Goal: Task Accomplishment & Management: Complete application form

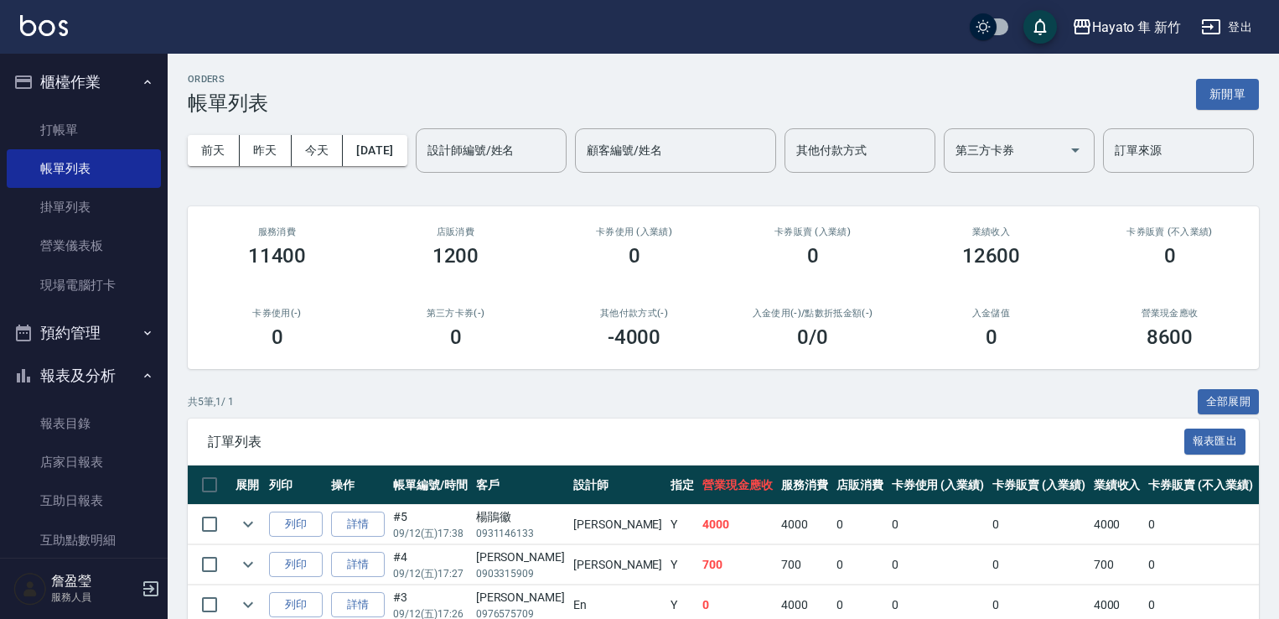
scroll to position [216, 0]
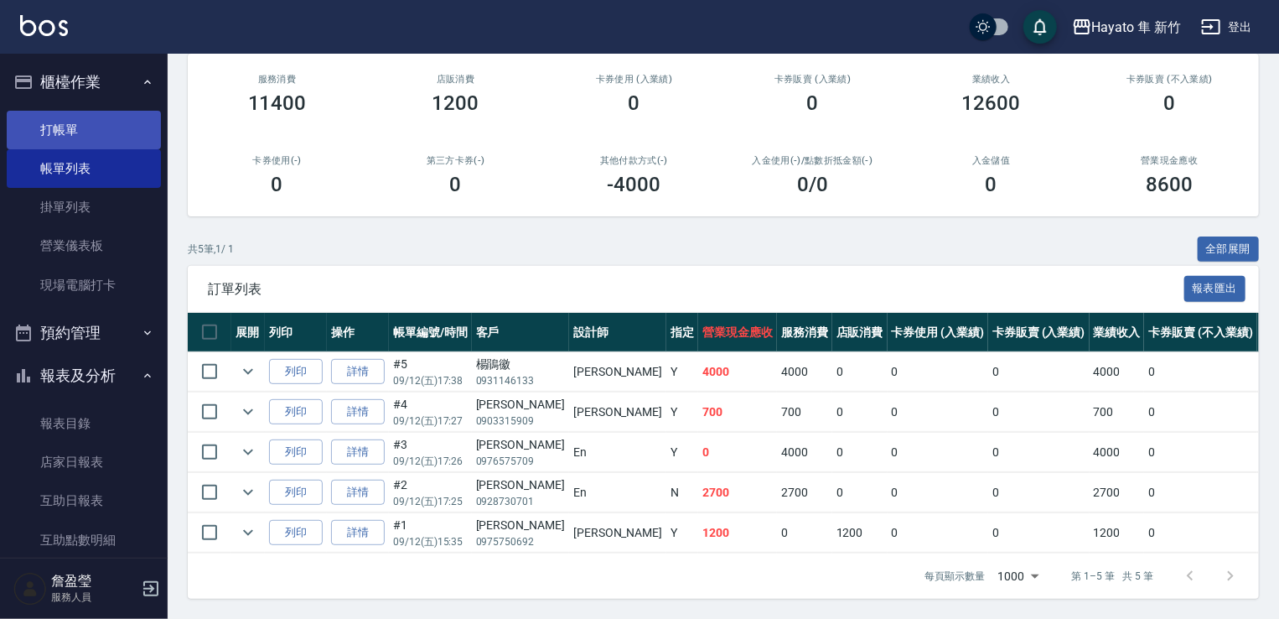
drag, startPoint x: 40, startPoint y: 126, endPoint x: 87, endPoint y: 136, distance: 48.0
click at [40, 126] on link "打帳單" at bounding box center [84, 130] width 154 height 39
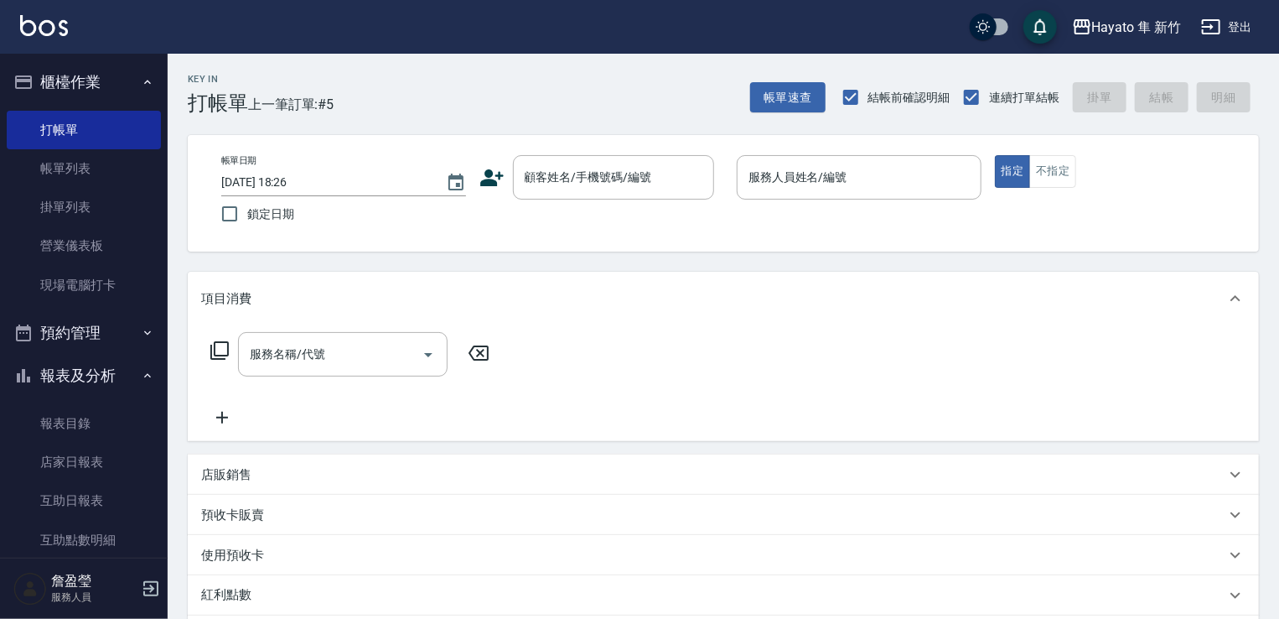
click at [496, 174] on icon at bounding box center [491, 177] width 23 height 17
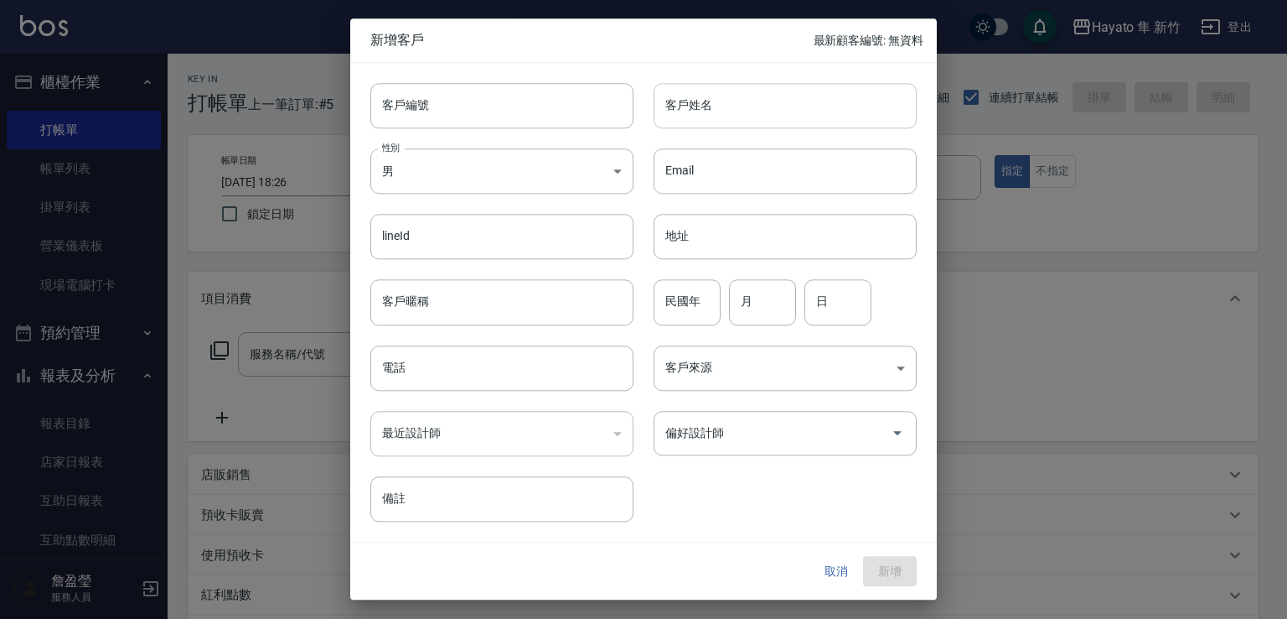
click at [678, 118] on input "客戶姓名" at bounding box center [785, 105] width 263 height 45
drag, startPoint x: 662, startPoint y: 95, endPoint x: 795, endPoint y: 111, distance: 134.2
click at [790, 111] on input "[PERSON_NAME]" at bounding box center [785, 105] width 263 height 45
type input "[PERSON_NAME]"
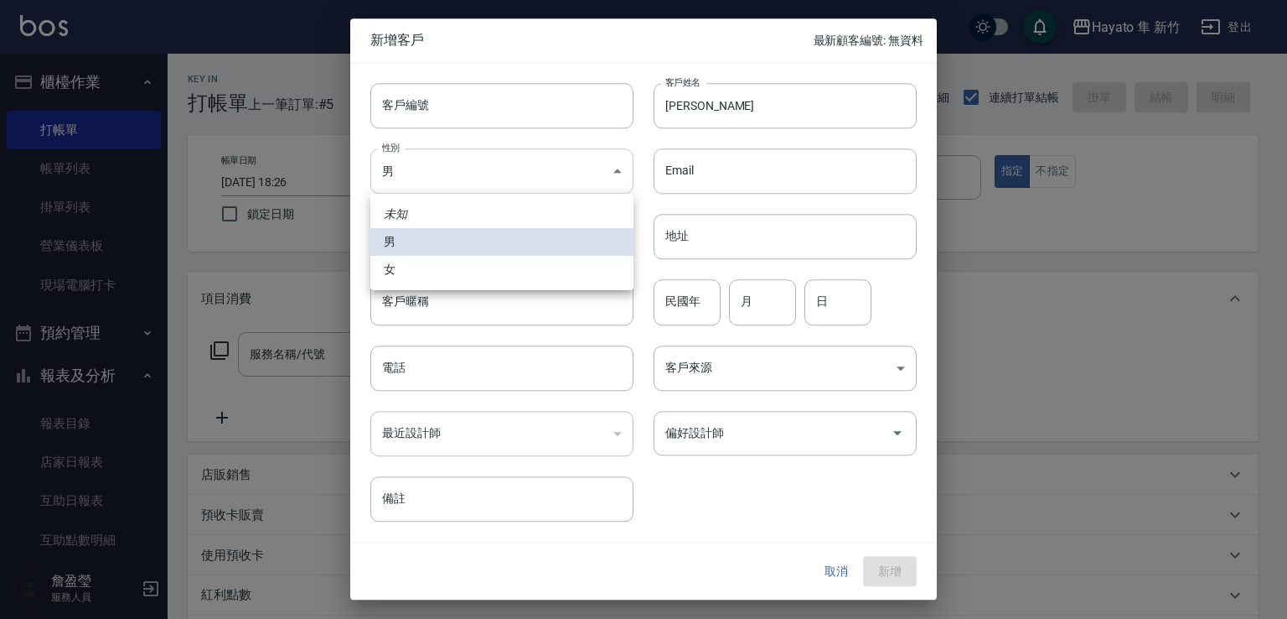
click at [449, 182] on body "Hayato 隼 新竹 登出 櫃檯作業 打帳單 帳單列表 掛單列表 營業儀表板 現場電腦打卡 預約管理 預約管理 報表及分析 報表目錄 店家日報表 互助日報表…" at bounding box center [643, 439] width 1287 height 878
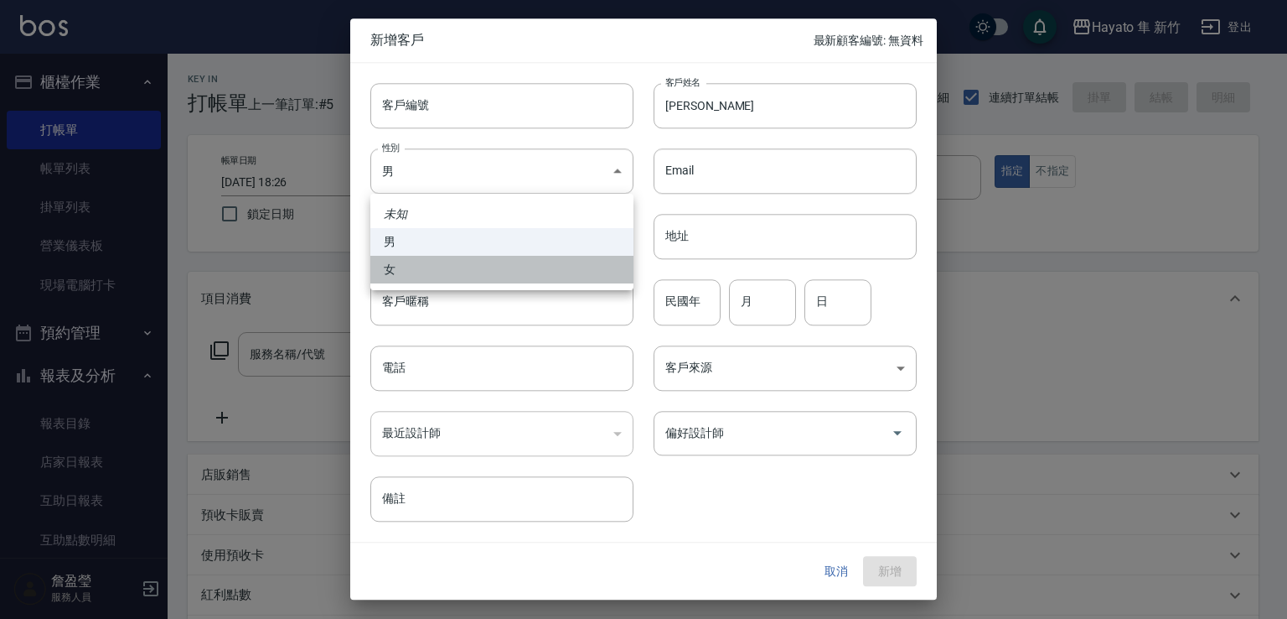
click at [502, 268] on li "女" at bounding box center [501, 270] width 263 height 28
type input "[DEMOGRAPHIC_DATA]"
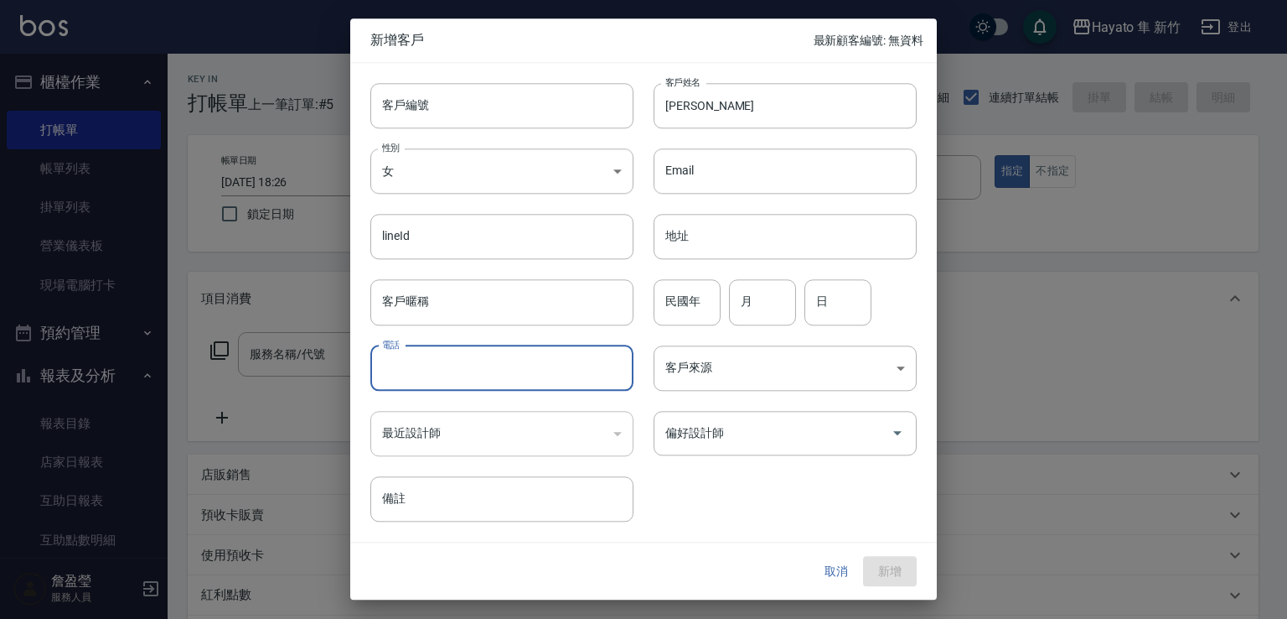
drag, startPoint x: 513, startPoint y: 370, endPoint x: 499, endPoint y: 373, distance: 14.5
click at [513, 370] on input "電話" at bounding box center [501, 367] width 263 height 45
type input "0917357391"
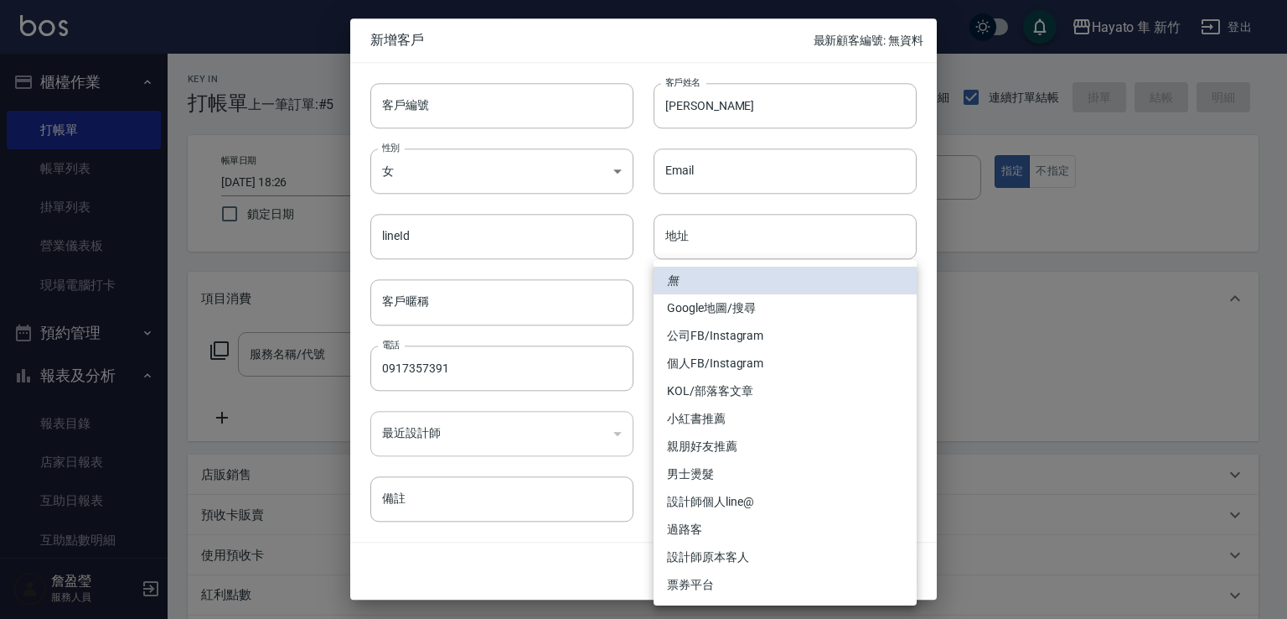
click at [714, 356] on body "Hayato 隼 新竹 登出 櫃檯作業 打帳單 帳單列表 掛單列表 營業儀表板 現場電腦打卡 預約管理 預約管理 報表及分析 報表目錄 店家日報表 互助日報表…" at bounding box center [643, 439] width 1287 height 878
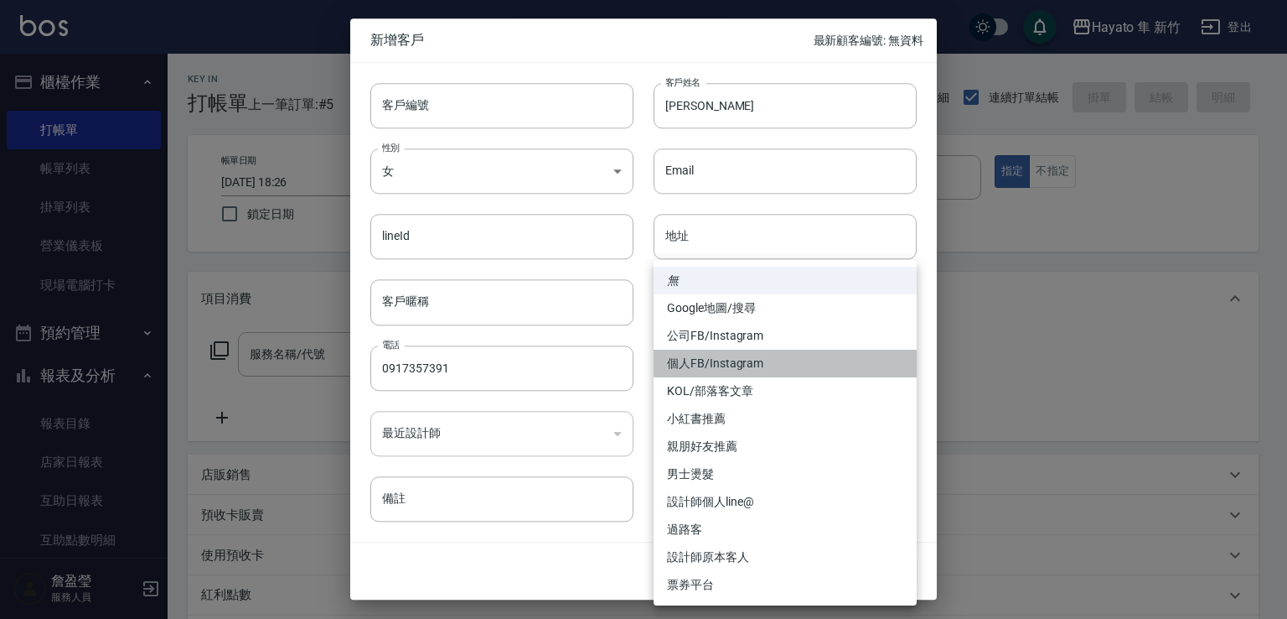
click at [702, 363] on li "個人FB/Instagram" at bounding box center [785, 364] width 263 height 28
type input "個人FB/Instagram"
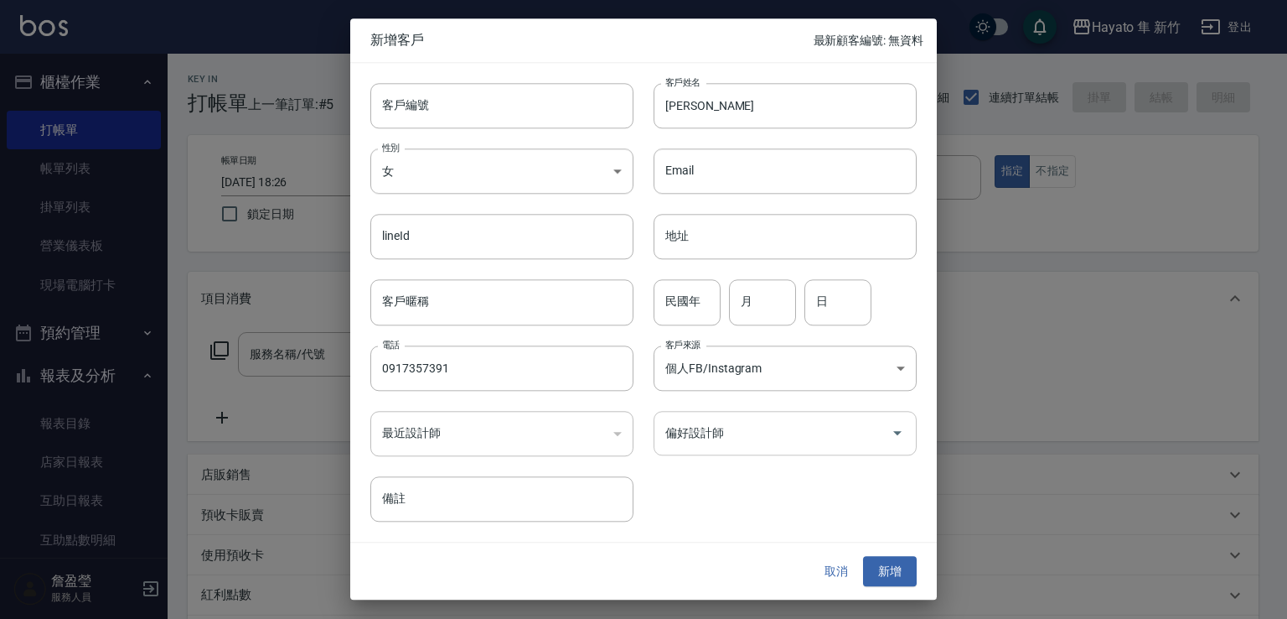
click at [724, 437] on input "偏好設計師" at bounding box center [772, 432] width 223 height 29
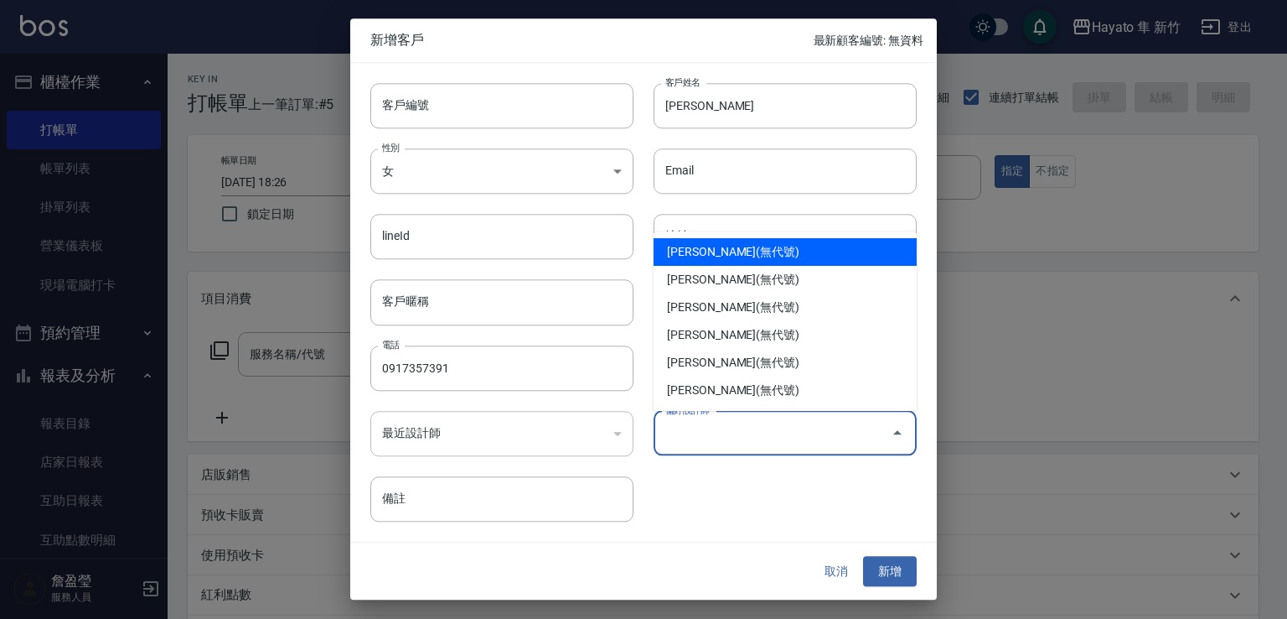
click at [697, 243] on li "[PERSON_NAME](無代號)" at bounding box center [785, 252] width 263 height 28
type input "[PERSON_NAME]"
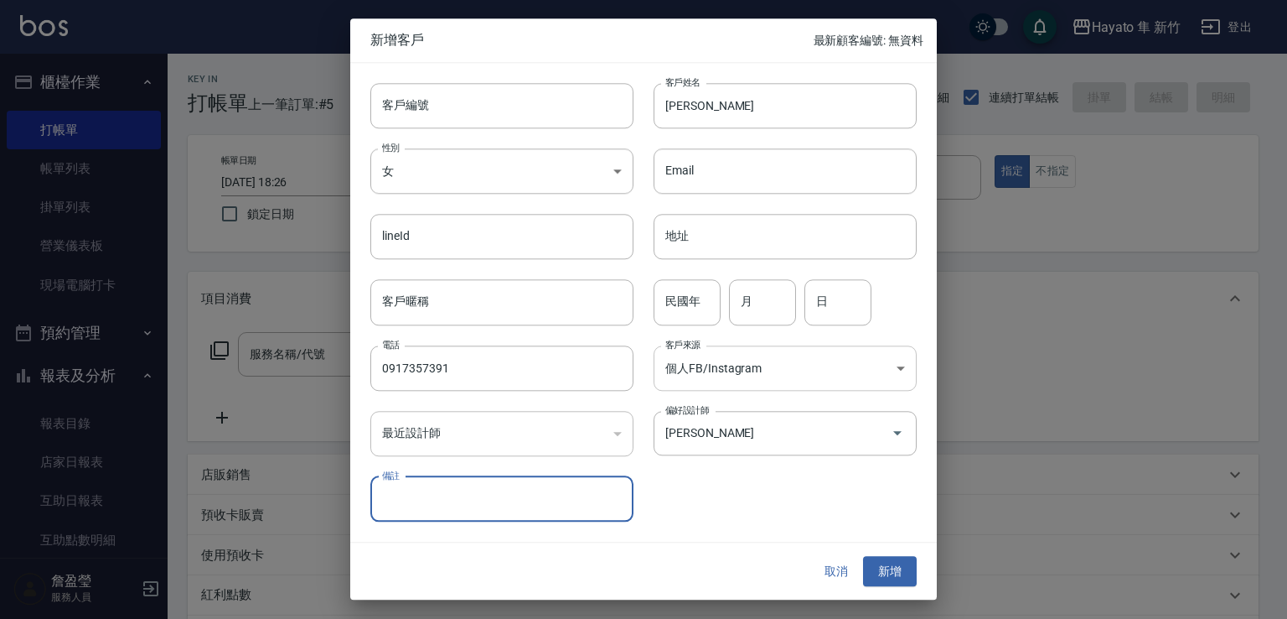
click at [717, 369] on body "Hayato 隼 新竹 登出 櫃檯作業 打帳單 帳單列表 掛單列表 營業儀表板 現場電腦打卡 預約管理 預約管理 報表及分析 報表目錄 店家日報表 互助日報表…" at bounding box center [643, 439] width 1287 height 878
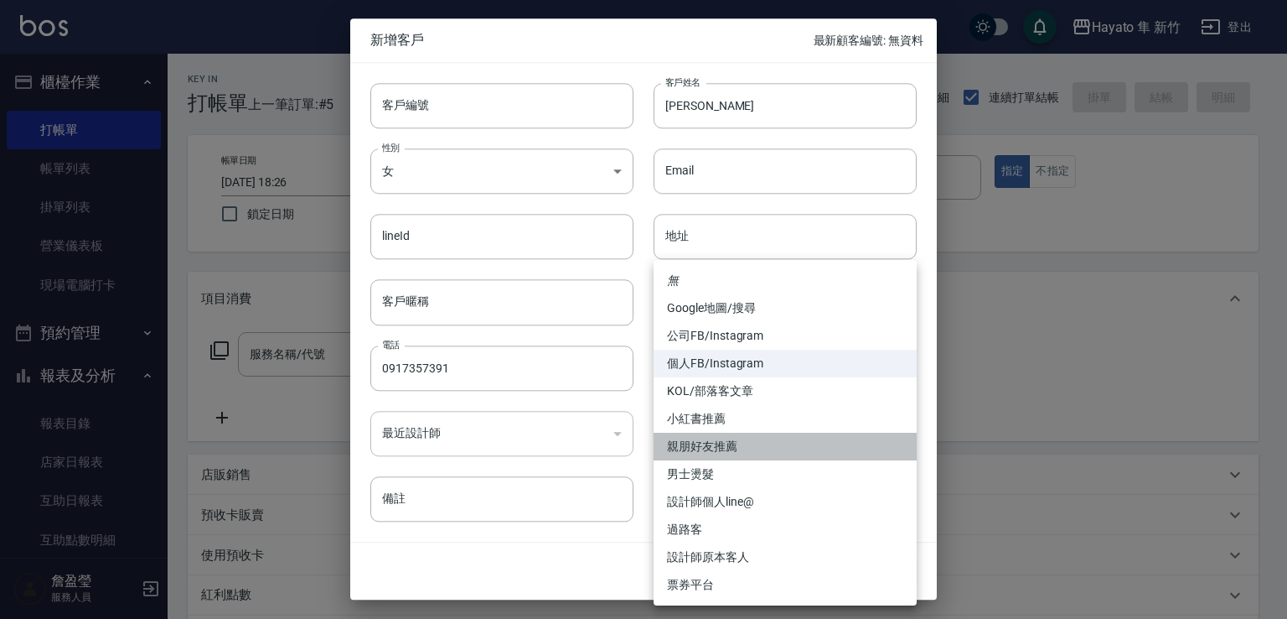
click at [697, 437] on li "親朋好友推薦" at bounding box center [785, 446] width 263 height 28
type input "親朋好友推薦"
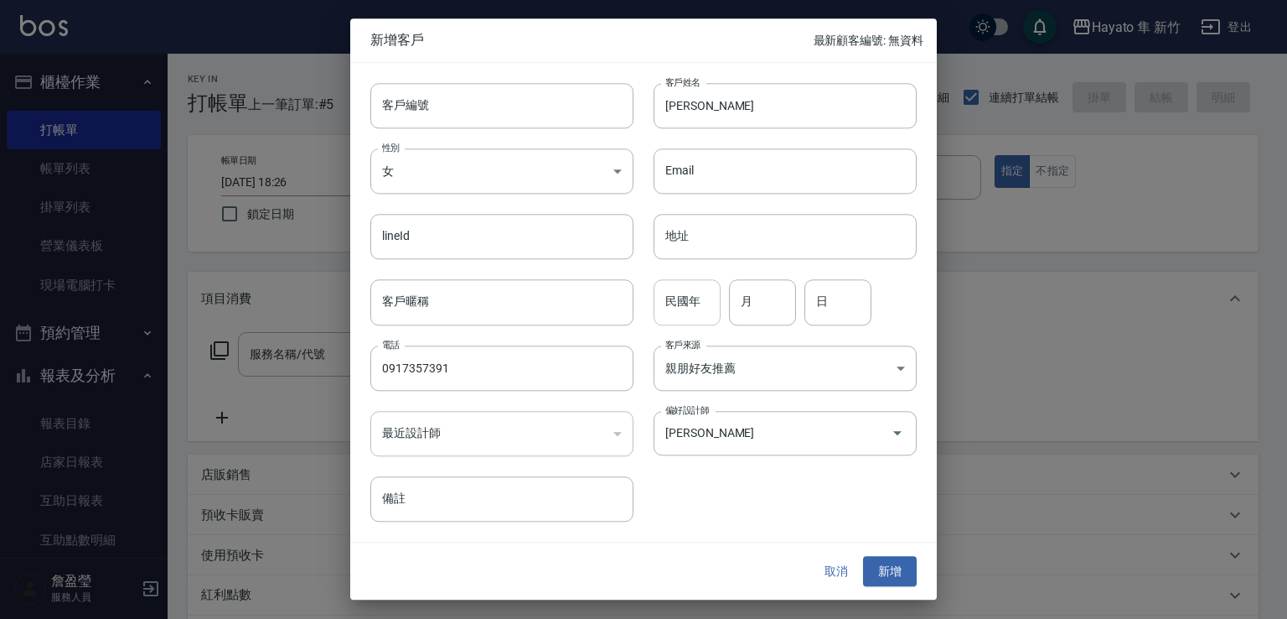
click at [685, 314] on input "民國年" at bounding box center [687, 302] width 67 height 45
type input "71"
click at [781, 295] on input "月" at bounding box center [762, 302] width 67 height 45
type input "10"
click at [833, 308] on input "日" at bounding box center [838, 302] width 67 height 45
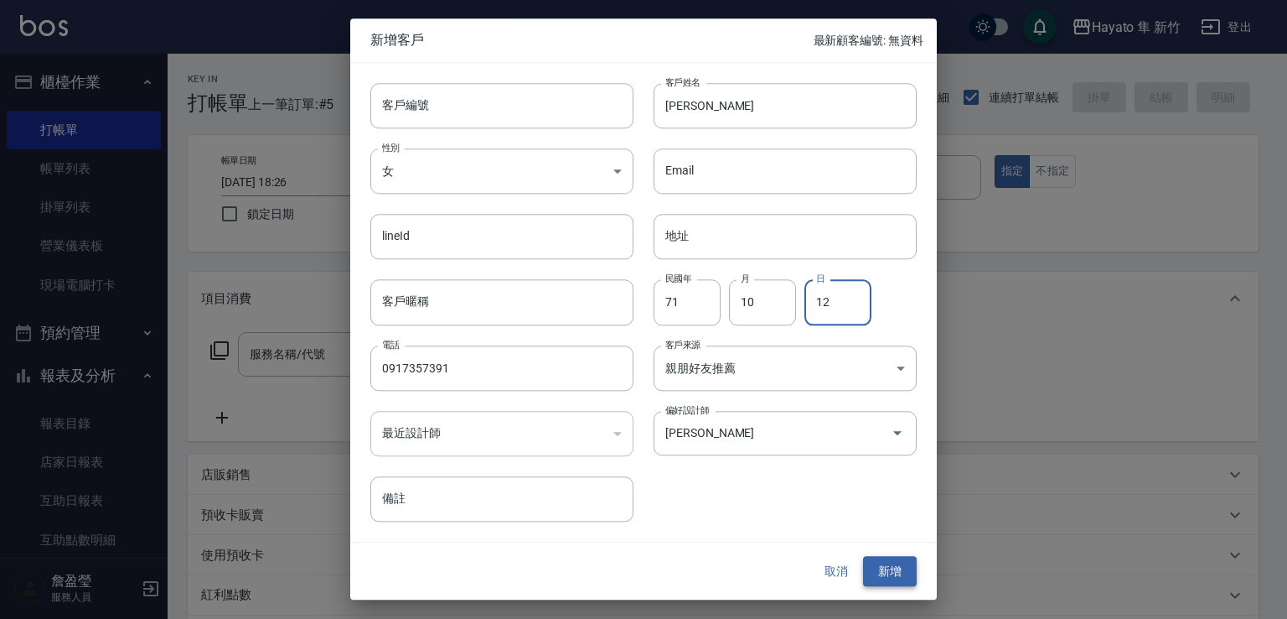
type input "12"
click at [871, 565] on button "新增" at bounding box center [890, 571] width 54 height 31
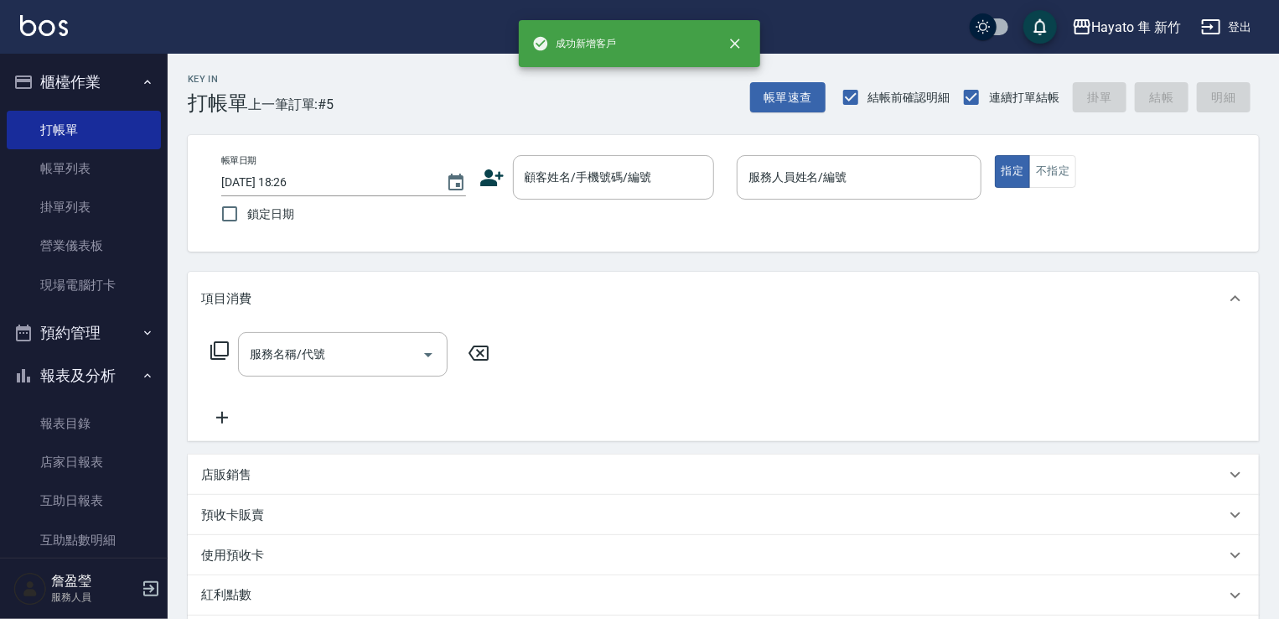
click at [582, 152] on div "帳單日期 [DATE] 18:26 鎖定日期 顧客姓名/手機號碼/編號 顧客姓名/手機號碼/編號 服務人員姓名/編號 服務人員姓名/編號 指定 不指定" at bounding box center [723, 193] width 1071 height 117
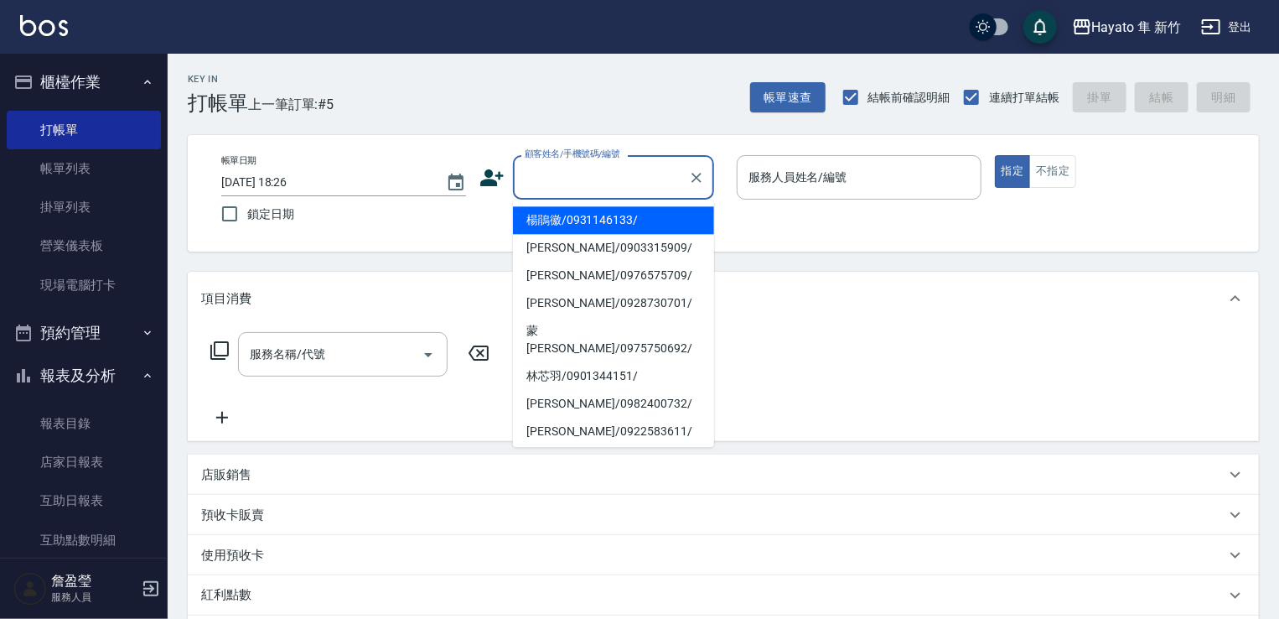
click at [563, 173] on input "顧客姓名/手機號碼/編號" at bounding box center [600, 177] width 161 height 29
paste input "[PERSON_NAME]"
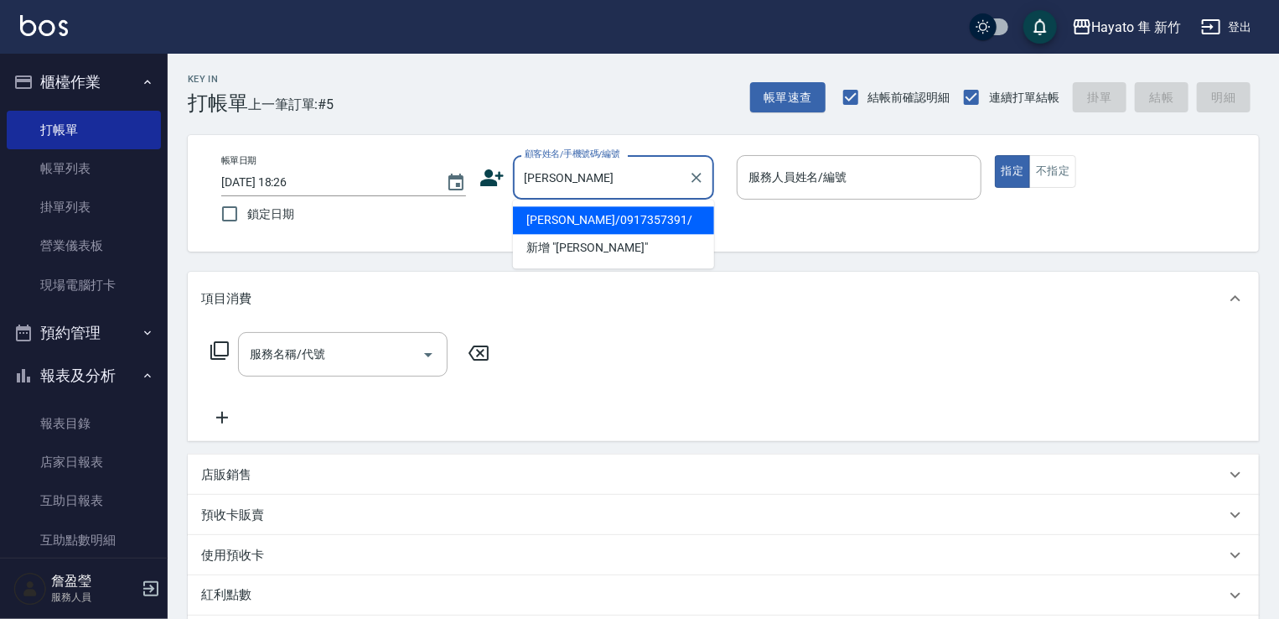
click at [617, 213] on li "[PERSON_NAME]/0917357391/" at bounding box center [613, 220] width 201 height 28
type input "[PERSON_NAME]/0917357391/"
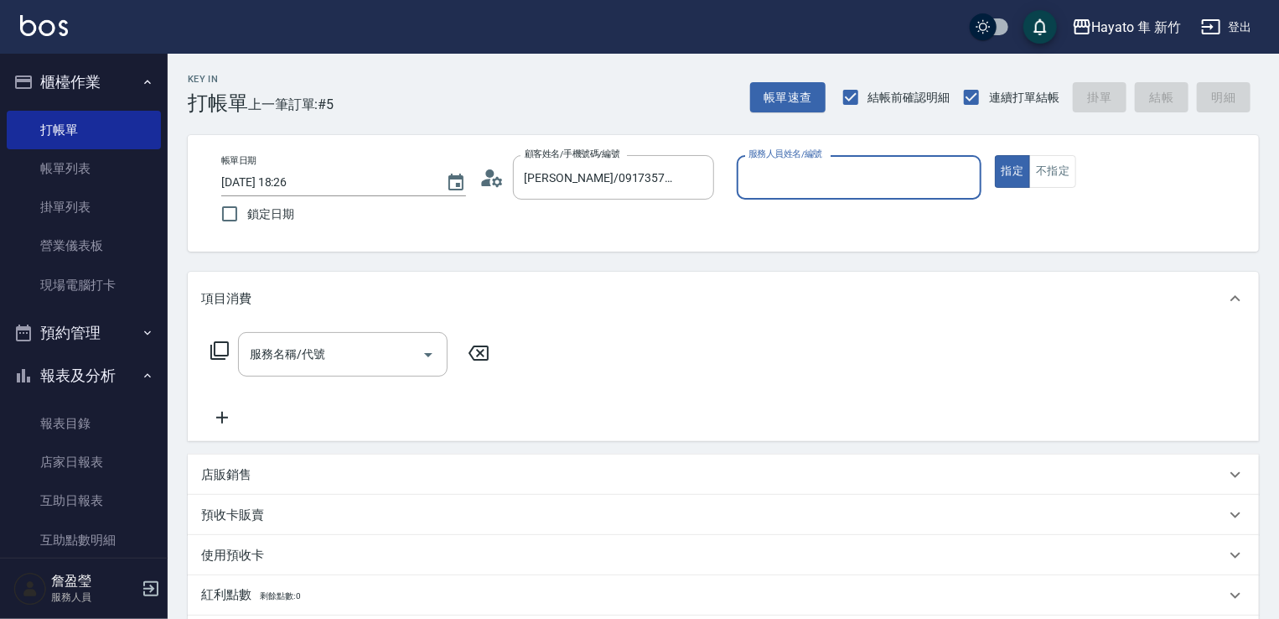
type input "[PERSON_NAME](無代號)"
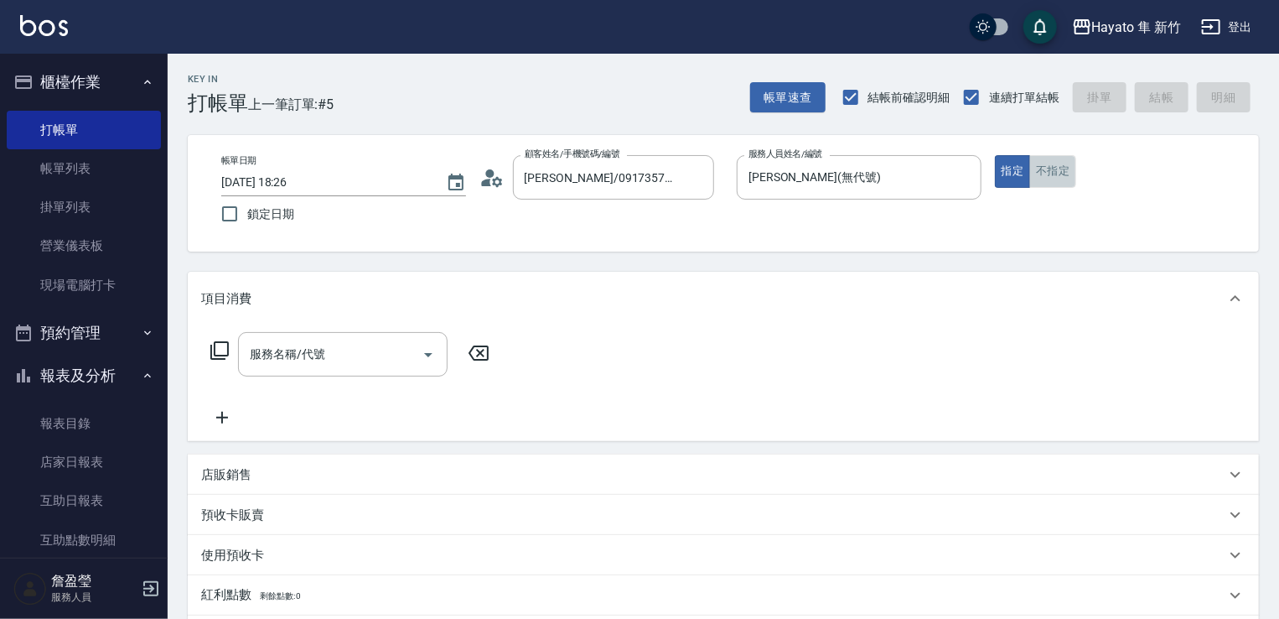
drag, startPoint x: 1047, startPoint y: 179, endPoint x: 991, endPoint y: 205, distance: 61.9
click at [1007, 198] on div "帳單日期 [DATE] 18:26 鎖定日期 顧客姓名/手機號碼/編號 [PERSON_NAME]/0917357391/ 顧客姓名/手機號碼/編號 服務人員…" at bounding box center [723, 193] width 1031 height 76
click at [1063, 175] on button "不指定" at bounding box center [1052, 171] width 47 height 33
click at [999, 168] on button "指定" at bounding box center [1013, 171] width 36 height 33
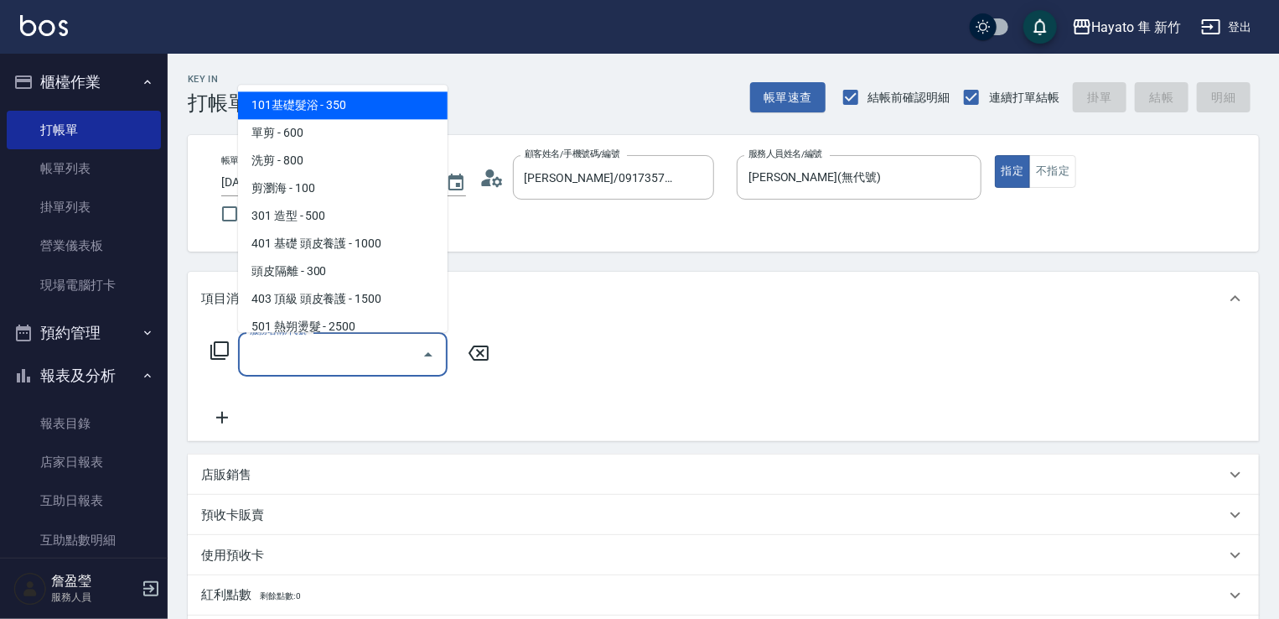
click at [278, 350] on input "服務名稱/代號" at bounding box center [330, 353] width 169 height 29
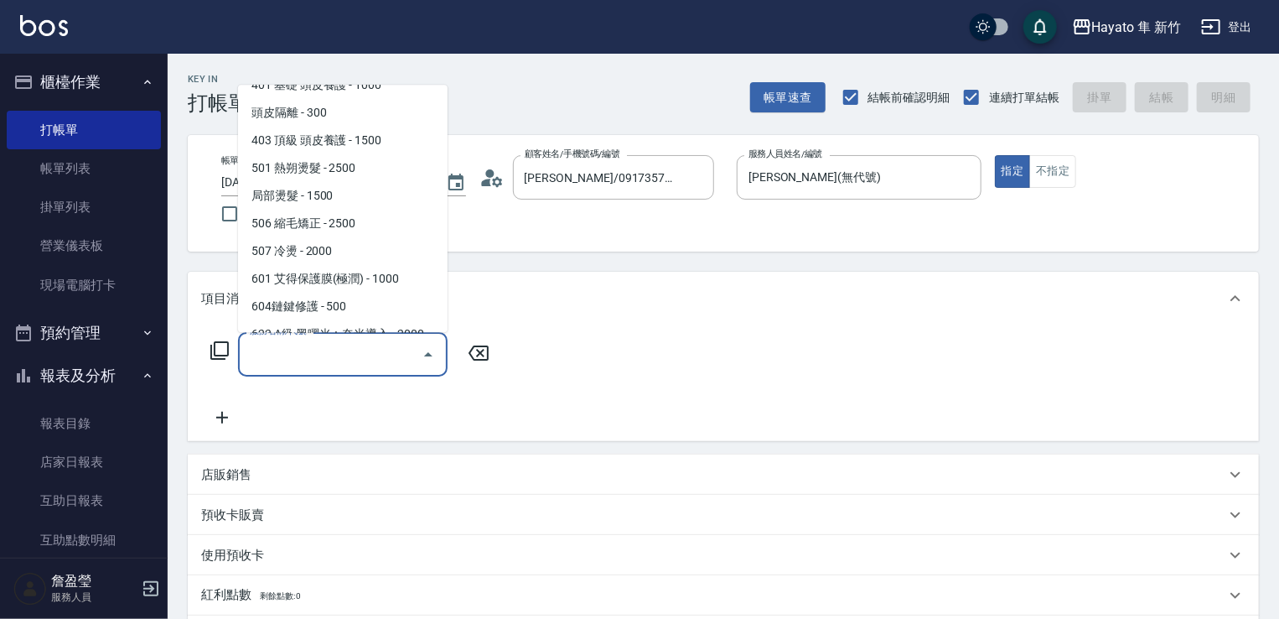
scroll to position [168, 0]
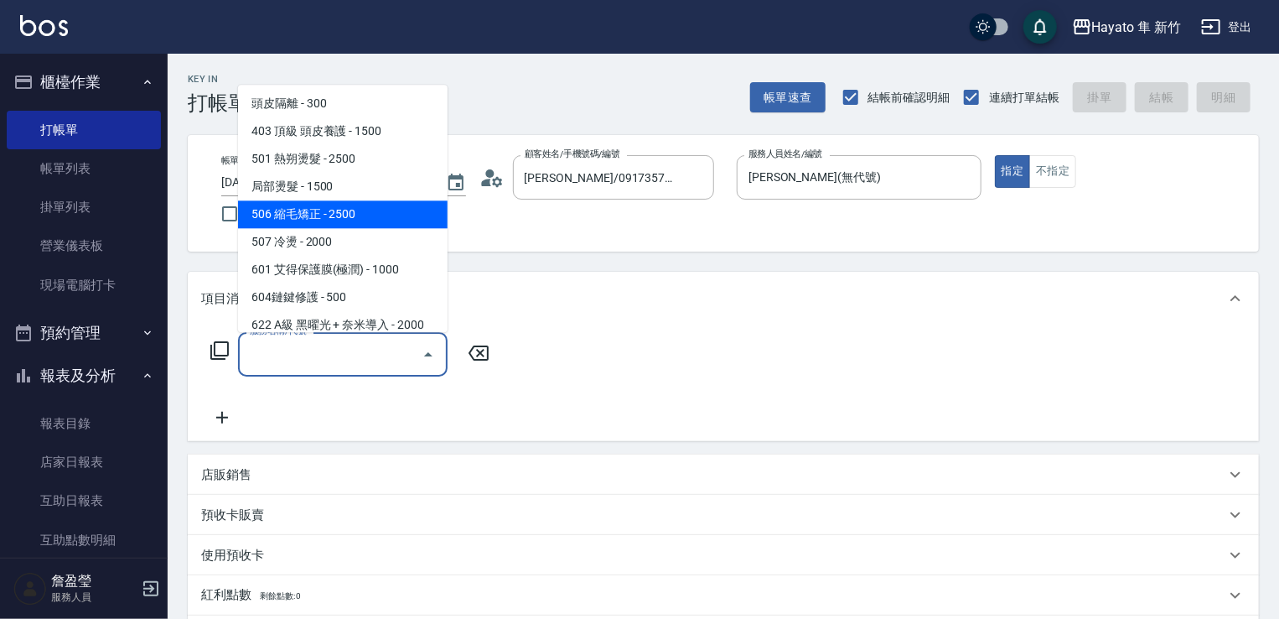
click at [332, 213] on span "506 縮毛矯正 - 2500" at bounding box center [343, 214] width 210 height 28
type input "506 縮毛矯正 (506)"
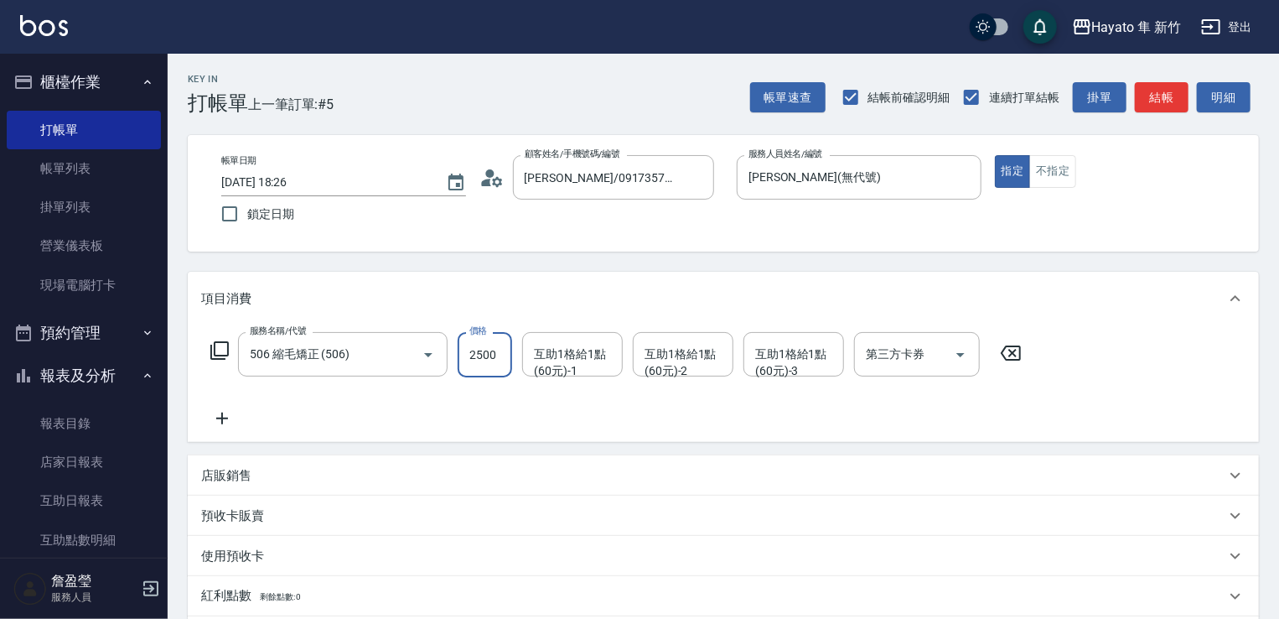
click at [483, 345] on input "2500" at bounding box center [485, 354] width 54 height 45
type input "1980"
drag, startPoint x: 392, startPoint y: 414, endPoint x: 203, endPoint y: 439, distance: 191.1
click at [350, 420] on div "服務名稱/代號 506 縮毛矯正 (506) 服務名稱/代號 價格 1980 價格 互助1格給1點(60元)-1 互助1格給1點(60元)-1 互助1格給1點…" at bounding box center [616, 380] width 831 height 96
click at [217, 422] on icon at bounding box center [222, 418] width 42 height 20
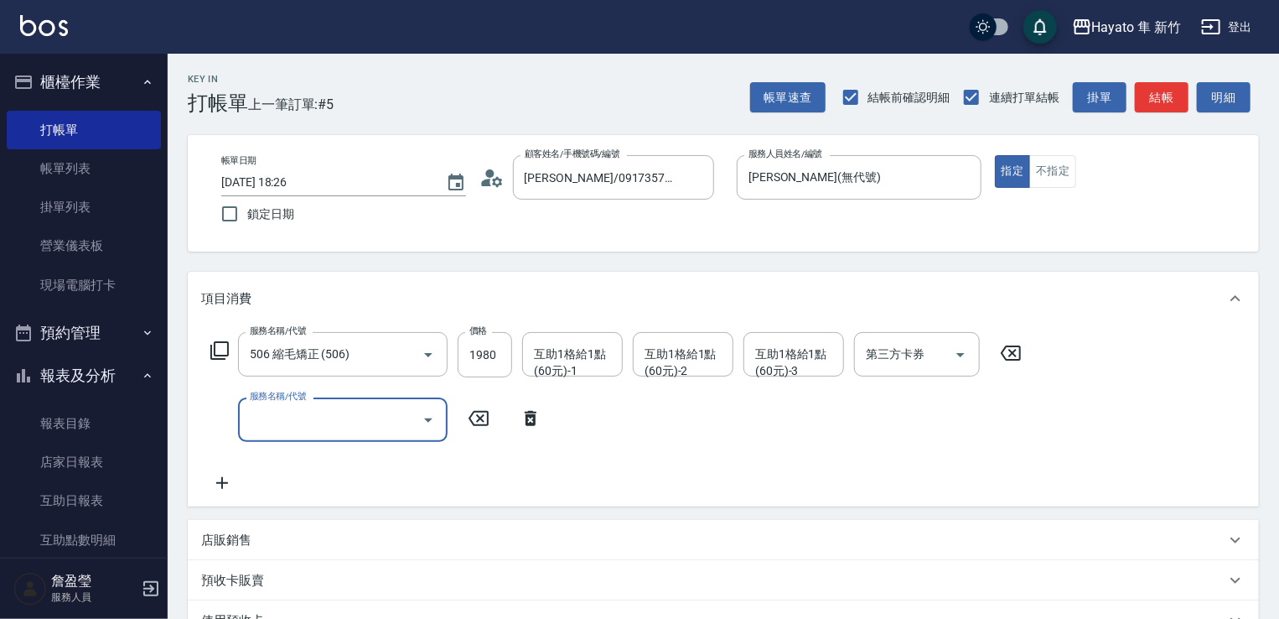
click at [291, 423] on input "服務名稱/代號" at bounding box center [330, 419] width 169 height 29
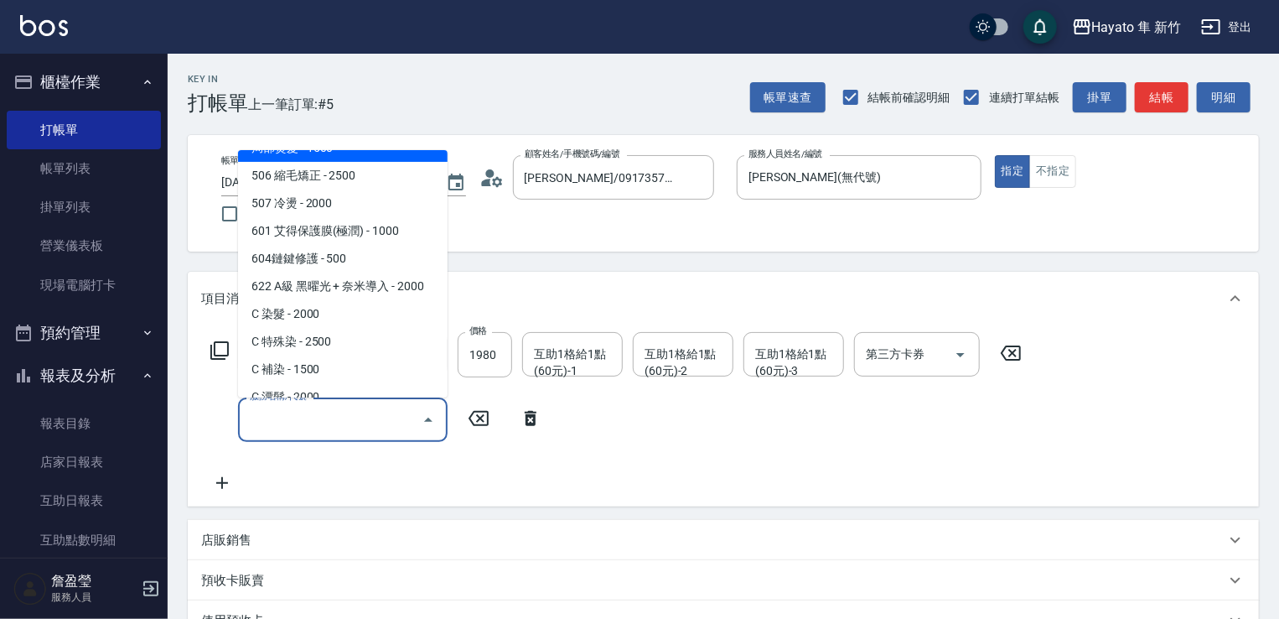
scroll to position [292, 0]
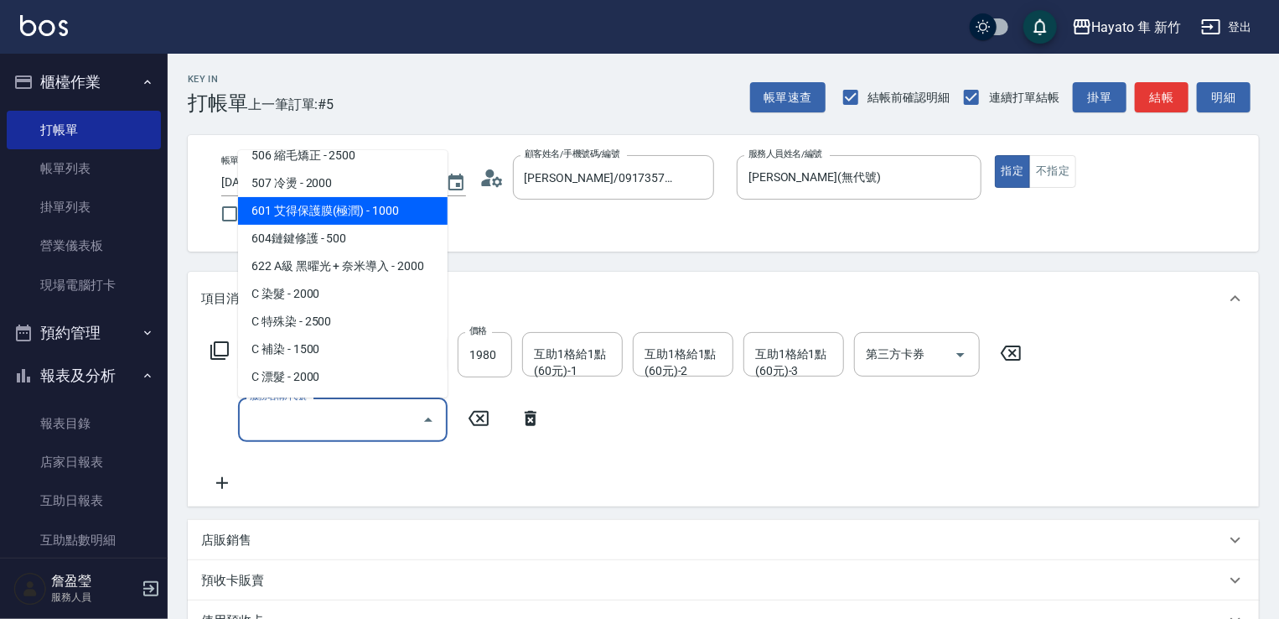
drag, startPoint x: 344, startPoint y: 209, endPoint x: 749, endPoint y: 215, distance: 405.7
click at [342, 210] on span "601 艾得保護膜(極潤) - 1000" at bounding box center [343, 211] width 210 height 28
type input "601 艾得保護膜(極潤)(601)"
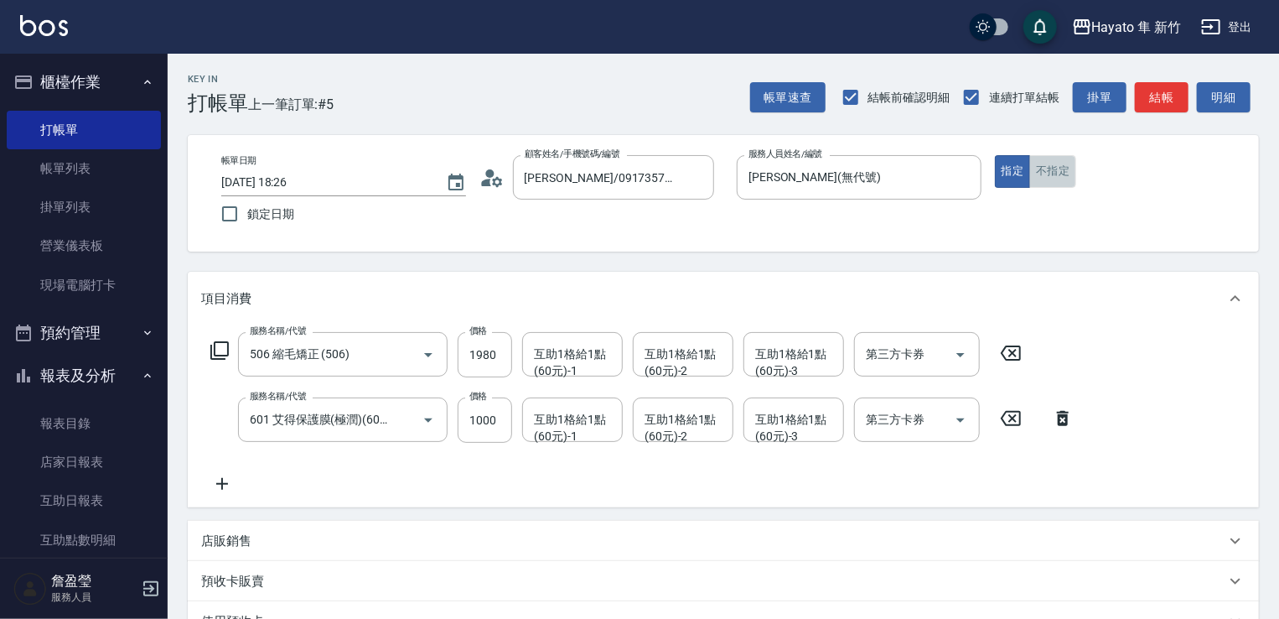
drag, startPoint x: 1045, startPoint y: 165, endPoint x: 815, endPoint y: 265, distance: 251.1
click at [1047, 170] on button "不指定" at bounding box center [1052, 171] width 47 height 33
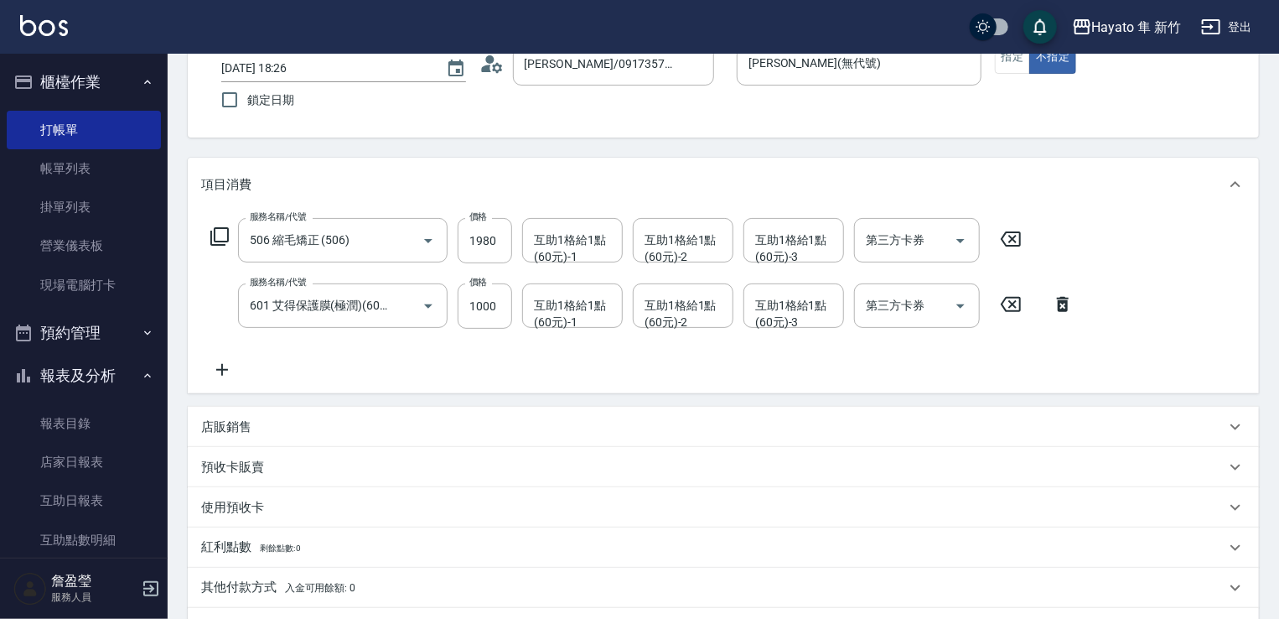
scroll to position [251, 0]
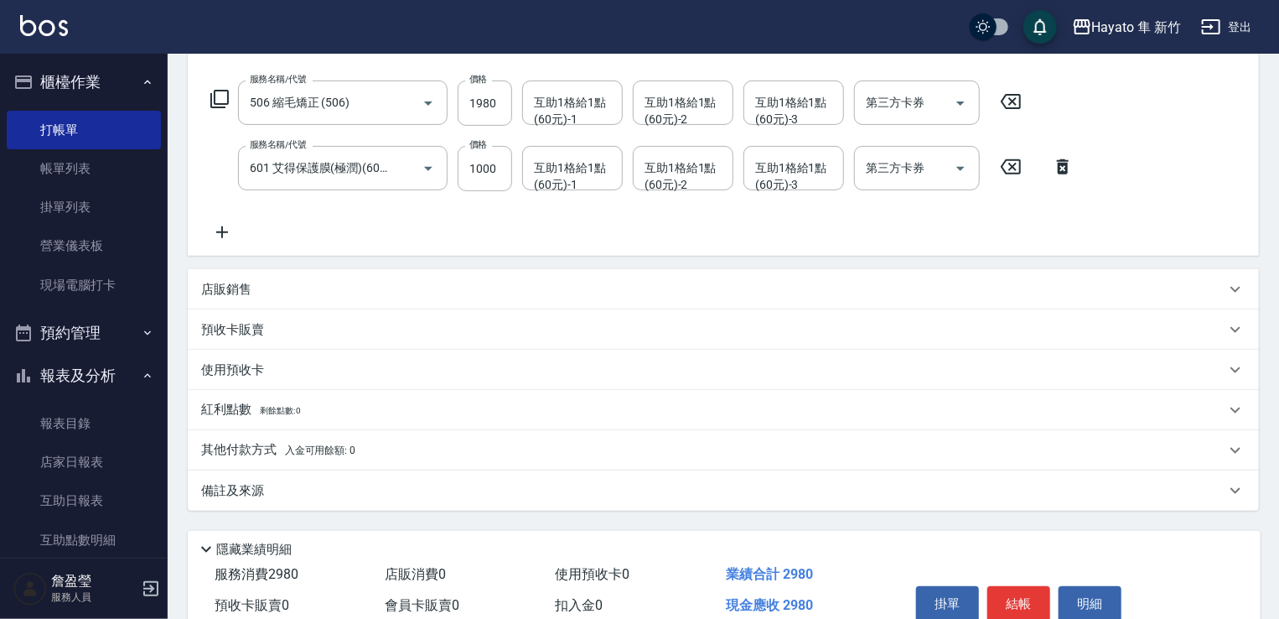
click at [345, 281] on div "店販銷售" at bounding box center [713, 290] width 1024 height 18
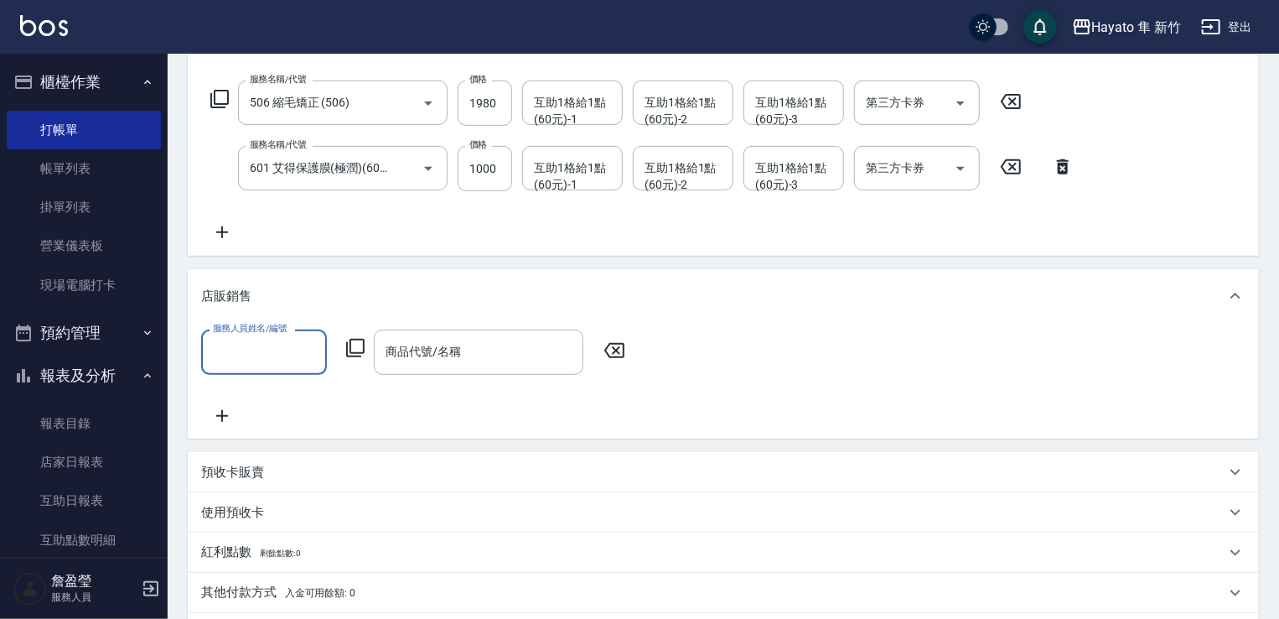
scroll to position [0, 0]
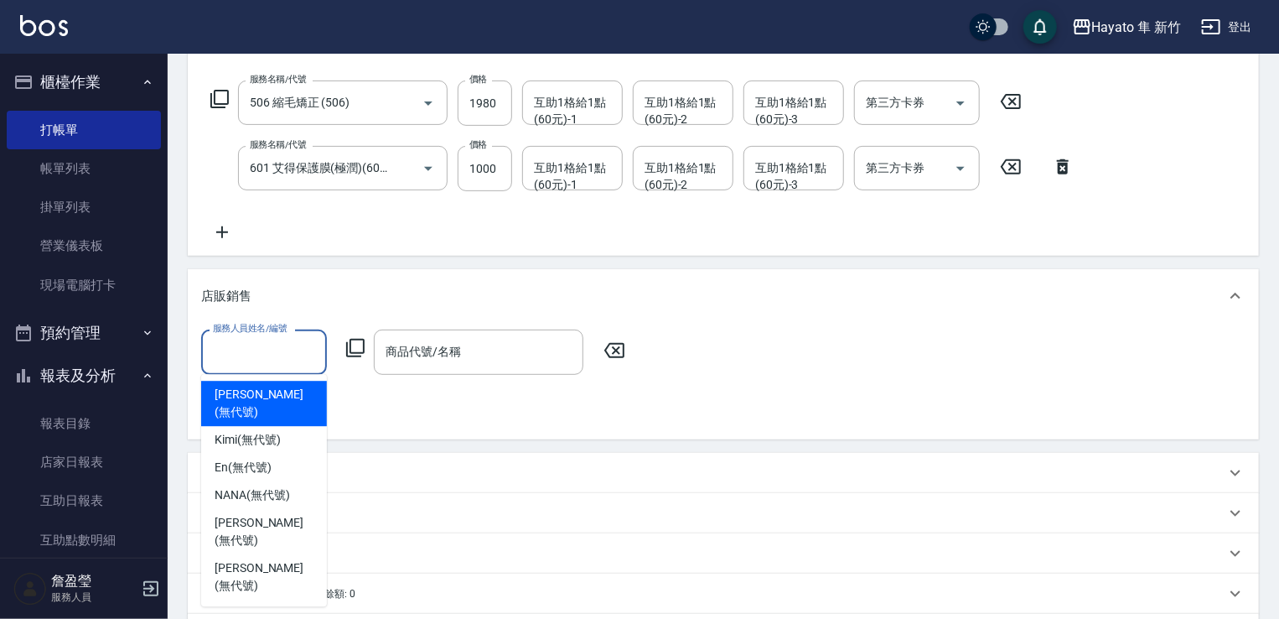
click at [264, 347] on input "服務人員姓名/編號" at bounding box center [264, 351] width 111 height 29
click at [263, 385] on div "[PERSON_NAME] (無代號)" at bounding box center [264, 403] width 126 height 45
type input "[PERSON_NAME](無代號)"
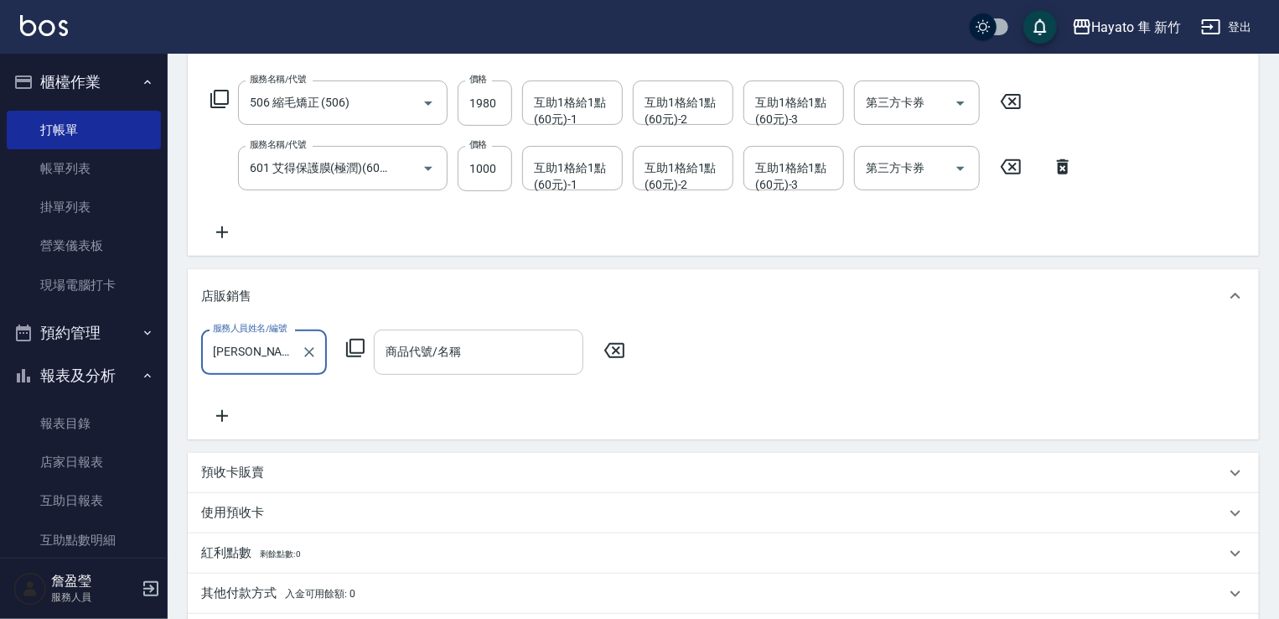
click at [471, 357] on input "商品代號/名稱" at bounding box center [478, 351] width 194 height 29
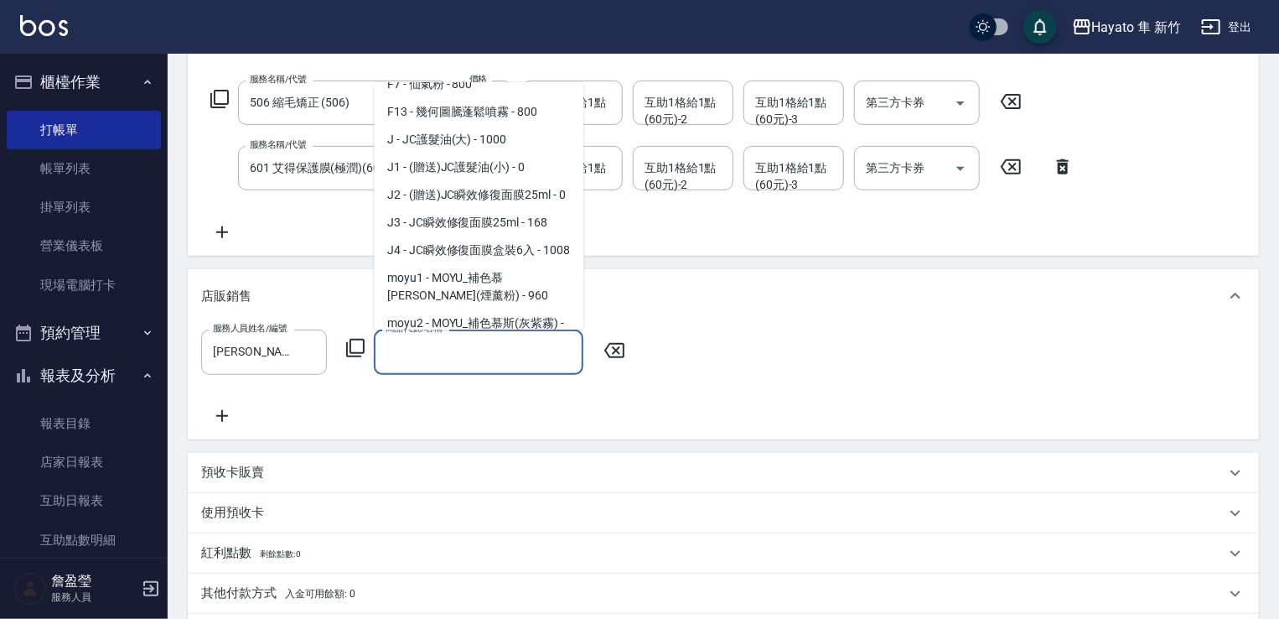
scroll to position [251, 0]
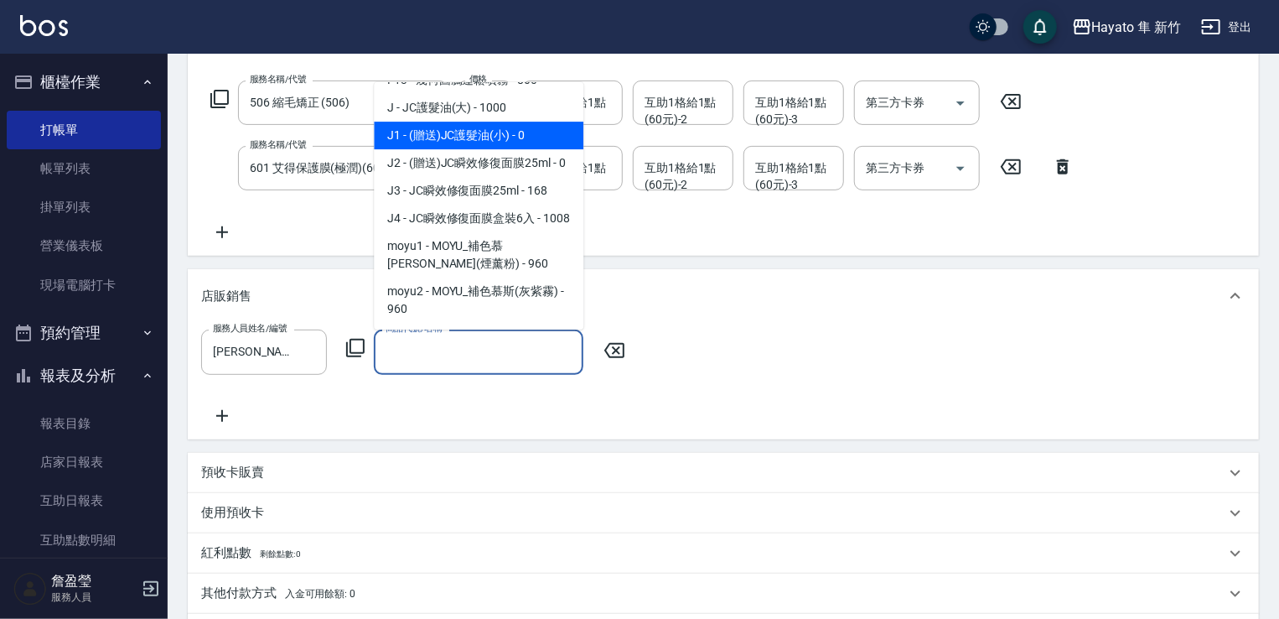
drag, startPoint x: 488, startPoint y: 139, endPoint x: 533, endPoint y: 334, distance: 199.7
click at [486, 137] on span "J1 - (贈送)JC護髮油(小) - 0" at bounding box center [479, 136] width 210 height 28
type input "(贈送)JC護髮油(小)"
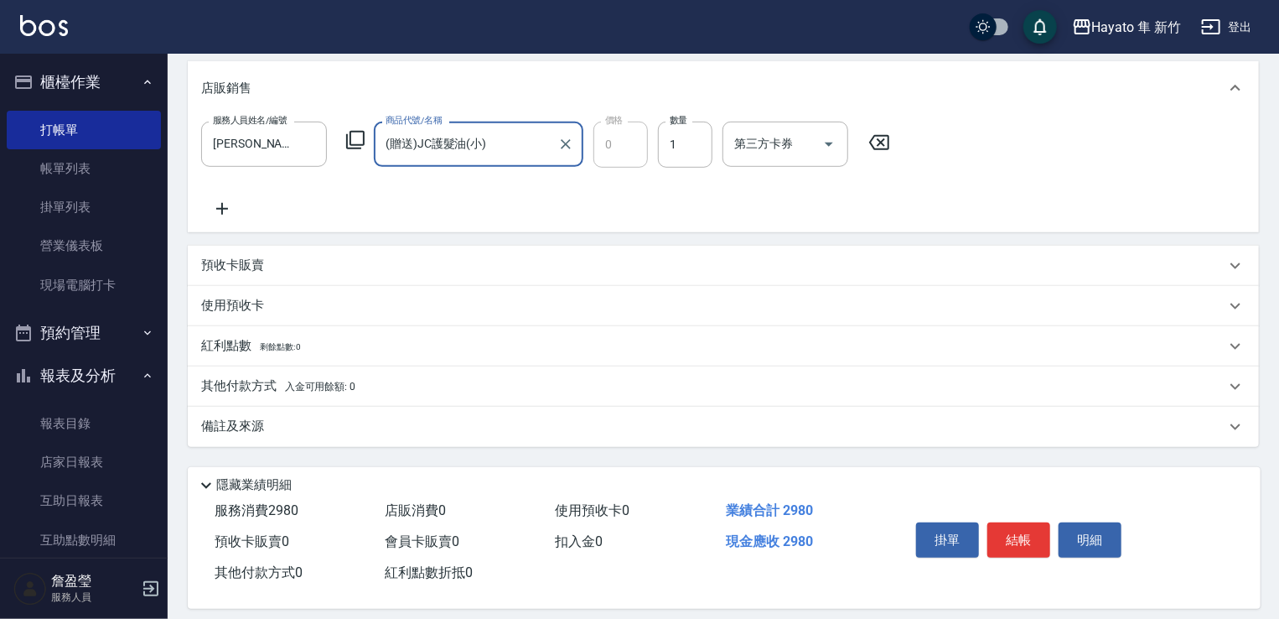
scroll to position [474, 0]
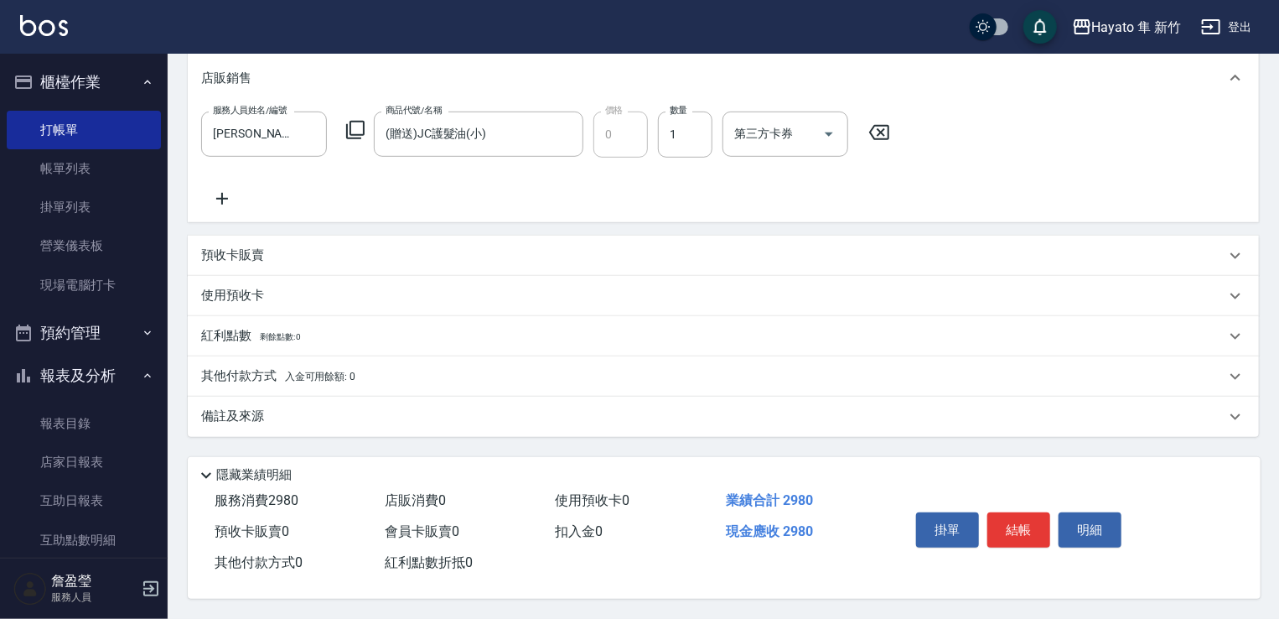
click at [411, 412] on div "備註及來源" at bounding box center [713, 416] width 1024 height 18
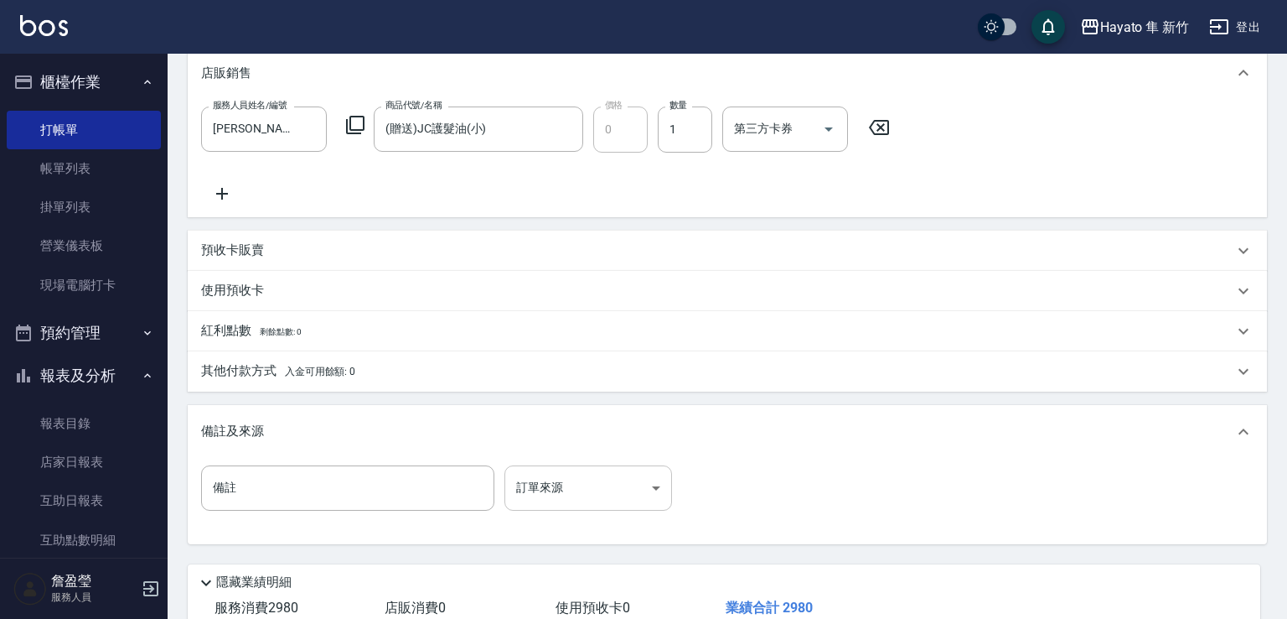
click at [639, 468] on body "[PERSON_NAME] 新竹 登出 櫃檯作業 打帳單 帳單列表 掛單列表 營業儀表板 現場電腦打卡 預約管理 預約管理 報表及分析 報表目錄 店家日報表 …" at bounding box center [643, 126] width 1287 height 1200
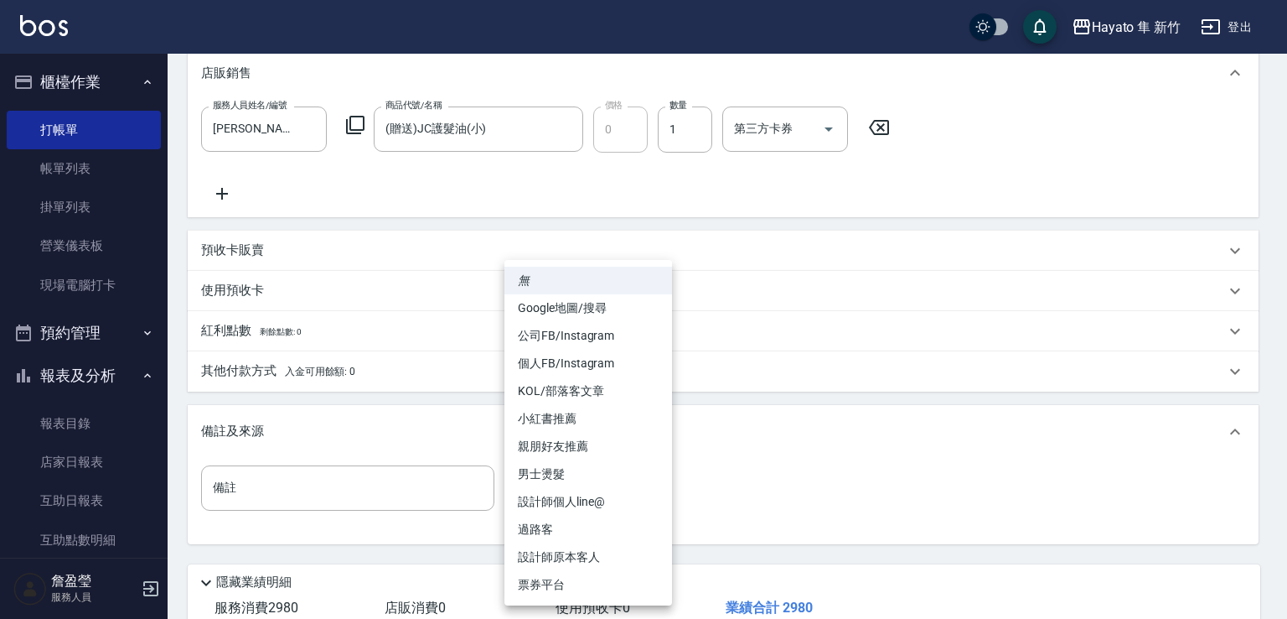
click at [565, 450] on li "親朋好友推薦" at bounding box center [589, 446] width 168 height 28
type input "親朋好友推薦"
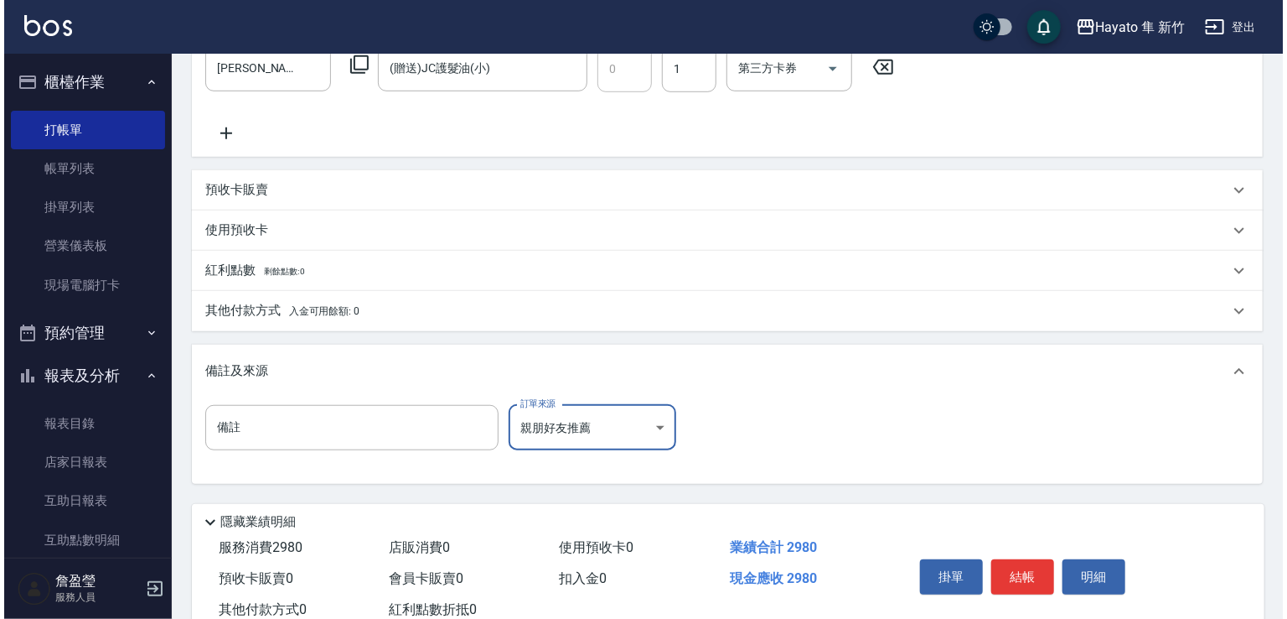
scroll to position [587, 0]
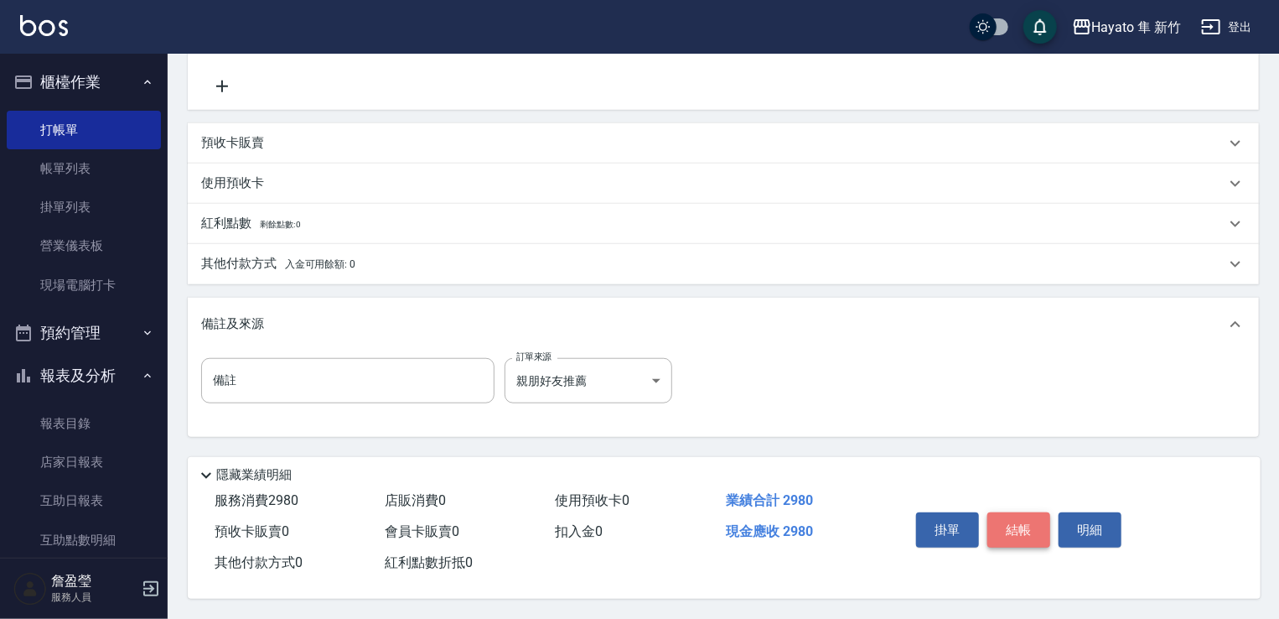
click at [1024, 517] on button "結帳" at bounding box center [1018, 529] width 63 height 35
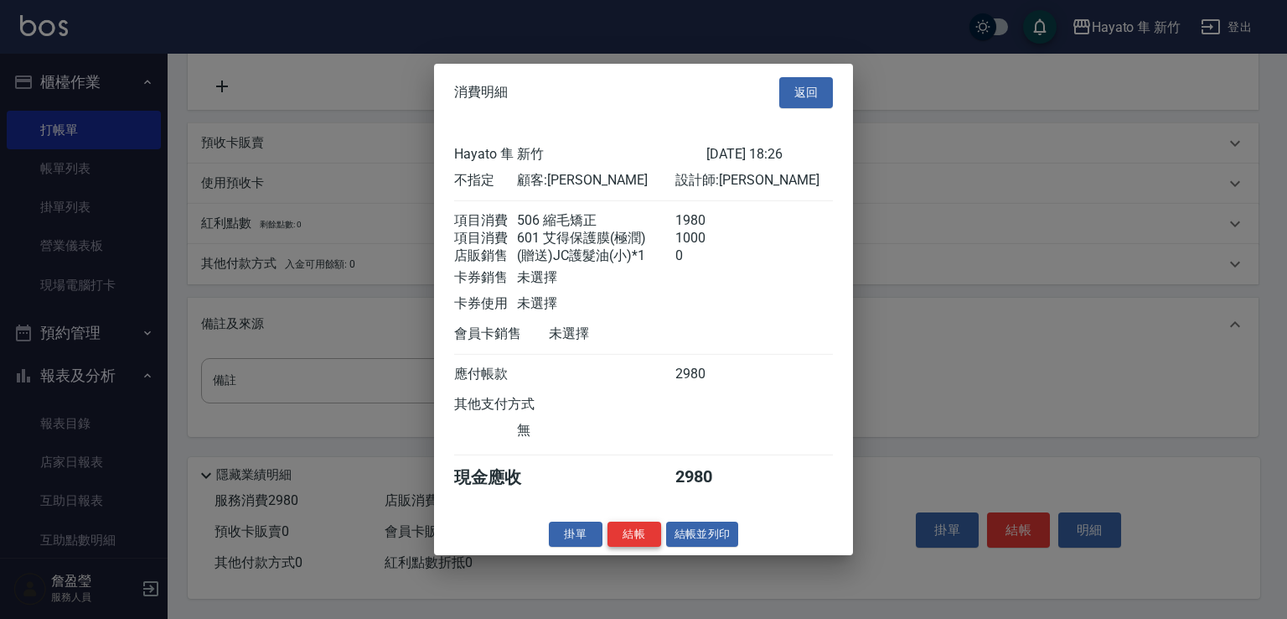
click at [622, 536] on button "結帳" at bounding box center [635, 533] width 54 height 26
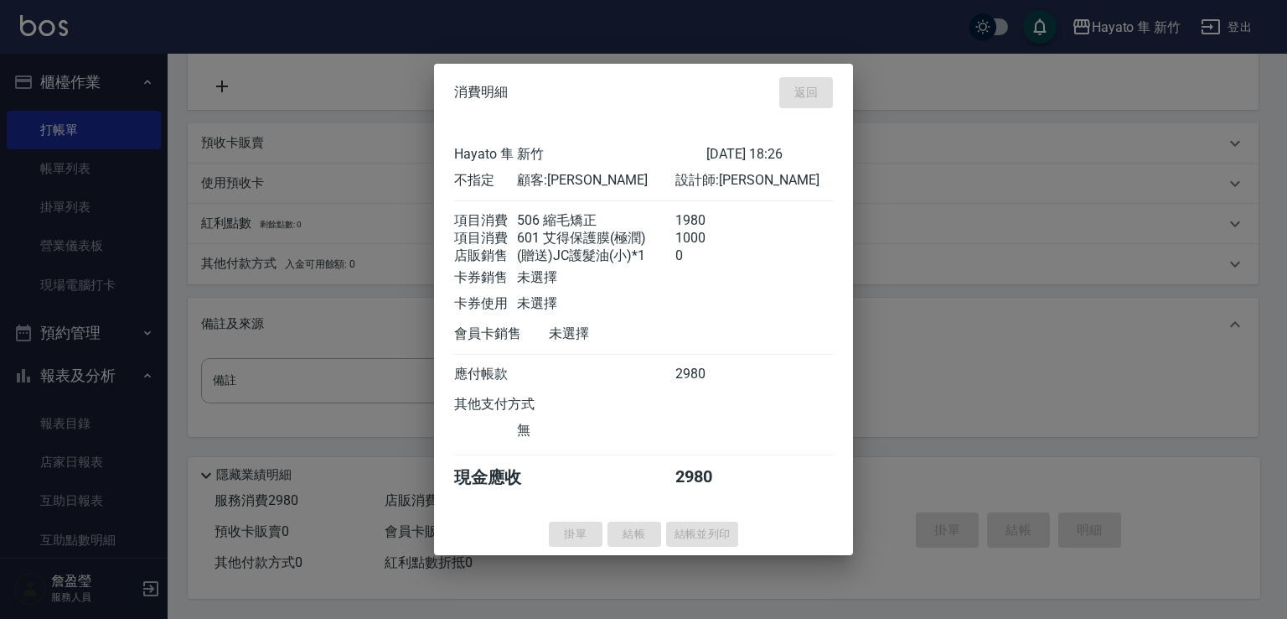
type input "[DATE] 18:27"
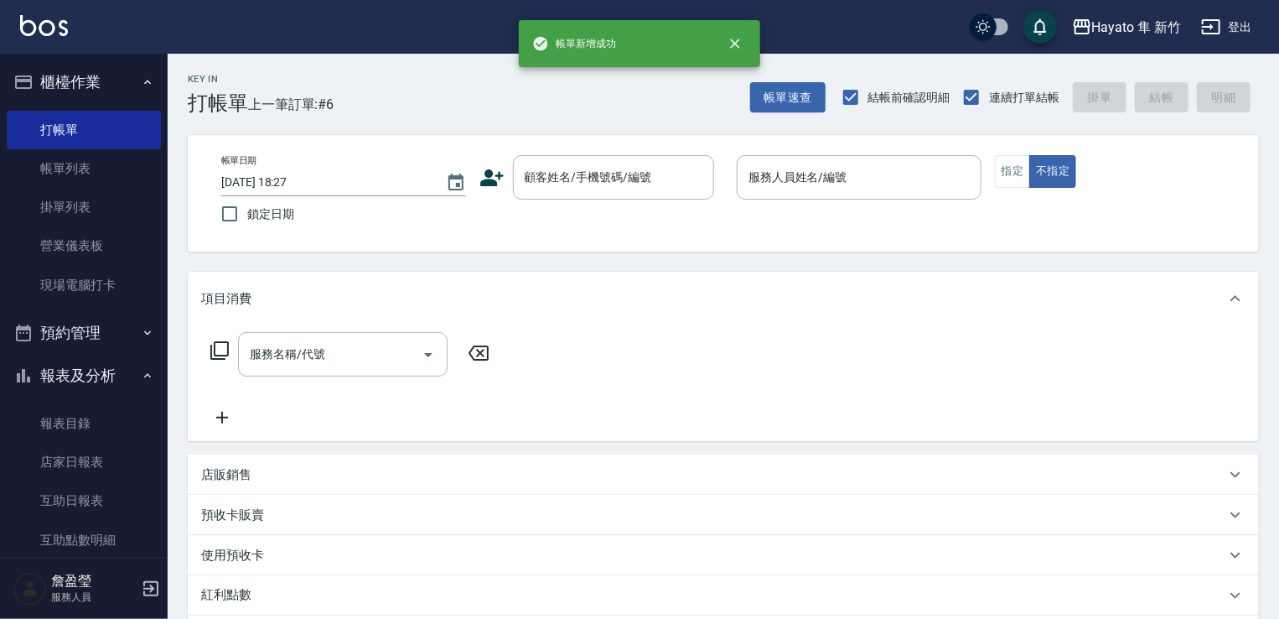
scroll to position [0, 0]
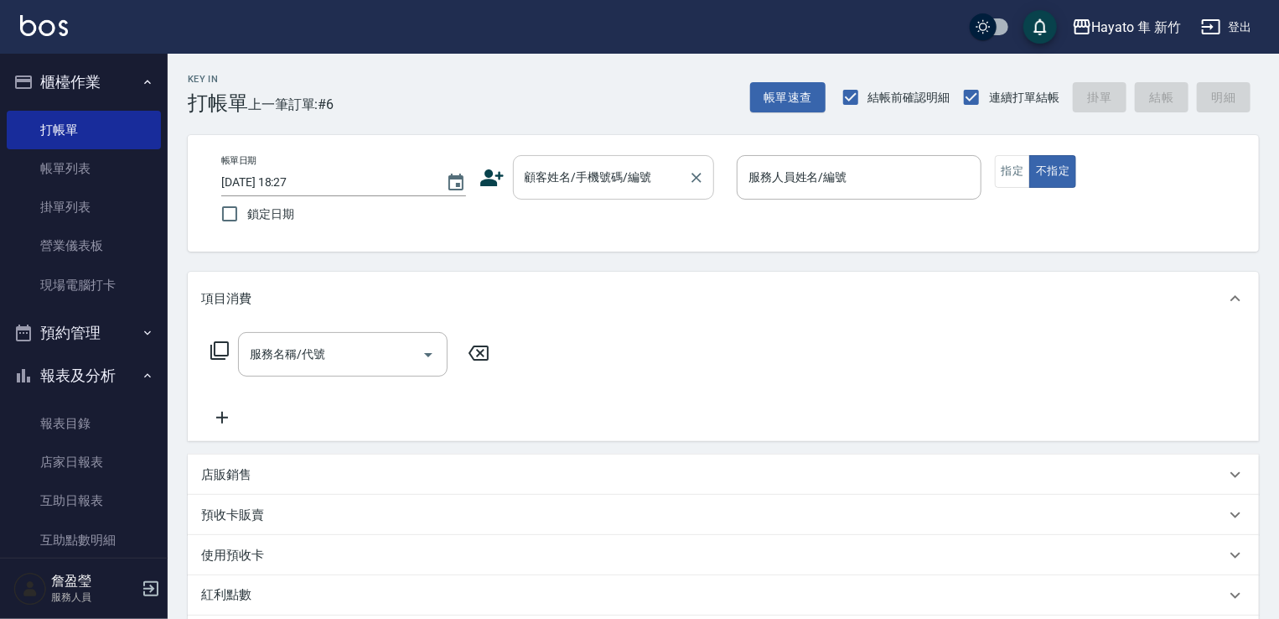
click at [591, 170] on input "顧客姓名/手機號碼/編號" at bounding box center [600, 177] width 161 height 29
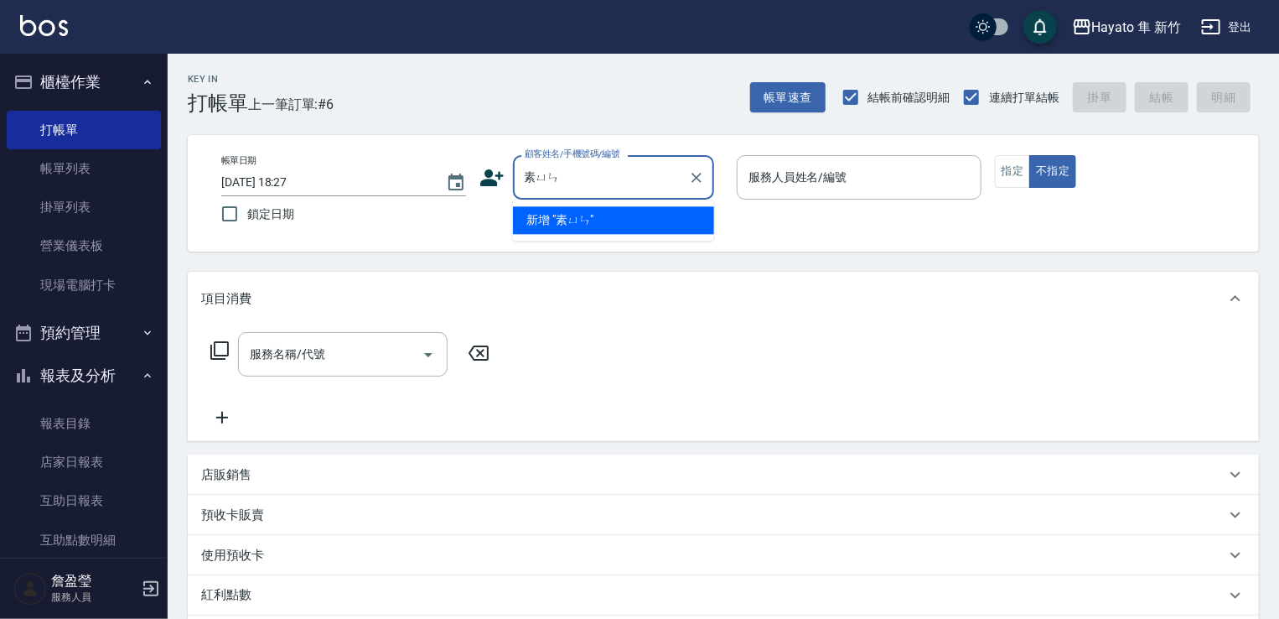
type input "素雲"
drag, startPoint x: 527, startPoint y: 172, endPoint x: 590, endPoint y: 173, distance: 62.9
click at [590, 173] on input "素雲" at bounding box center [600, 177] width 161 height 29
click at [696, 179] on icon "Clear" at bounding box center [696, 177] width 17 height 17
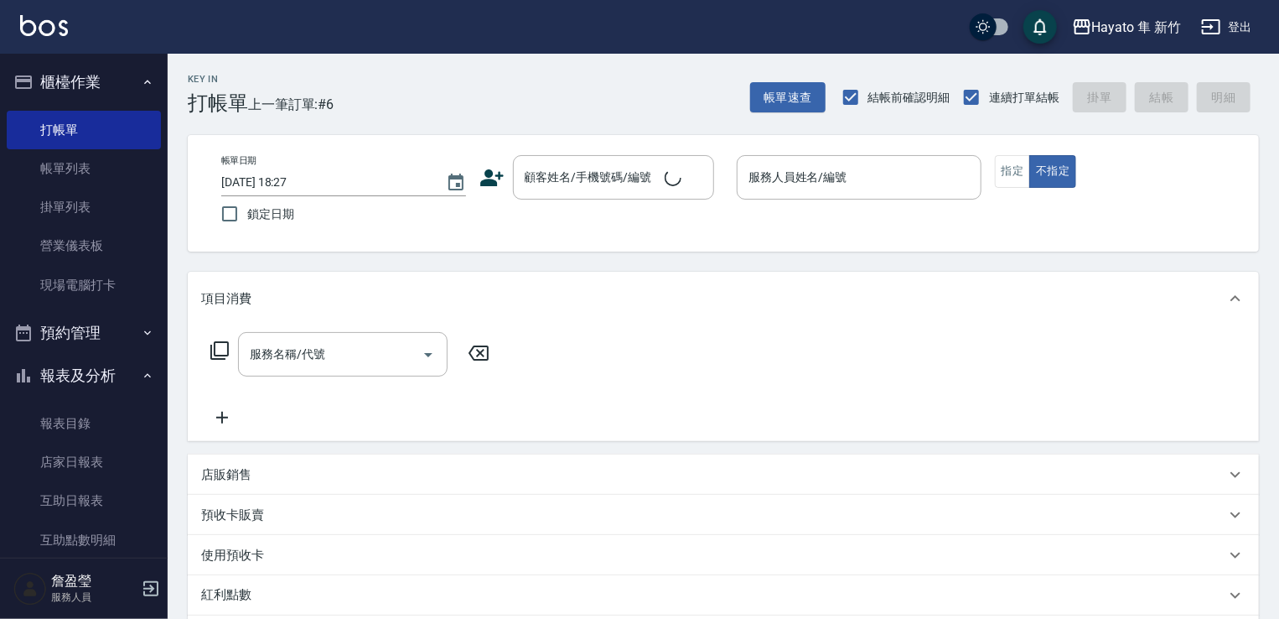
click at [489, 179] on icon at bounding box center [491, 177] width 23 height 17
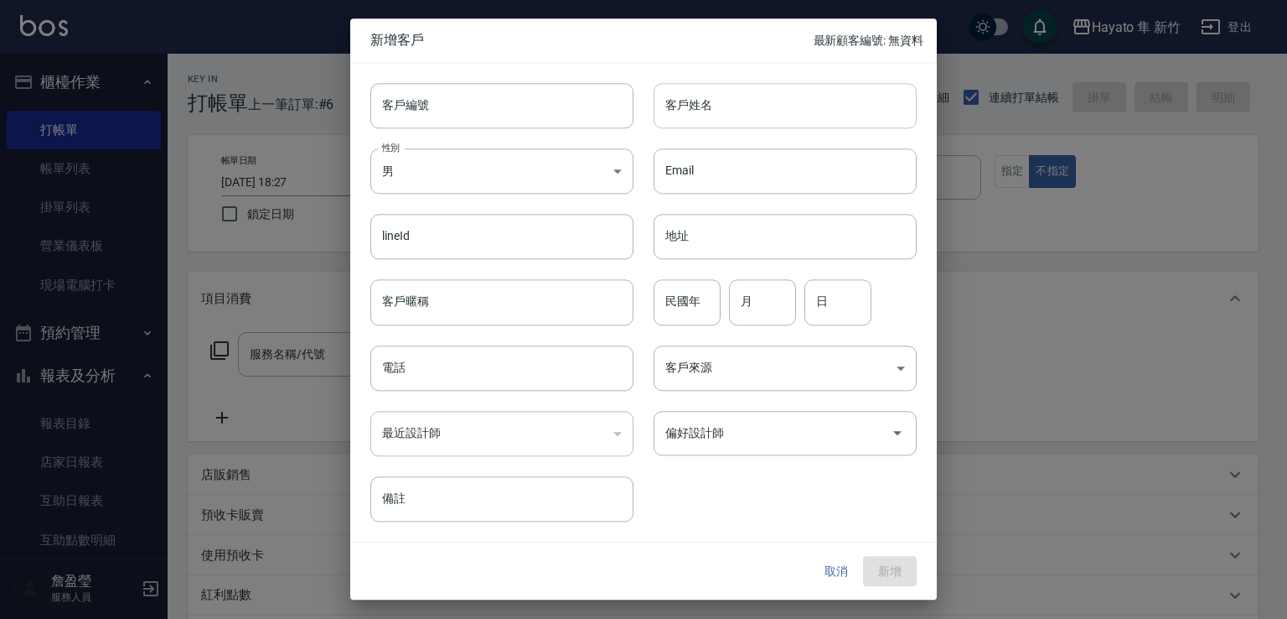
click at [734, 114] on input "客戶姓名" at bounding box center [785, 105] width 263 height 45
paste input "素雲"
type input "素雲"
drag, startPoint x: 567, startPoint y: 95, endPoint x: 555, endPoint y: 106, distance: 17.2
click at [555, 101] on input "客戶編號" at bounding box center [501, 105] width 263 height 45
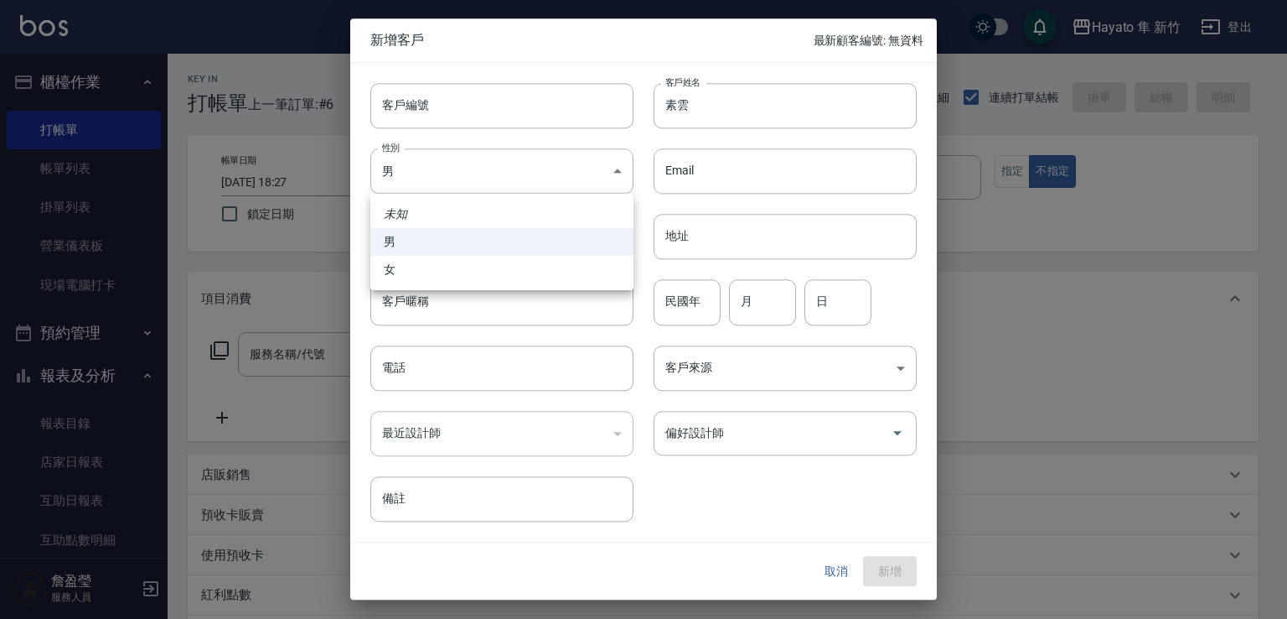
drag, startPoint x: 478, startPoint y: 169, endPoint x: 496, endPoint y: 222, distance: 55.9
click at [479, 169] on body "[PERSON_NAME] 新竹 登出 櫃檯作業 打帳單 帳單列表 掛單列表 營業儀表板 現場電腦打卡 預約管理 預約管理 報表及分析 報表目錄 店家日報表 …" at bounding box center [643, 439] width 1287 height 878
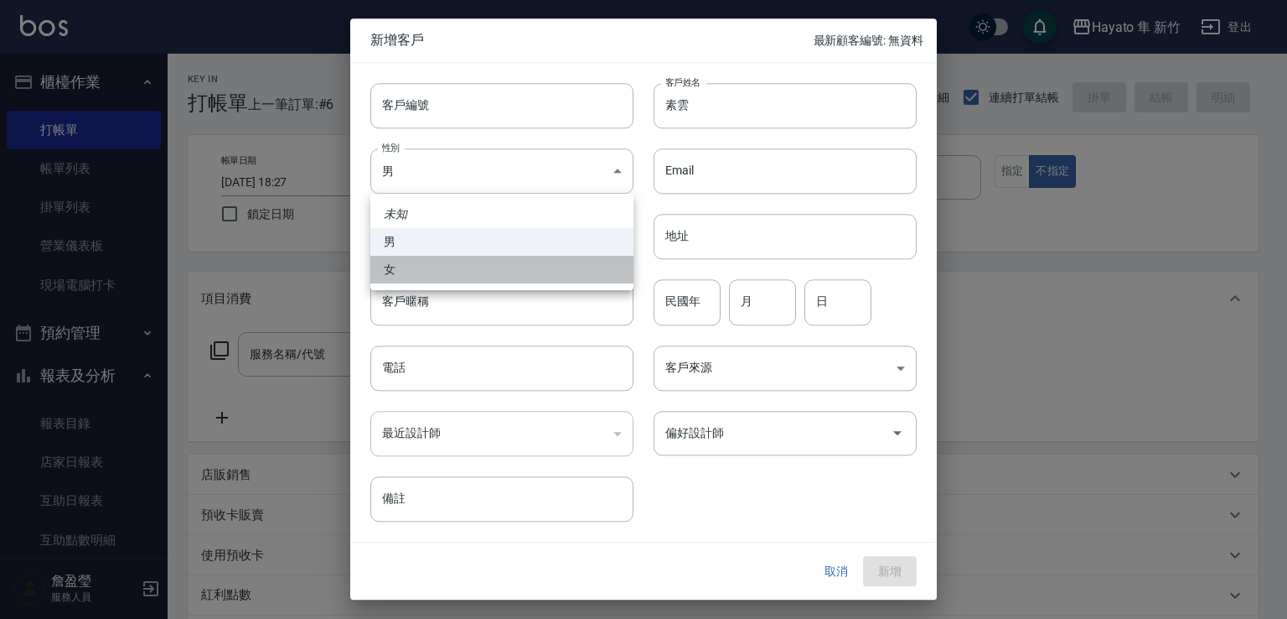
click at [482, 272] on li "女" at bounding box center [501, 270] width 263 height 28
type input "[DEMOGRAPHIC_DATA]"
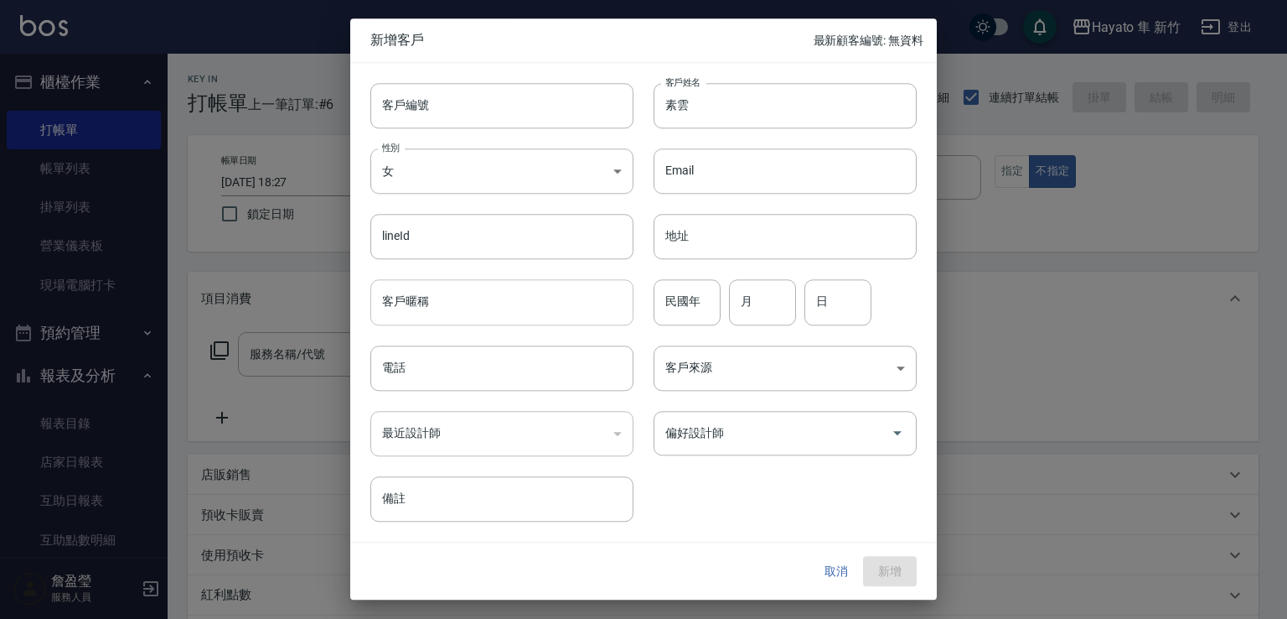
click at [479, 318] on input "客戶暱稱" at bounding box center [501, 302] width 263 height 45
click at [446, 386] on input "電話" at bounding box center [501, 367] width 263 height 45
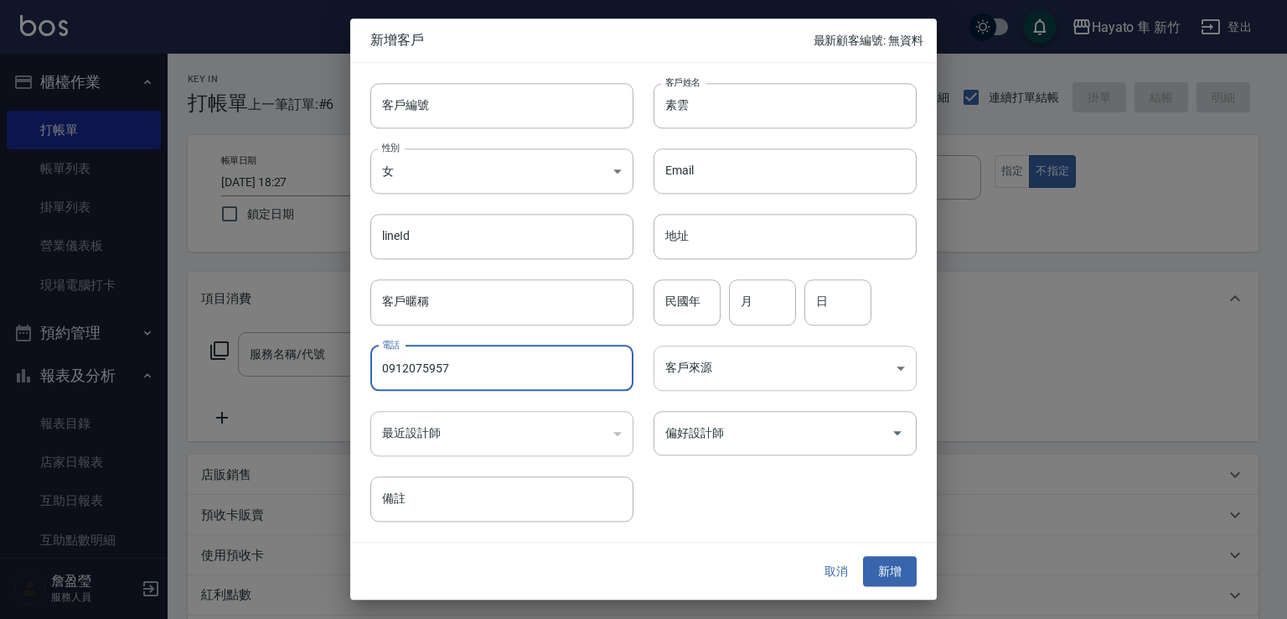
type input "0912075957"
click at [665, 370] on body "[PERSON_NAME] 新竹 登出 櫃檯作業 打帳單 帳單列表 掛單列表 營業儀表板 現場電腦打卡 預約管理 預約管理 報表及分析 報表目錄 店家日報表 …" at bounding box center [643, 439] width 1287 height 878
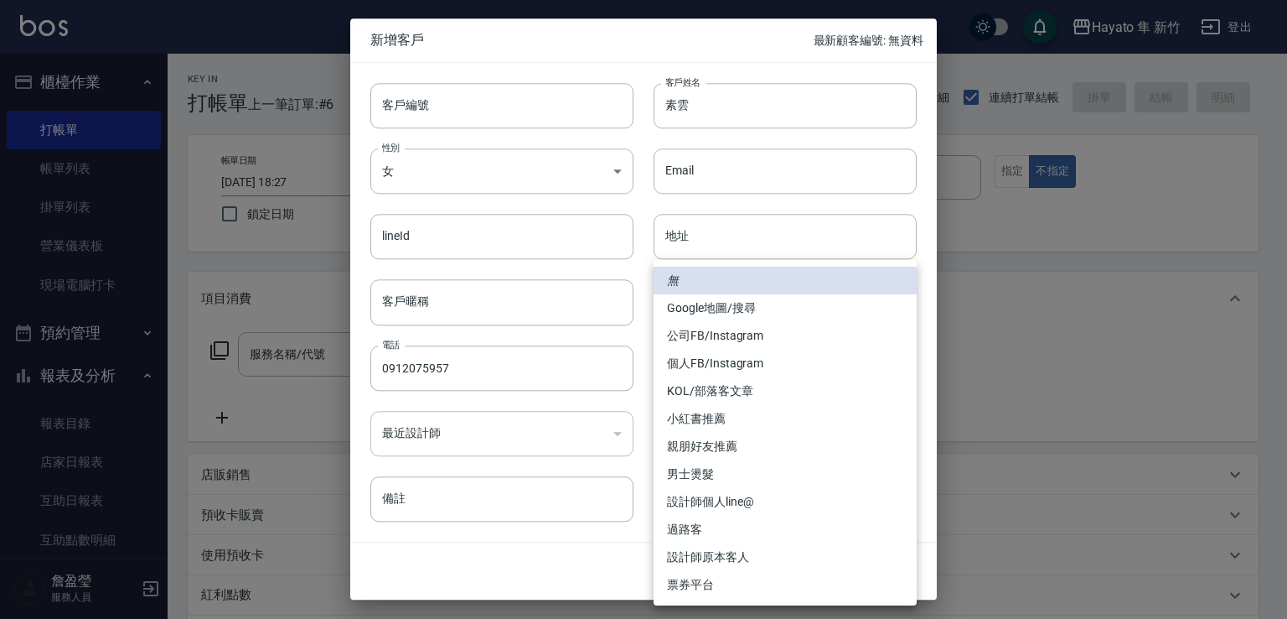
drag, startPoint x: 676, startPoint y: 360, endPoint x: 731, endPoint y: 453, distance: 107.1
click at [678, 363] on li "個人FB/Instagram" at bounding box center [785, 364] width 263 height 28
type input "個人FB/Instagram"
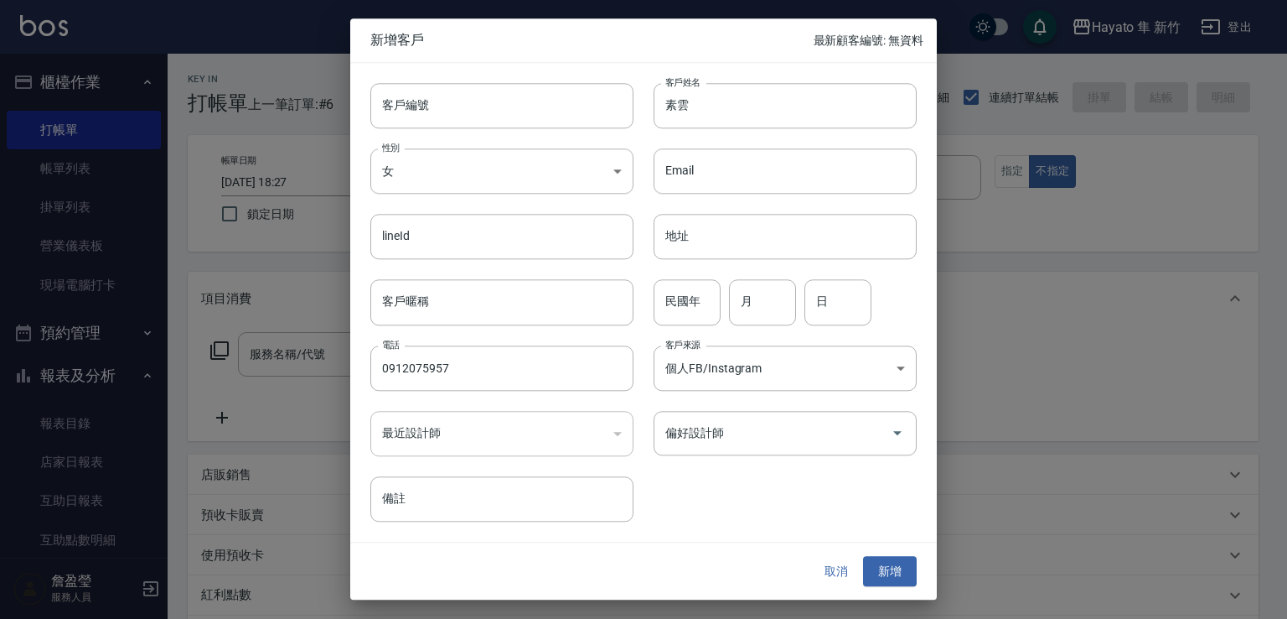
click at [739, 453] on div "偏好設計師" at bounding box center [785, 433] width 263 height 44
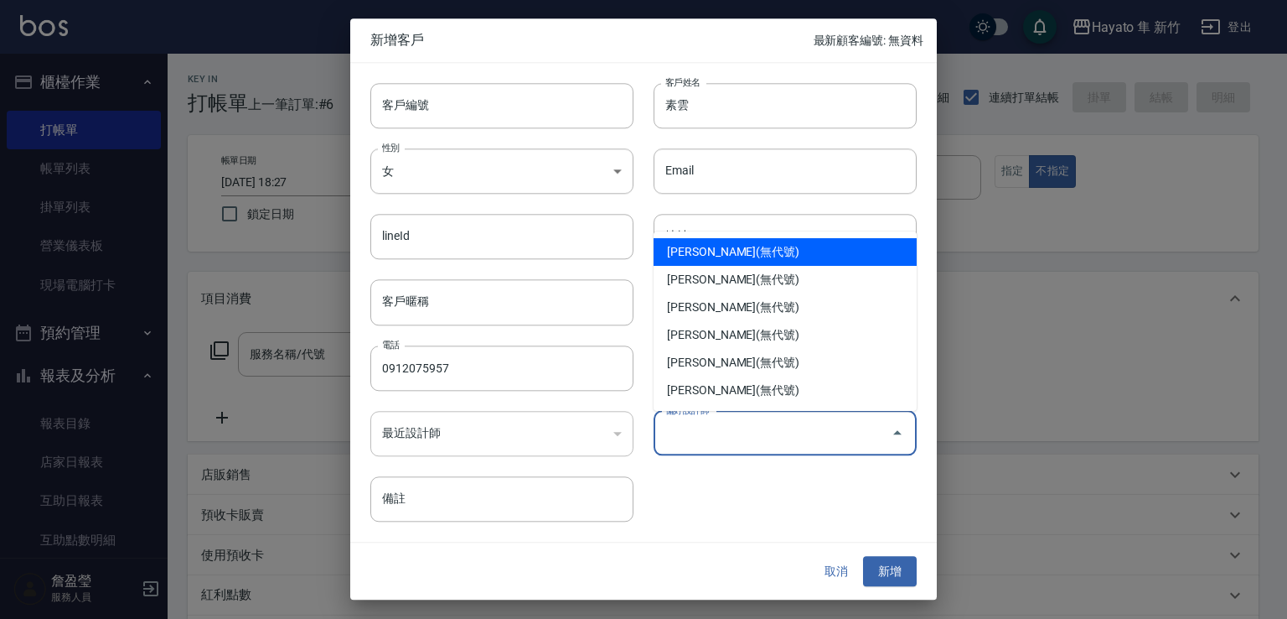
click at [701, 243] on li "[PERSON_NAME](無代號)" at bounding box center [785, 252] width 263 height 28
type input "[PERSON_NAME]"
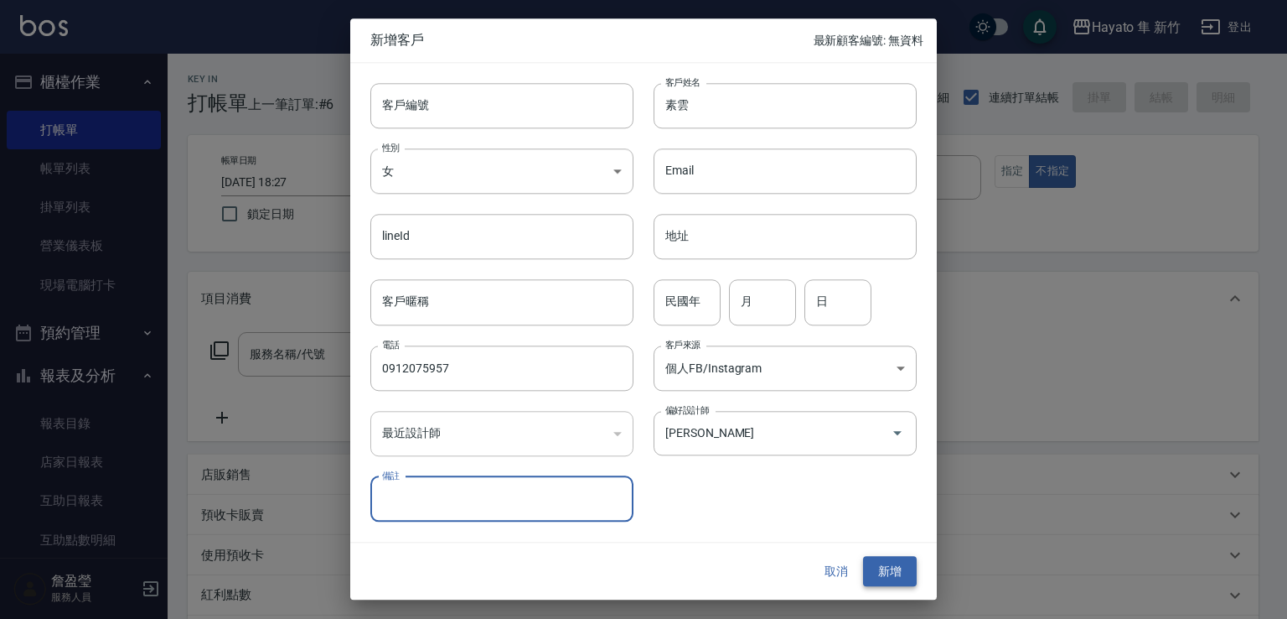
click at [875, 574] on button "新增" at bounding box center [890, 571] width 54 height 31
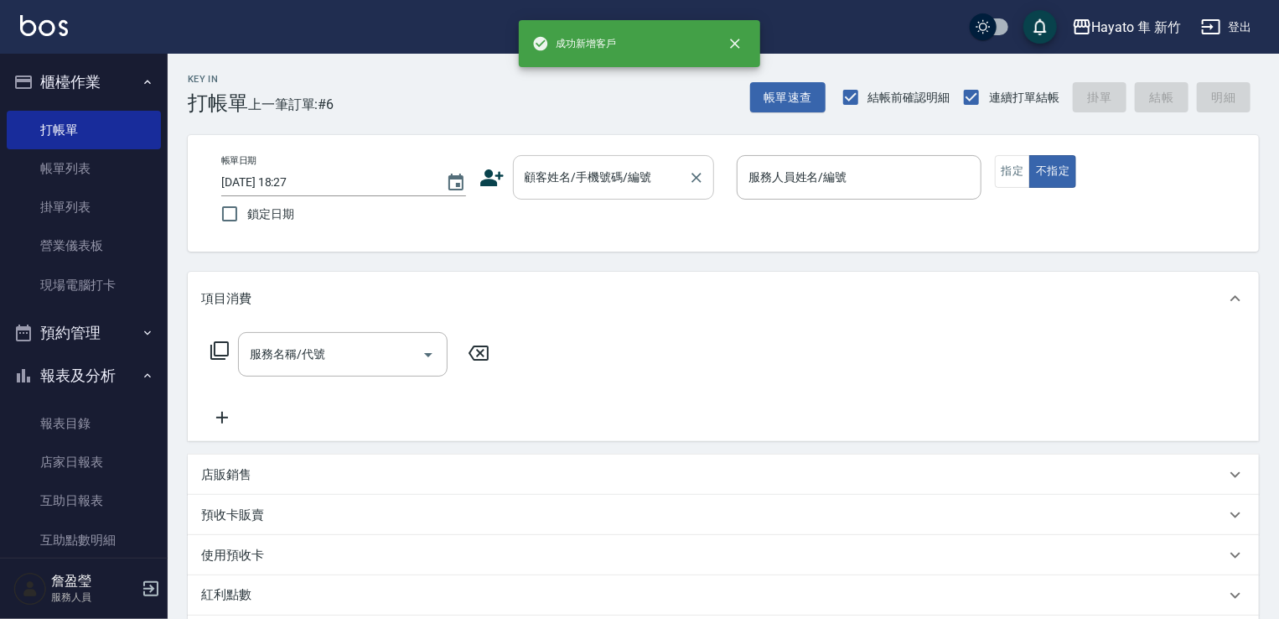
drag, startPoint x: 647, startPoint y: 183, endPoint x: 637, endPoint y: 182, distance: 10.1
click at [645, 181] on input "顧客姓名/手機號碼/編號" at bounding box center [600, 177] width 161 height 29
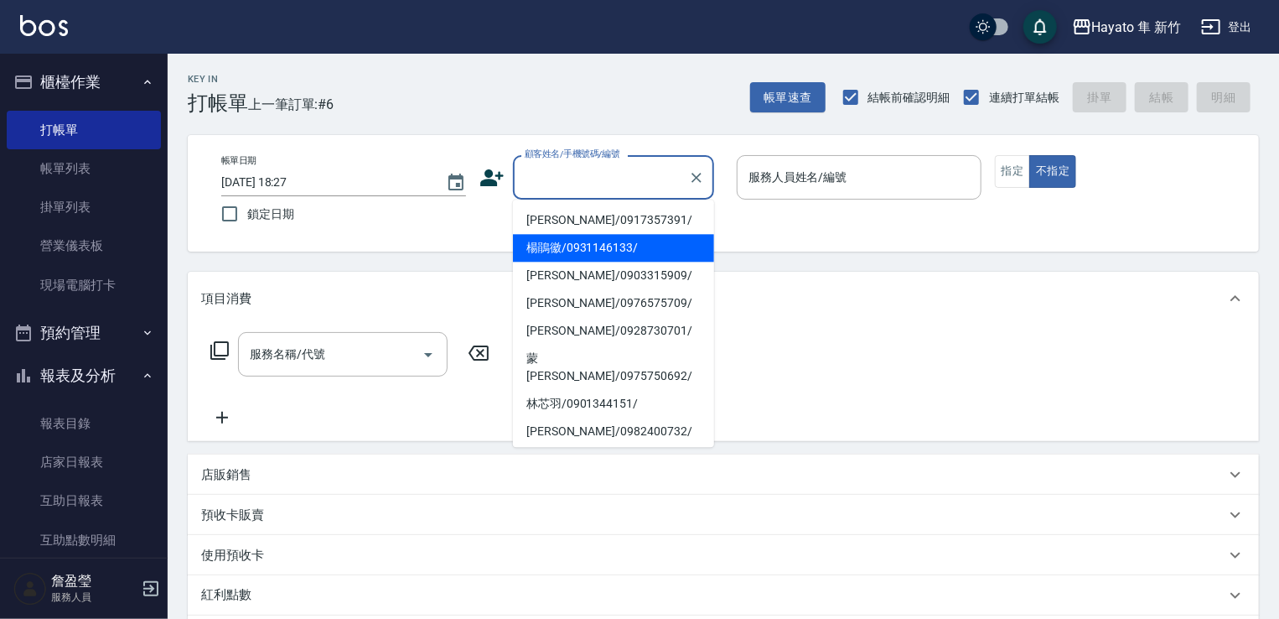
paste input "素雲"
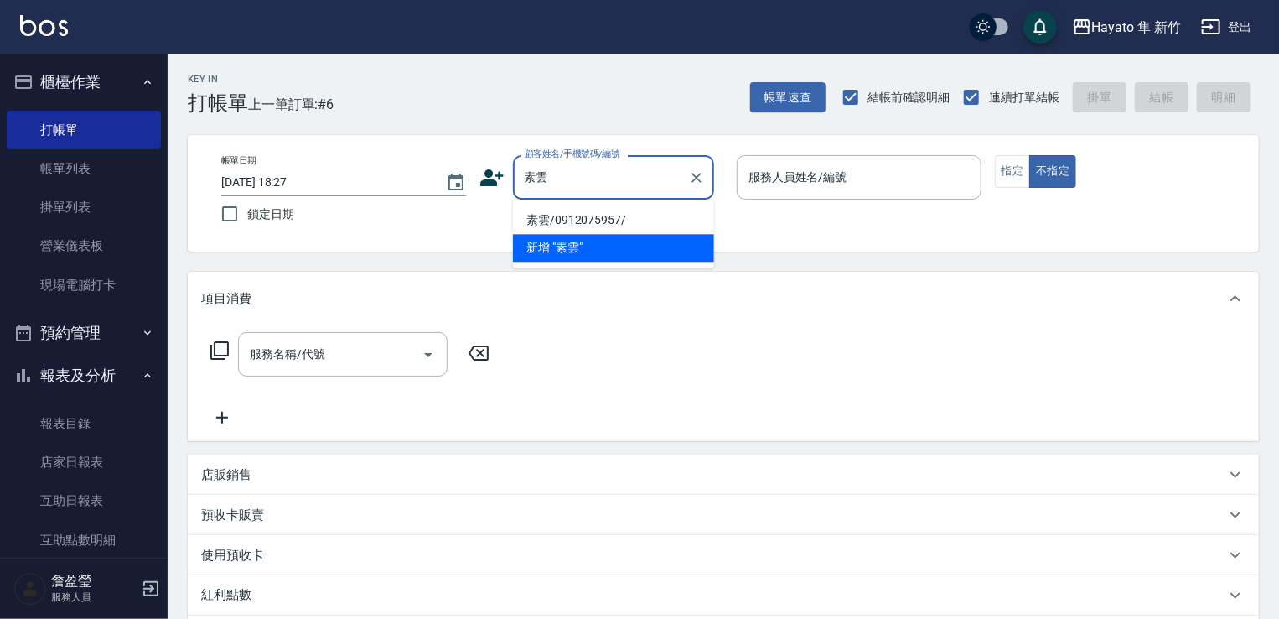
drag, startPoint x: 573, startPoint y: 212, endPoint x: 888, endPoint y: 179, distance: 316.1
click at [576, 214] on li "素雲/0912075957/" at bounding box center [613, 220] width 201 height 28
type input "素雲/0912075957/"
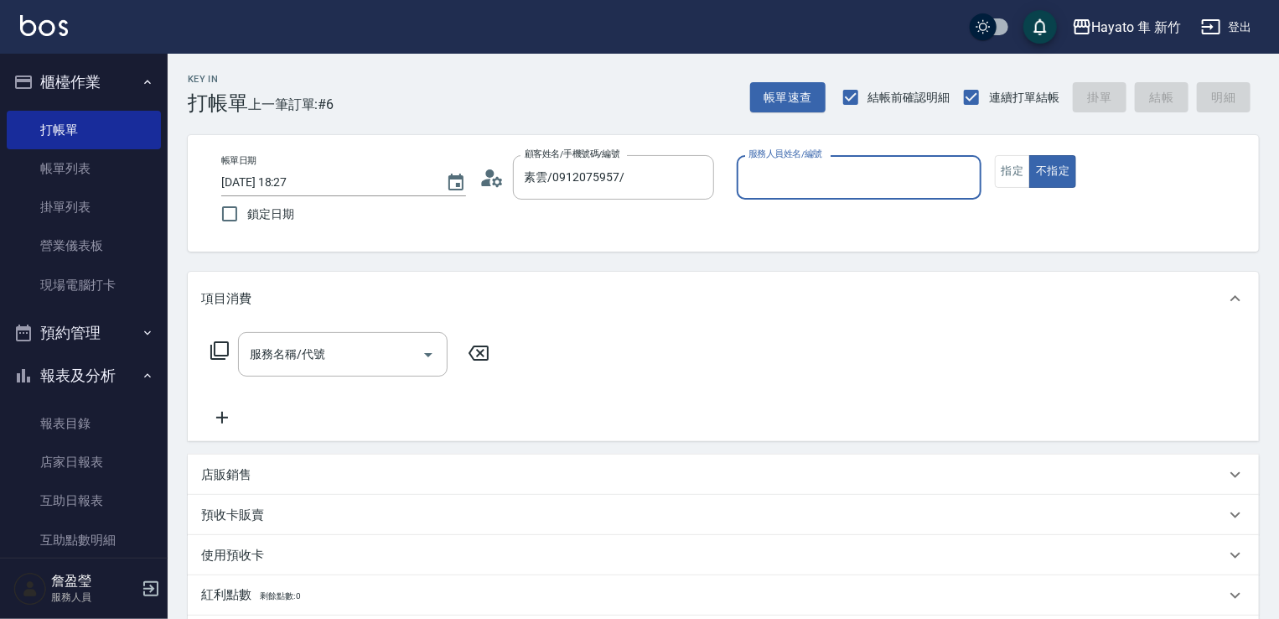
type input "[PERSON_NAME](無代號)"
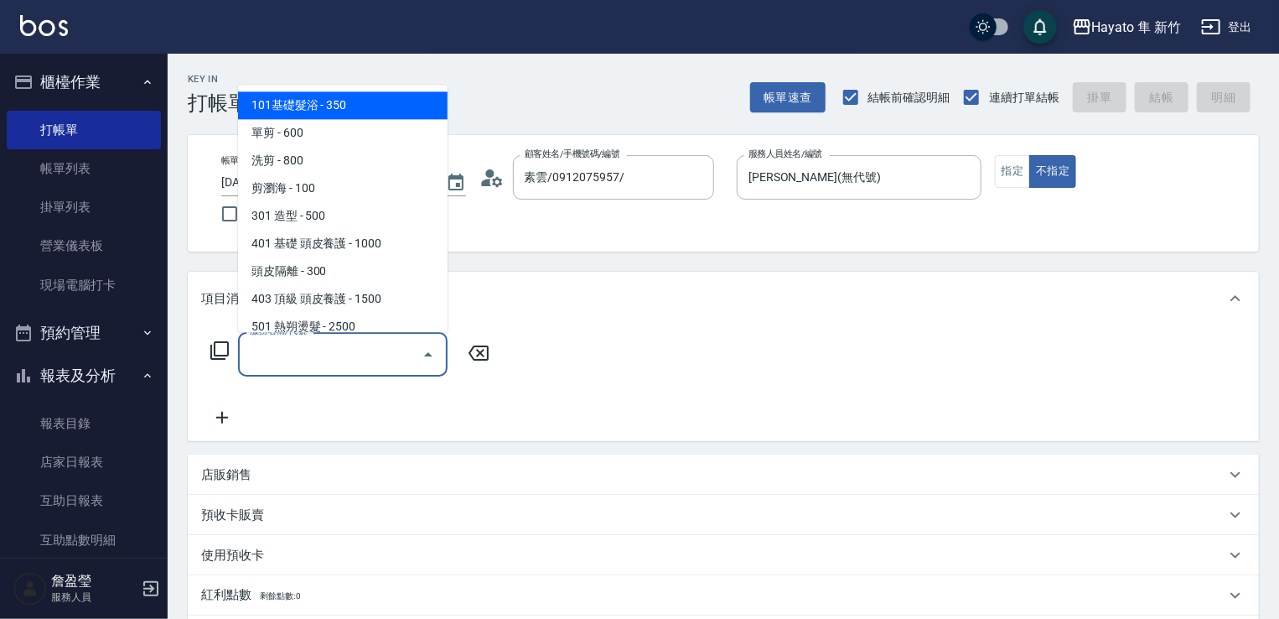
click at [315, 359] on input "服務名稱/代號" at bounding box center [330, 353] width 169 height 29
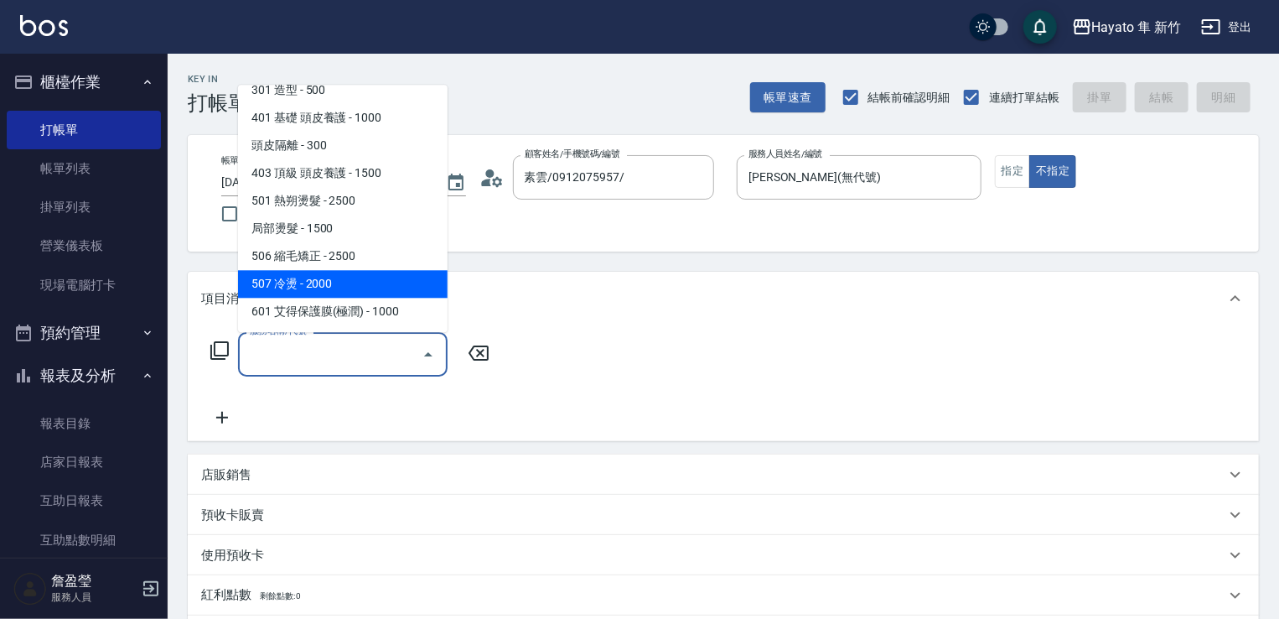
scroll to position [168, 0]
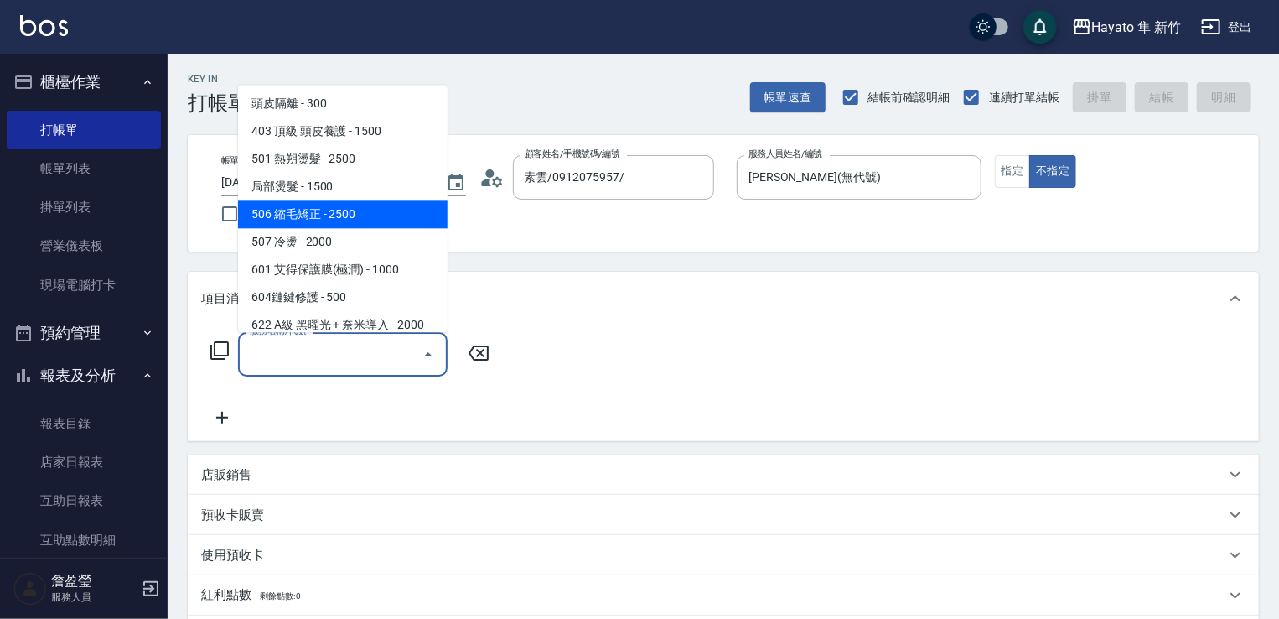
drag, startPoint x: 332, startPoint y: 212, endPoint x: 463, endPoint y: 306, distance: 161.0
click at [349, 224] on span "506 縮毛矯正 - 2500" at bounding box center [343, 214] width 210 height 28
type input "506 縮毛矯正 (506)"
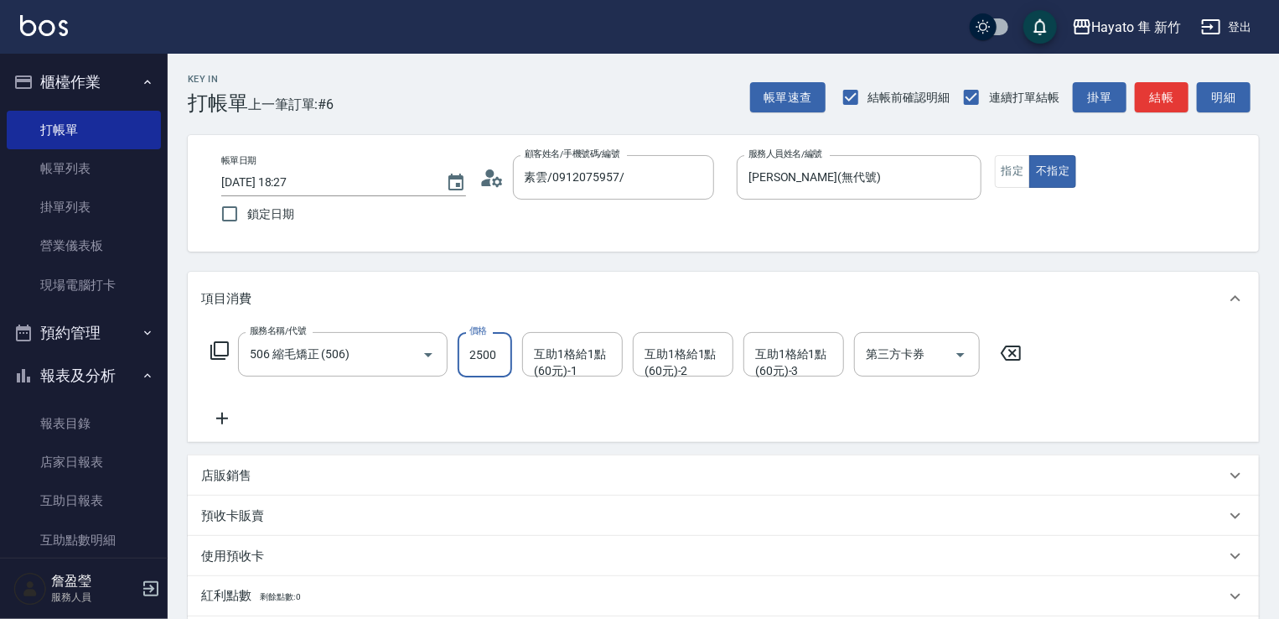
click at [505, 363] on input "2500" at bounding box center [485, 354] width 54 height 45
type input "1980"
drag, startPoint x: 298, startPoint y: 384, endPoint x: 253, endPoint y: 450, distance: 79.7
click at [285, 393] on div "服務名稱/代號 506 縮毛矯正 (506) 服務名稱/代號 價格 1980 價格 互助1格給1點(60元)-1 互助1格給1點(60元)-1 互助1格給1點…" at bounding box center [616, 380] width 831 height 96
click at [215, 426] on icon at bounding box center [222, 418] width 42 height 20
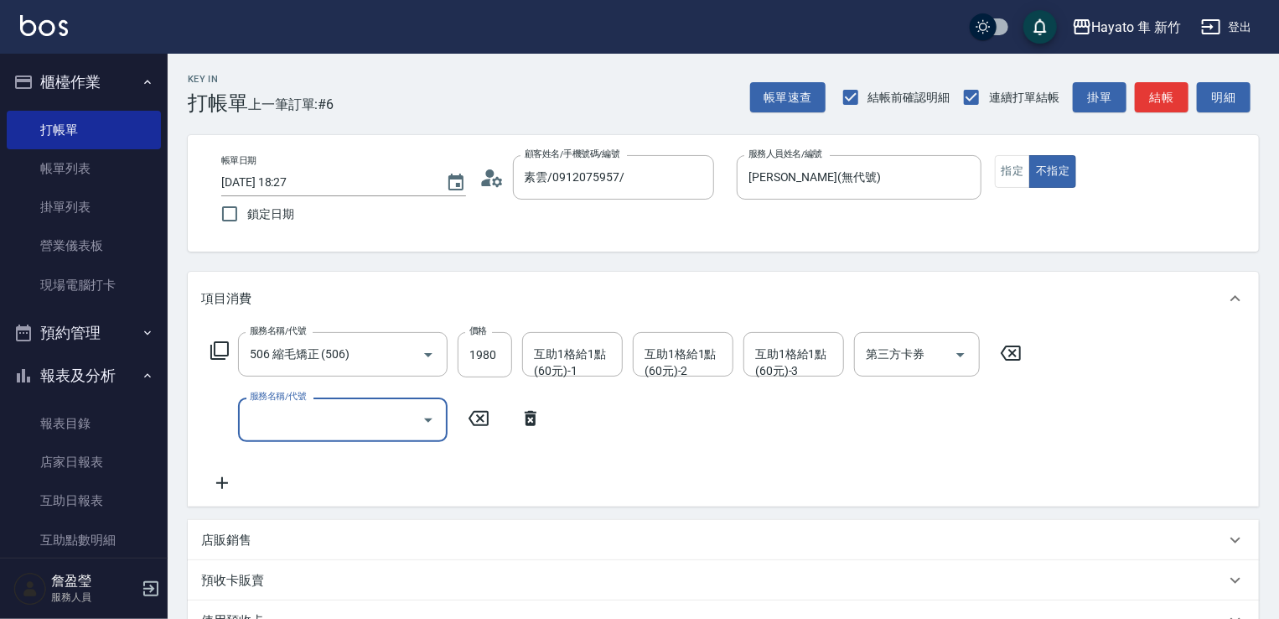
click at [265, 430] on input "服務名稱/代號" at bounding box center [330, 419] width 169 height 29
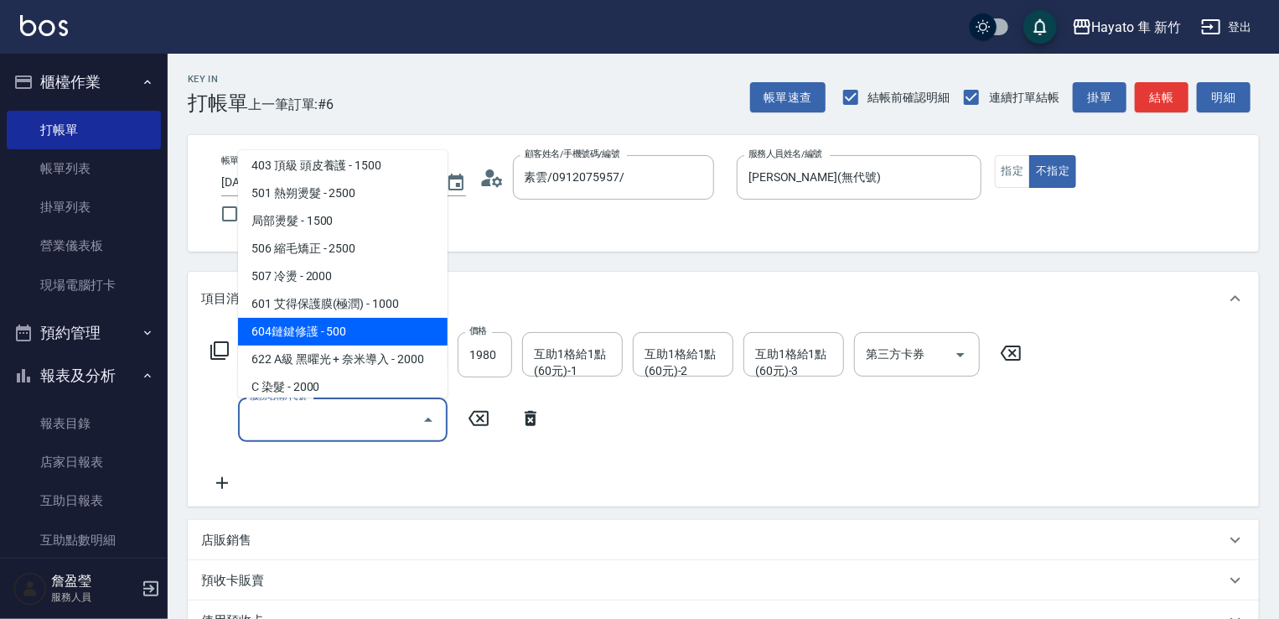
scroll to position [251, 0]
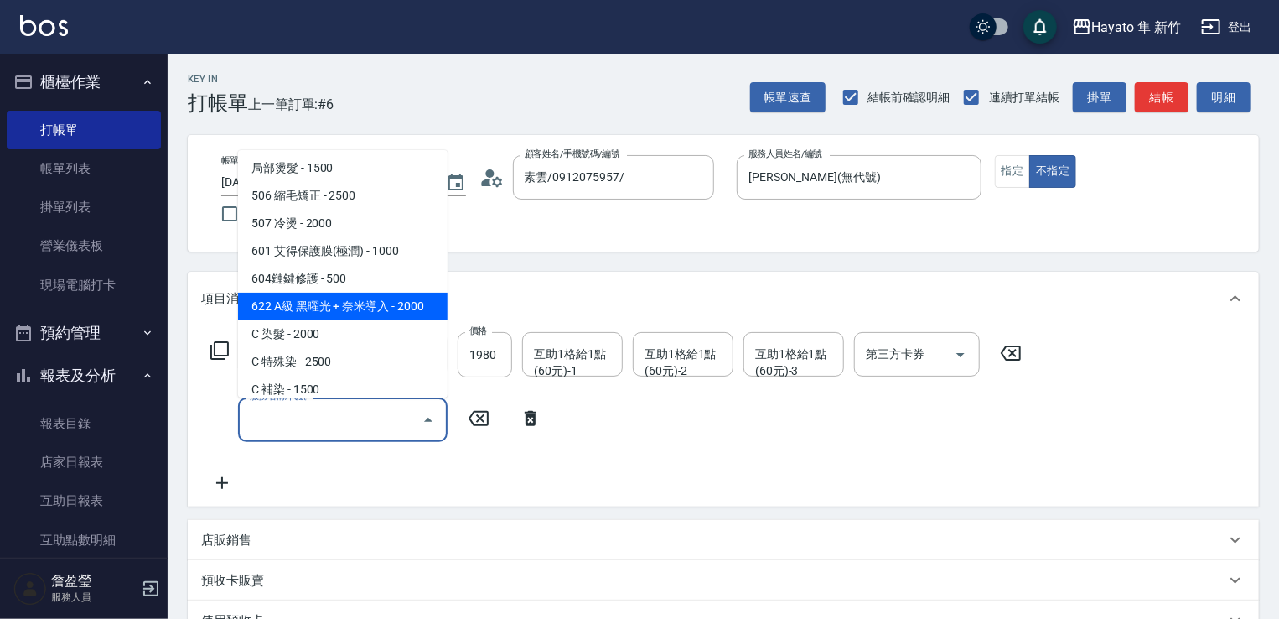
click at [354, 303] on span "622 A級 黑曜光 + 奈米導入 - 2000" at bounding box center [343, 307] width 210 height 28
type input "622 A級 黑曜光 + 奈米導入(622)"
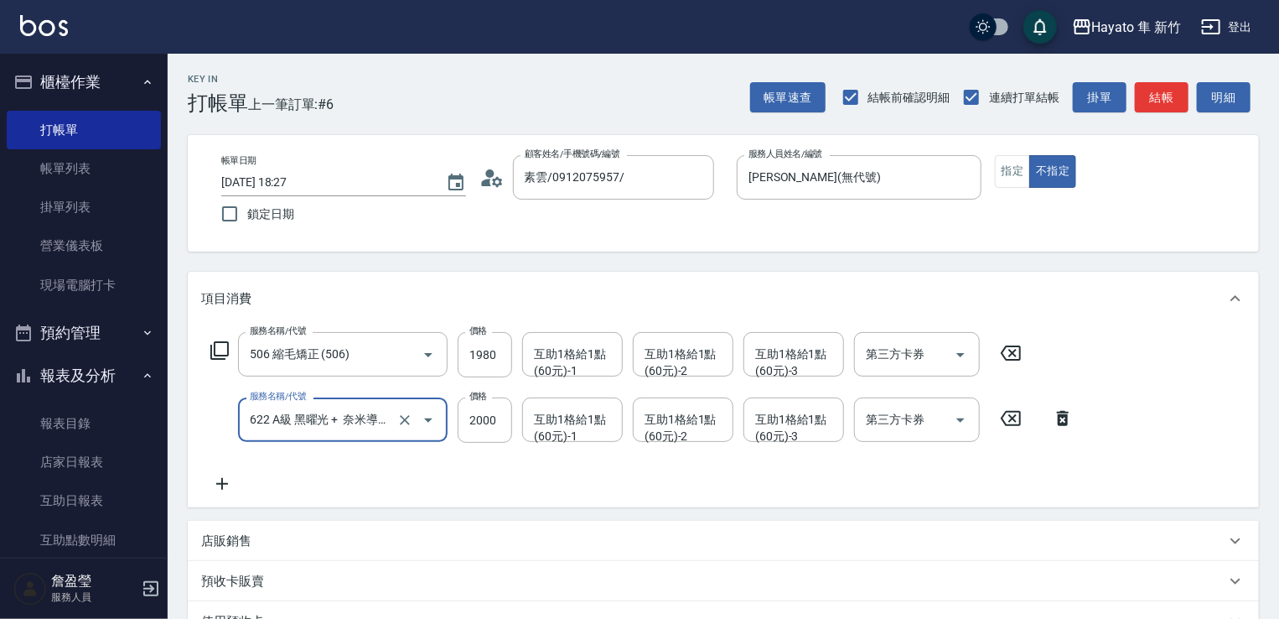
click at [224, 552] on div "店販銷售" at bounding box center [723, 540] width 1071 height 40
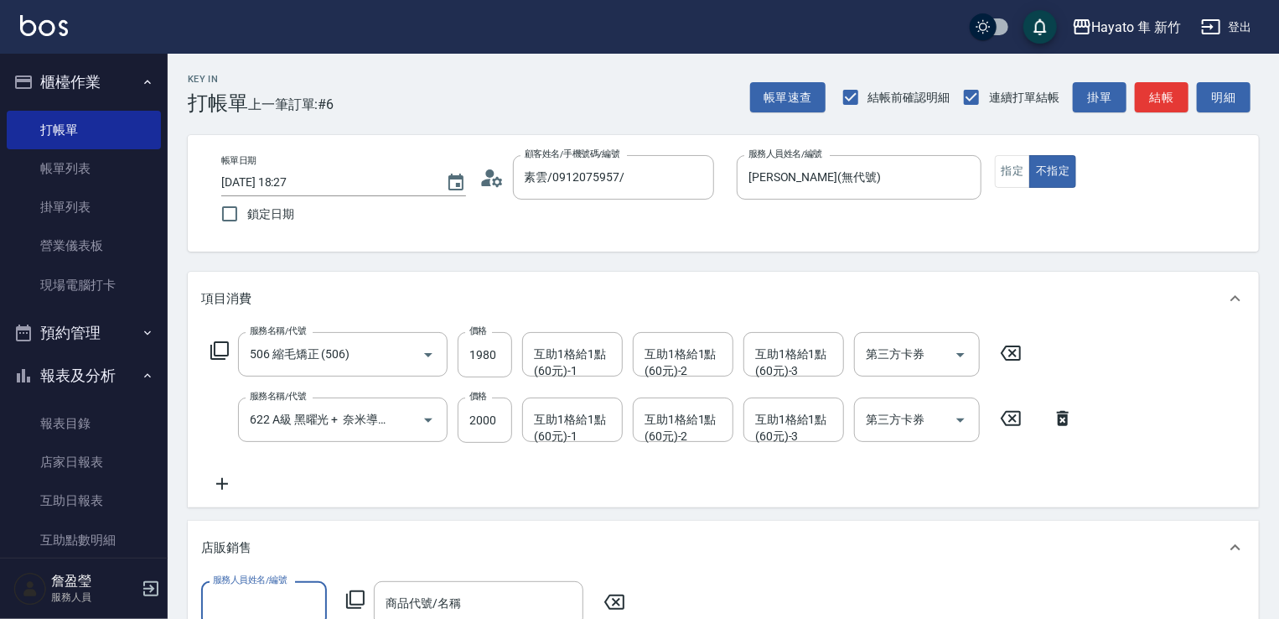
scroll to position [0, 0]
click at [287, 568] on div "店販銷售" at bounding box center [723, 547] width 1071 height 54
click at [262, 538] on div "店販銷售" at bounding box center [713, 541] width 1024 height 18
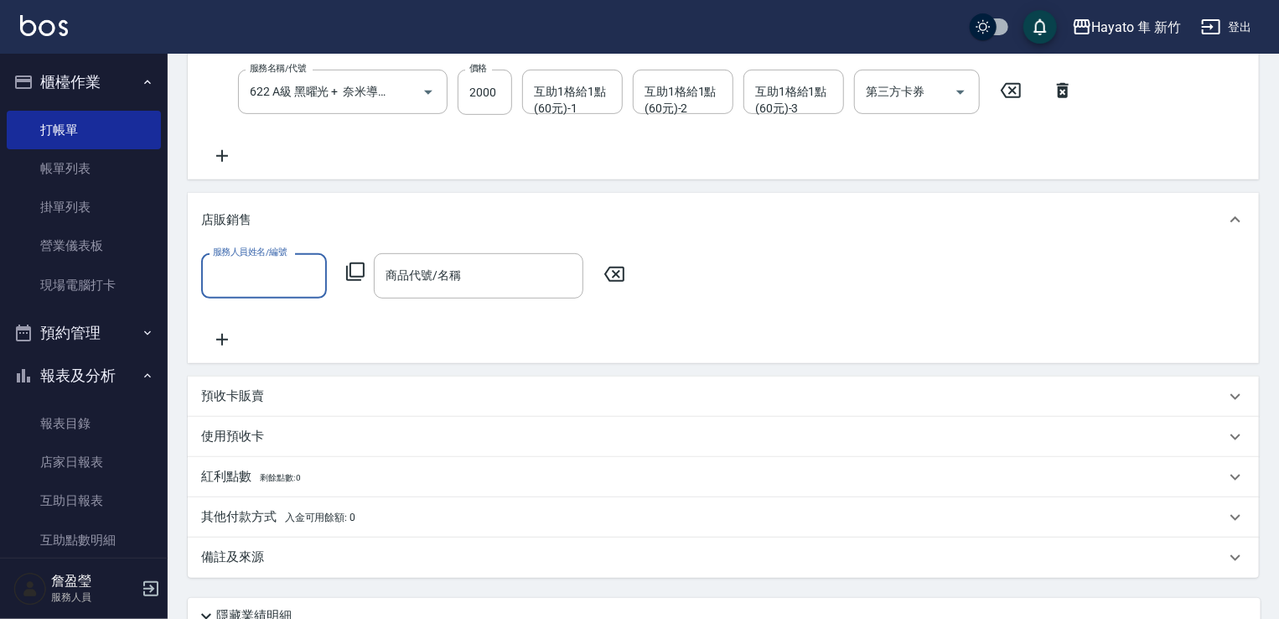
scroll to position [335, 0]
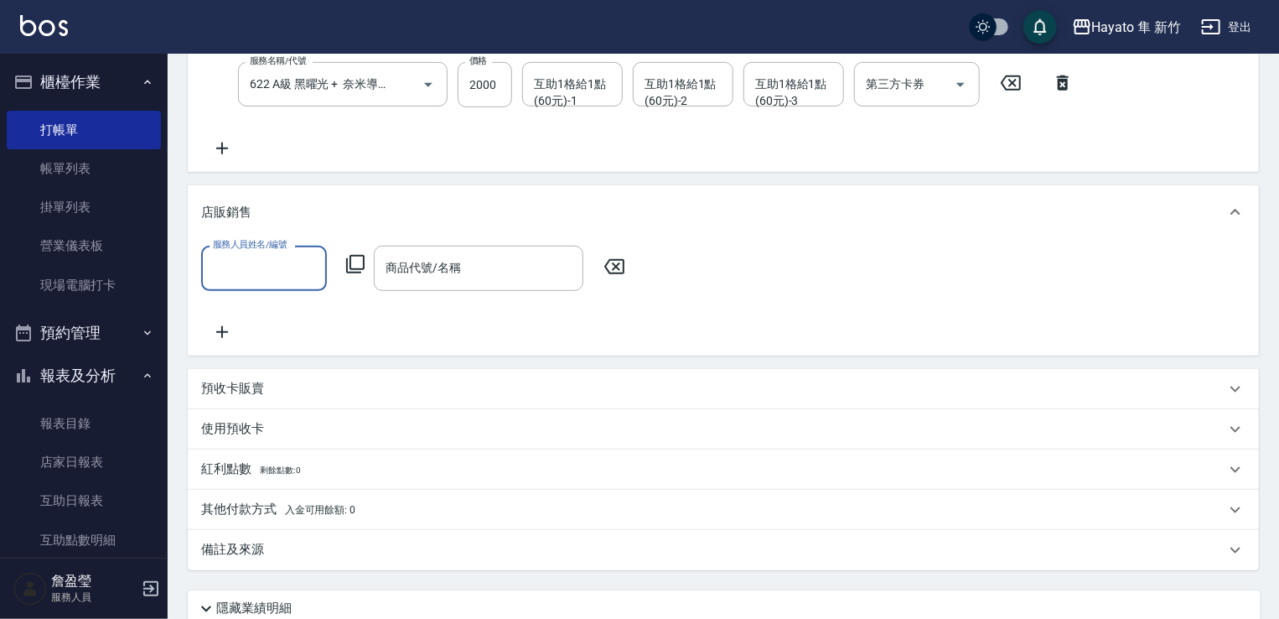
click at [251, 246] on label "服務人員姓名/編號" at bounding box center [250, 244] width 74 height 13
click at [251, 253] on input "服務人員姓名/編號" at bounding box center [264, 267] width 111 height 29
click at [245, 260] on input "服務人員姓名/編號" at bounding box center [264, 267] width 111 height 29
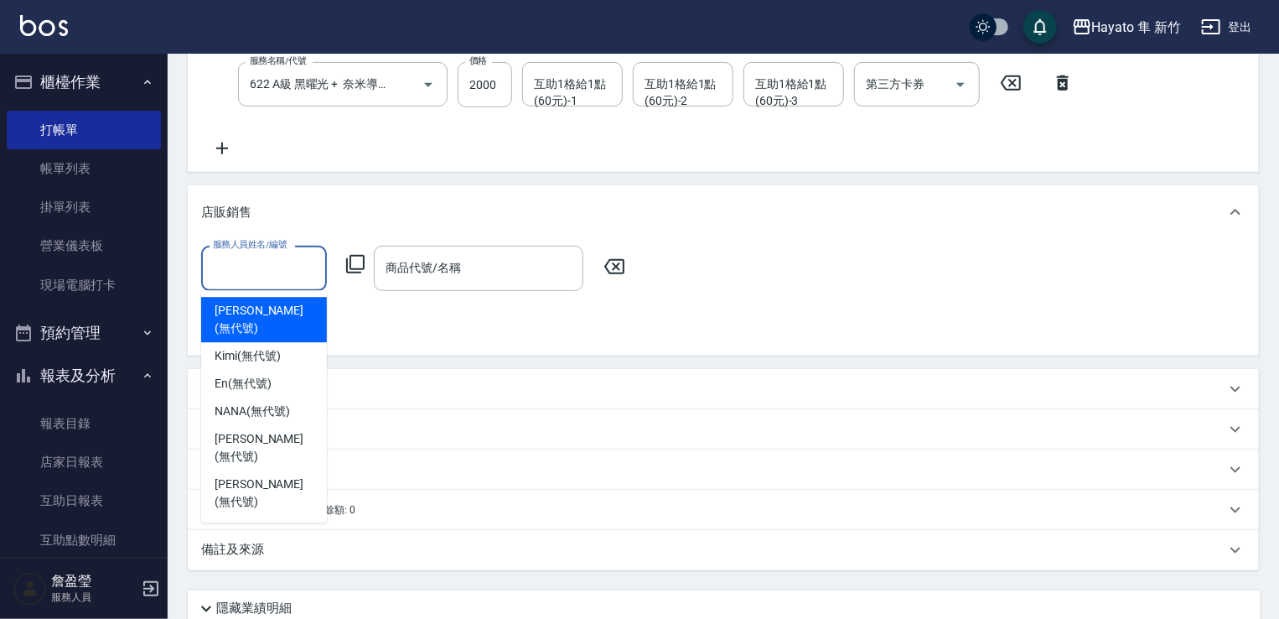
drag, startPoint x: 256, startPoint y: 319, endPoint x: 435, endPoint y: 304, distance: 180.0
click at [280, 320] on div "[PERSON_NAME] (無代號)" at bounding box center [264, 319] width 126 height 45
type input "[PERSON_NAME](無代號)"
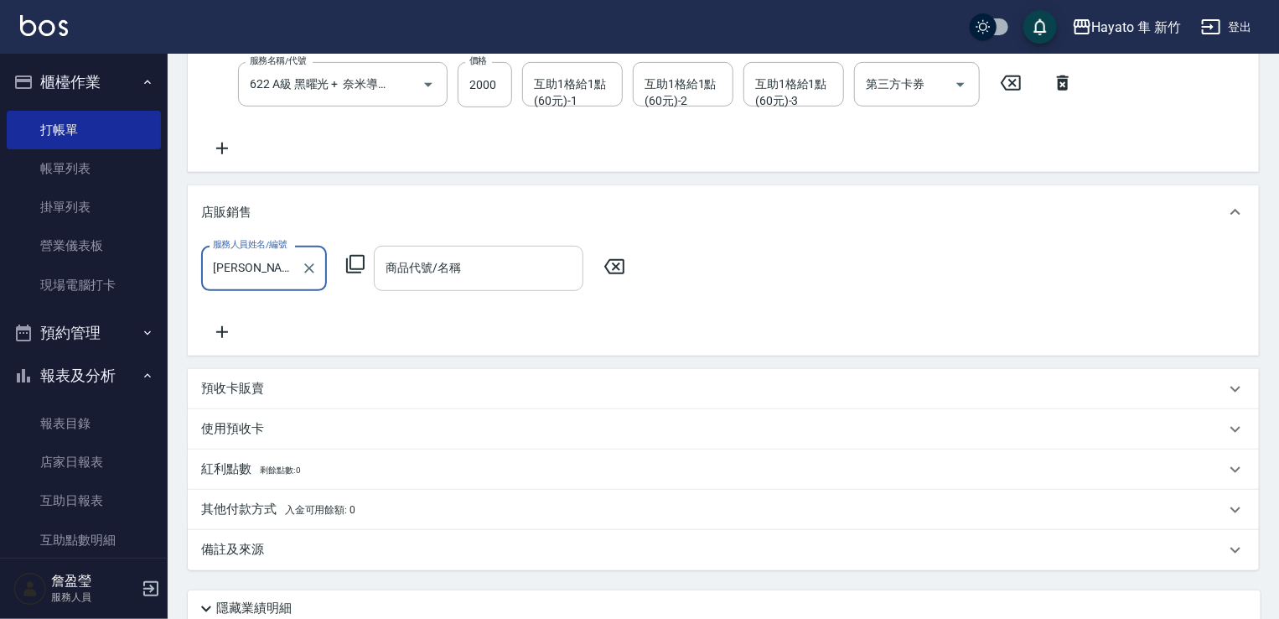
click at [464, 260] on input "商品代號/名稱" at bounding box center [478, 267] width 194 height 29
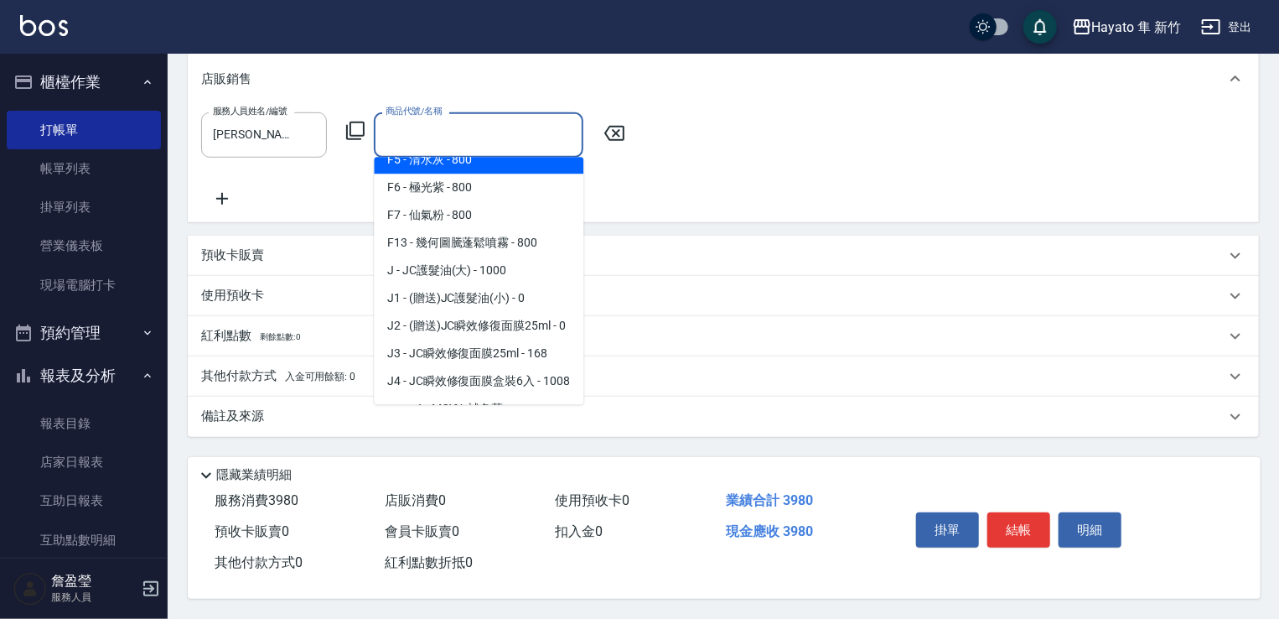
scroll to position [168, 0]
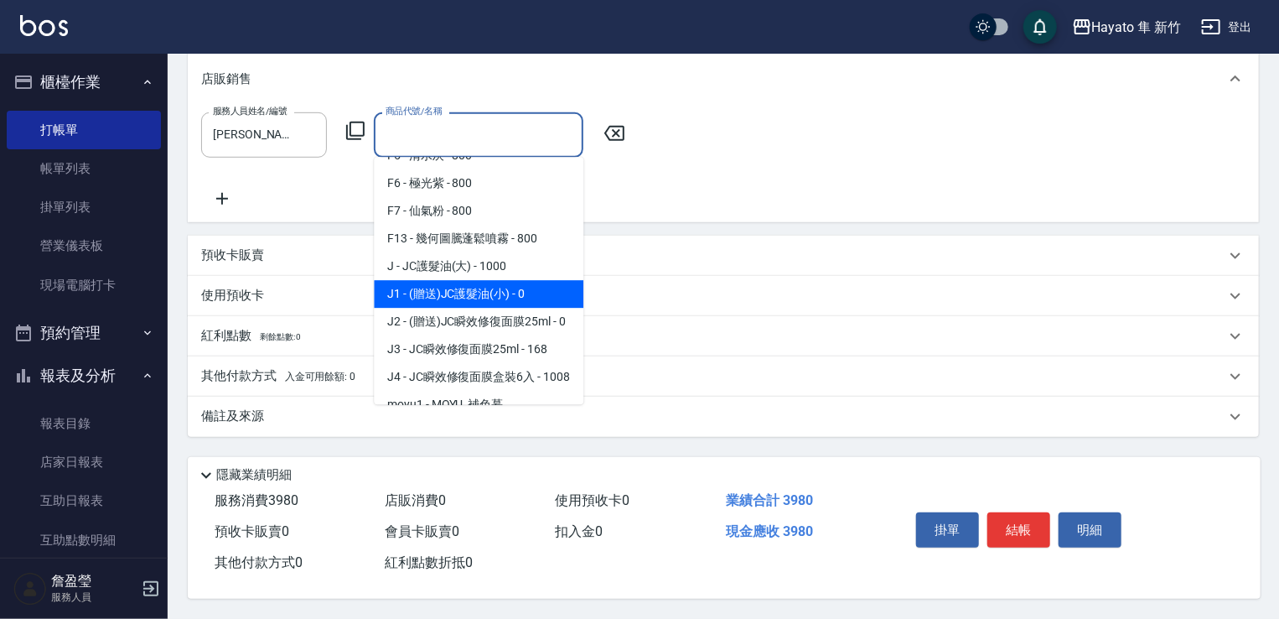
click at [493, 289] on span "J1 - (贈送)JC護髮油(小) - 0" at bounding box center [479, 294] width 210 height 28
type input "(贈送)JC護髮油(小)"
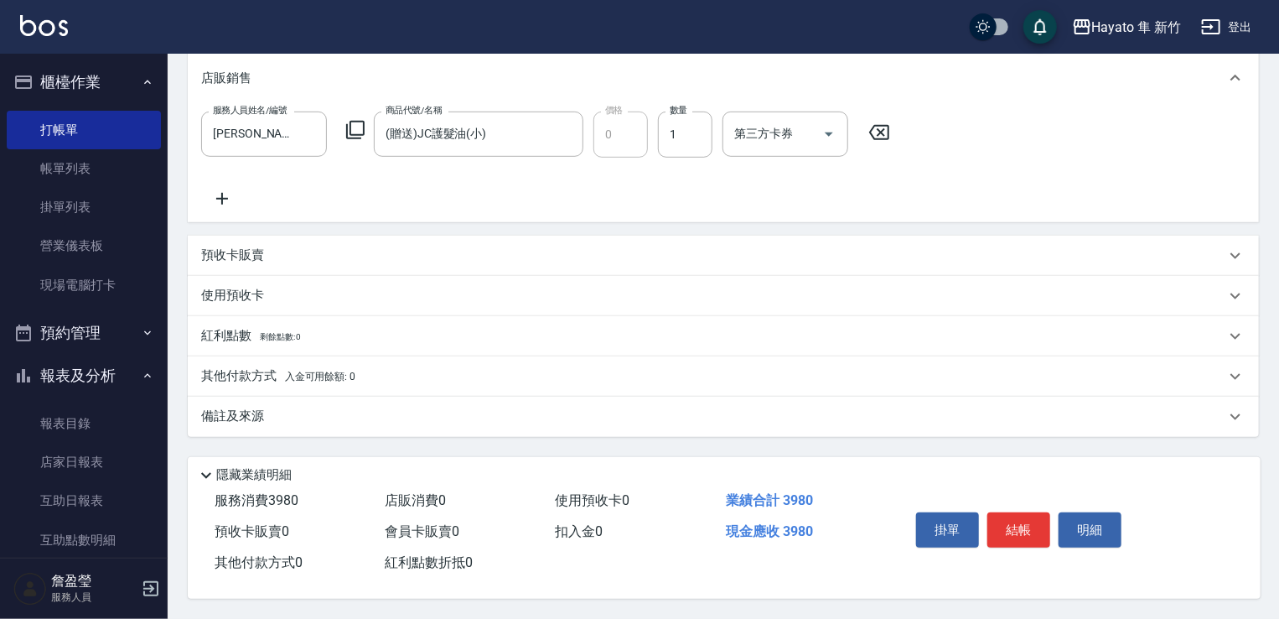
drag, startPoint x: 390, startPoint y: 413, endPoint x: 544, endPoint y: 458, distance: 160.7
click at [391, 411] on div "備註及來源" at bounding box center [713, 416] width 1024 height 18
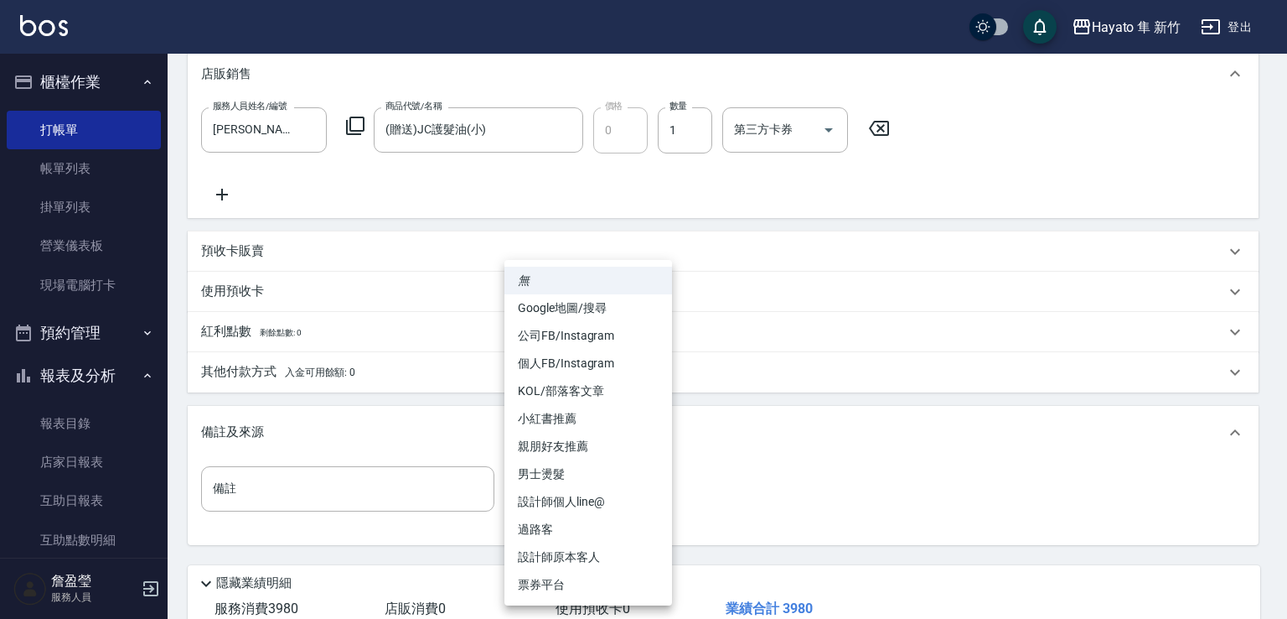
click at [573, 484] on body "Hayato 隼 新竹 登出 櫃檯作業 打帳單 帳單列表 掛單列表 營業儀表板 現場電腦打卡 預約管理 預約管理 報表及分析 報表目錄 店家日報表 互助日報表…" at bounding box center [643, 126] width 1287 height 1200
click at [563, 365] on li "個人FB/Instagram" at bounding box center [589, 364] width 168 height 28
type input "個人FB/Instagram"
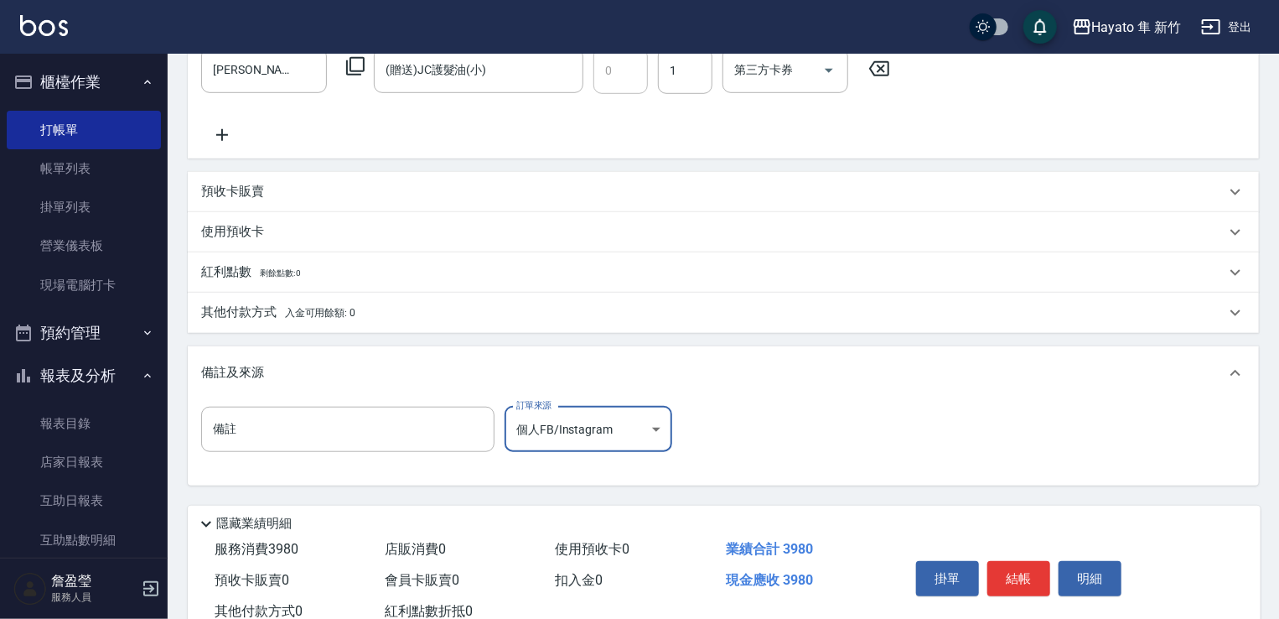
scroll to position [587, 0]
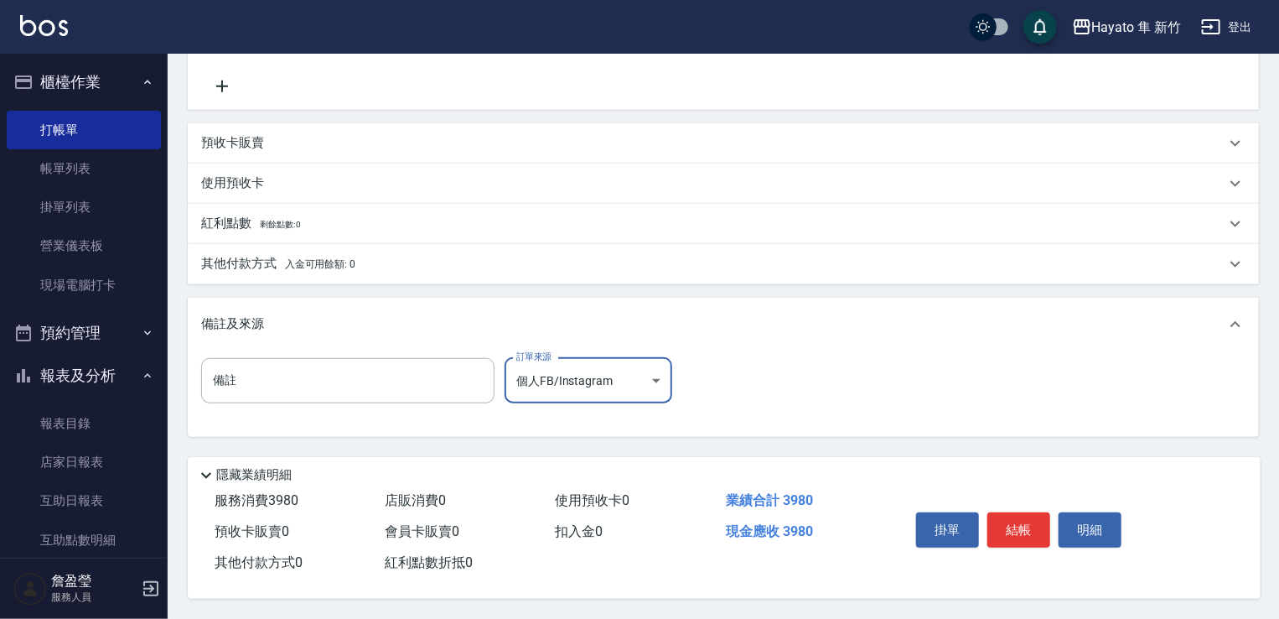
click at [275, 262] on p "其他付款方式 入金可用餘額: 0" at bounding box center [278, 264] width 154 height 18
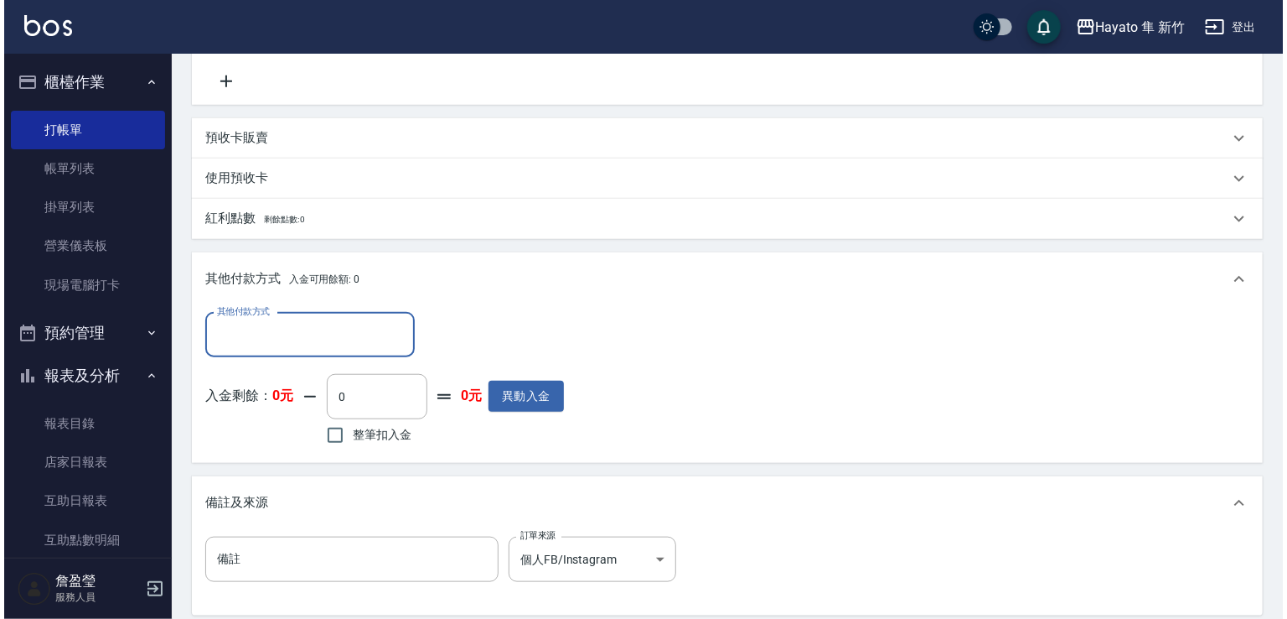
scroll to position [0, 0]
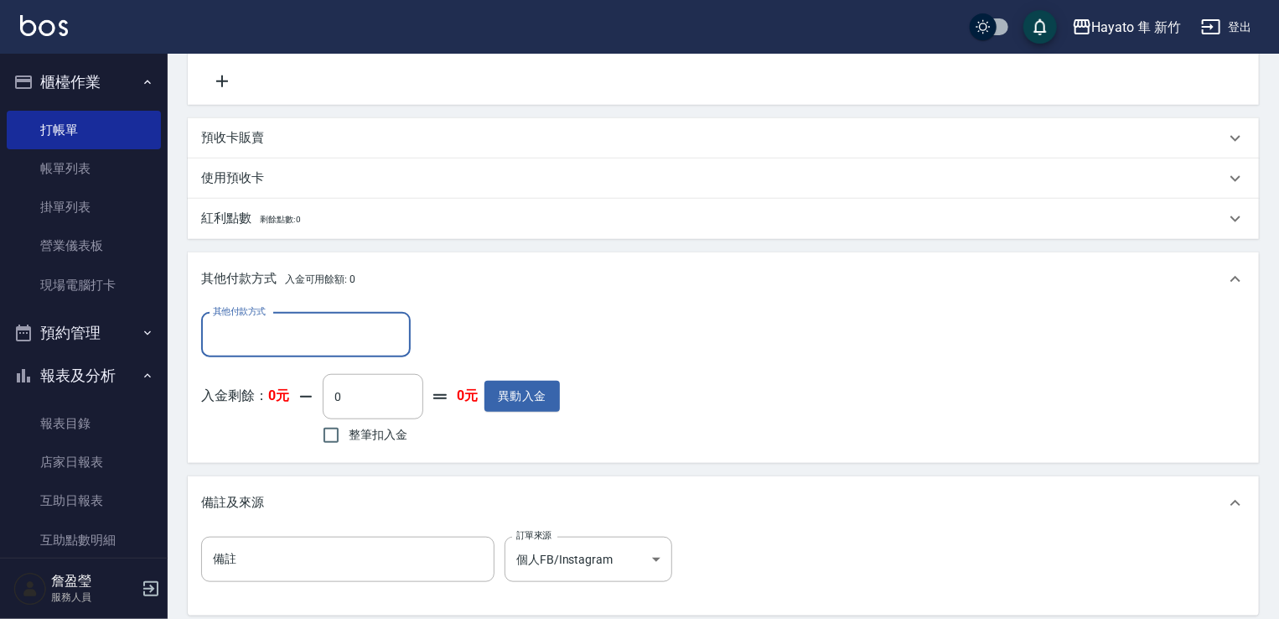
click at [306, 343] on input "其他付款方式" at bounding box center [306, 334] width 194 height 29
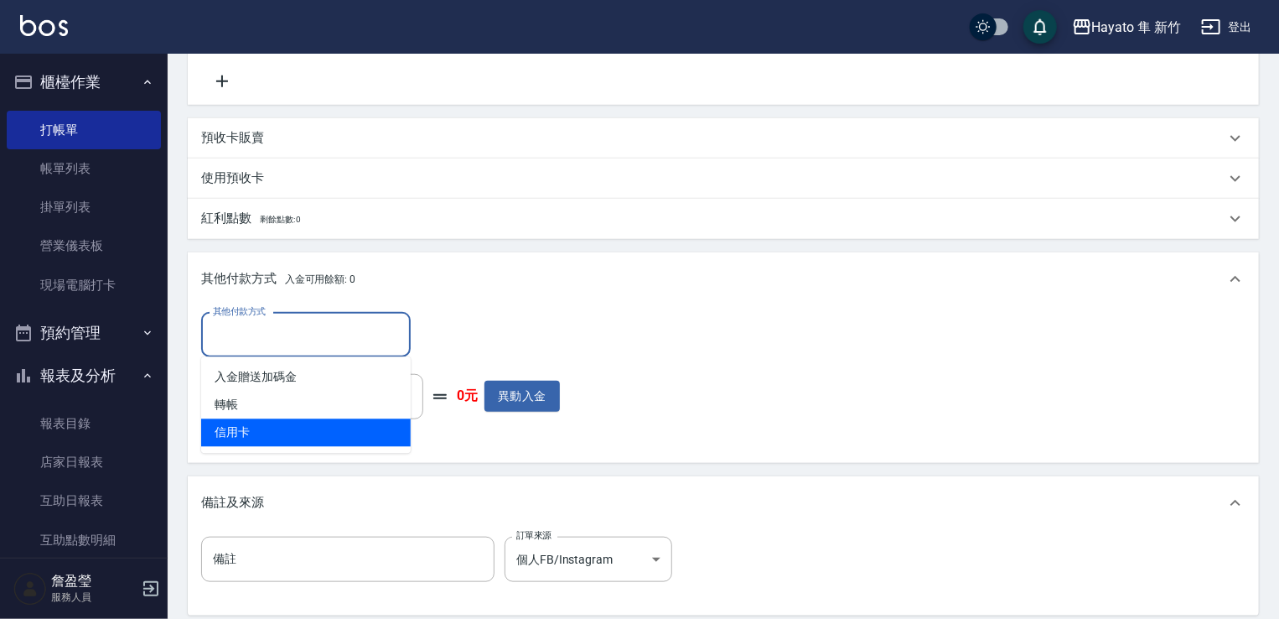
drag, startPoint x: 277, startPoint y: 433, endPoint x: 318, endPoint y: 405, distance: 50.0
click at [280, 430] on span "信用卡" at bounding box center [306, 433] width 210 height 28
type input "信用卡"
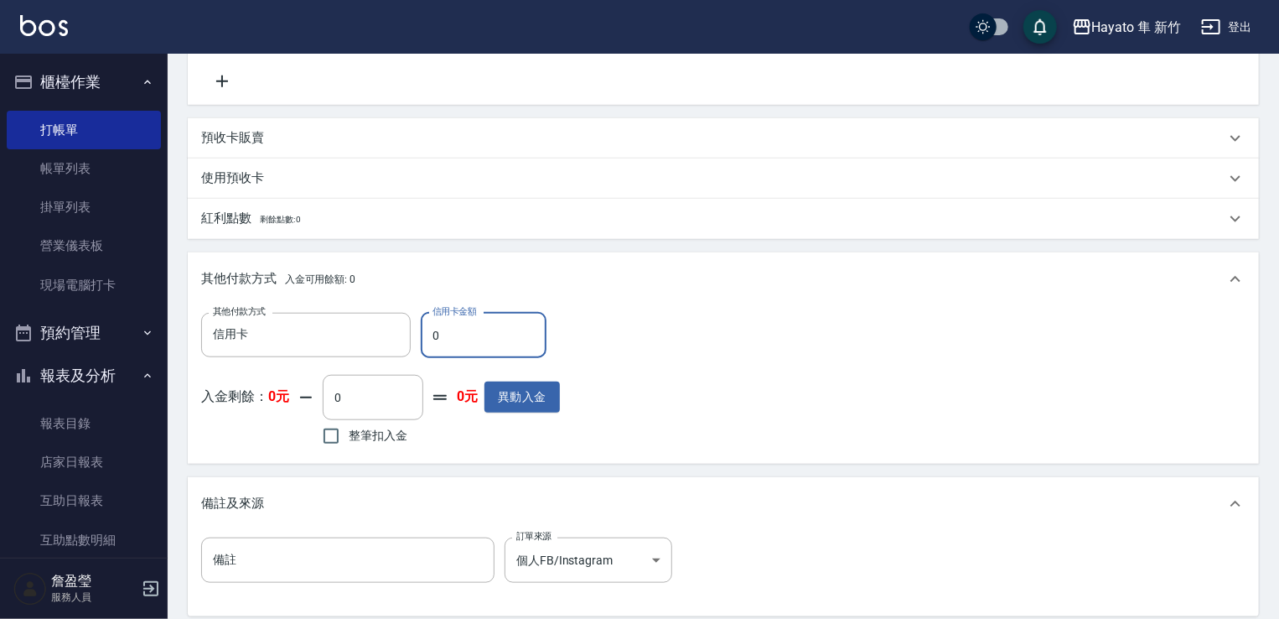
click at [469, 339] on input "0" at bounding box center [484, 335] width 126 height 45
type input "3980"
click at [758, 302] on div "其他付款方式 入金可用餘額: 0" at bounding box center [723, 279] width 1071 height 54
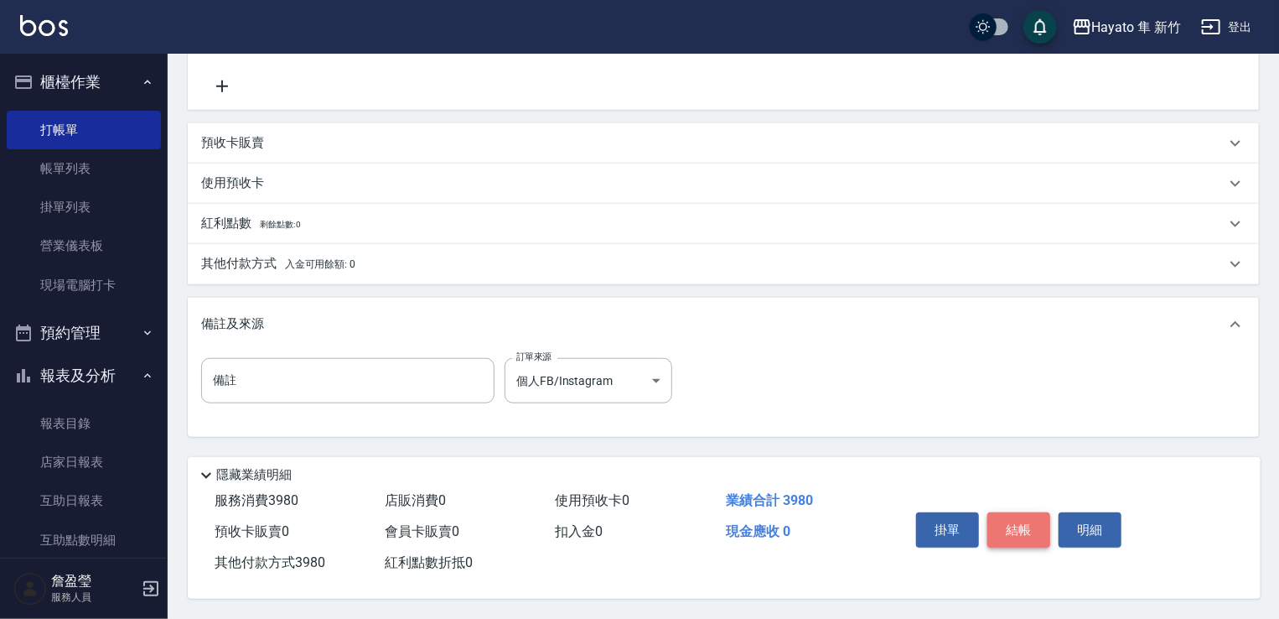
drag, startPoint x: 1026, startPoint y: 509, endPoint x: 802, endPoint y: 505, distance: 223.8
click at [1023, 515] on button "結帳" at bounding box center [1018, 529] width 63 height 35
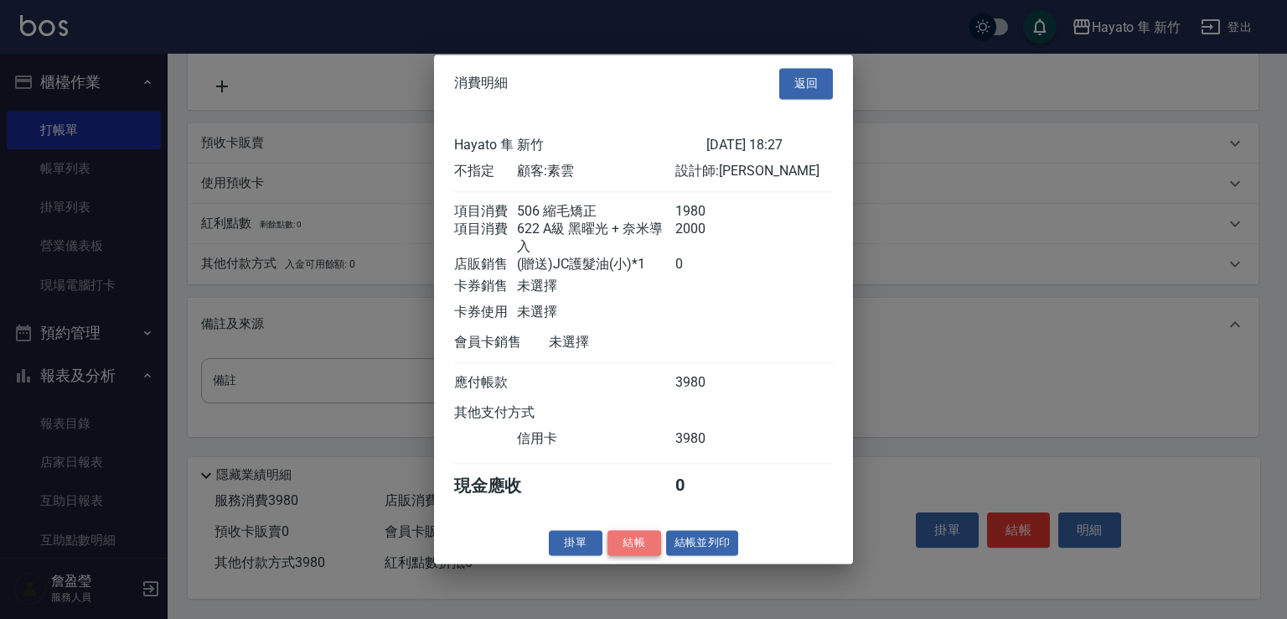
drag, startPoint x: 626, startPoint y: 544, endPoint x: 649, endPoint y: 567, distance: 32.6
click at [628, 547] on button "結帳" at bounding box center [635, 543] width 54 height 26
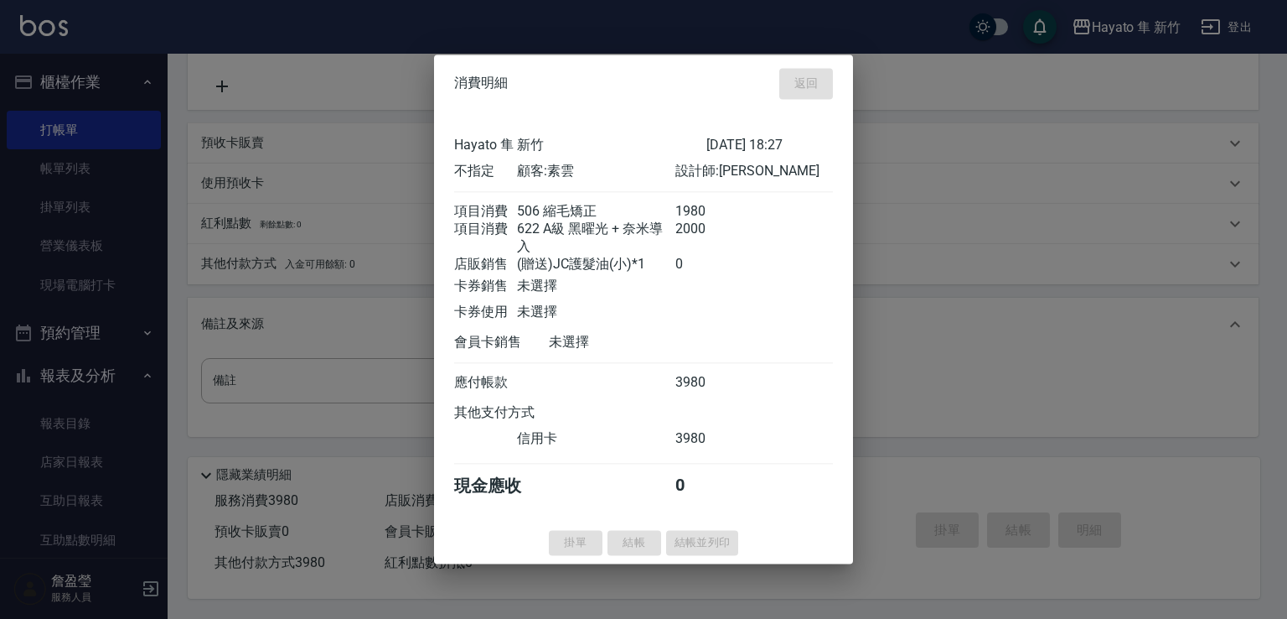
type input "[DATE] 18:30"
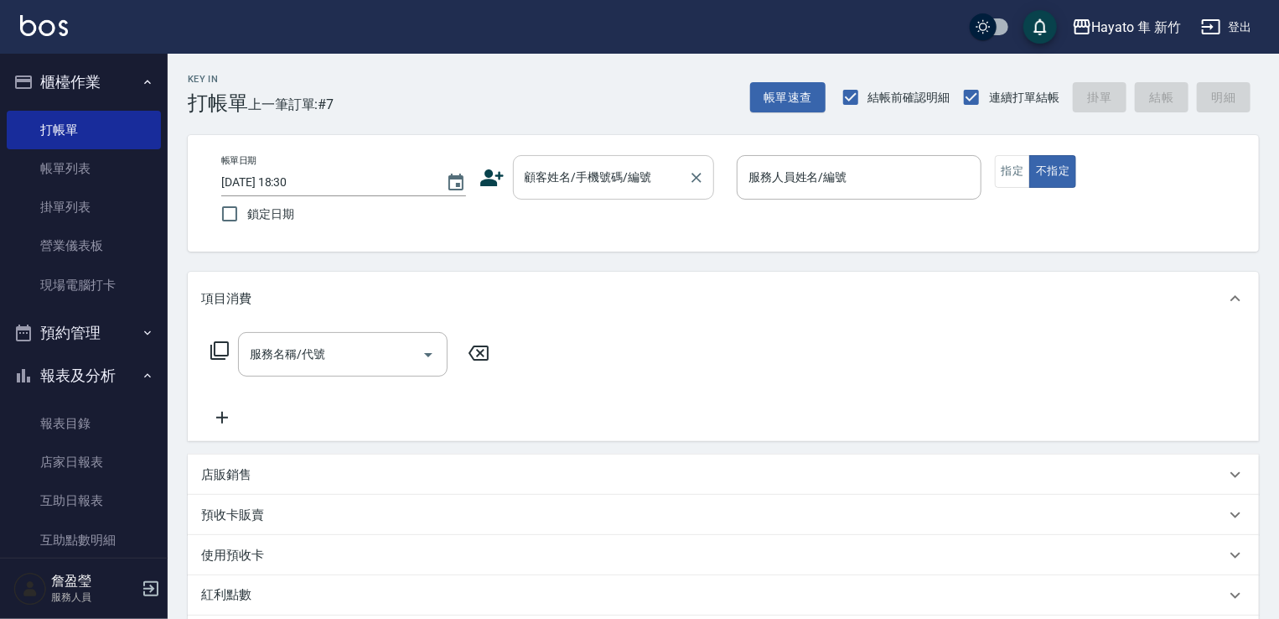
click at [603, 173] on input "顧客姓名/手機號碼/編號" at bounding box center [600, 177] width 161 height 29
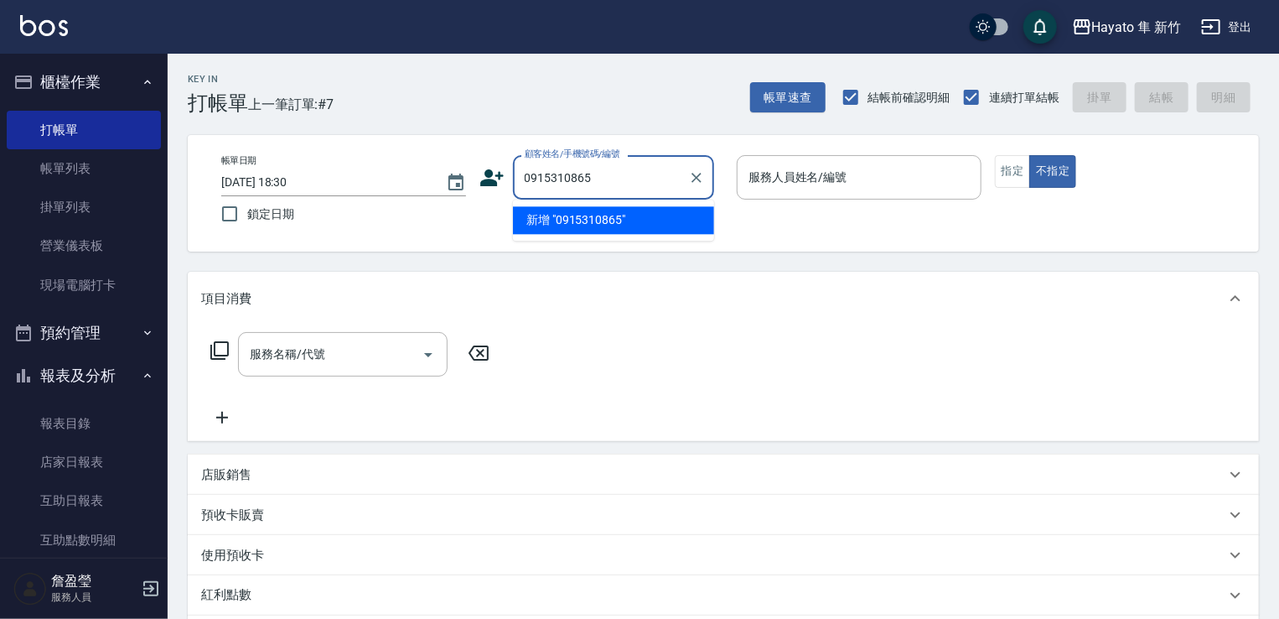
click at [543, 173] on input "0915310865" at bounding box center [600, 177] width 161 height 29
drag, startPoint x: 614, startPoint y: 212, endPoint x: 737, endPoint y: 225, distance: 123.9
click at [612, 215] on li "[PERSON_NAME]/0905310865/" at bounding box center [613, 220] width 201 height 28
type input "[PERSON_NAME]/0905310865/"
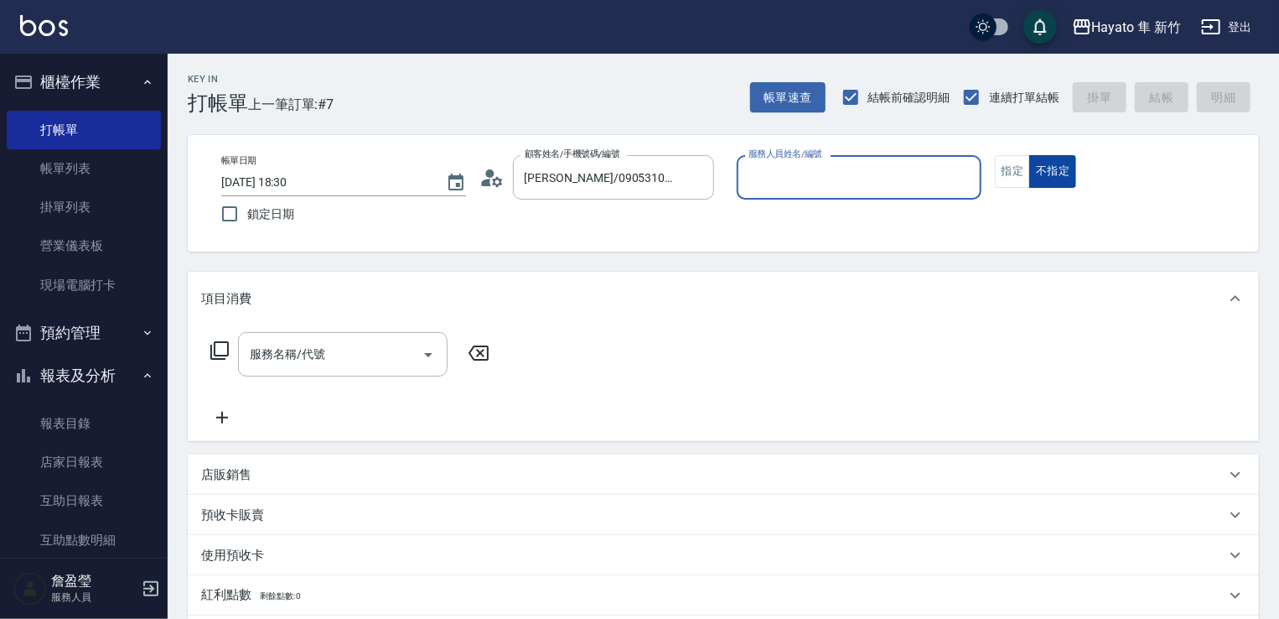
type input "[PERSON_NAME](無代號)"
click at [1007, 189] on div "帳單日期 [DATE] 18:30 鎖定日期 顧客姓名/手機號碼/編號 [PERSON_NAME]/0905310865/ 顧客姓名/手機號碼/編號 服務人員…" at bounding box center [723, 193] width 1031 height 76
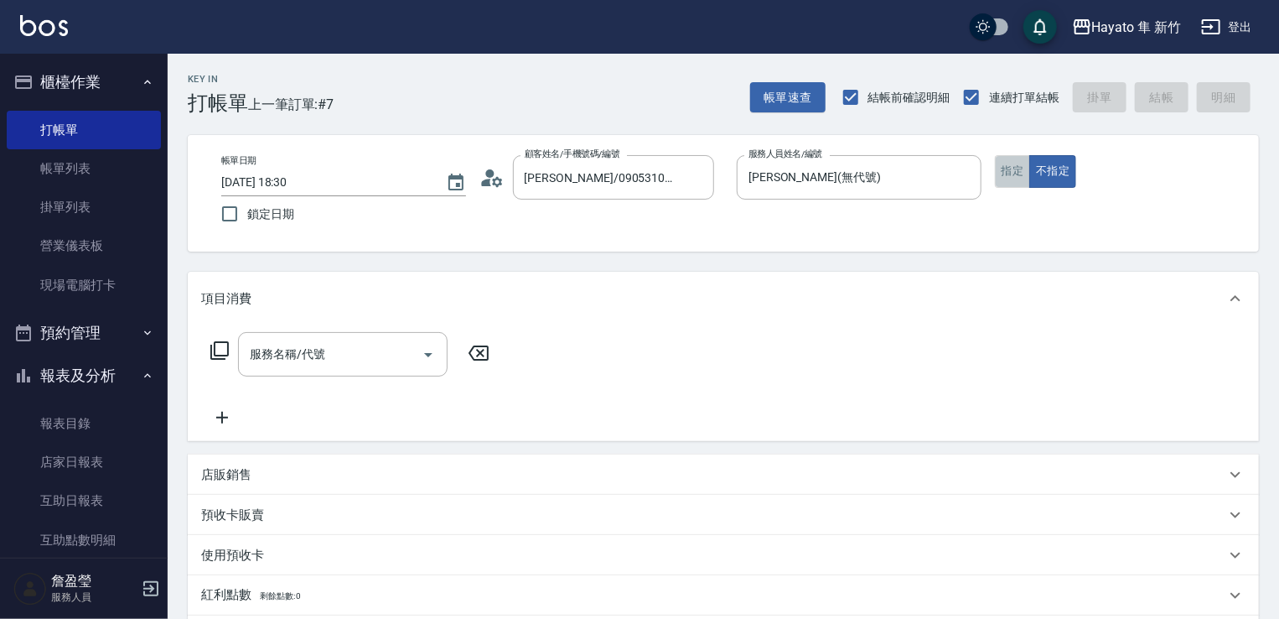
click at [1024, 177] on button "指定" at bounding box center [1013, 171] width 36 height 33
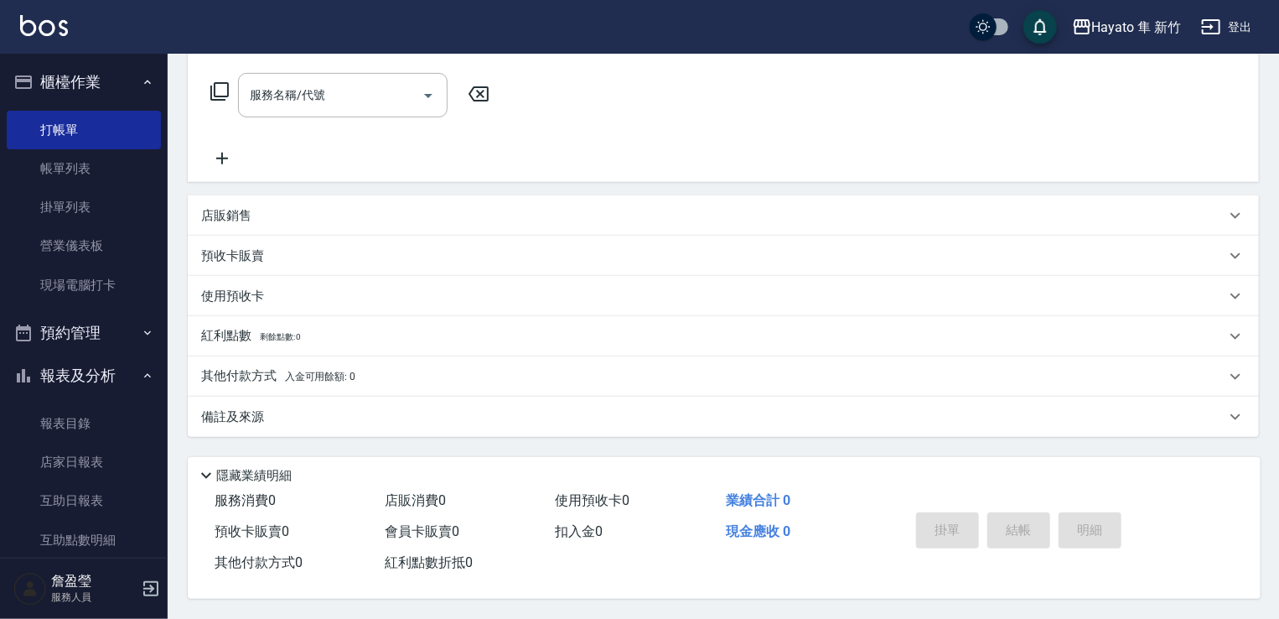
scroll to position [181, 0]
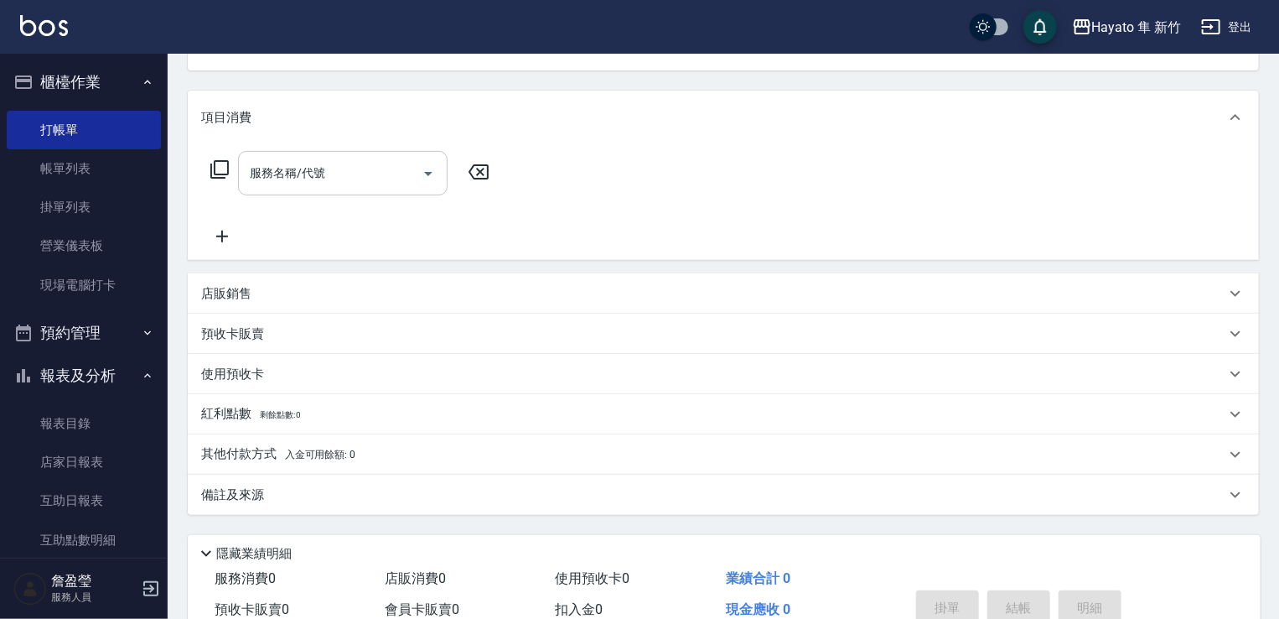
click at [362, 186] on input "服務名稱/代號" at bounding box center [330, 172] width 169 height 29
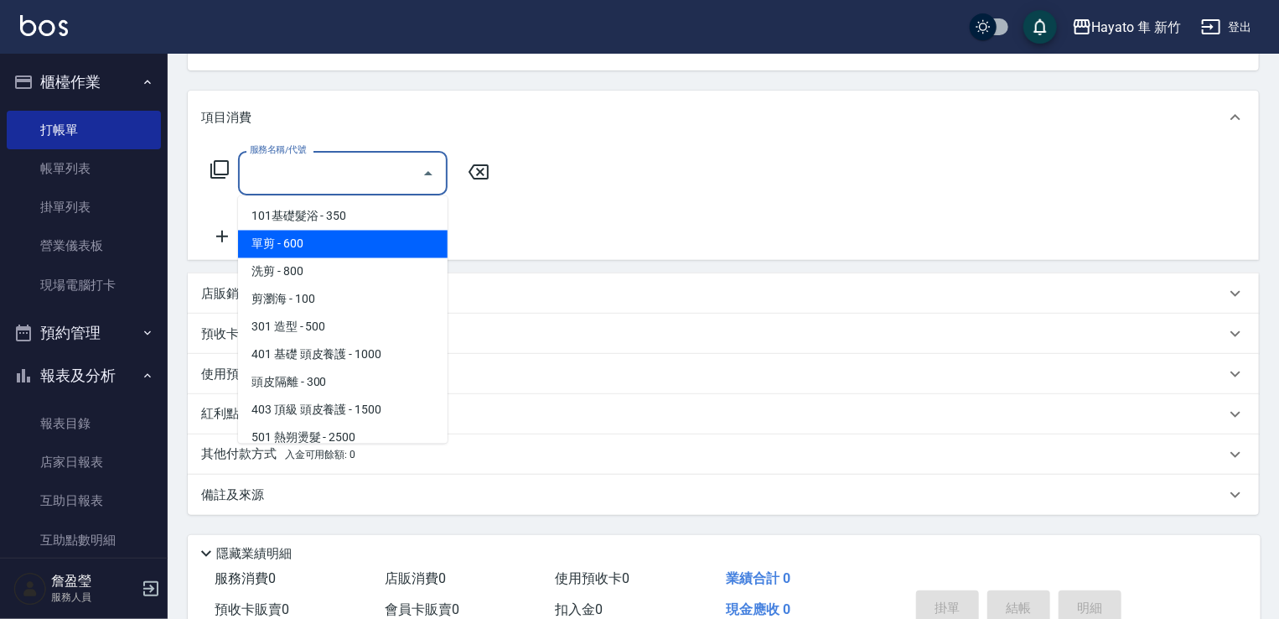
click at [295, 246] on span "單剪 - 600" at bounding box center [343, 244] width 210 height 28
type input "單剪(102)"
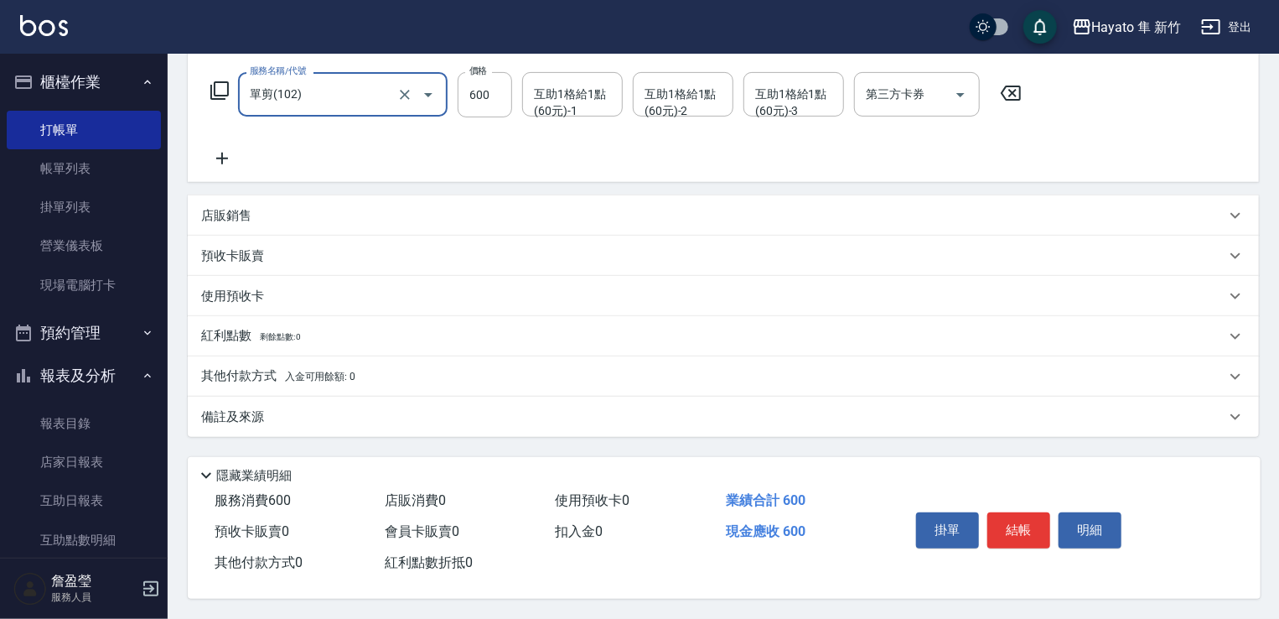
scroll to position [266, 0]
drag, startPoint x: 349, startPoint y: 366, endPoint x: 358, endPoint y: 366, distance: 9.2
click at [351, 370] on span "入金可用餘額: 0" at bounding box center [320, 376] width 71 height 12
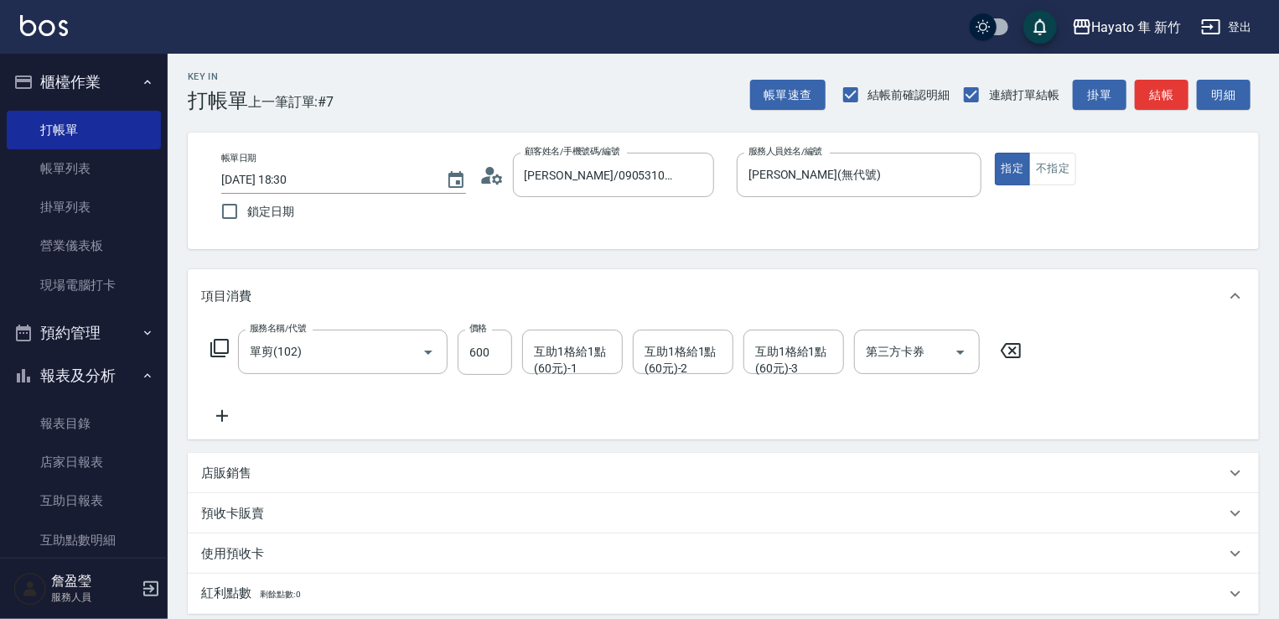
scroll to position [0, 0]
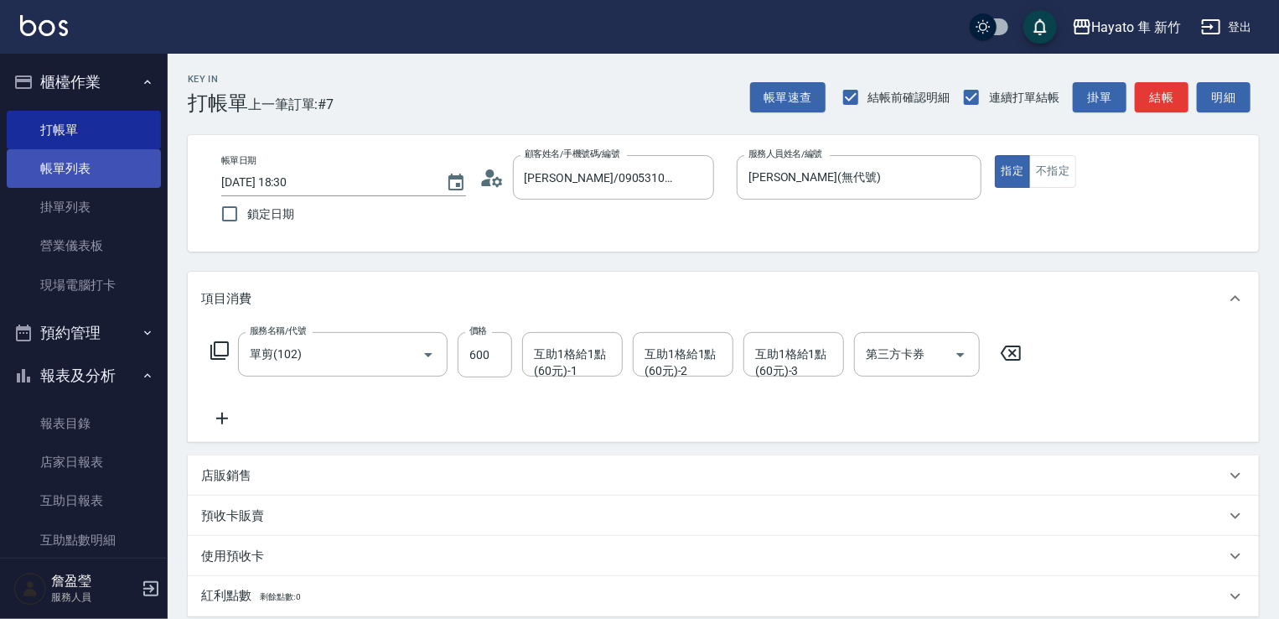
click at [50, 156] on link "帳單列表" at bounding box center [84, 168] width 154 height 39
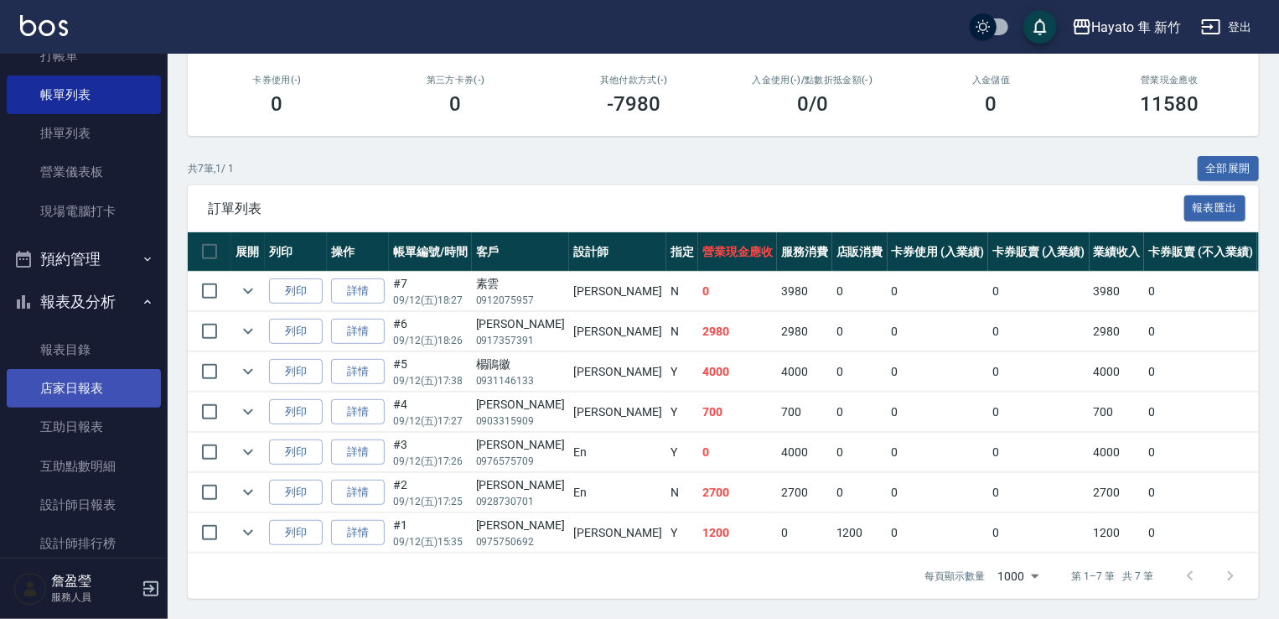
scroll to position [84, 0]
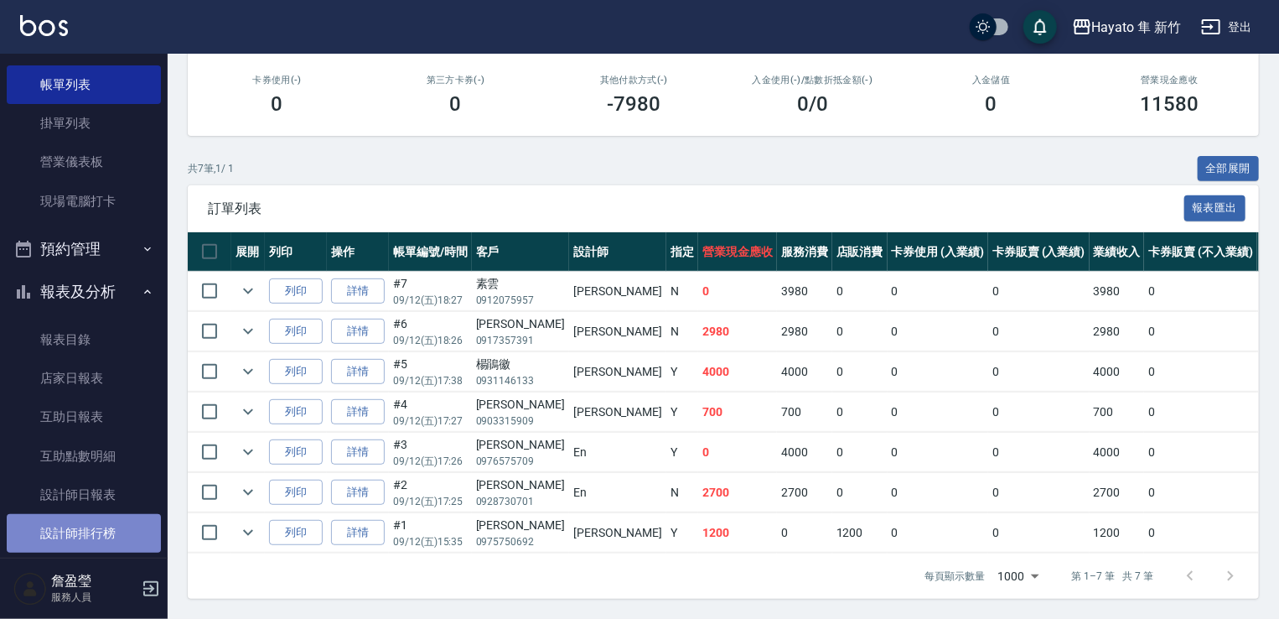
click at [101, 534] on link "設計師排行榜" at bounding box center [84, 533] width 154 height 39
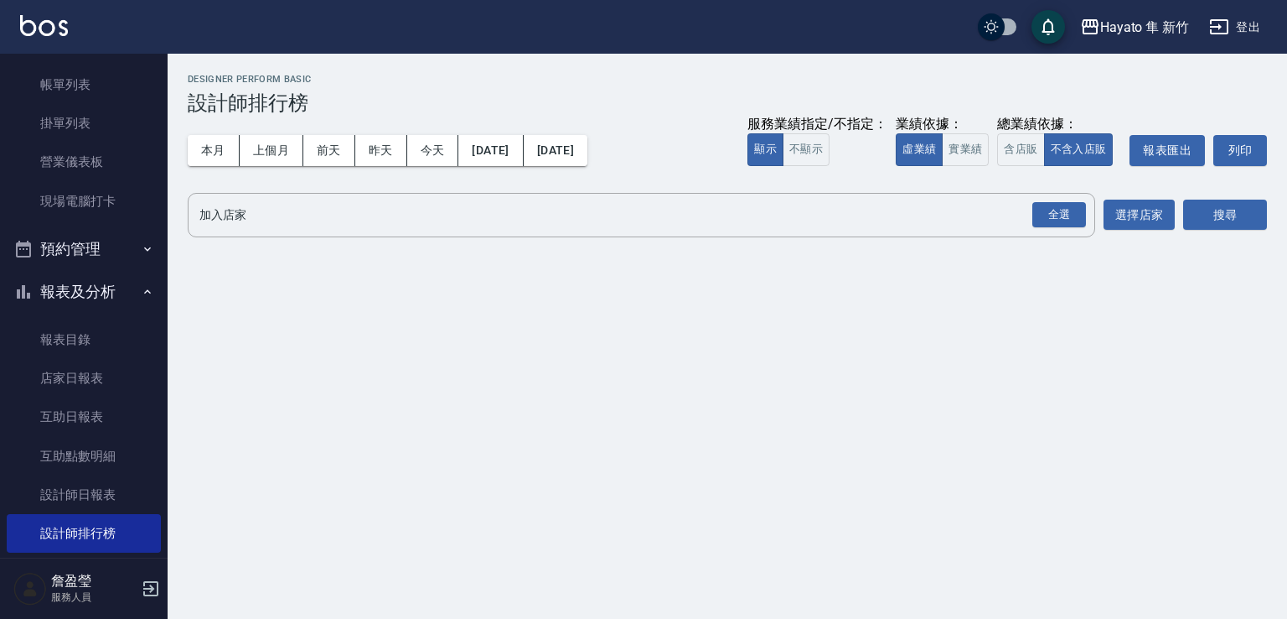
drag, startPoint x: 1060, startPoint y: 212, endPoint x: 1148, endPoint y: 256, distance: 98.2
click at [1066, 230] on button "全選" at bounding box center [1059, 215] width 60 height 33
click at [1234, 208] on button "搜尋" at bounding box center [1225, 214] width 84 height 31
click at [1069, 222] on div "全選" at bounding box center [1060, 215] width 54 height 26
click at [1214, 212] on button "搜尋" at bounding box center [1225, 215] width 84 height 31
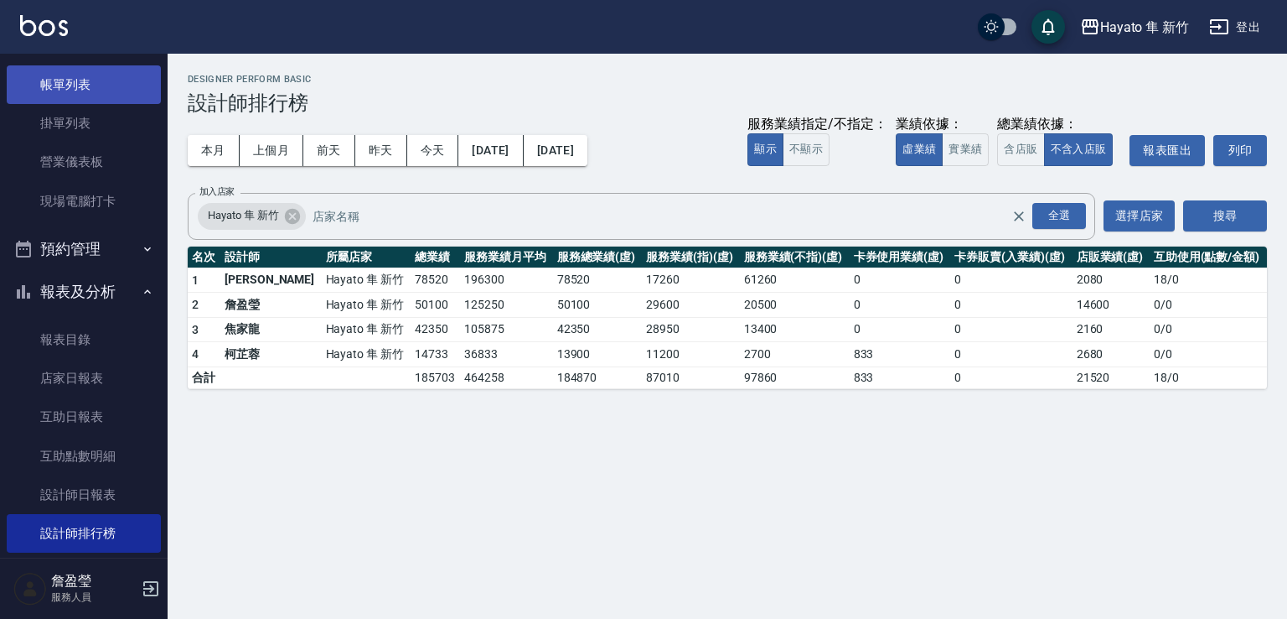
click at [70, 86] on link "帳單列表" at bounding box center [84, 84] width 154 height 39
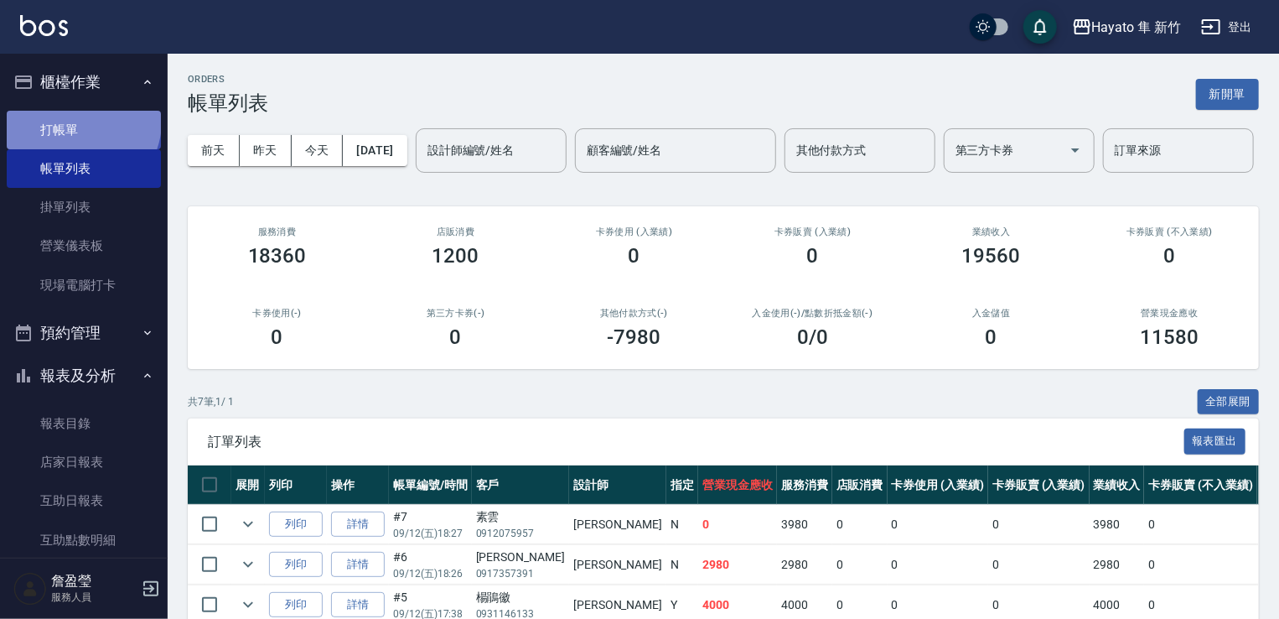
click at [81, 122] on link "打帳單" at bounding box center [84, 130] width 154 height 39
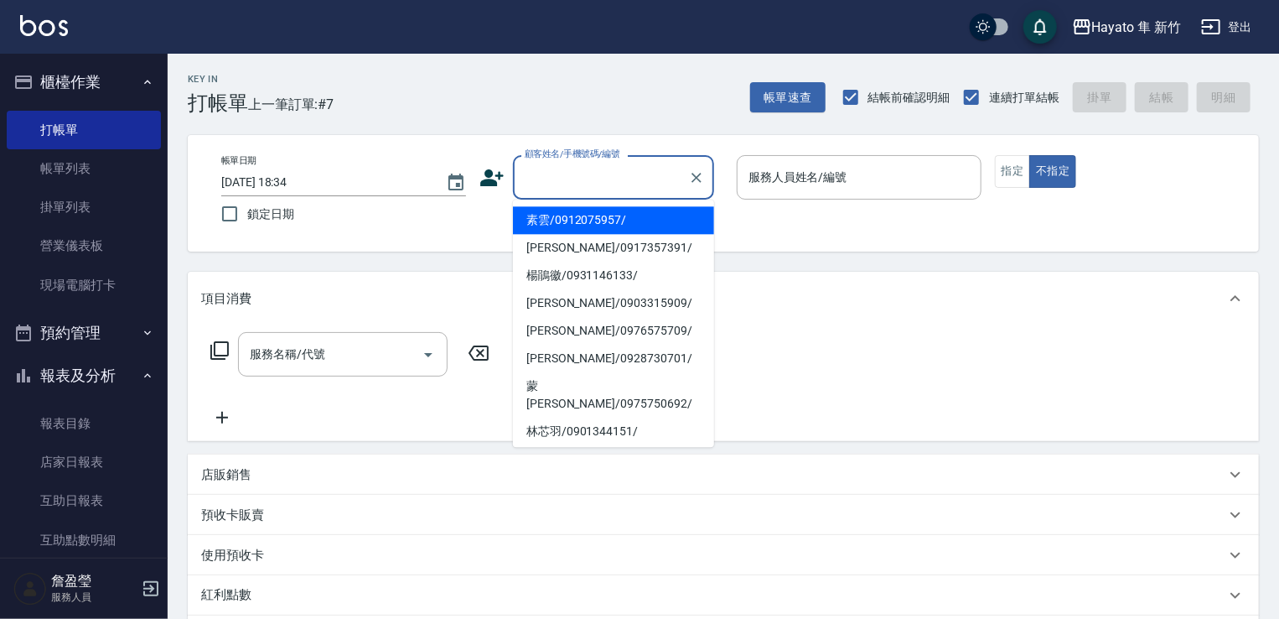
click at [650, 182] on input "顧客姓名/手機號碼/編號" at bounding box center [600, 177] width 161 height 29
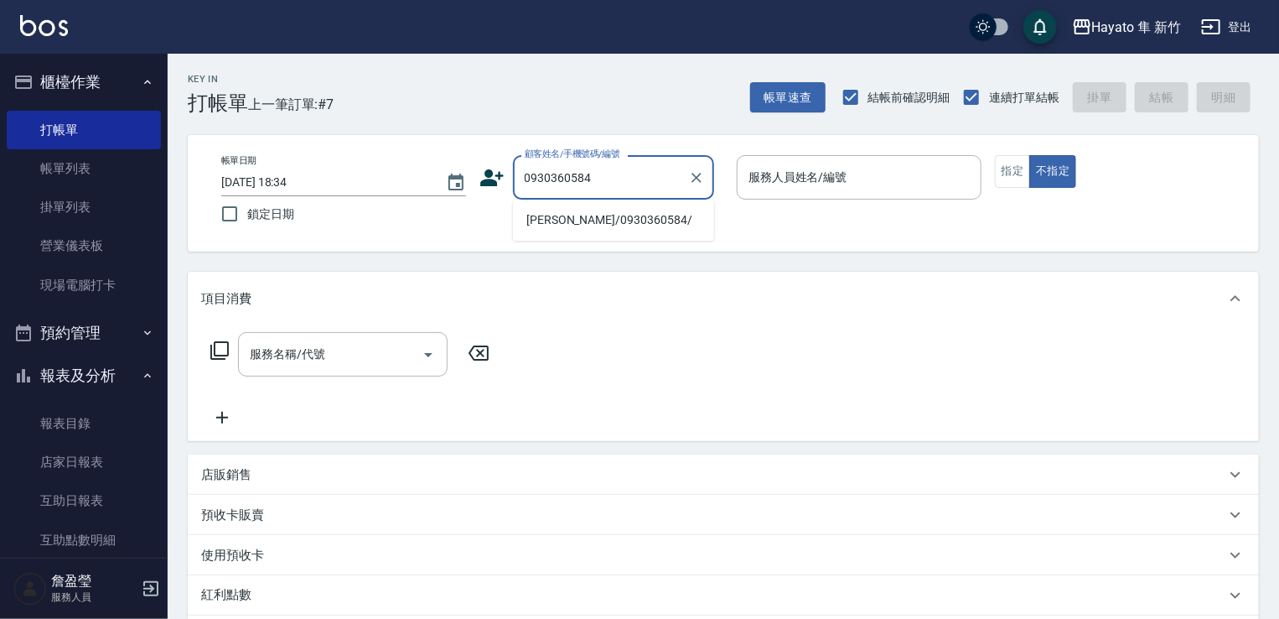
click at [566, 222] on li "[PERSON_NAME]/0930360584/" at bounding box center [613, 220] width 201 height 28
type input "[PERSON_NAME]/0930360584/"
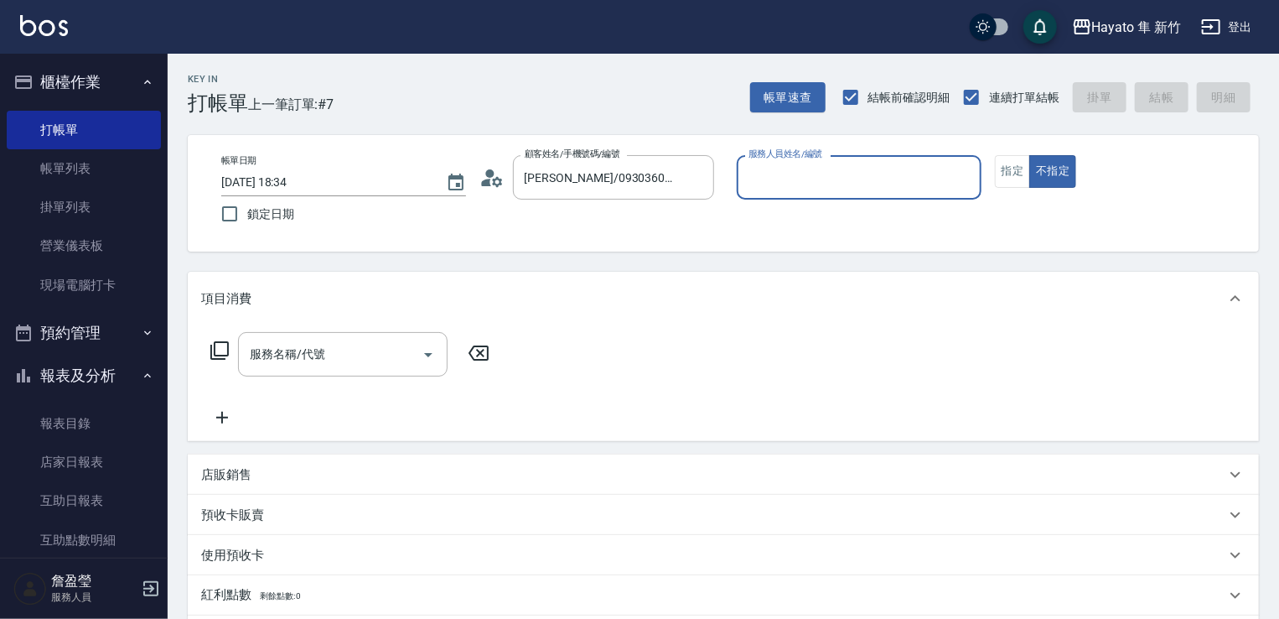
type input "[PERSON_NAME](無代號)"
click at [1034, 176] on button "不指定" at bounding box center [1052, 171] width 47 height 33
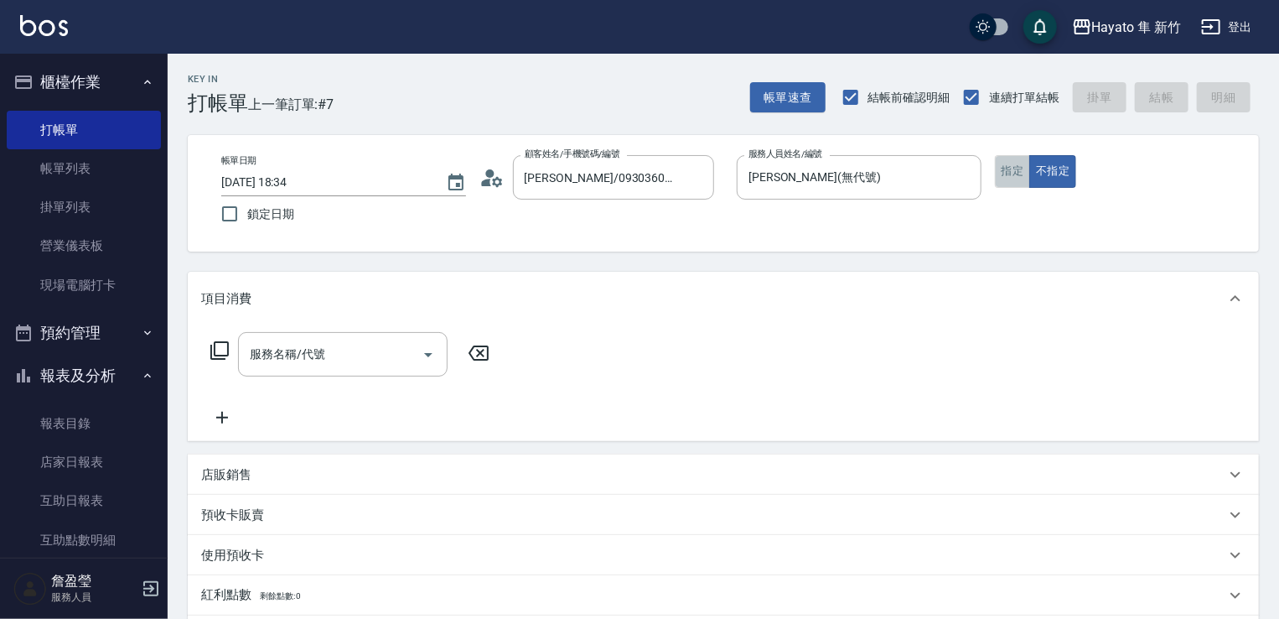
click at [1016, 179] on button "指定" at bounding box center [1013, 171] width 36 height 33
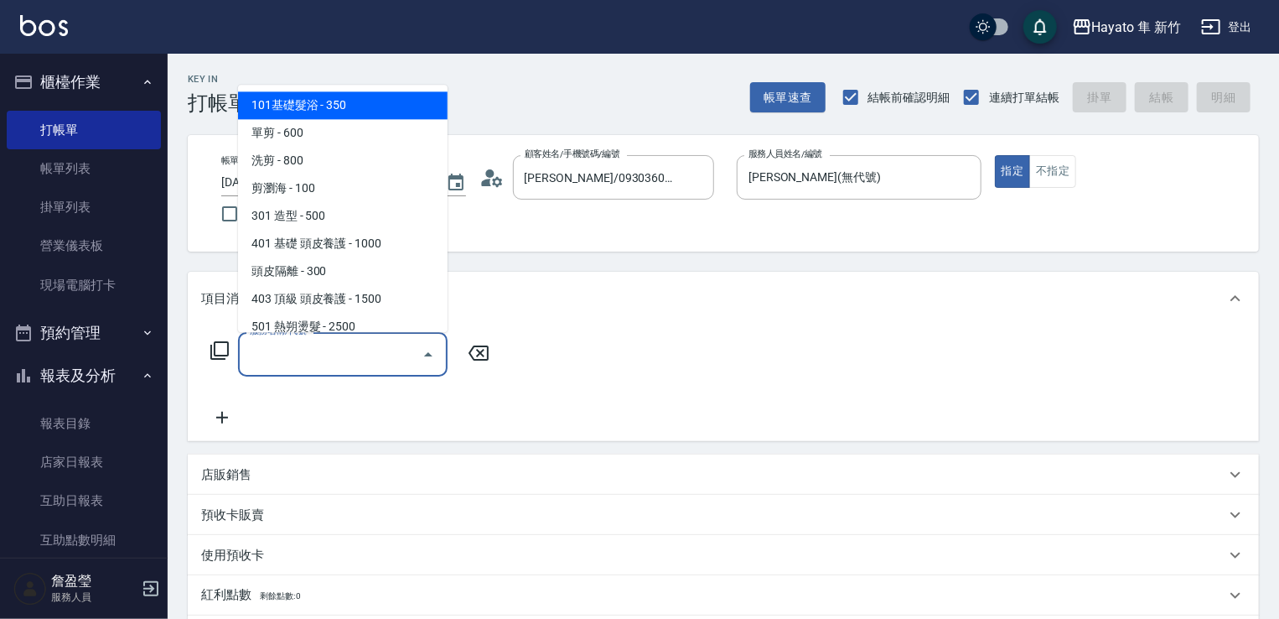
click at [345, 355] on input "服務名稱/代號" at bounding box center [330, 353] width 169 height 29
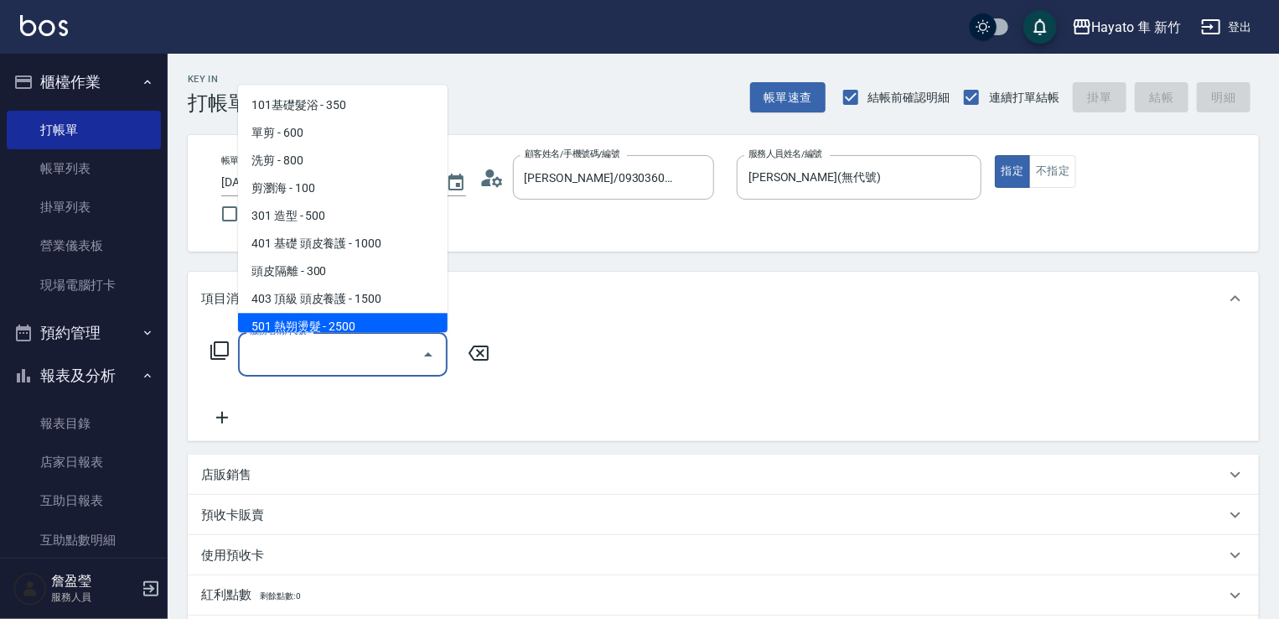
click at [249, 478] on p "店販銷售" at bounding box center [226, 475] width 50 height 18
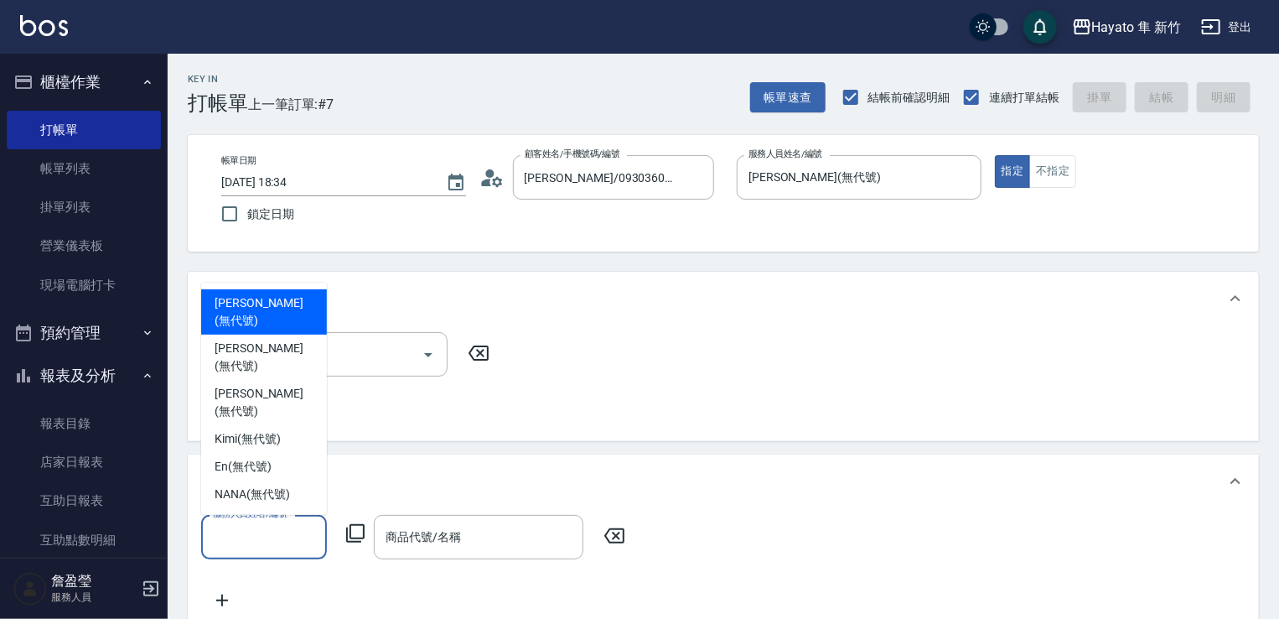
click at [270, 538] on input "服務人員姓名/編號" at bounding box center [264, 536] width 111 height 29
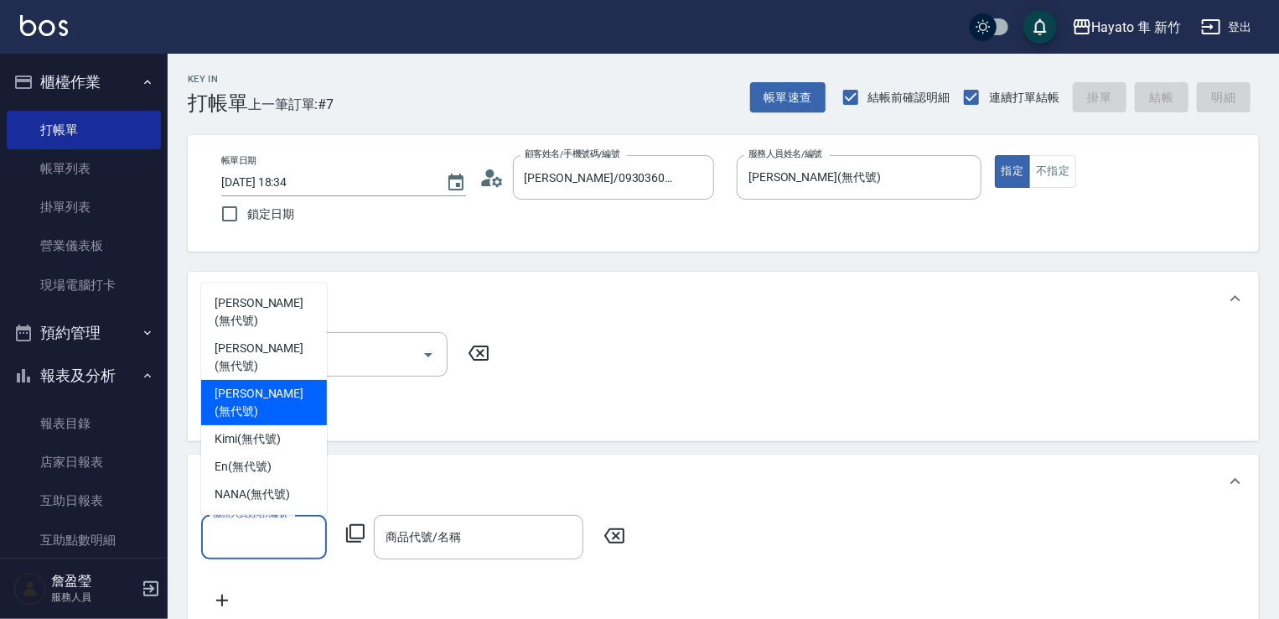
click at [267, 413] on span "[PERSON_NAME] (無代號)" at bounding box center [264, 402] width 99 height 35
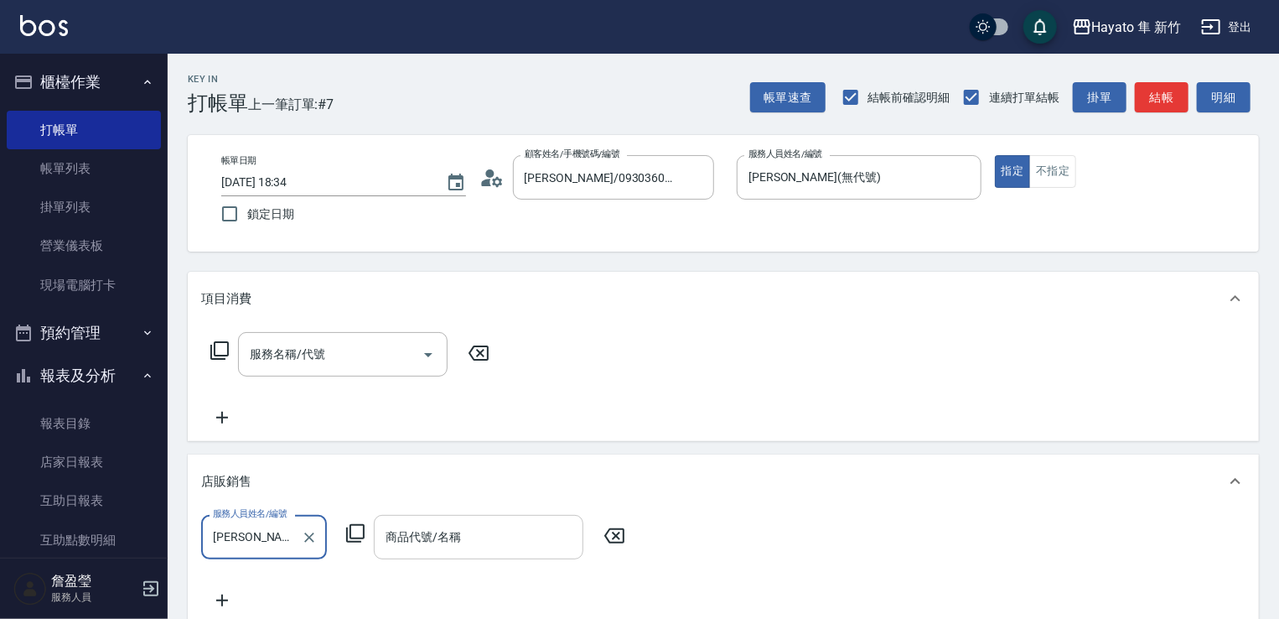
type input "[PERSON_NAME](無代號)"
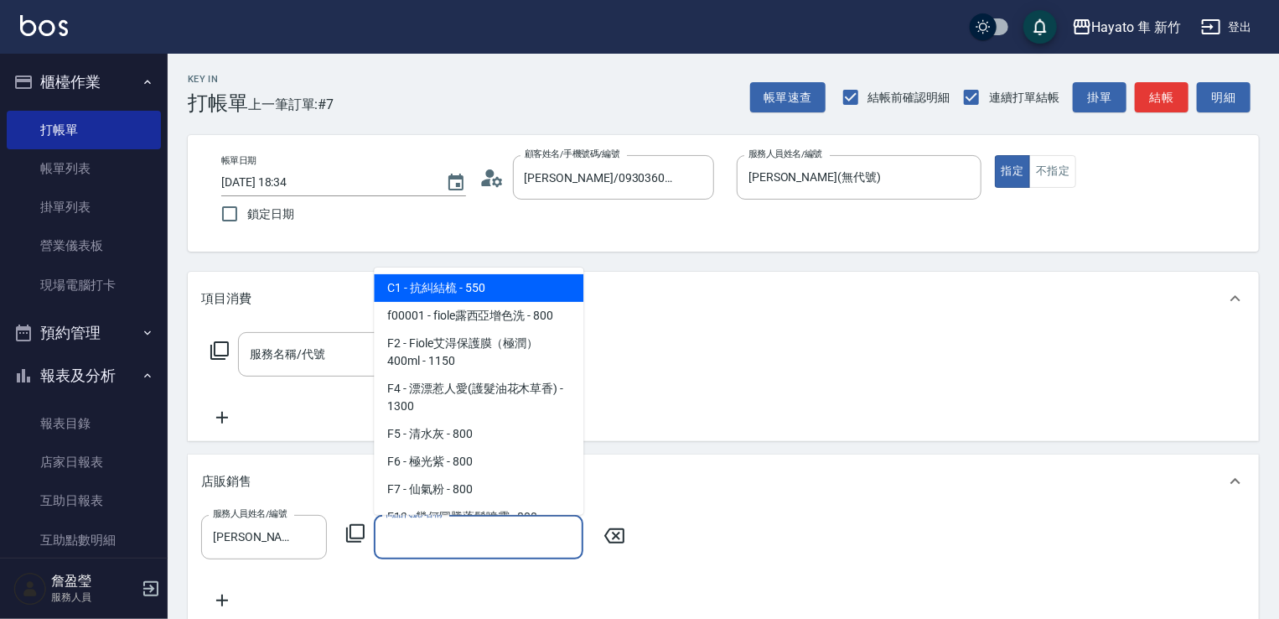
click at [446, 536] on input "商品代號/名稱" at bounding box center [478, 536] width 194 height 29
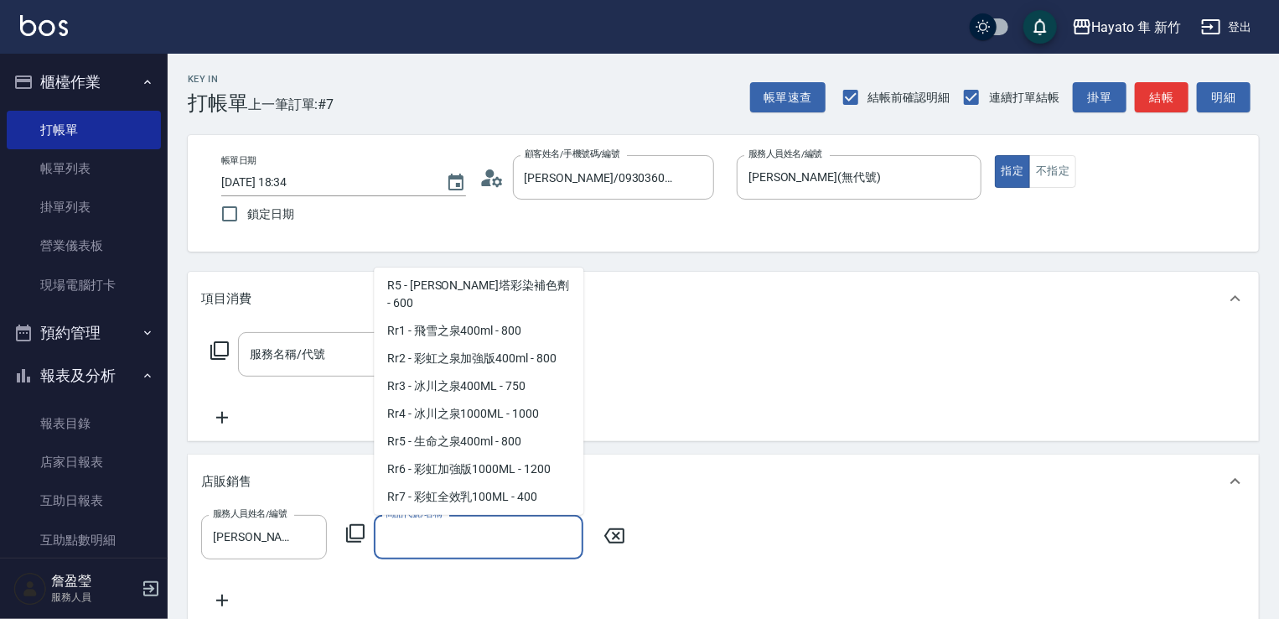
scroll to position [587, 0]
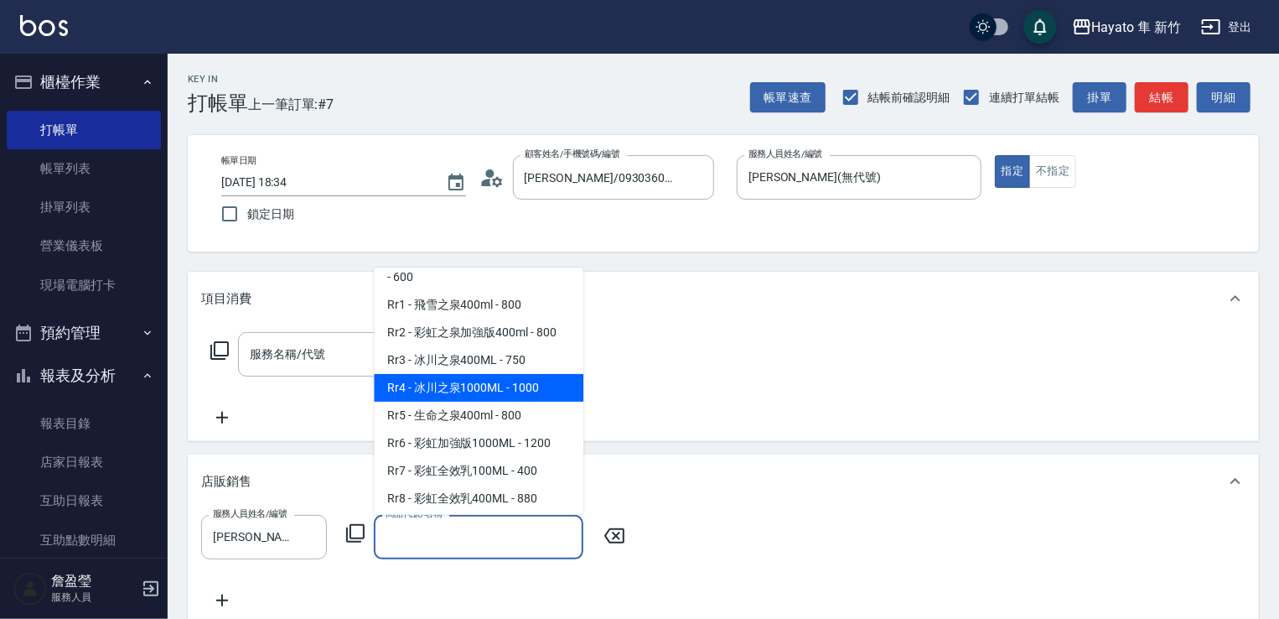
click at [506, 396] on span "Rr4 - 冰川之泉1000ML - 1000" at bounding box center [479, 388] width 210 height 28
type input "冰川之泉1000ML"
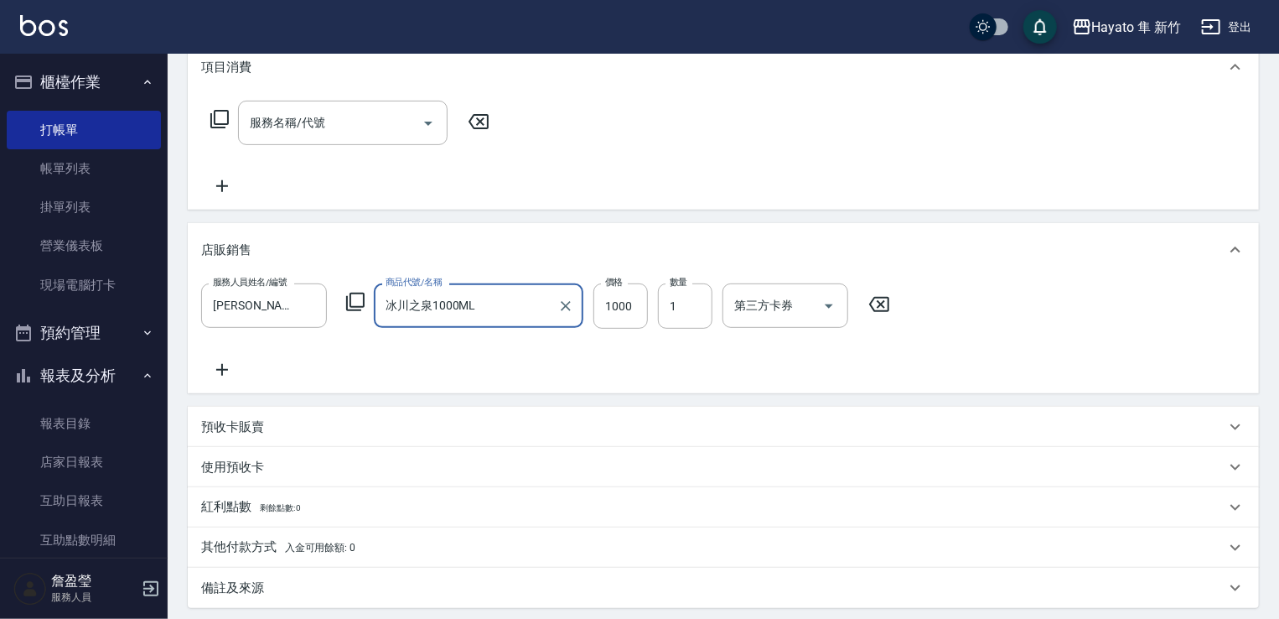
scroll to position [335, 0]
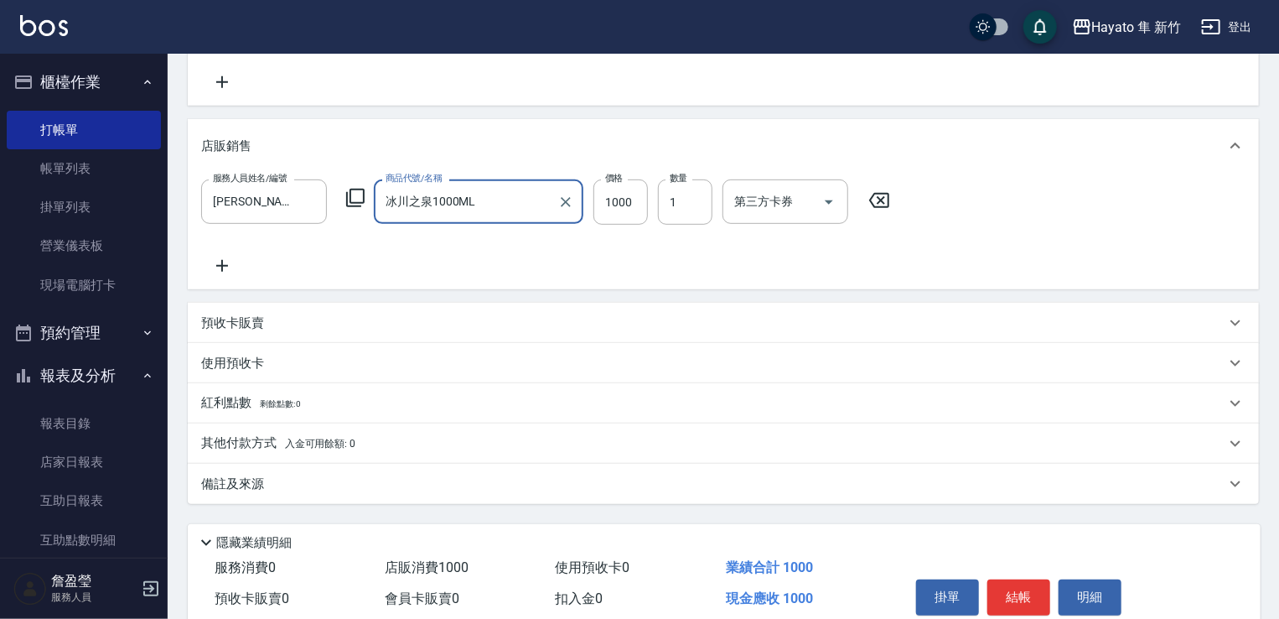
click at [379, 495] on div "備註及來源" at bounding box center [723, 484] width 1071 height 40
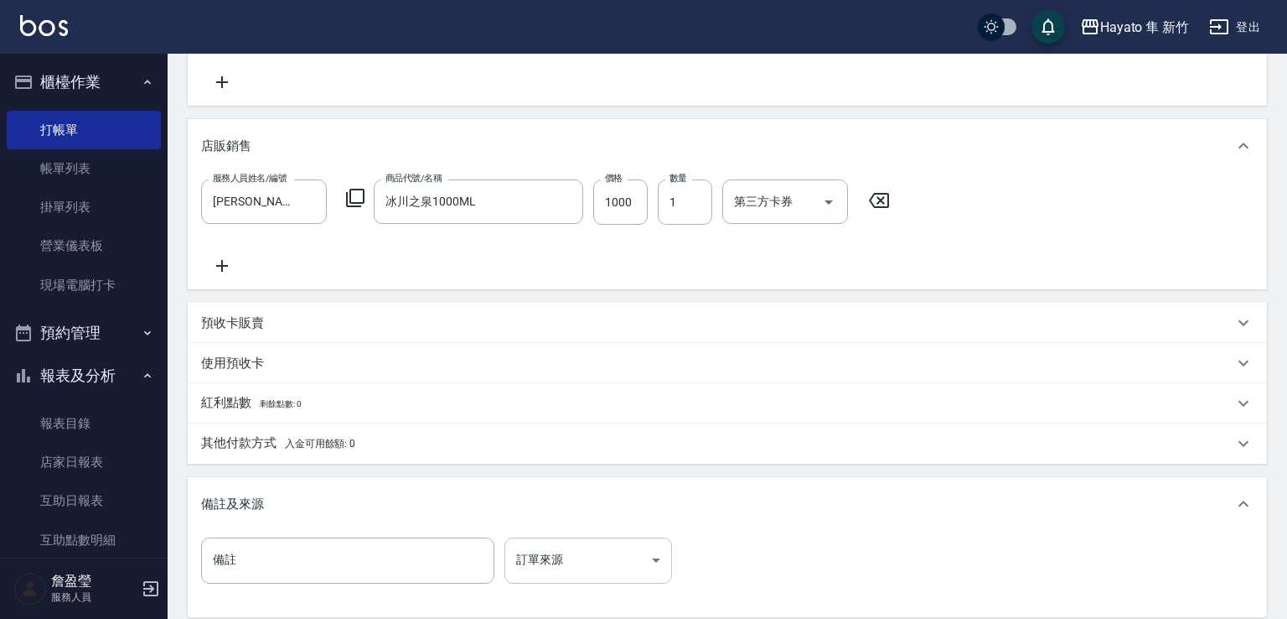
click at [603, 566] on body "Hayato 隼 新竹 登出 櫃檯作業 打帳單 帳單列表 掛單列表 營業儀表板 現場電腦打卡 預約管理 預約管理 報表及分析 報表目錄 店家日報表 互助日報表…" at bounding box center [643, 232] width 1287 height 1134
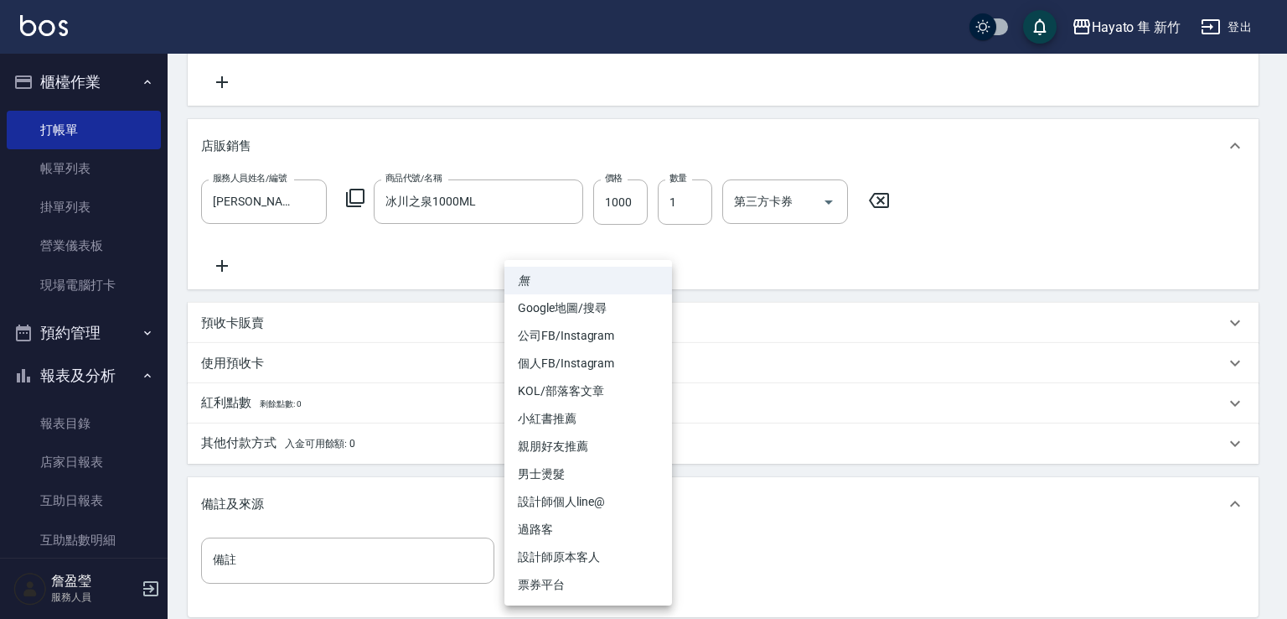
click at [587, 557] on li "設計師原本客人" at bounding box center [589, 557] width 168 height 28
type input "設計師原本客人"
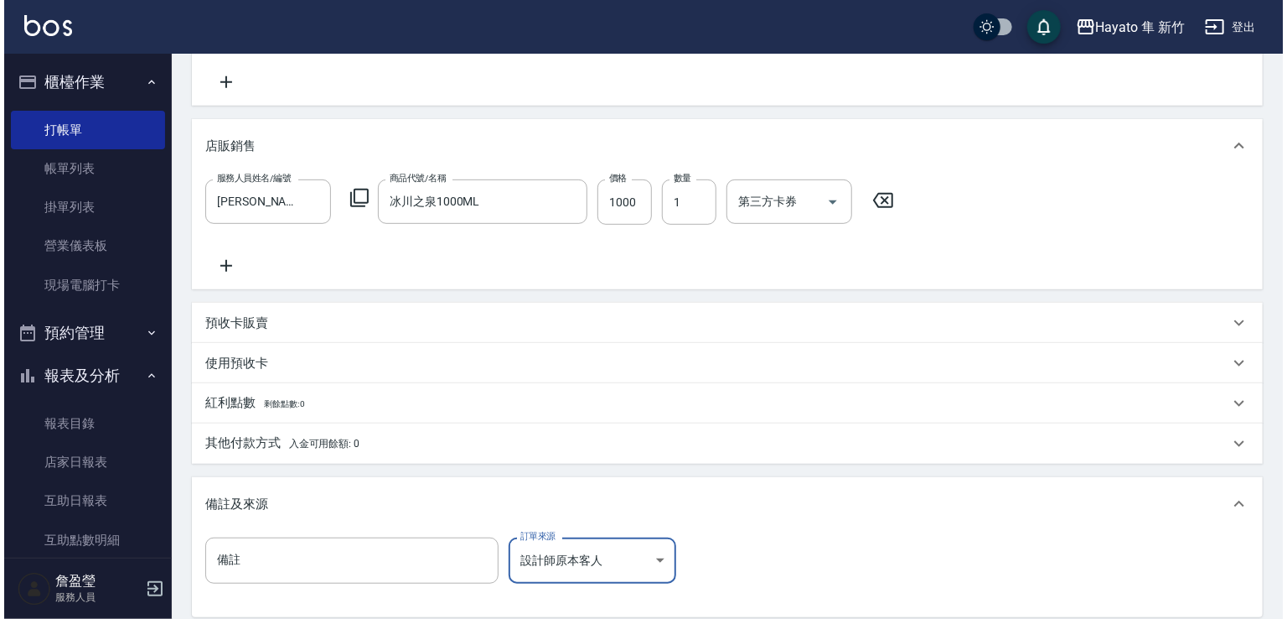
scroll to position [520, 0]
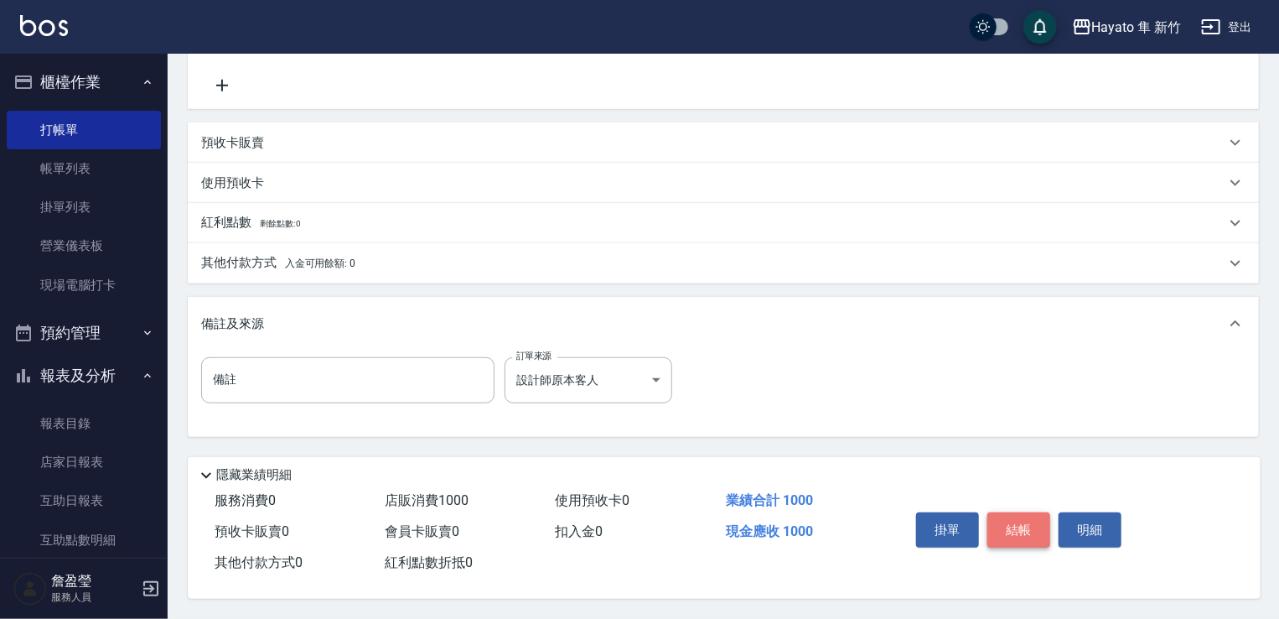
click at [1030, 531] on button "結帳" at bounding box center [1018, 529] width 63 height 35
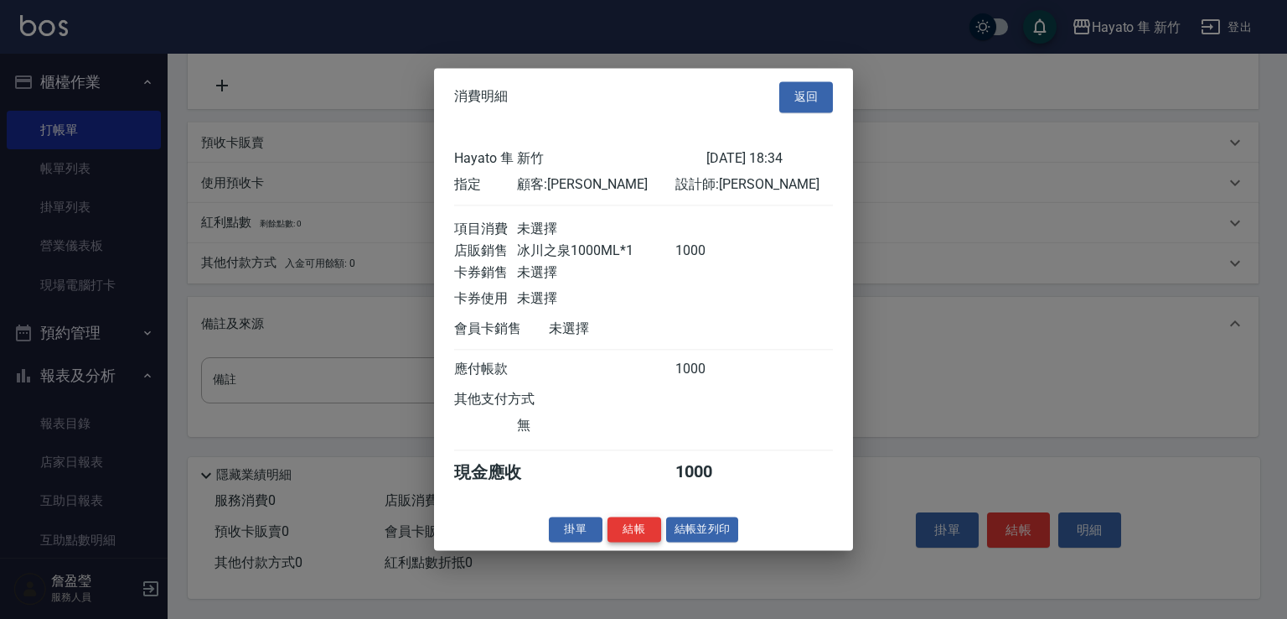
click at [628, 542] on button "結帳" at bounding box center [635, 529] width 54 height 26
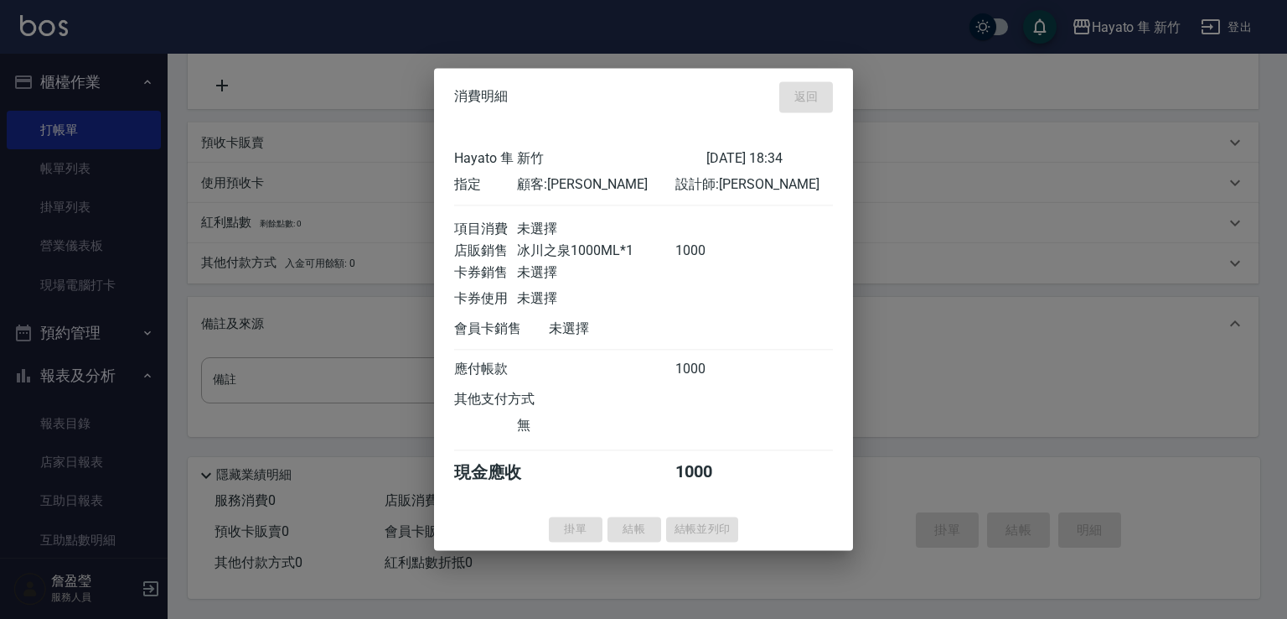
type input "[DATE] 18:35"
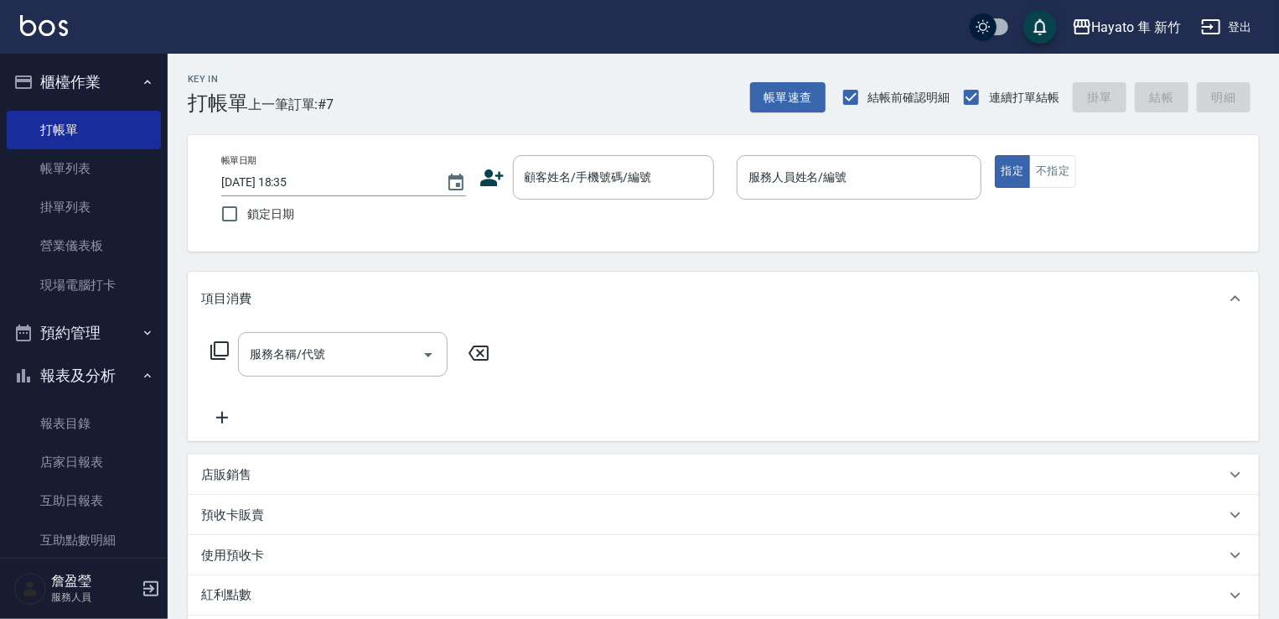
scroll to position [0, 0]
click at [1064, 163] on button "不指定" at bounding box center [1052, 171] width 47 height 33
click at [492, 173] on icon at bounding box center [491, 177] width 23 height 17
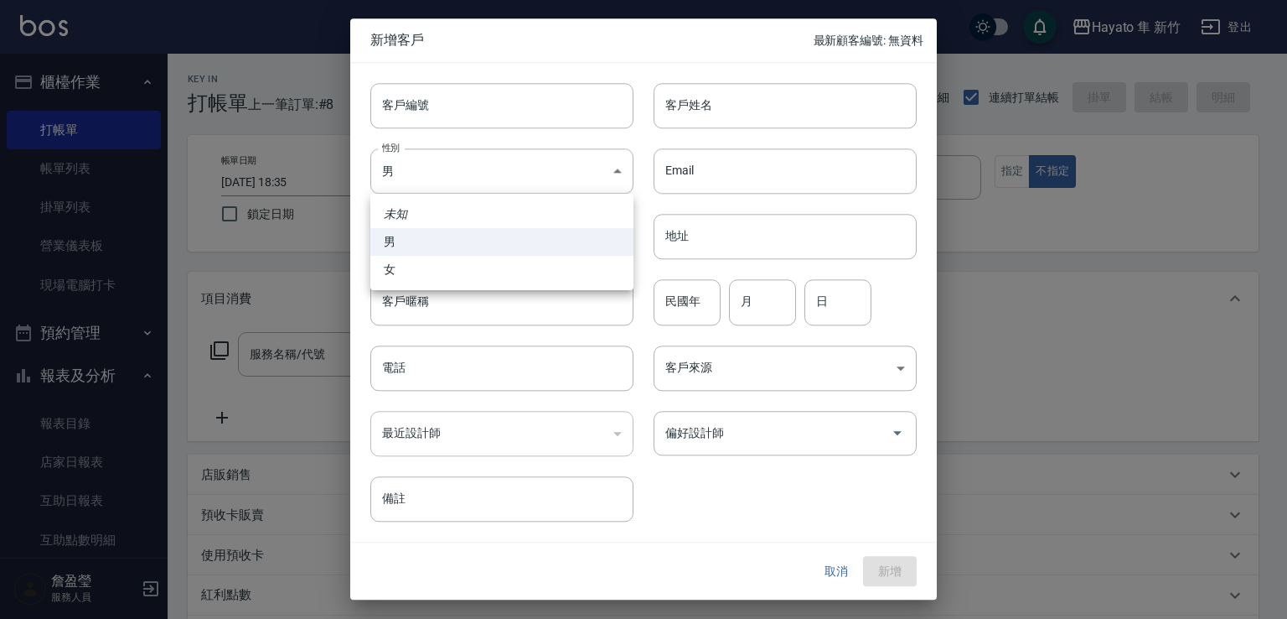
click at [492, 173] on body "Hayato 隼 新竹 登出 櫃檯作業 打帳單 帳單列表 掛單列表 營業儀表板 現場電腦打卡 預約管理 預約管理 報表及分析 報表目錄 店家日報表 互助日報表…" at bounding box center [643, 439] width 1287 height 878
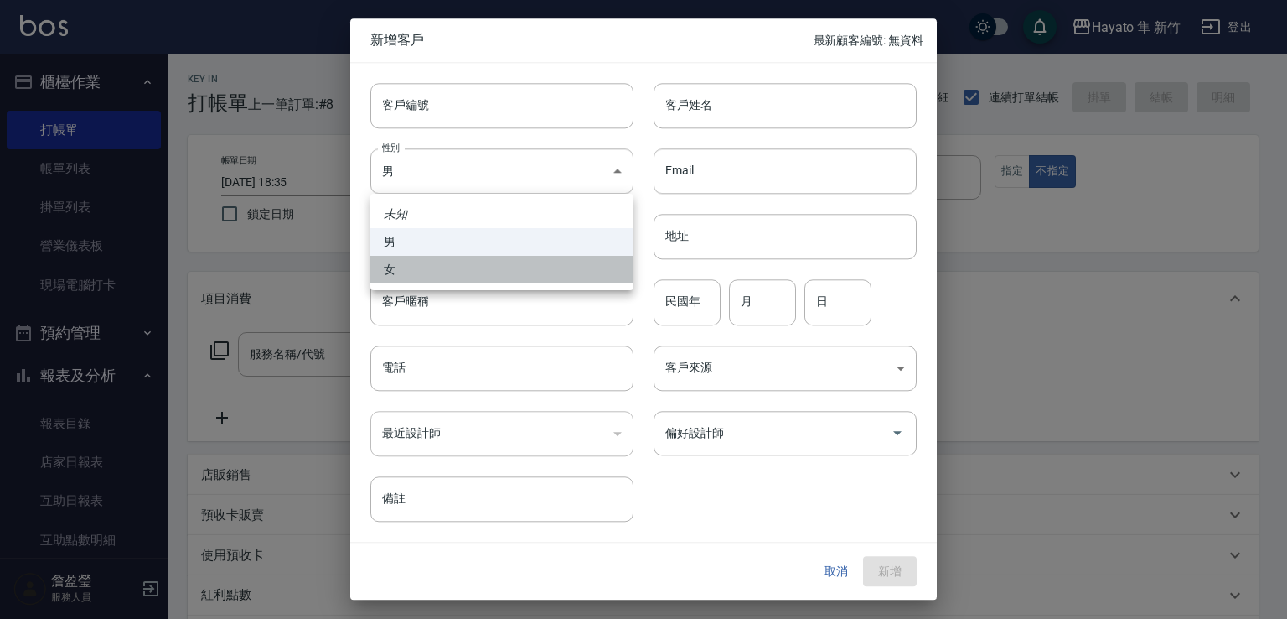
click at [489, 280] on li "女" at bounding box center [501, 270] width 263 height 28
type input "[DEMOGRAPHIC_DATA]"
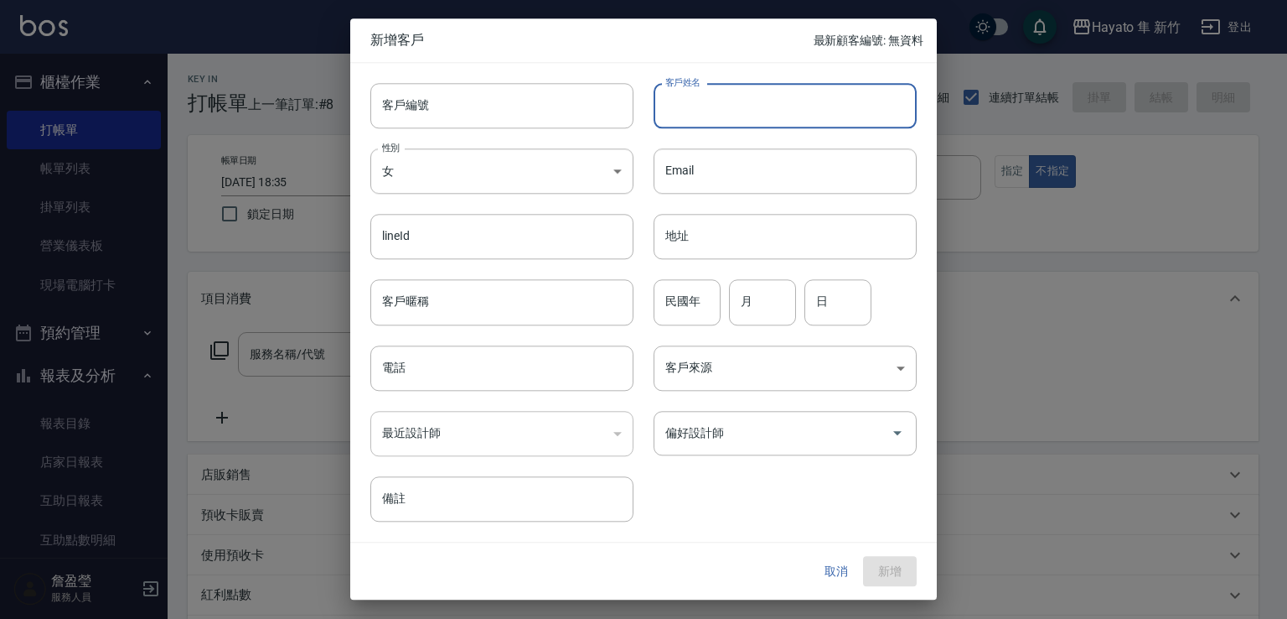
click at [801, 98] on input "客戶姓名" at bounding box center [785, 105] width 263 height 45
type input "小茲"
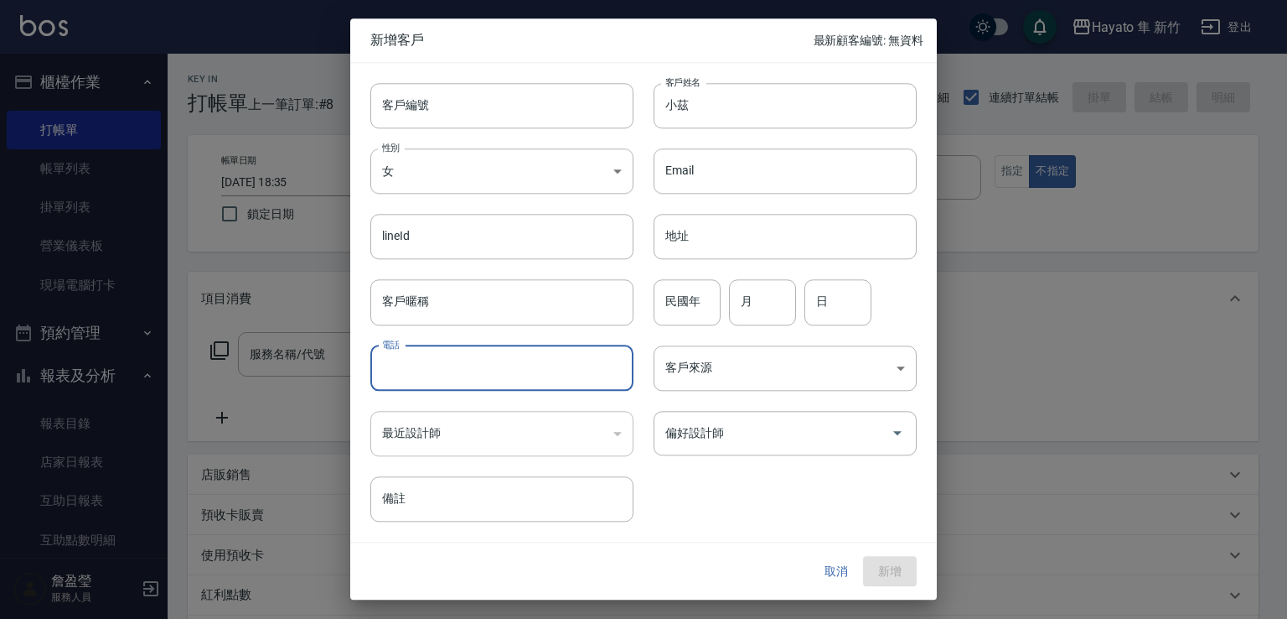
drag, startPoint x: 473, startPoint y: 369, endPoint x: 487, endPoint y: 338, distance: 34.1
click at [473, 369] on input "電話" at bounding box center [501, 367] width 263 height 45
type input "0958852582"
click at [716, 381] on body "Hayato 隼 新竹 登出 櫃檯作業 打帳單 帳單列表 掛單列表 營業儀表板 現場電腦打卡 預約管理 預約管理 報表及分析 報表目錄 店家日報表 互助日報表…" at bounding box center [643, 439] width 1287 height 878
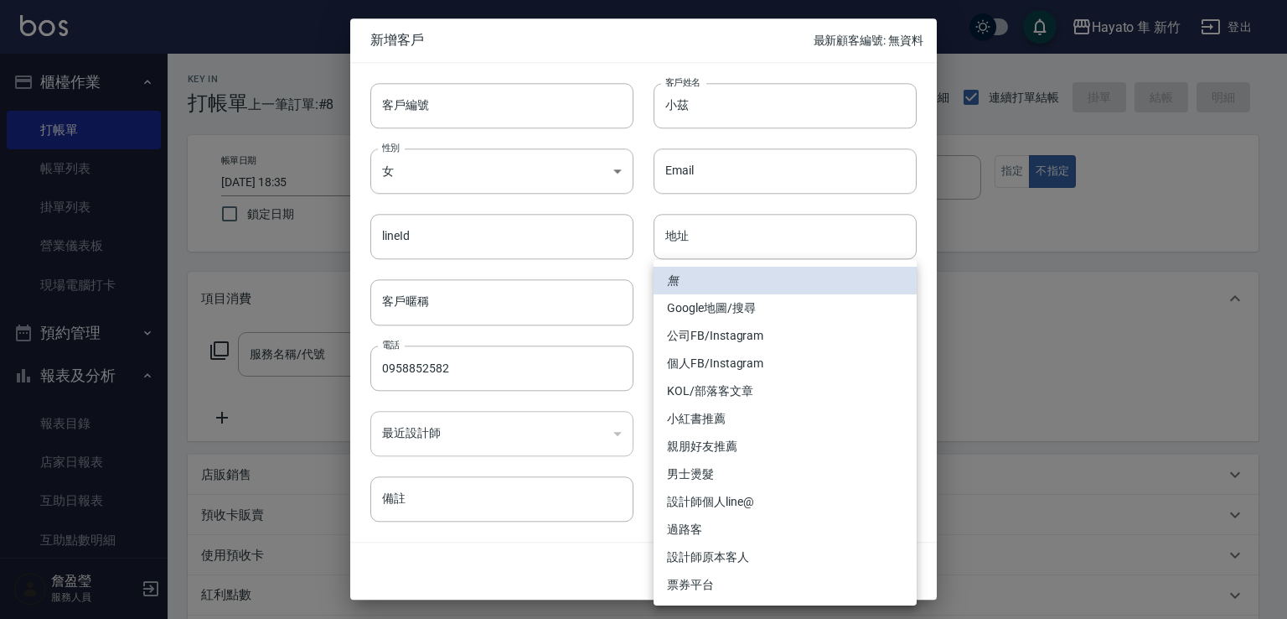
click at [755, 365] on li "個人FB/Instagram" at bounding box center [785, 364] width 263 height 28
type input "個人FB/Instagram"
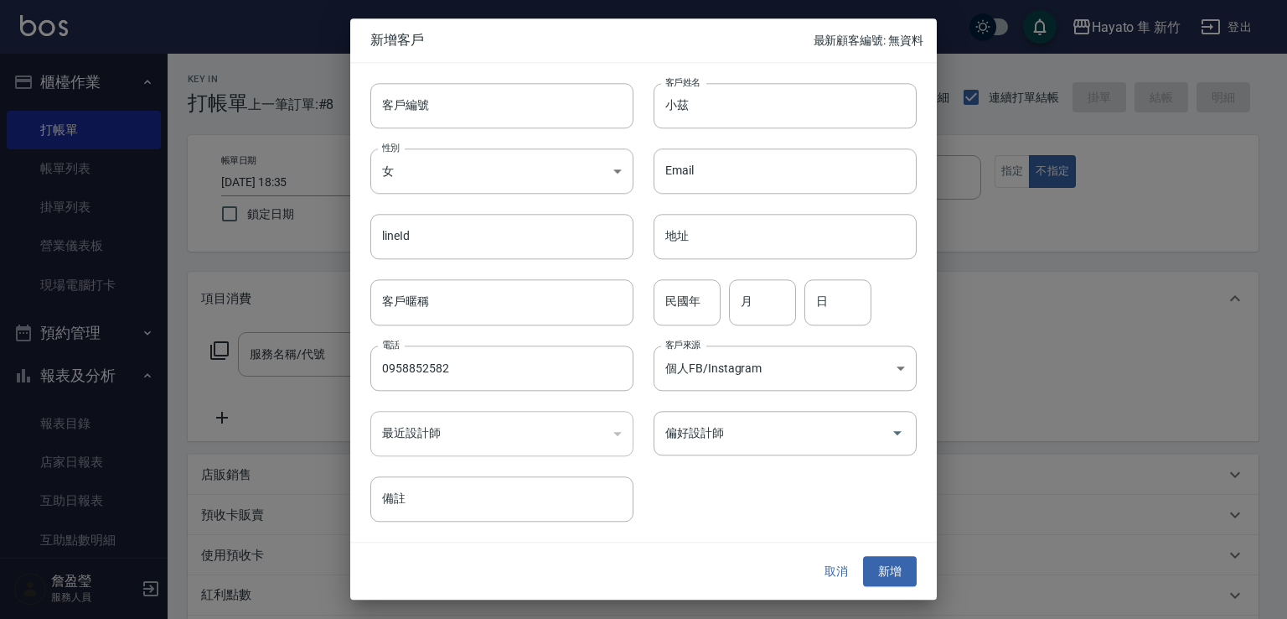
click at [741, 421] on input "偏好設計師" at bounding box center [772, 432] width 223 height 29
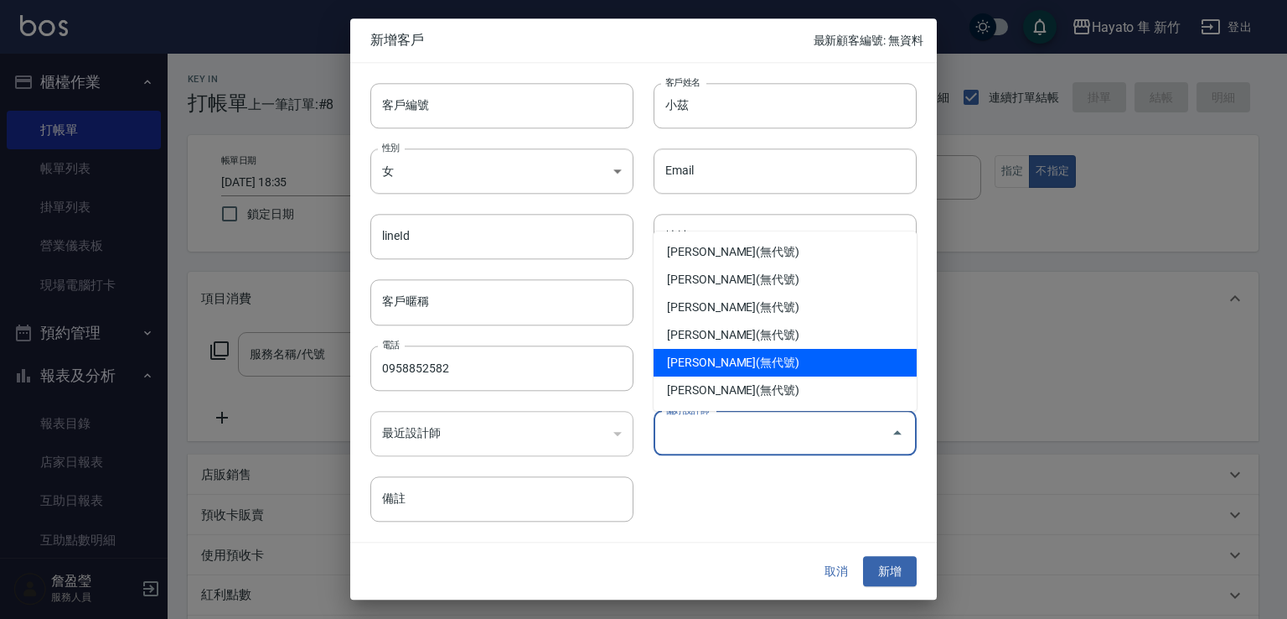
click at [745, 352] on li "[PERSON_NAME](無代號)" at bounding box center [785, 363] width 263 height 28
type input "焦家龍"
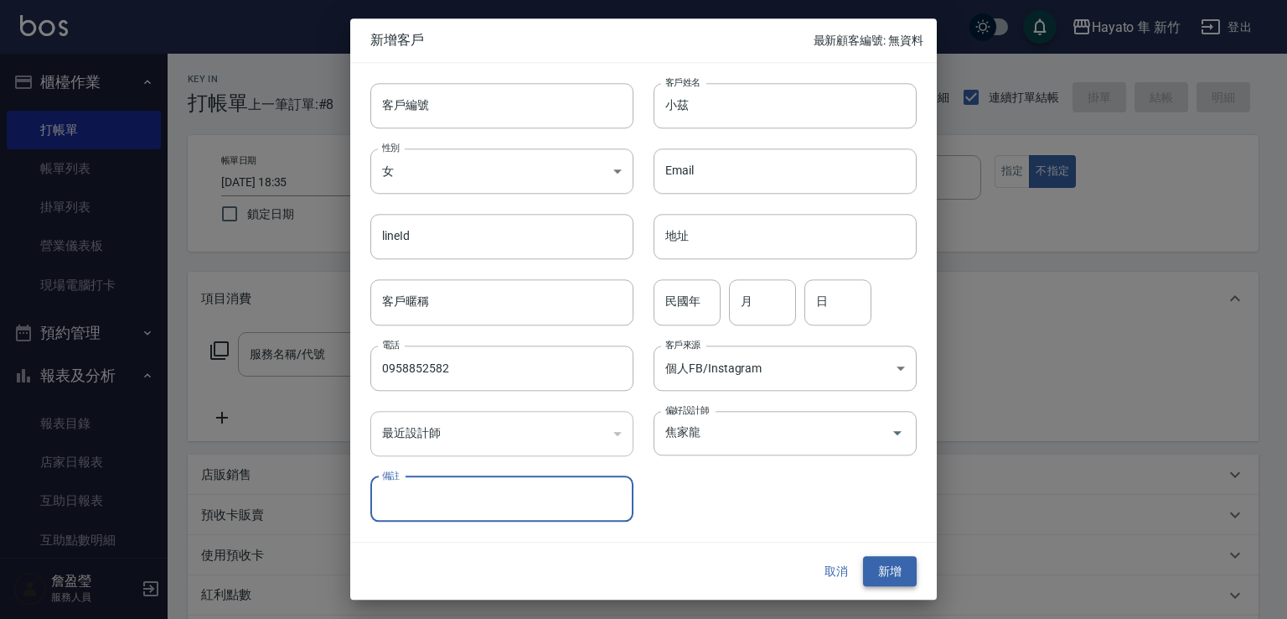
click at [896, 567] on button "新增" at bounding box center [890, 571] width 54 height 31
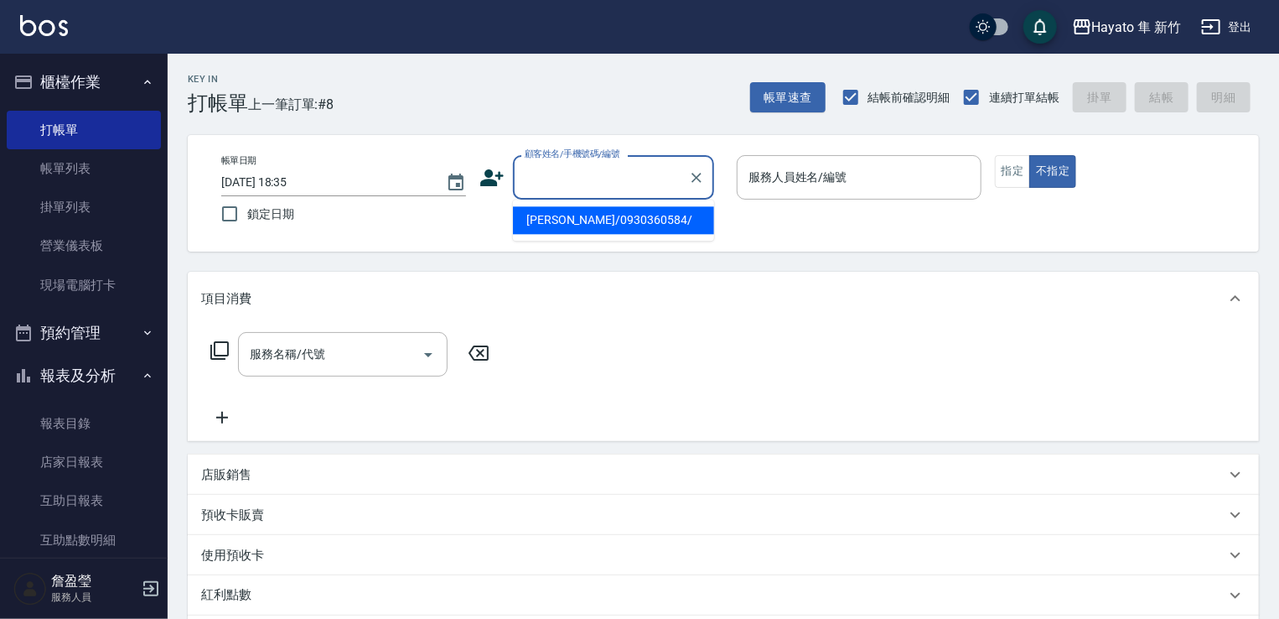
click at [577, 191] on input "顧客姓名/手機號碼/編號" at bounding box center [600, 177] width 161 height 29
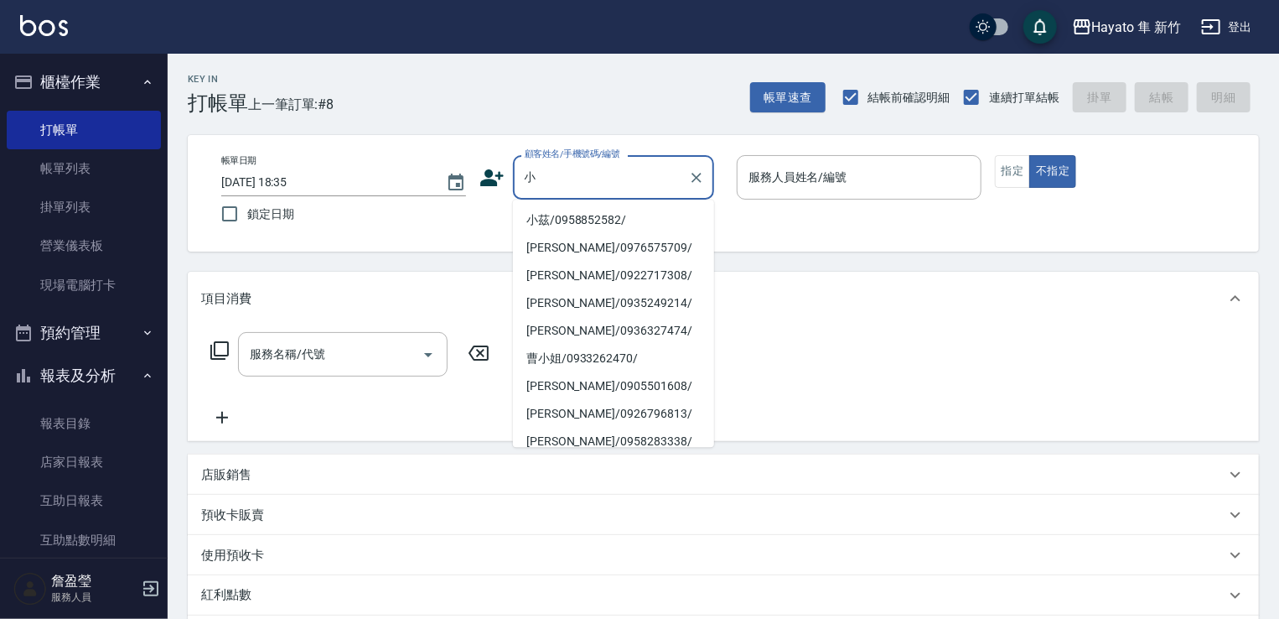
click at [588, 225] on li "小茲/0958852582/" at bounding box center [613, 220] width 201 height 28
type input "小茲/0958852582/"
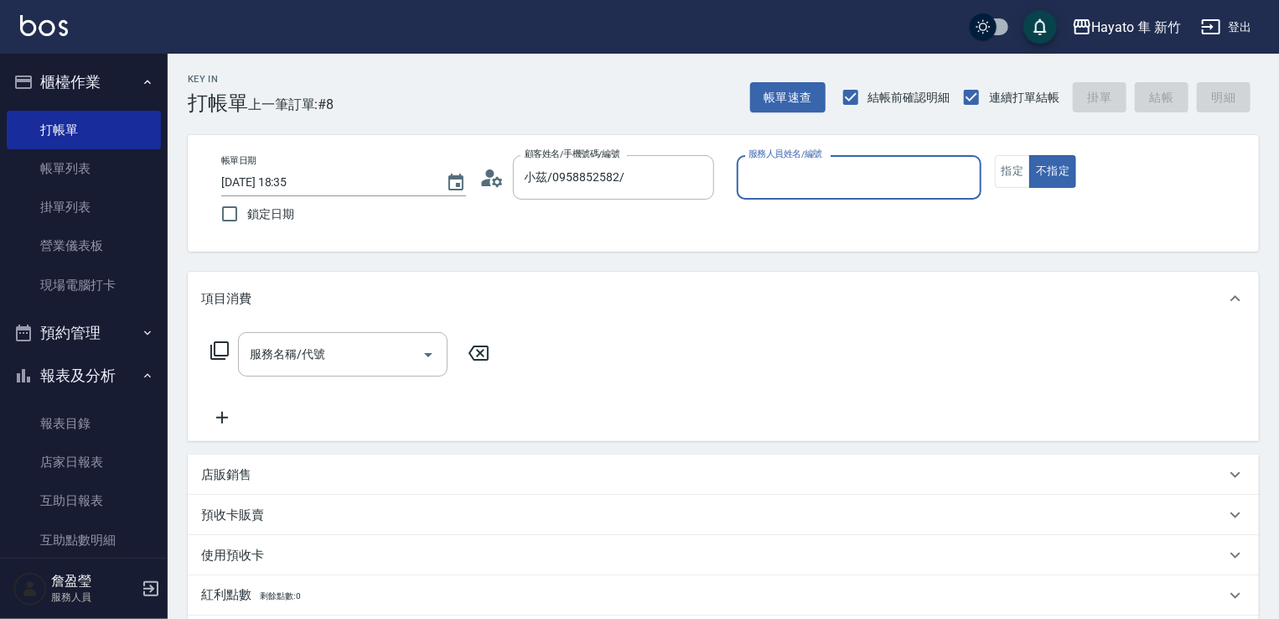
type input "En(無代號)"
click at [407, 345] on input "服務名稱/代號" at bounding box center [330, 353] width 169 height 29
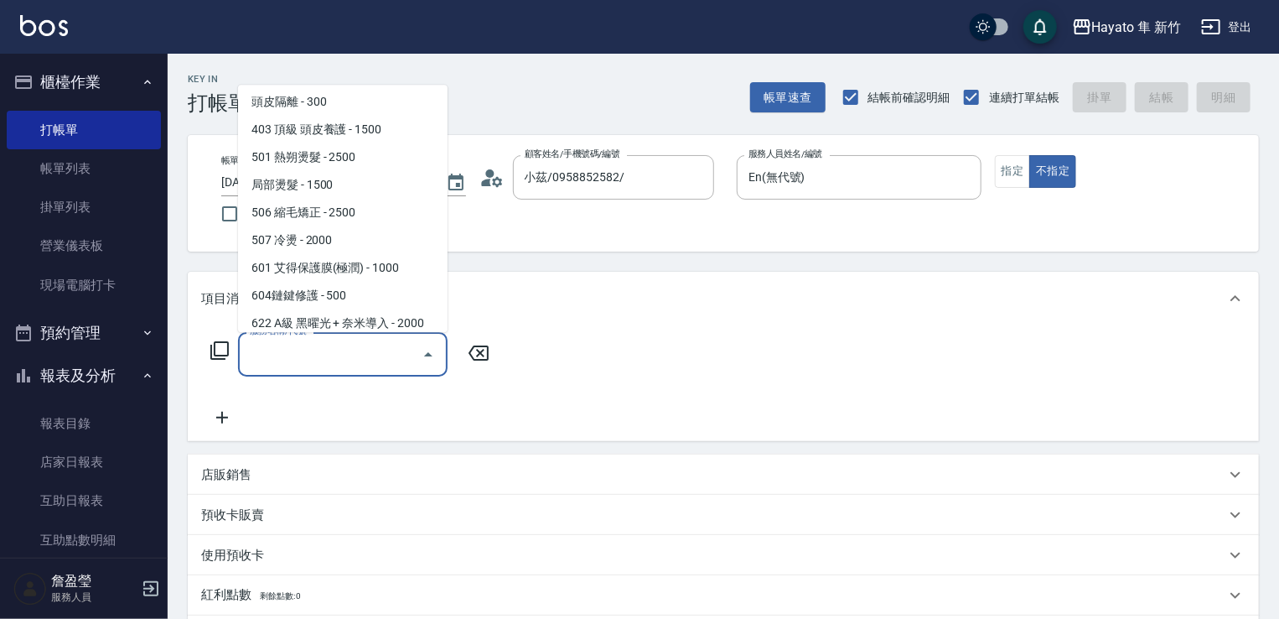
scroll to position [251, 0]
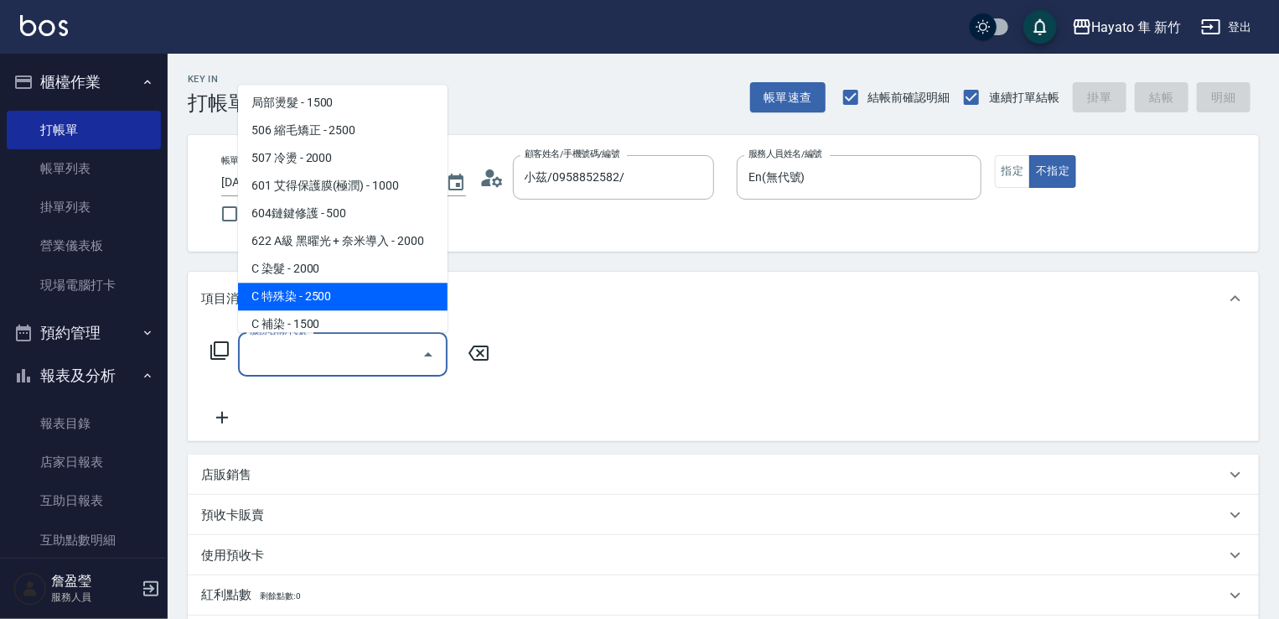
click at [333, 295] on span "C 特殊染 - 2500" at bounding box center [343, 296] width 210 height 28
type input "C 特殊染(703)"
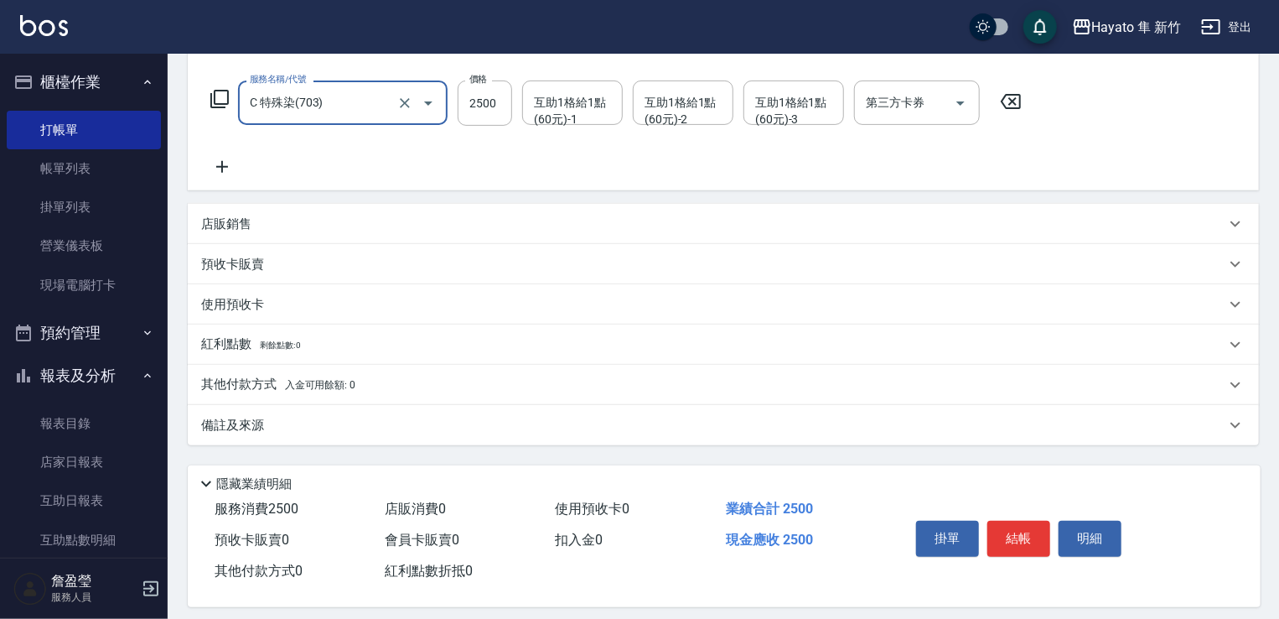
click at [376, 436] on div "備註及來源" at bounding box center [723, 425] width 1071 height 40
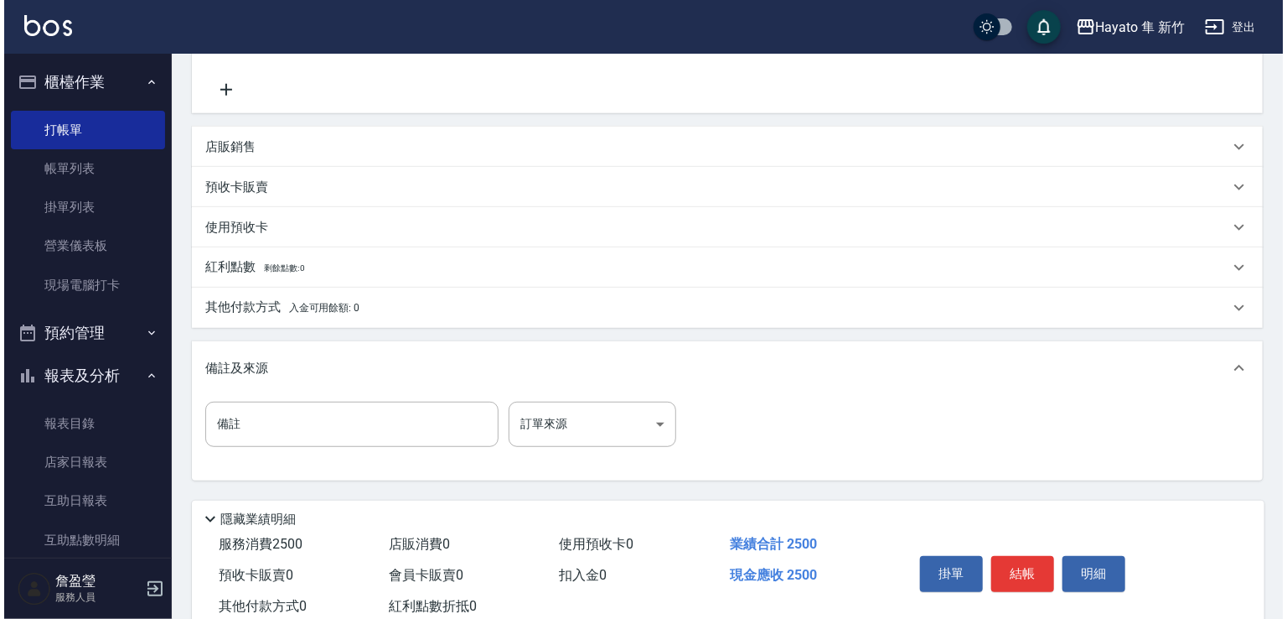
scroll to position [378, 0]
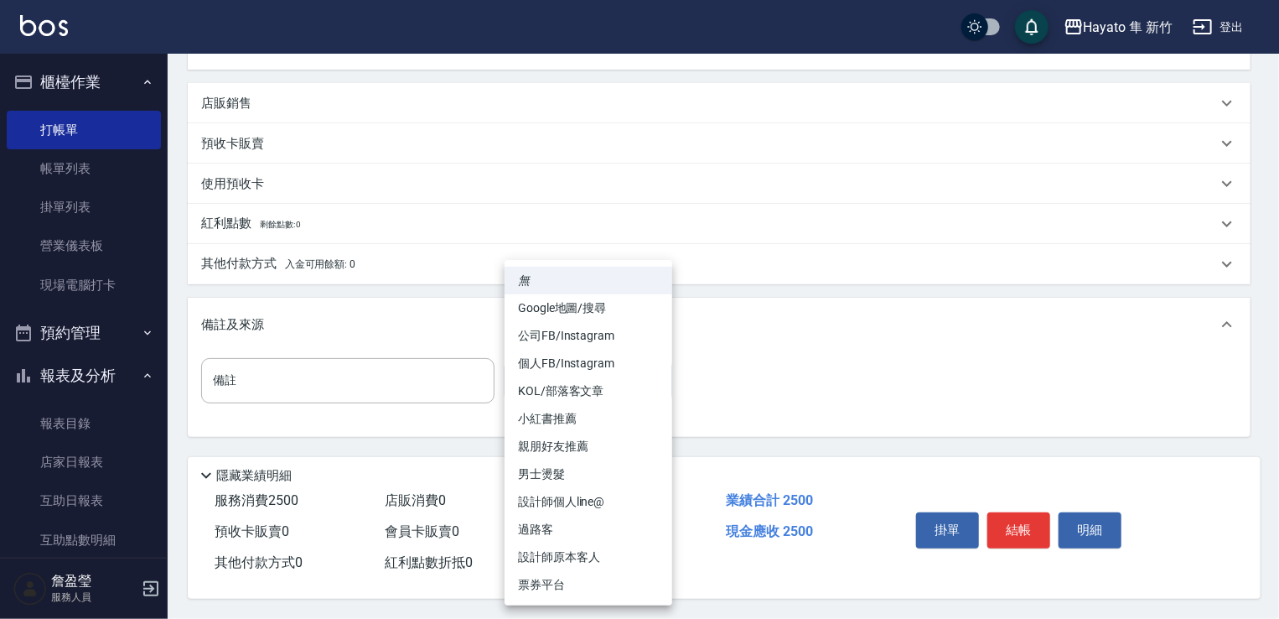
click at [628, 366] on body "Hayato 隼 新竹 登出 櫃檯作業 打帳單 帳單列表 掛單列表 營業儀表板 現場電腦打卡 預約管理 預約管理 報表及分析 報表目錄 店家日報表 互助日報表…" at bounding box center [639, 123] width 1279 height 991
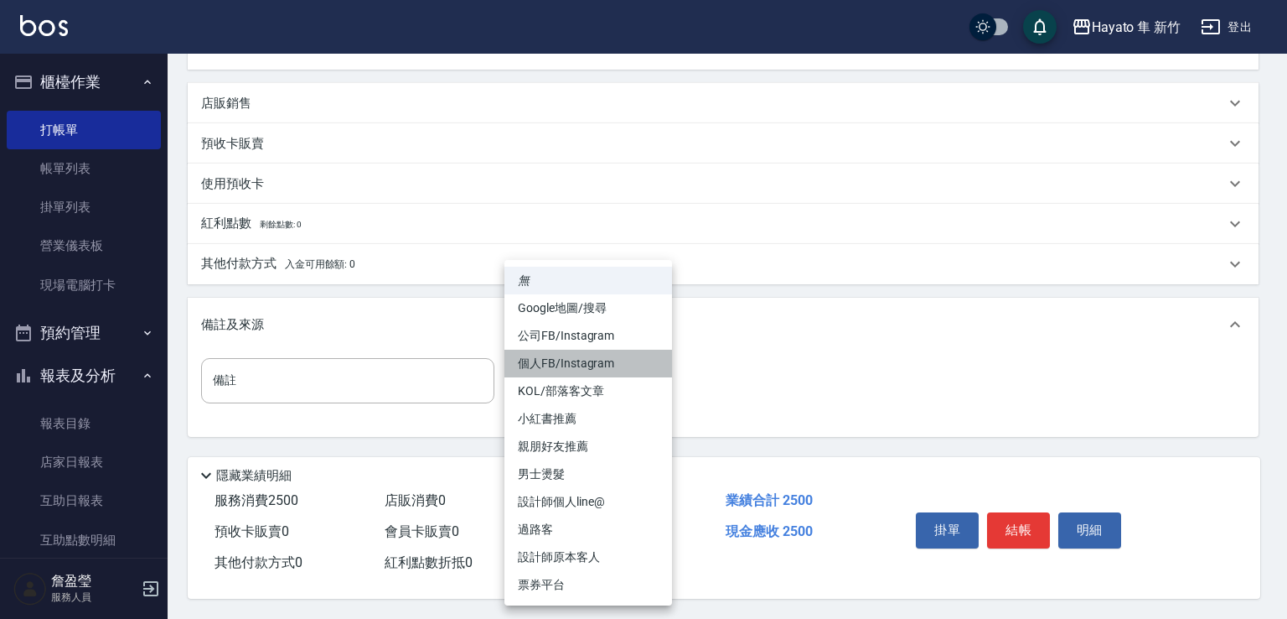
click at [588, 363] on li "個人FB/Instagram" at bounding box center [589, 364] width 168 height 28
type input "個人FB/Instagram"
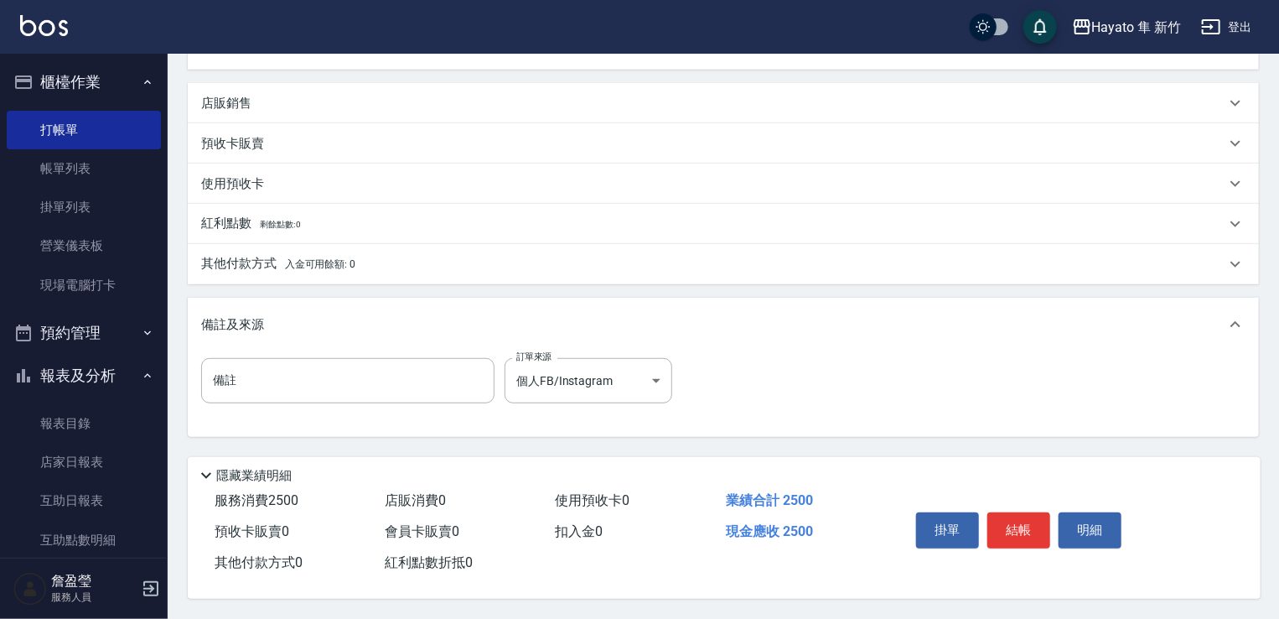
click at [1051, 534] on div "掛單 結帳 明細" at bounding box center [1018, 531] width 219 height 53
click at [1035, 534] on button "結帳" at bounding box center [1018, 529] width 63 height 35
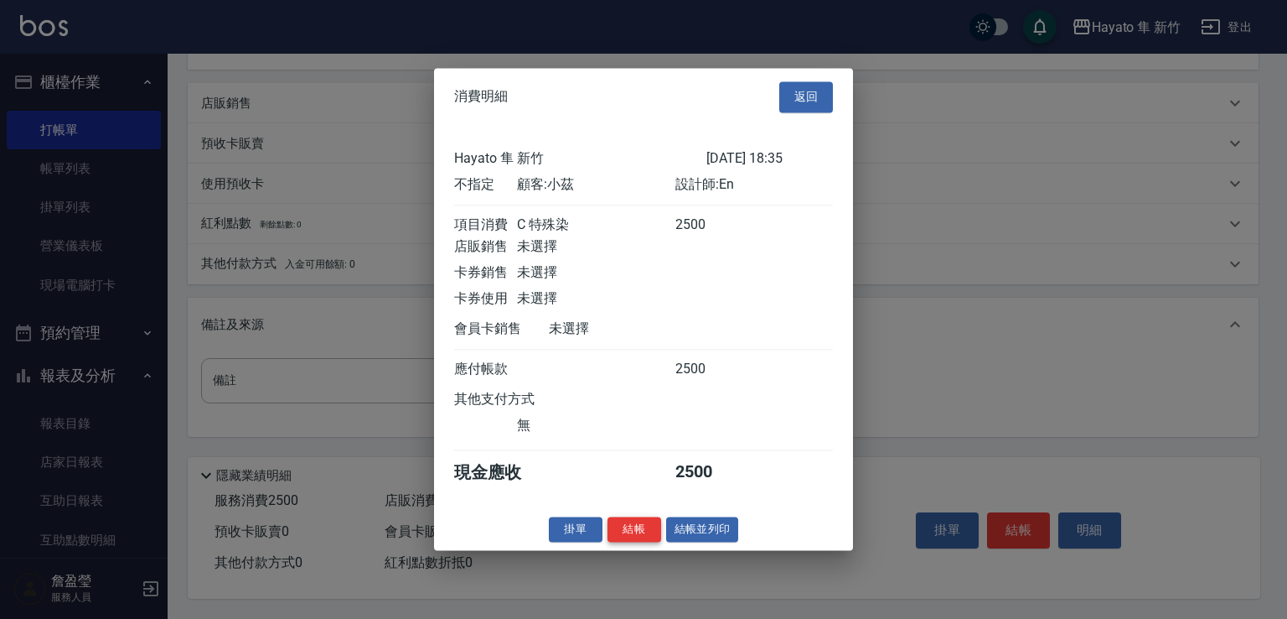
click at [628, 541] on button "結帳" at bounding box center [635, 529] width 54 height 26
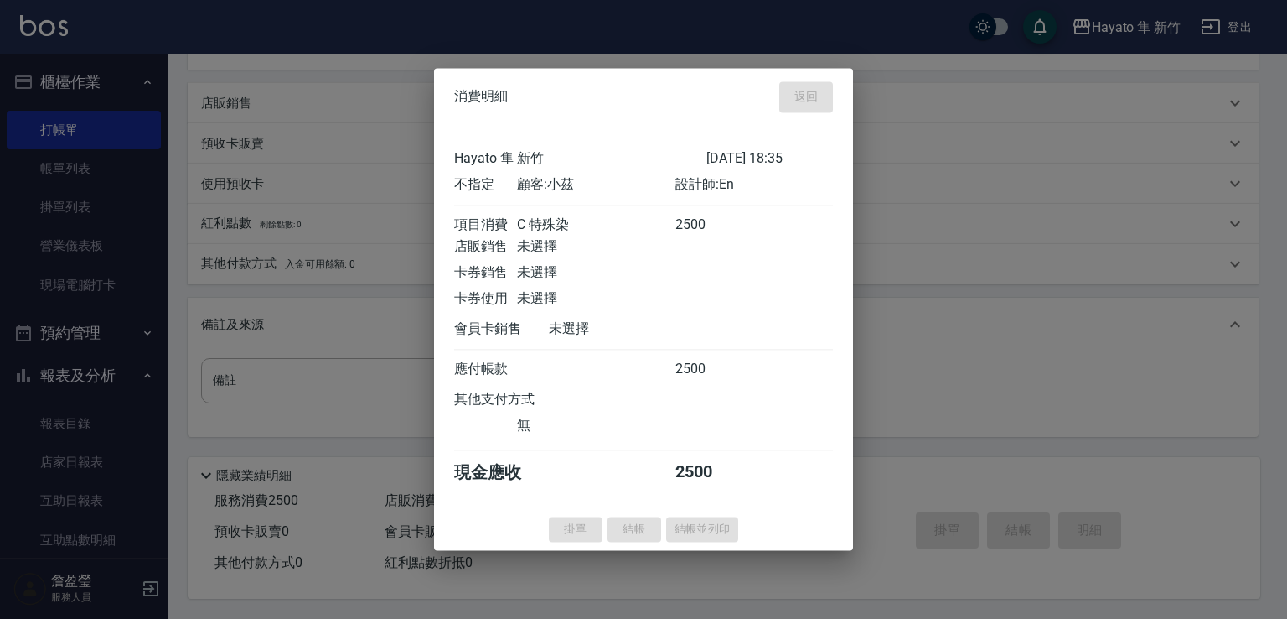
type input "[DATE] 18:36"
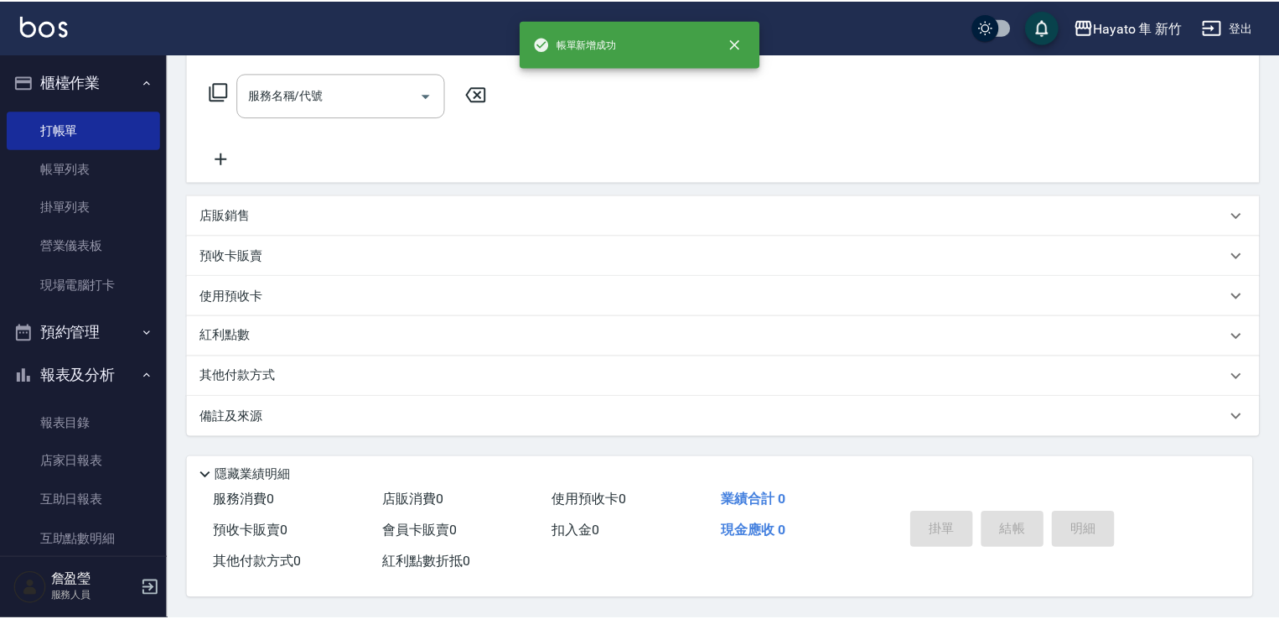
scroll to position [0, 0]
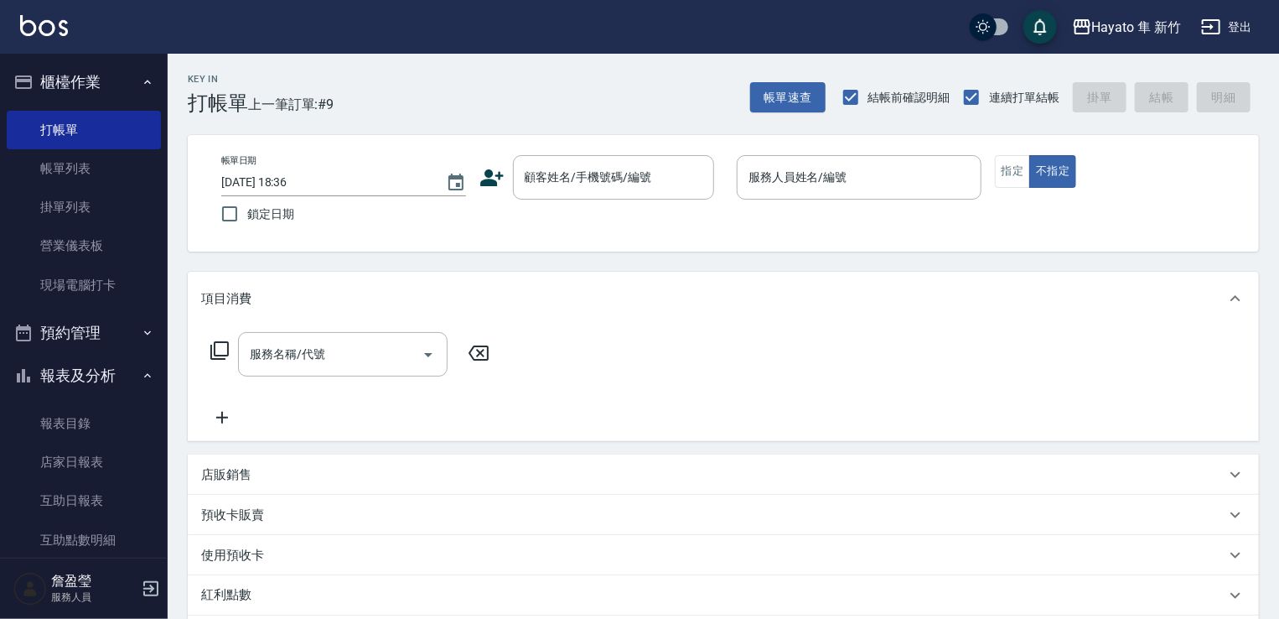
click at [485, 173] on icon at bounding box center [491, 177] width 23 height 17
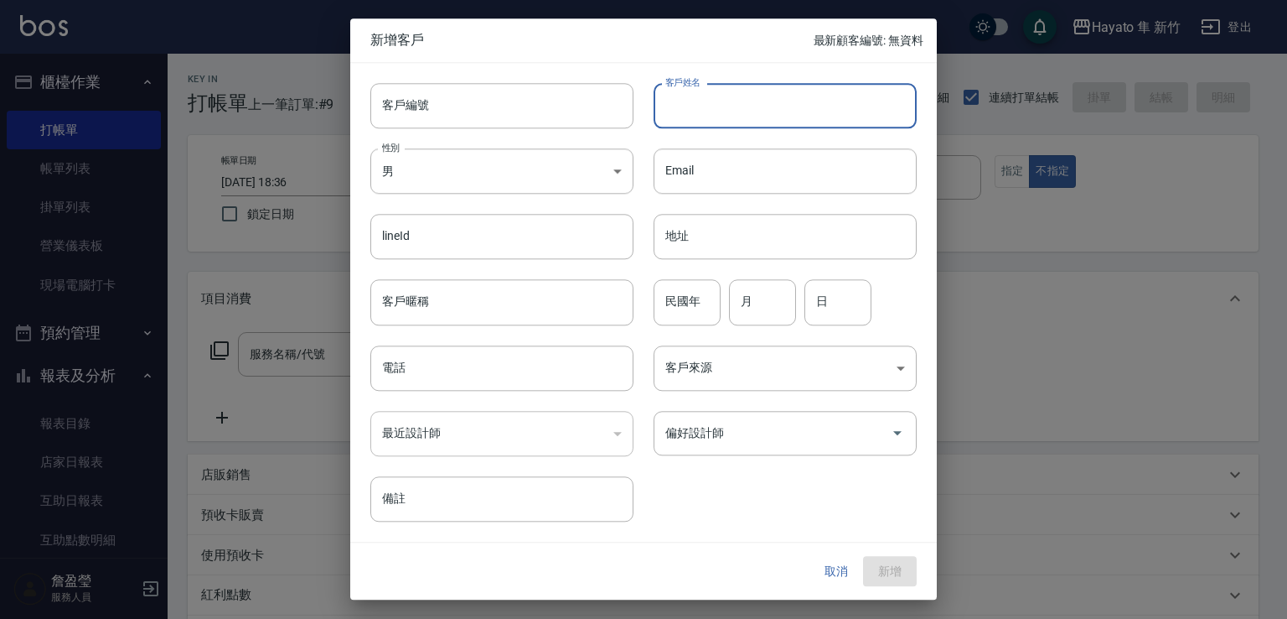
click at [802, 90] on input "客戶姓名" at bounding box center [785, 105] width 263 height 45
type input "和"
type input "于"
type input "念"
type input "何埝筑"
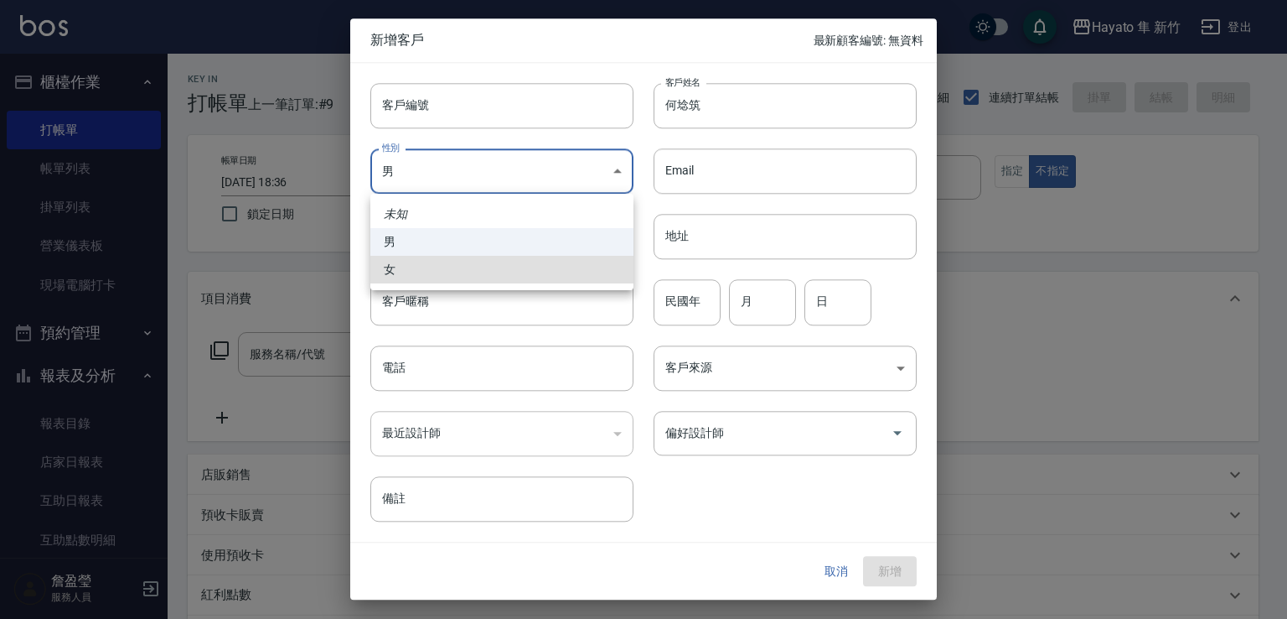
type input "[DEMOGRAPHIC_DATA]"
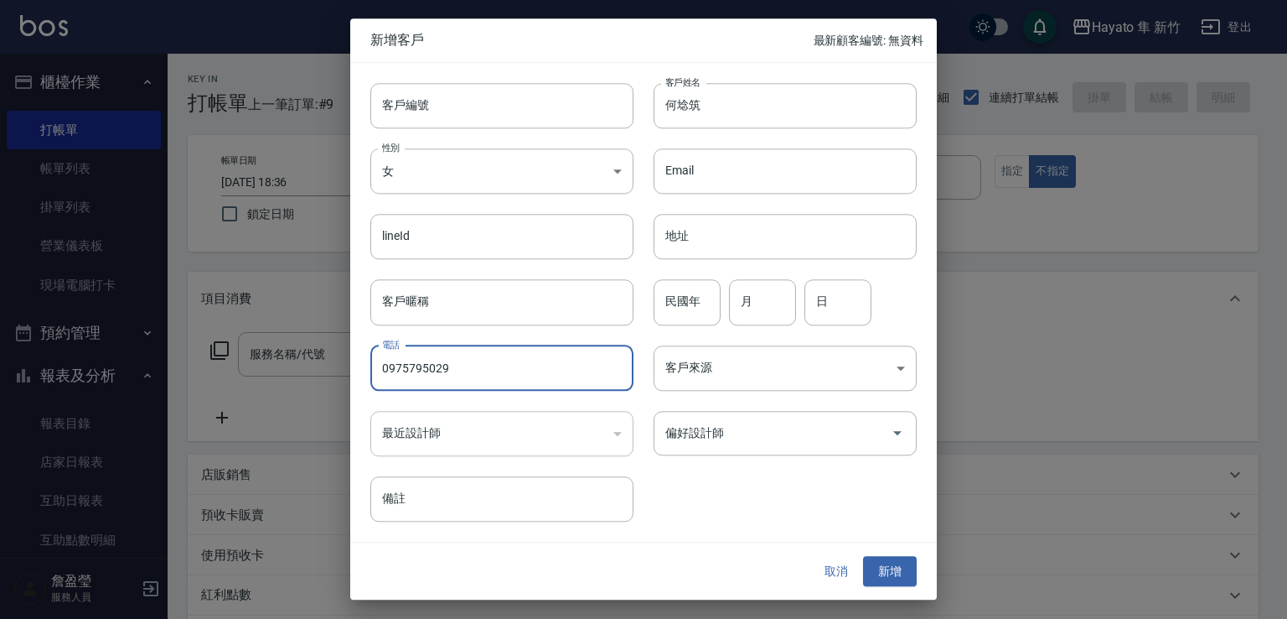
type input "0975795029"
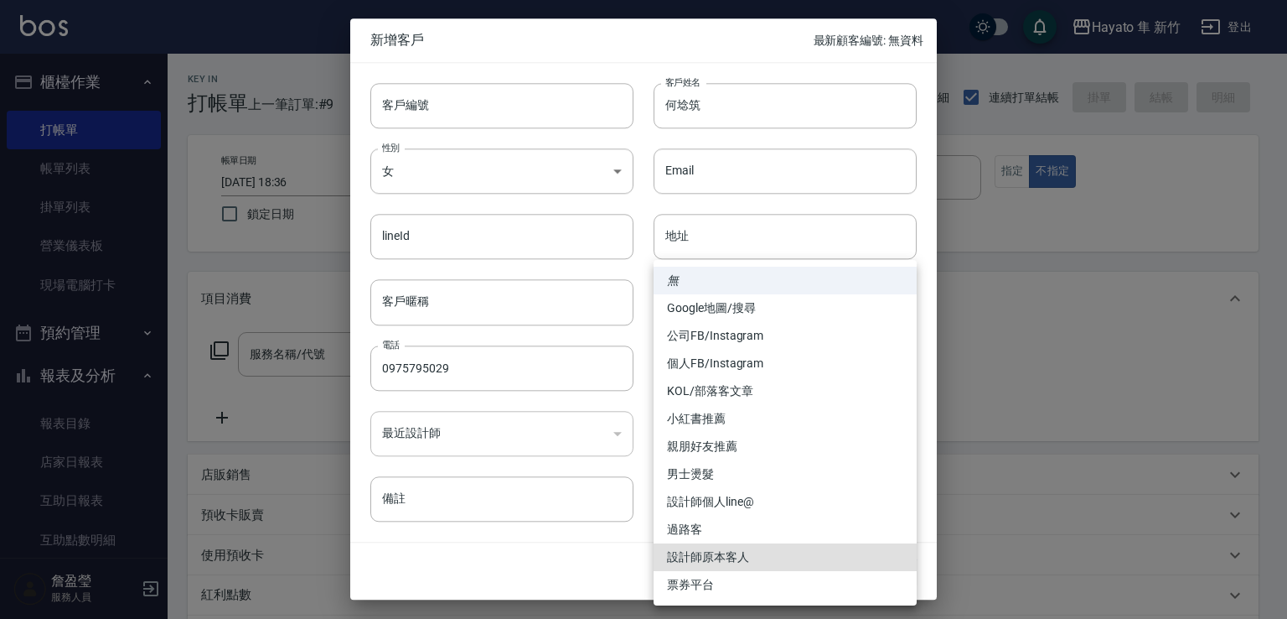
type input "設計師原本客人"
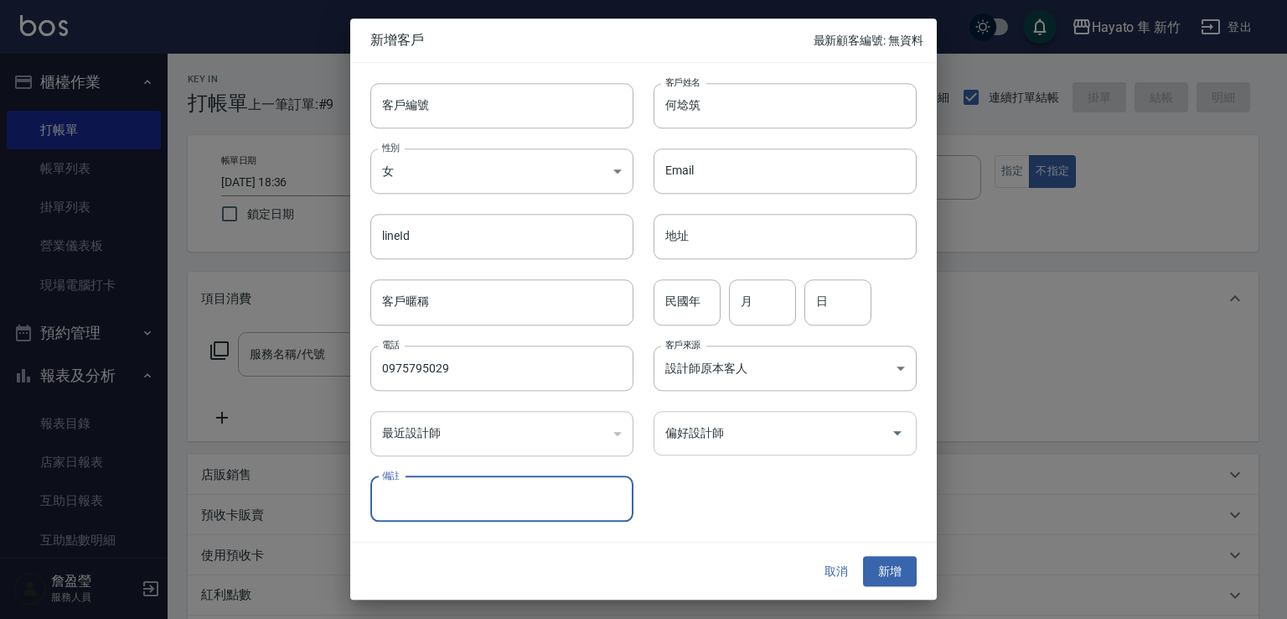
click at [798, 411] on div "偏好設計師" at bounding box center [785, 433] width 263 height 44
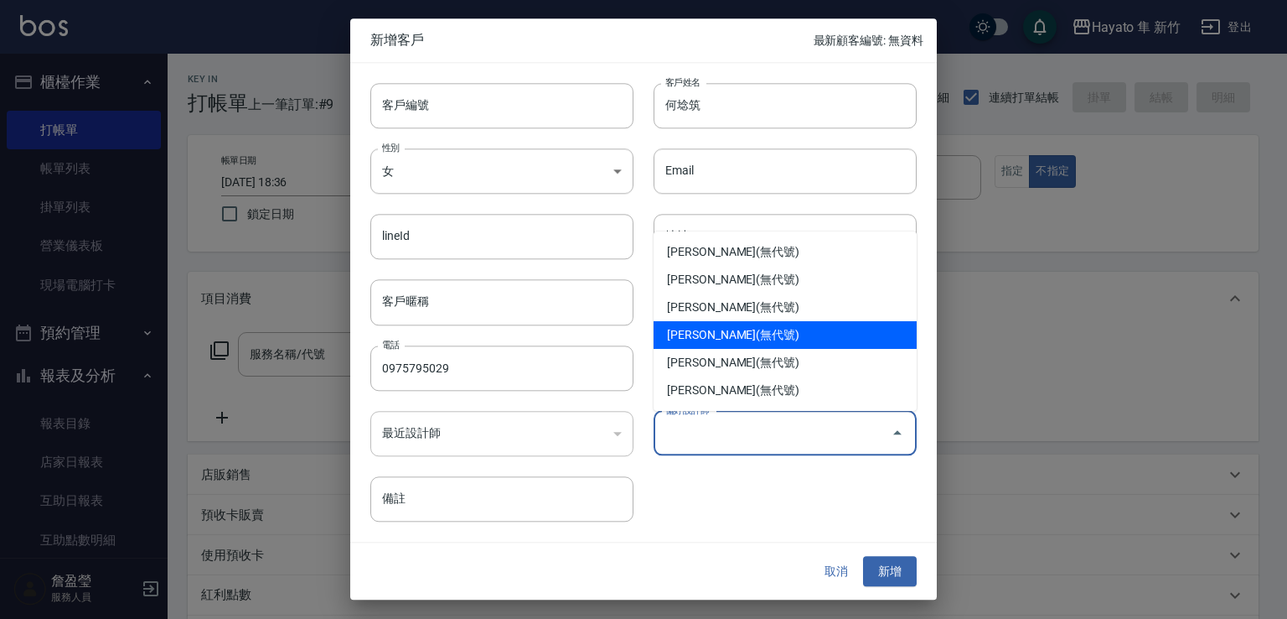
click at [808, 341] on li "[PERSON_NAME](無代號)" at bounding box center [785, 335] width 263 height 28
type input "柯芷蓉"
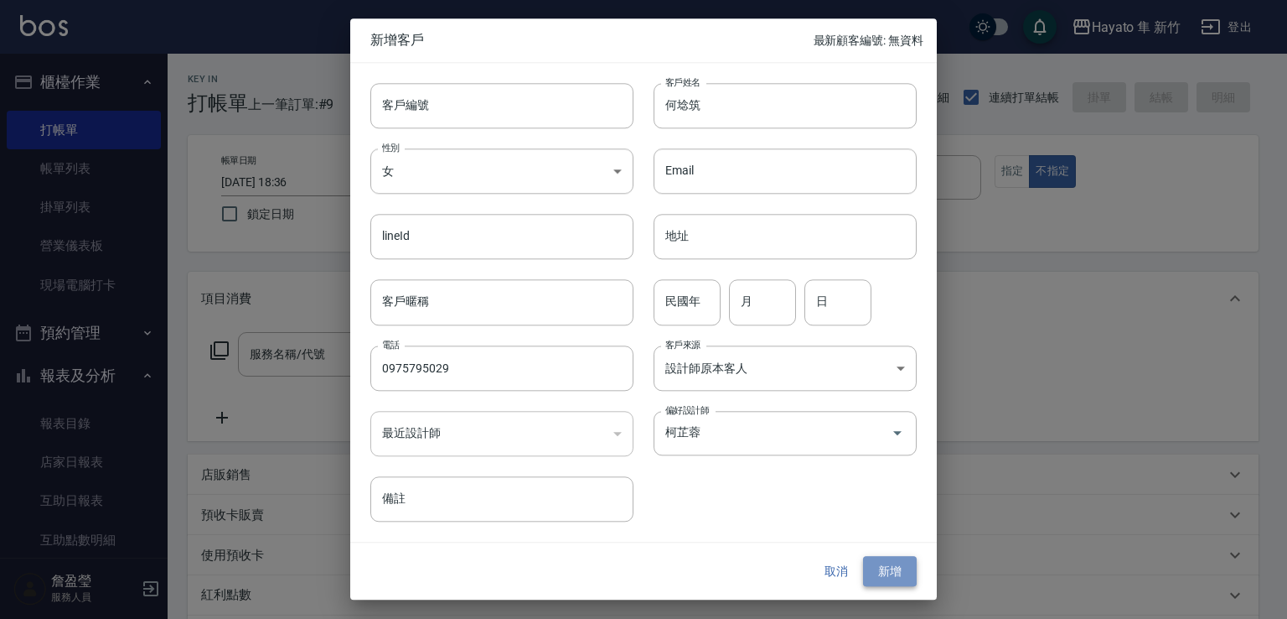
click at [885, 557] on button "新增" at bounding box center [890, 571] width 54 height 31
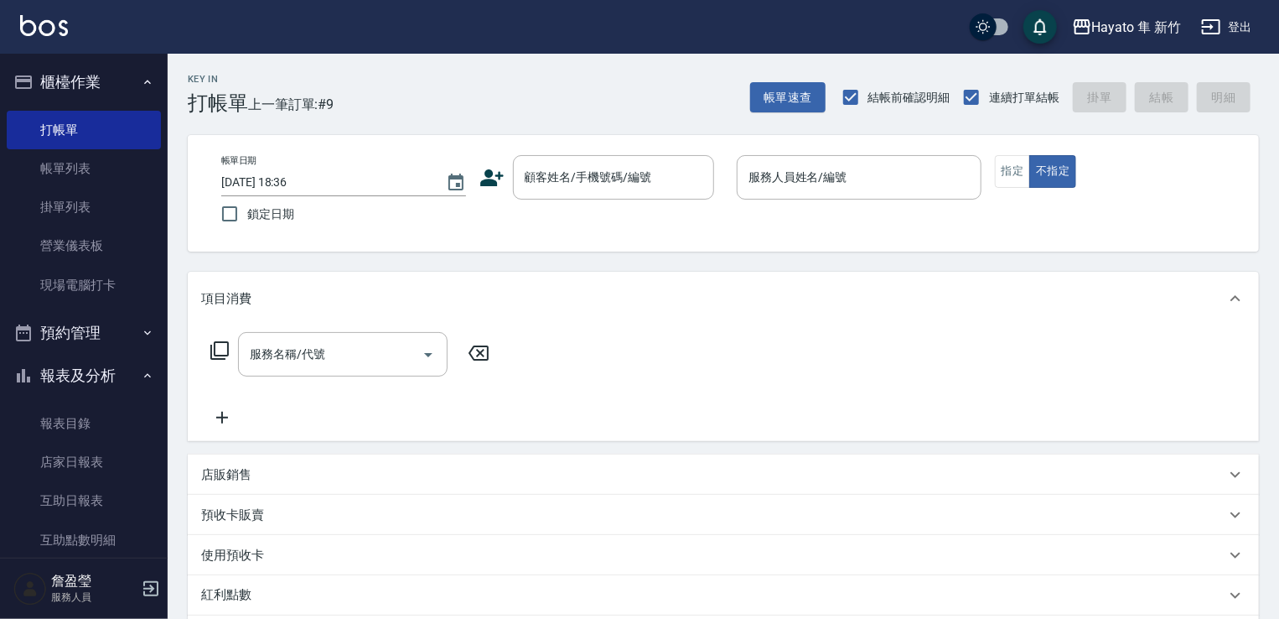
click at [484, 176] on icon at bounding box center [491, 177] width 25 height 25
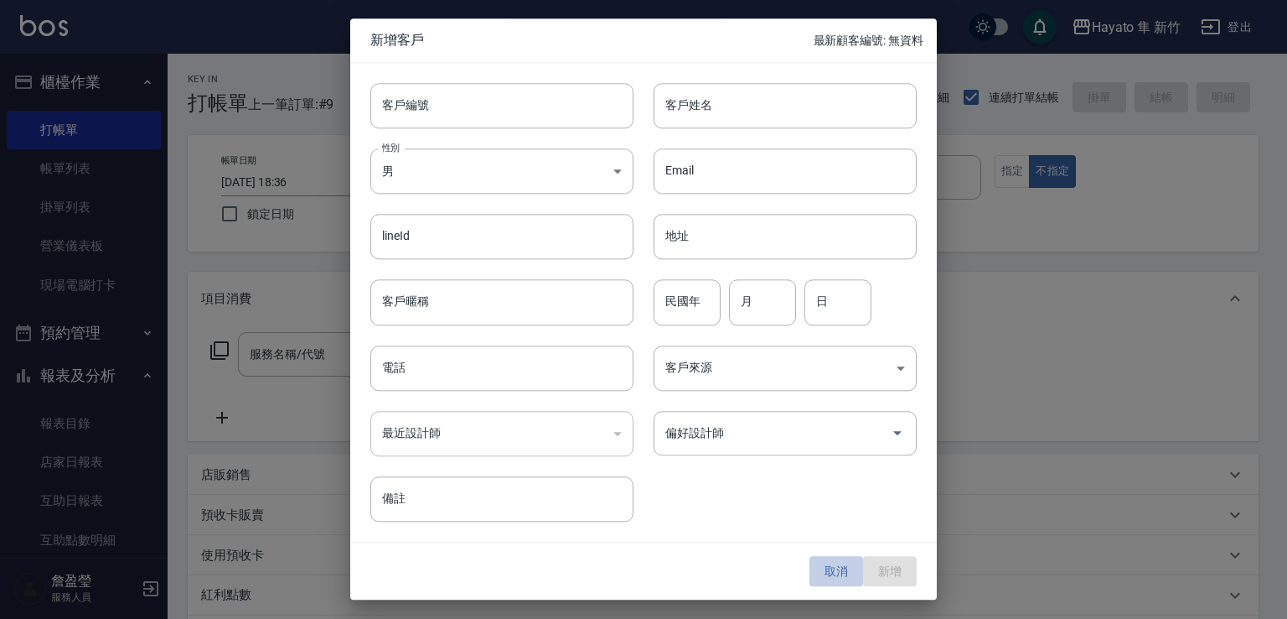
click at [830, 561] on button "取消" at bounding box center [837, 571] width 54 height 31
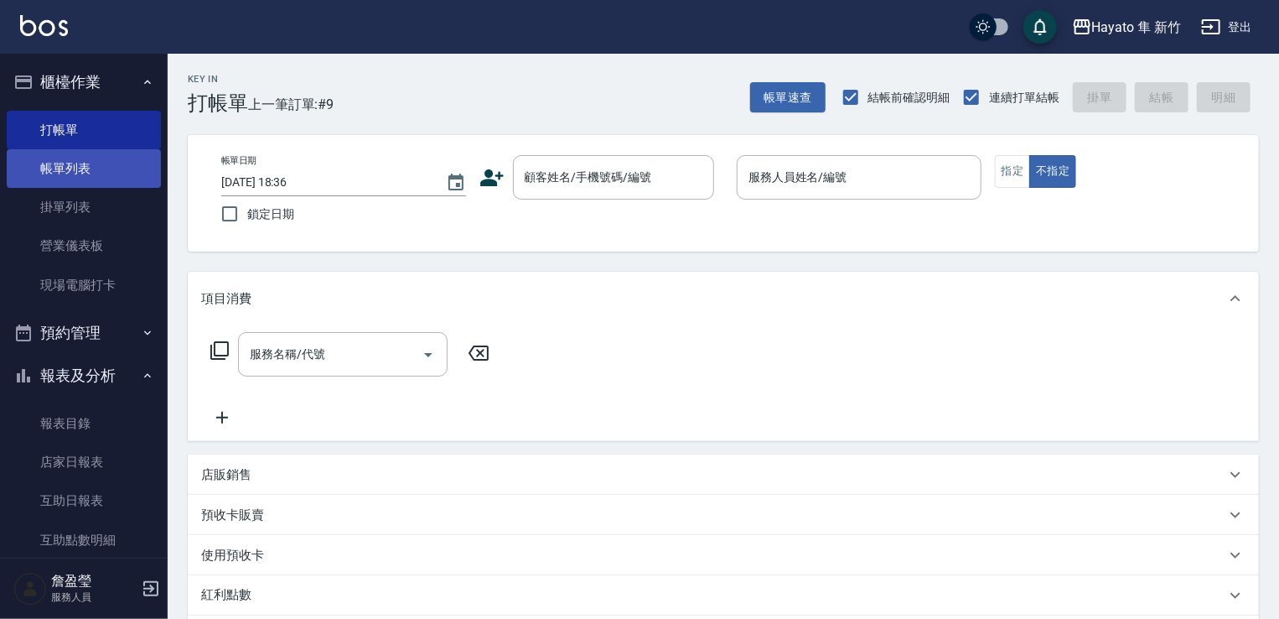
click at [93, 161] on link "帳單列表" at bounding box center [84, 168] width 154 height 39
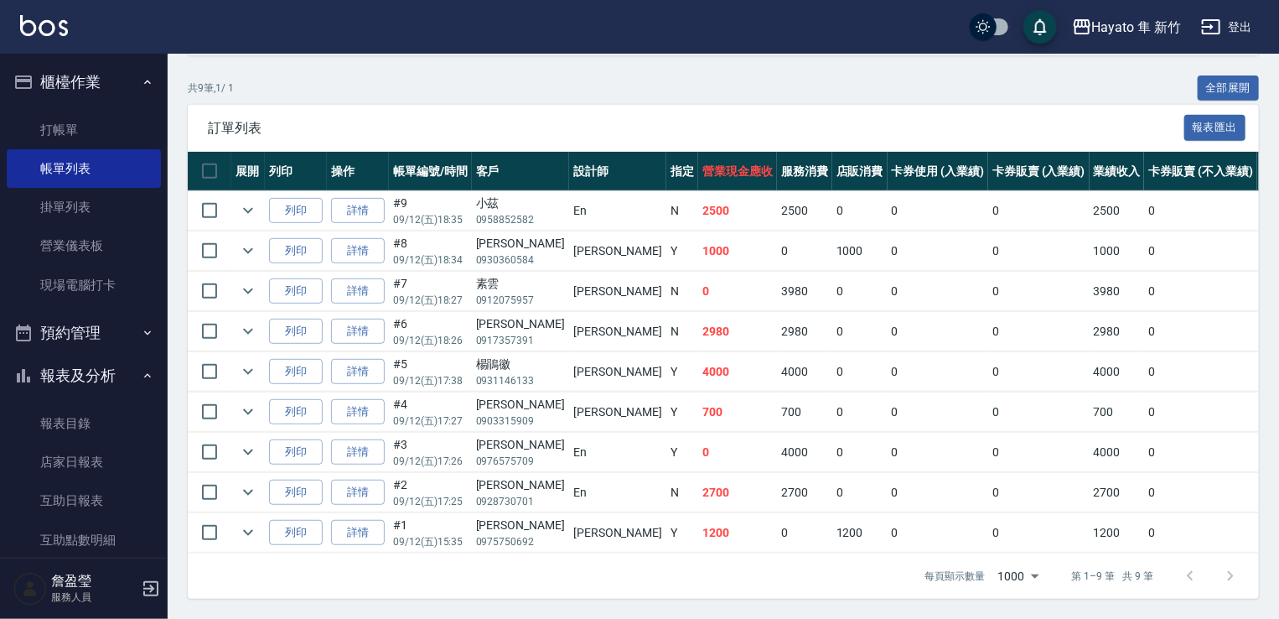
scroll to position [375, 0]
click at [23, 133] on link "打帳單" at bounding box center [84, 130] width 154 height 39
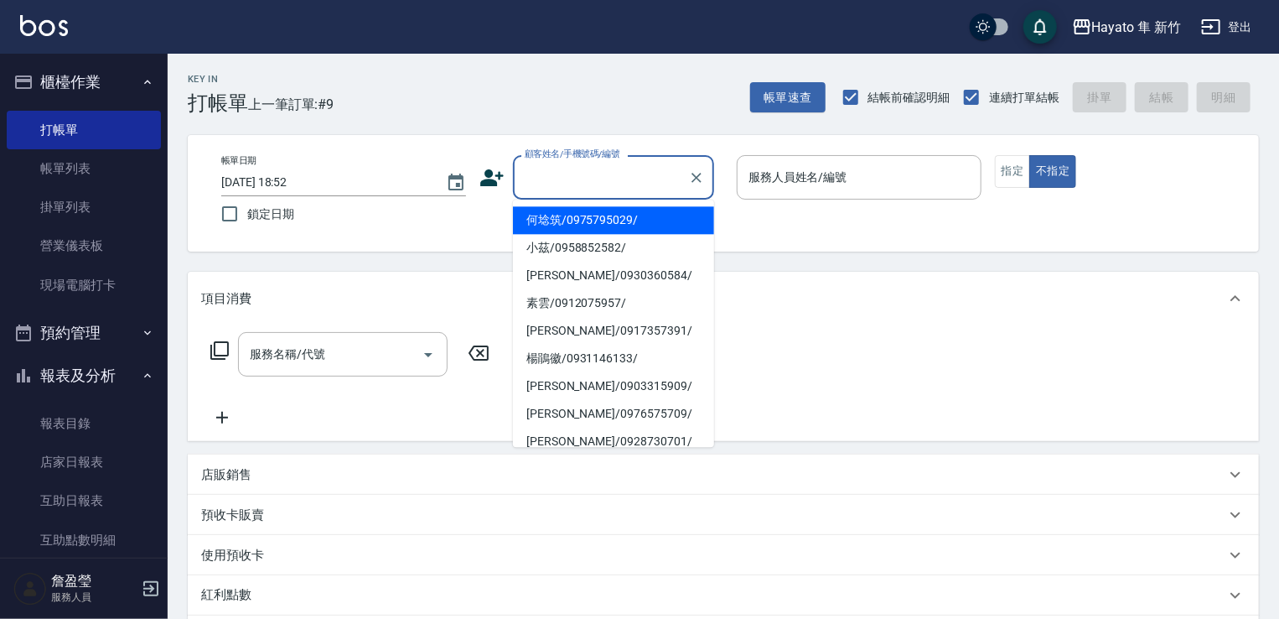
click at [548, 181] on input "顧客姓名/手機號碼/編號" at bounding box center [600, 177] width 161 height 29
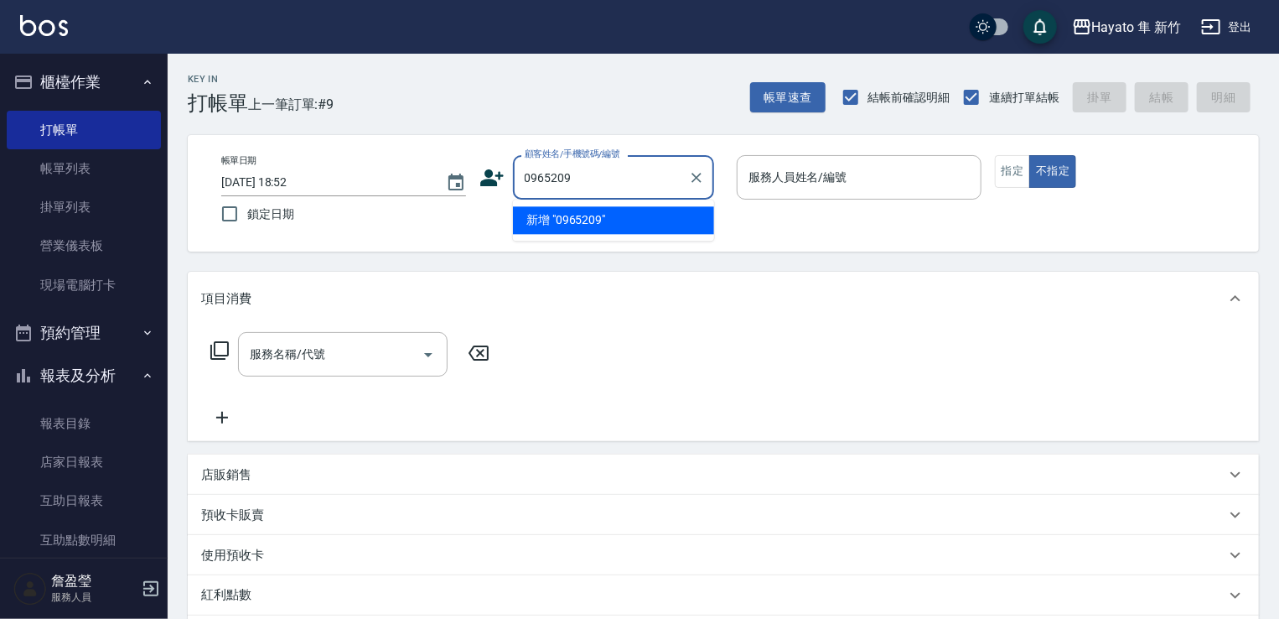
click at [543, 173] on input "0965209" at bounding box center [600, 177] width 161 height 29
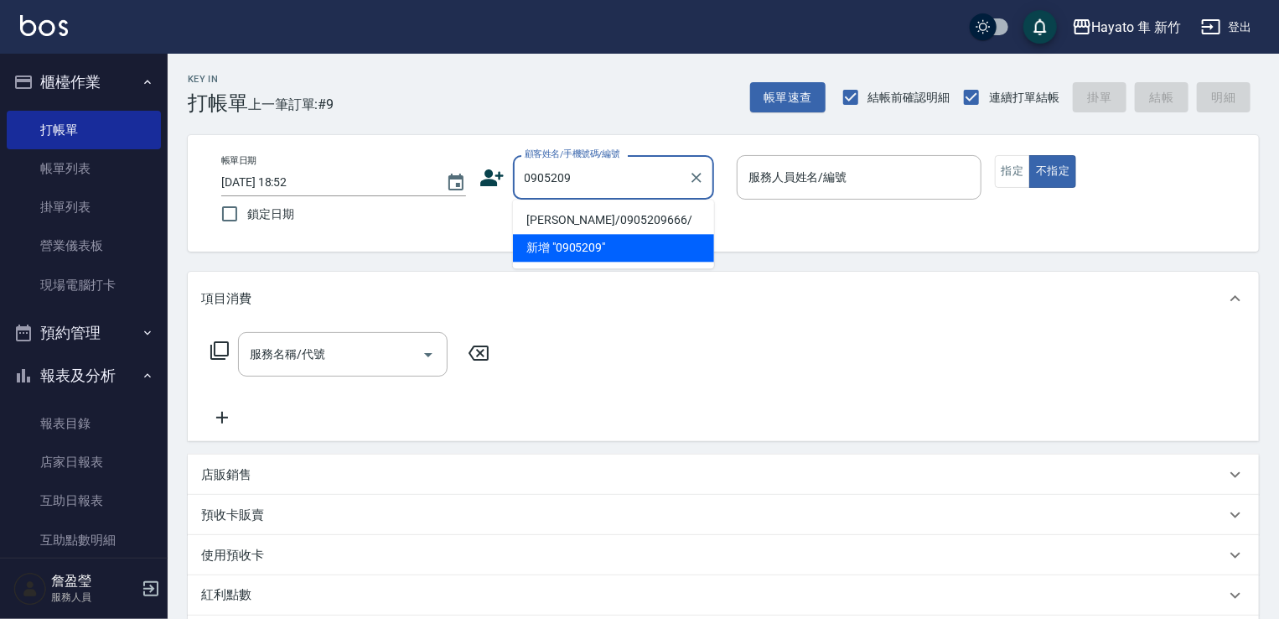
click at [597, 220] on li "[PERSON_NAME]/0905209666/" at bounding box center [613, 220] width 201 height 28
type input "[PERSON_NAME]/0905209666/"
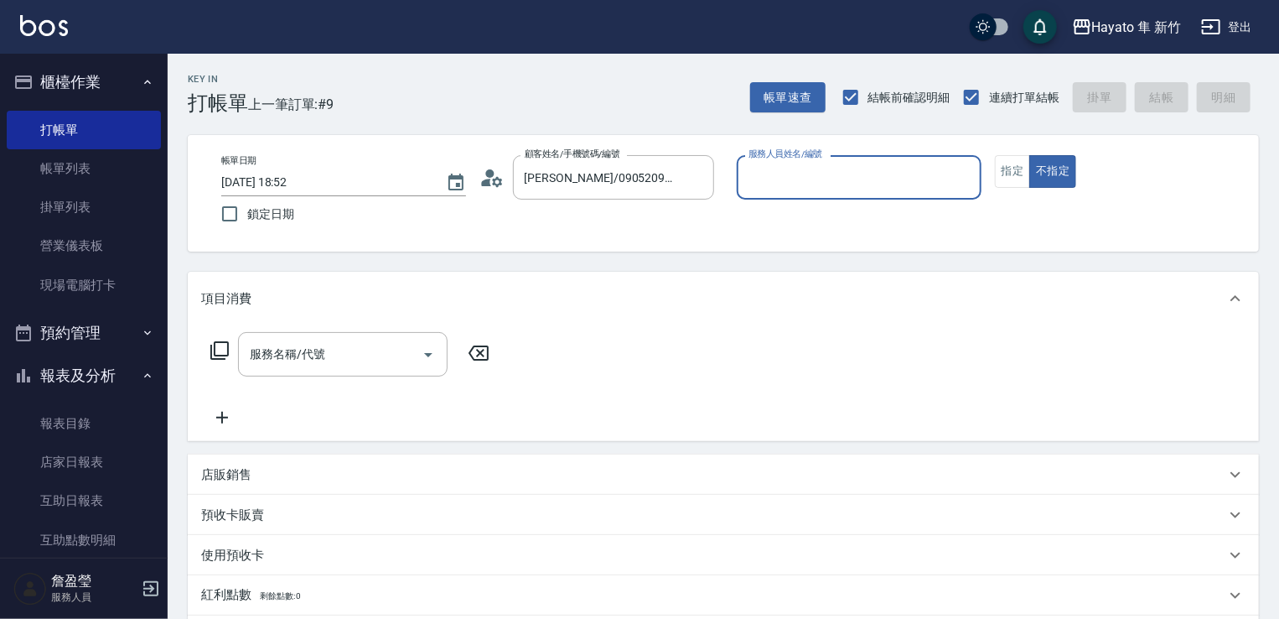
type input "Kimi(無代號)"
click at [1009, 177] on button "指定" at bounding box center [1013, 171] width 36 height 33
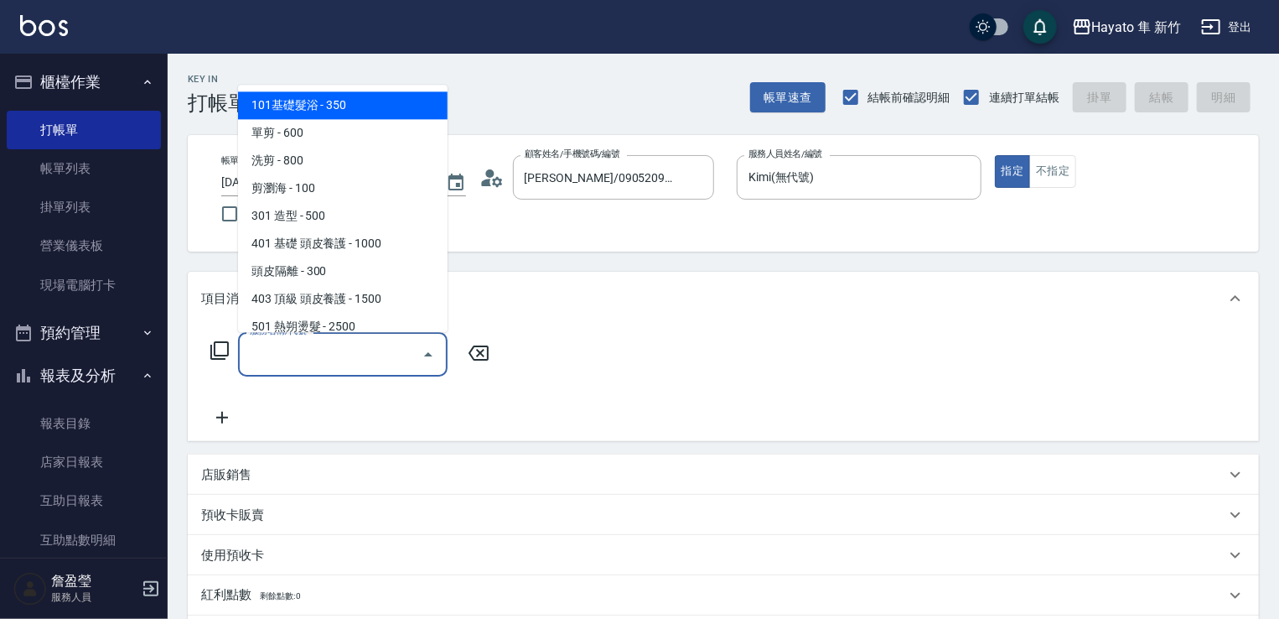
click at [282, 360] on input "服務名稱/代號" at bounding box center [330, 353] width 169 height 29
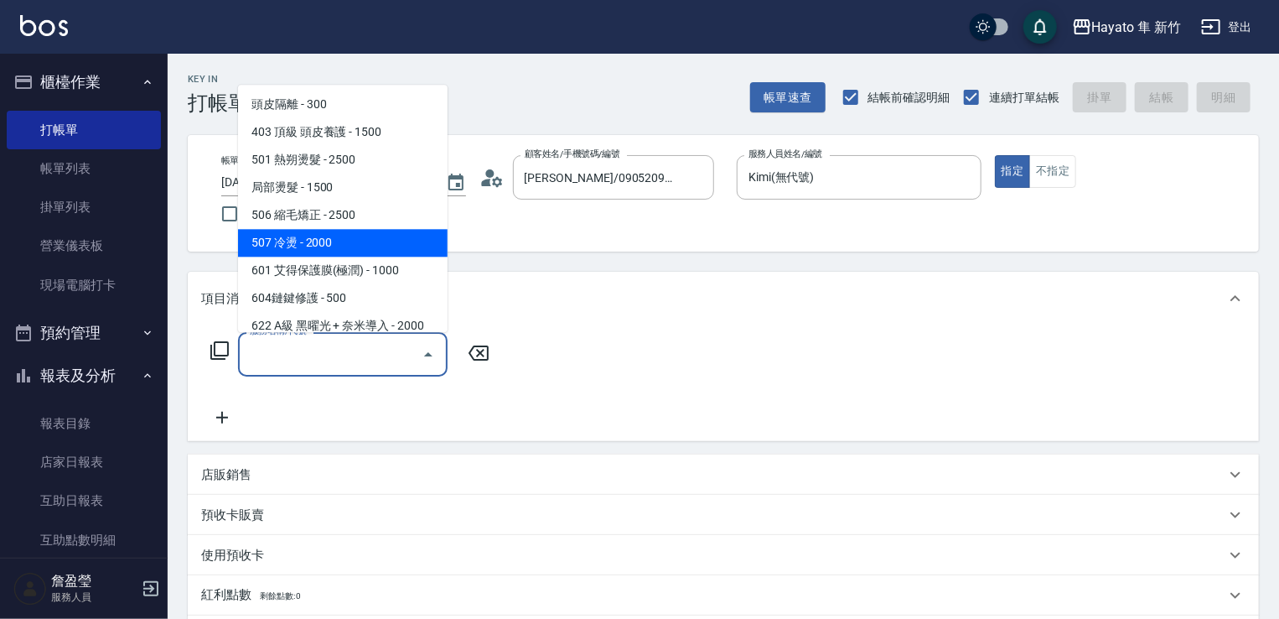
scroll to position [168, 0]
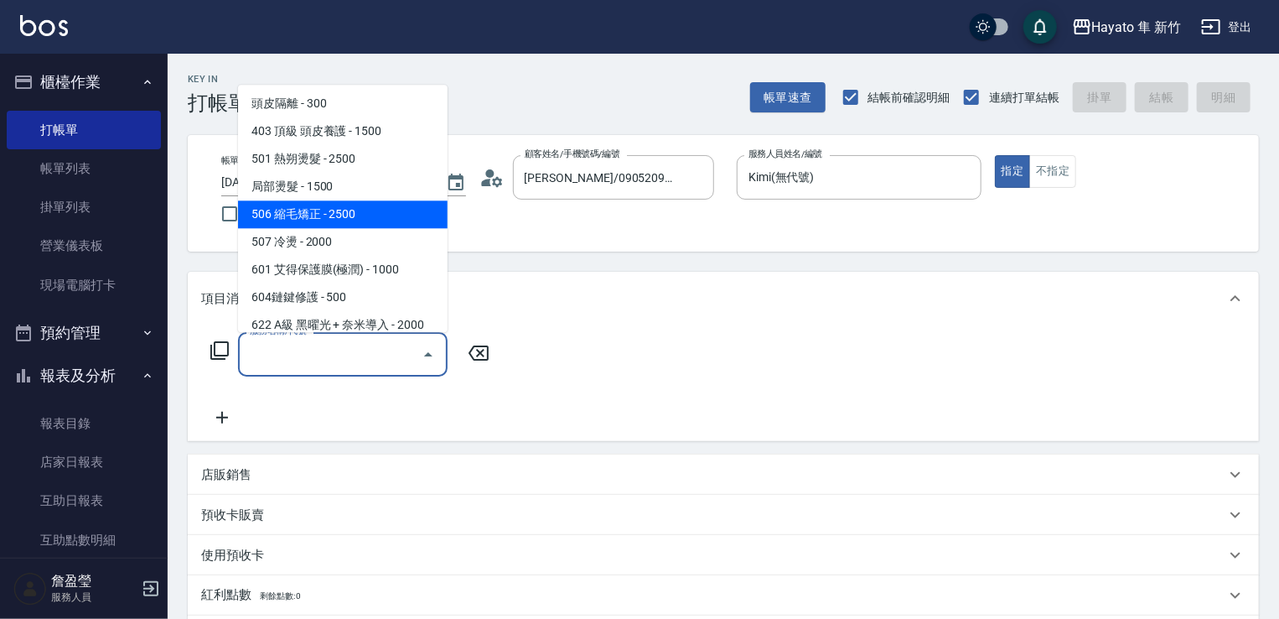
click at [385, 219] on span "506 縮毛矯正 - 2500" at bounding box center [343, 214] width 210 height 28
type input "506 縮毛矯正 (506)"
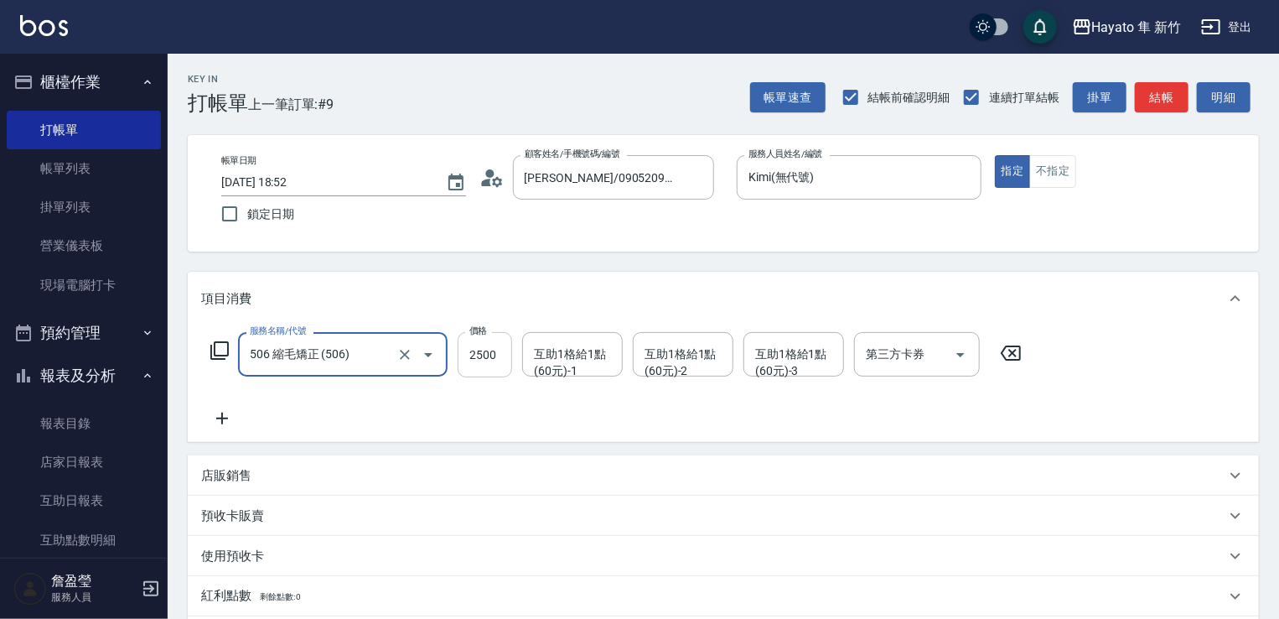
click at [486, 357] on input "2500" at bounding box center [485, 354] width 54 height 45
type input "3000"
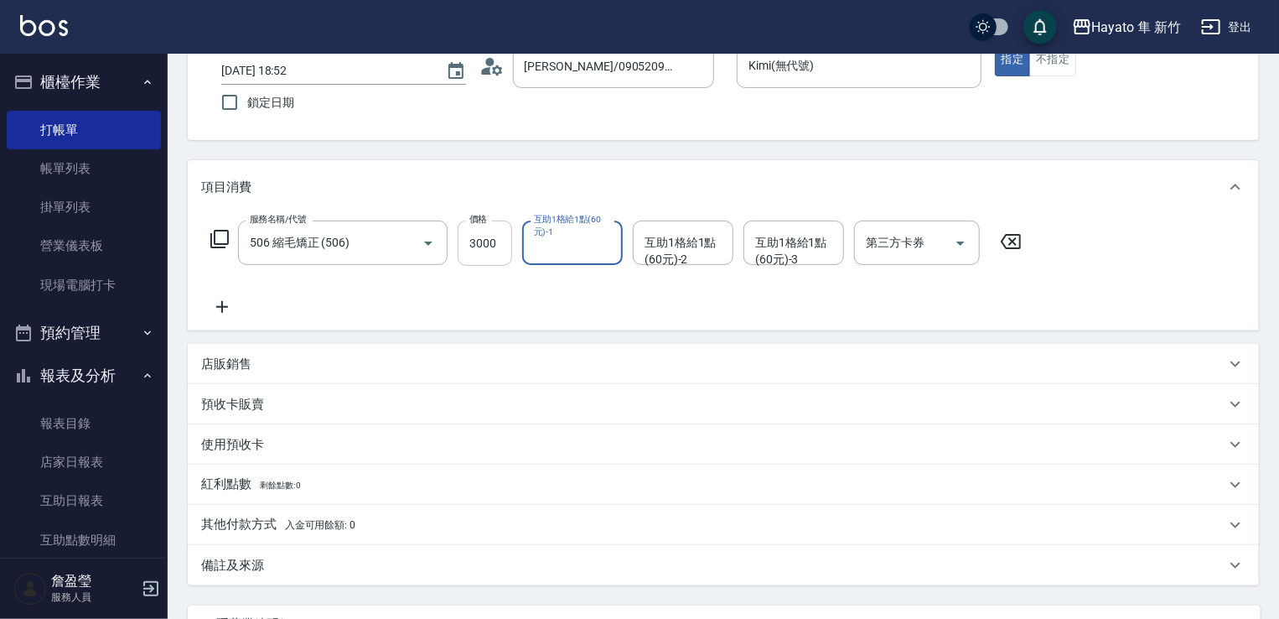
scroll to position [251, 0]
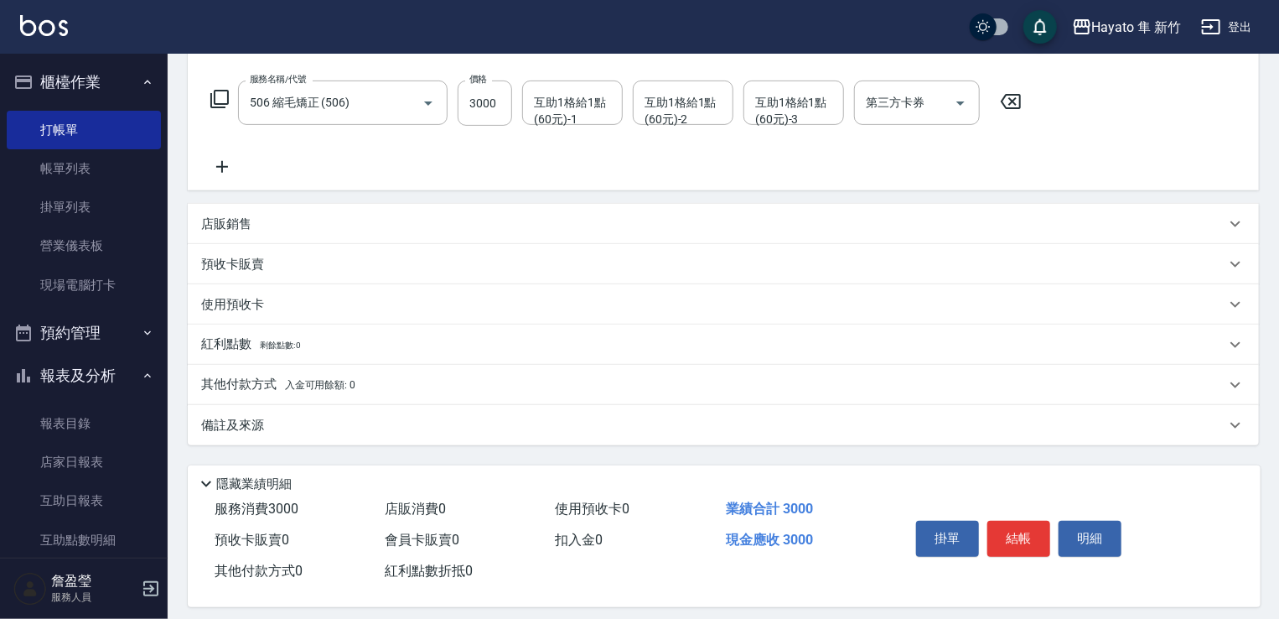
click at [365, 437] on div "備註及來源" at bounding box center [723, 425] width 1071 height 40
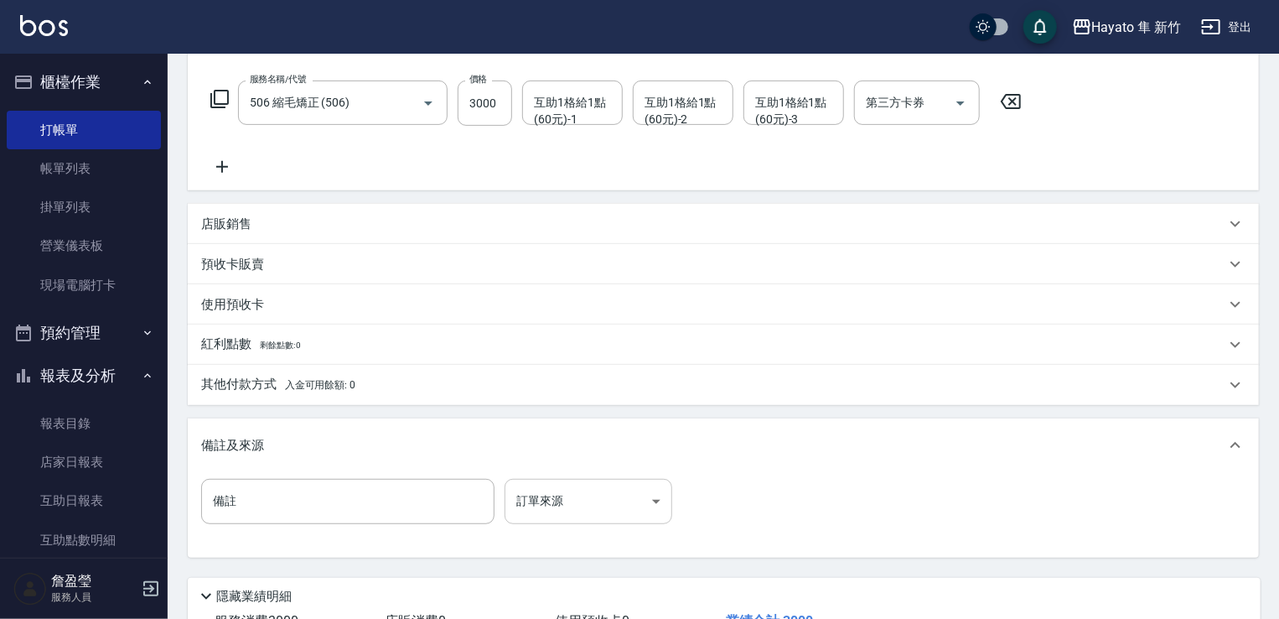
click at [625, 505] on body "Hayato 隼 新竹 登出 櫃檯作業 打帳單 帳單列表 掛單列表 營業儀表板 現場電腦打卡 預約管理 預約管理 報表及分析 報表目錄 店家日報表 互助日報表…" at bounding box center [639, 244] width 1279 height 991
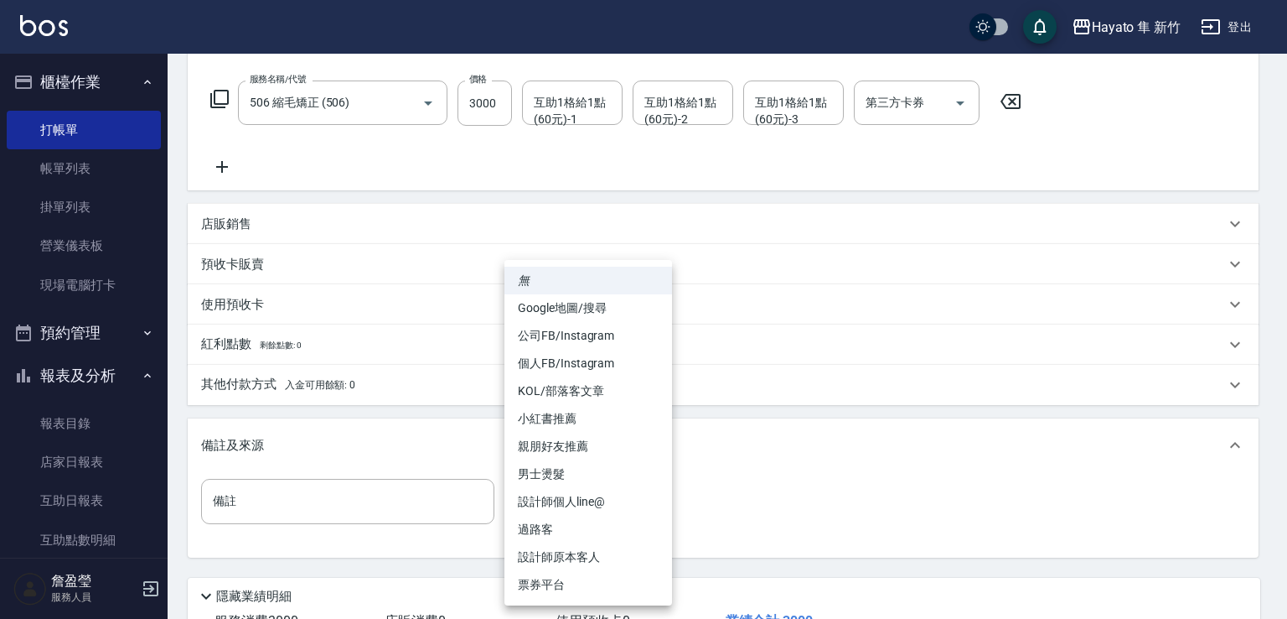
click at [584, 567] on li "設計師原本客人" at bounding box center [589, 557] width 168 height 28
type input "設計師原本客人"
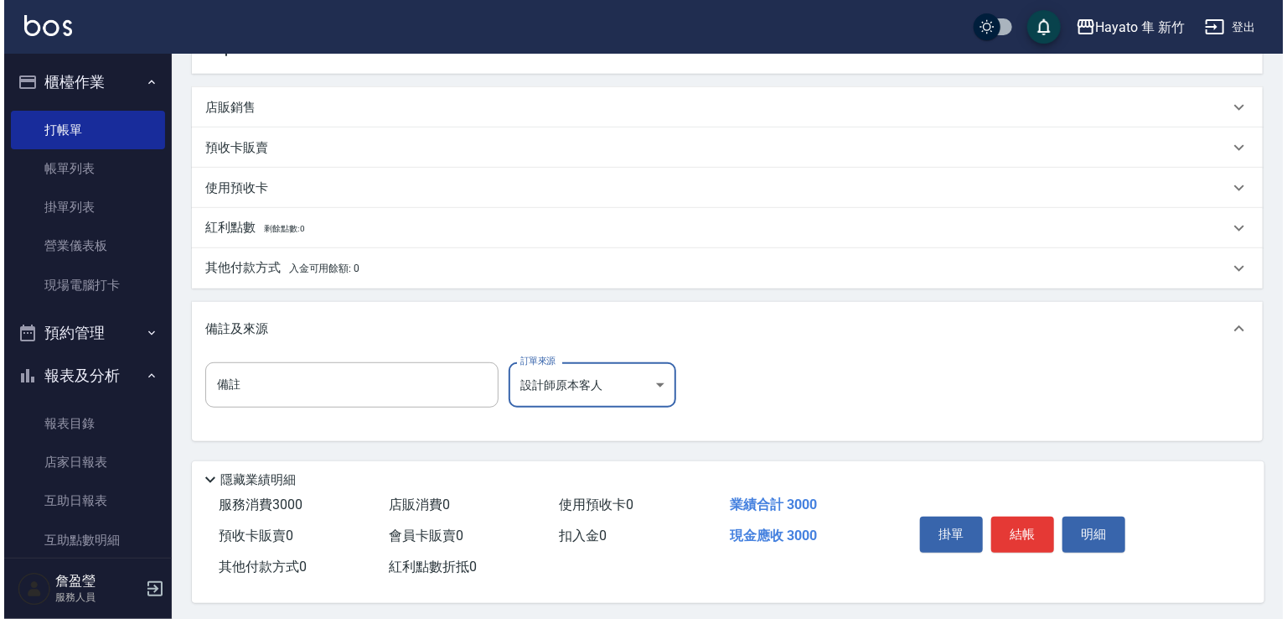
scroll to position [378, 0]
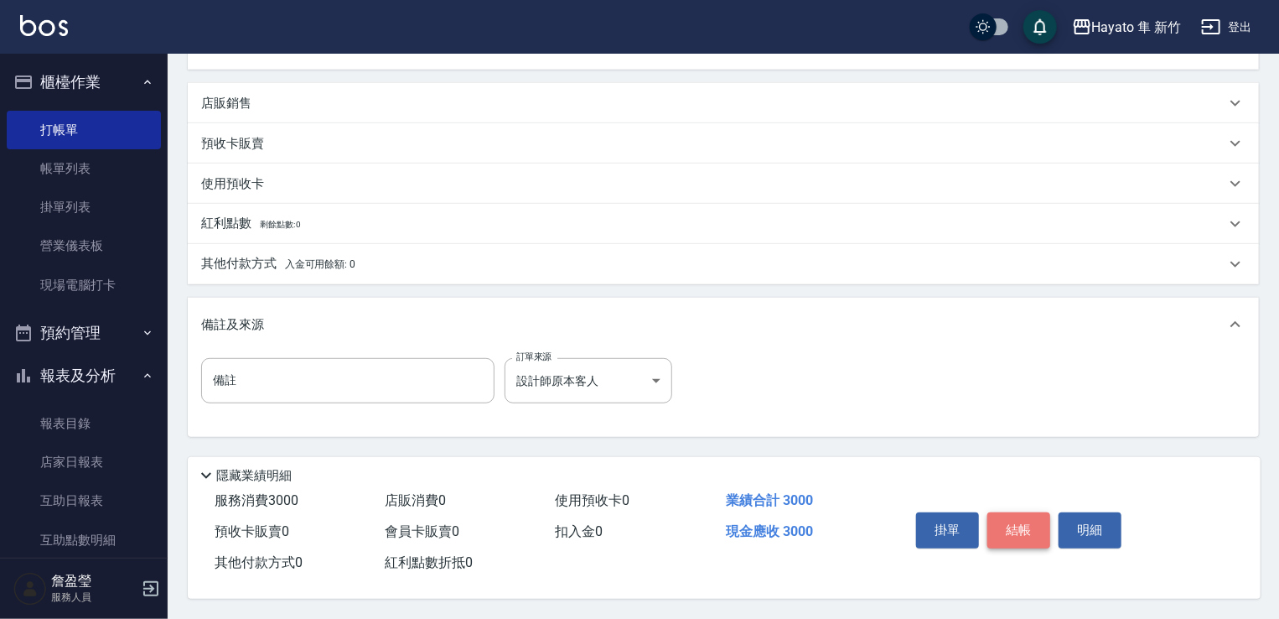
click at [1013, 520] on button "結帳" at bounding box center [1018, 529] width 63 height 35
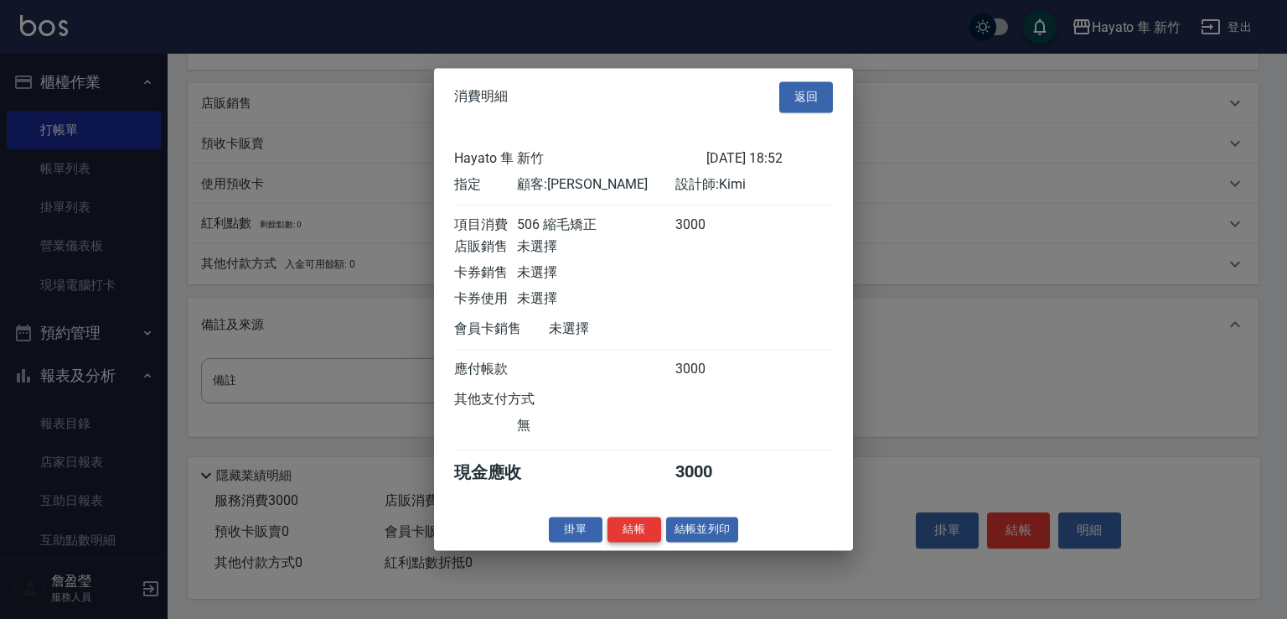
click at [633, 537] on button "結帳" at bounding box center [635, 529] width 54 height 26
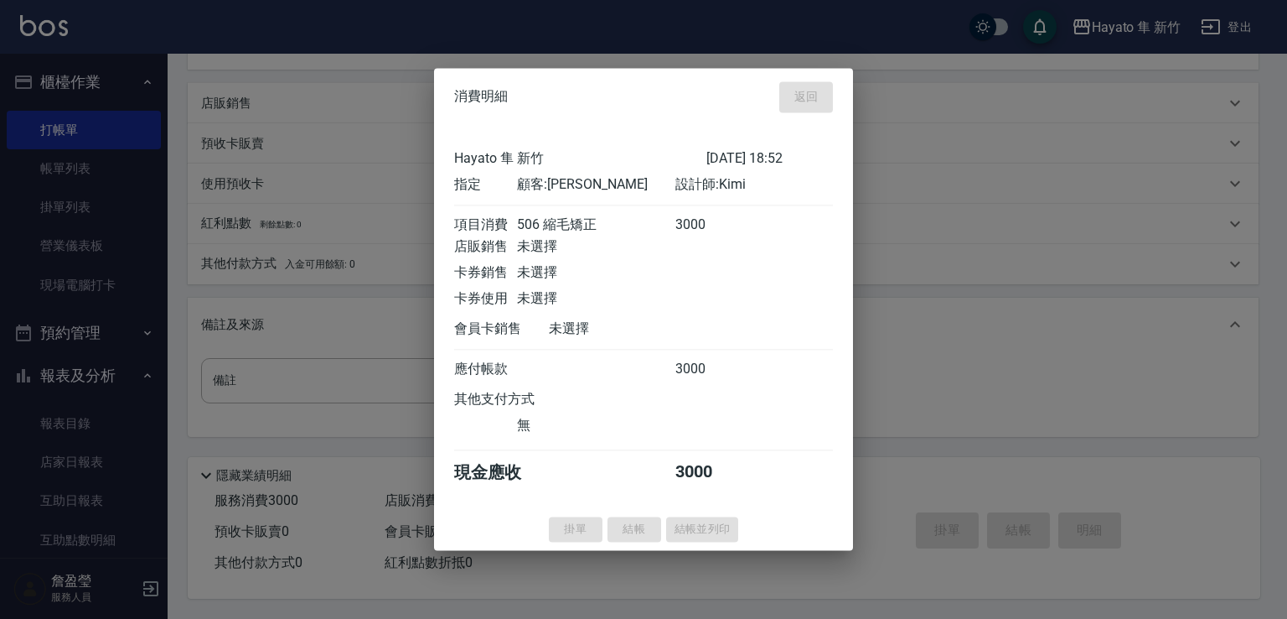
type input "[DATE] 18:53"
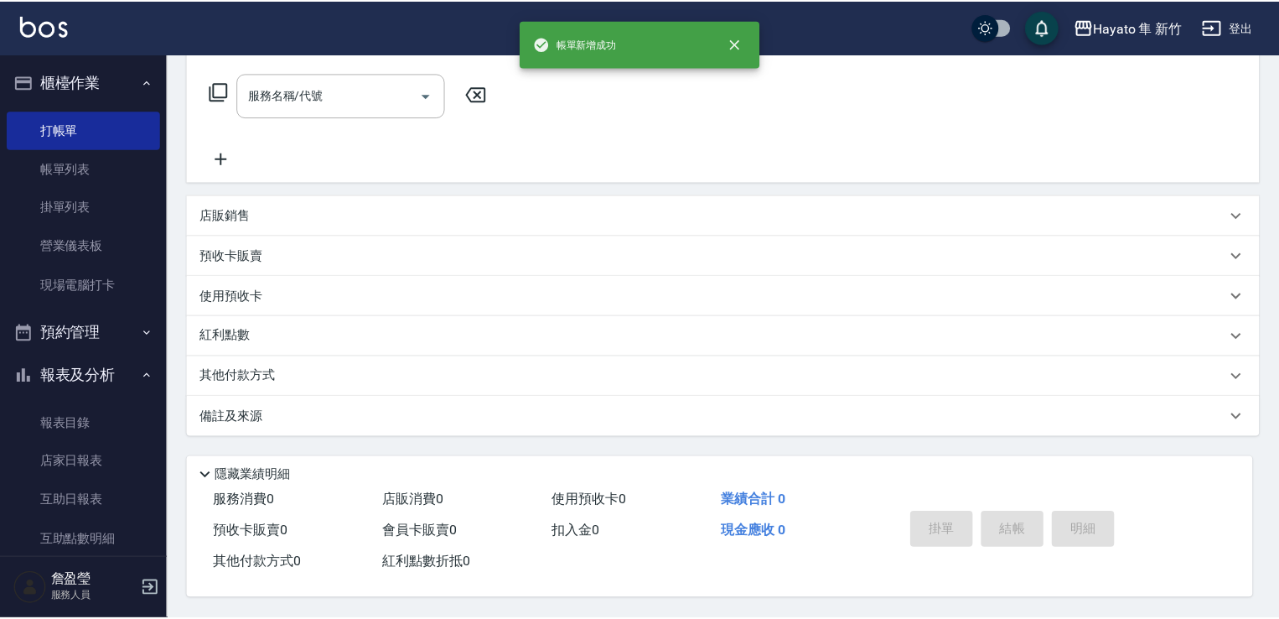
scroll to position [0, 0]
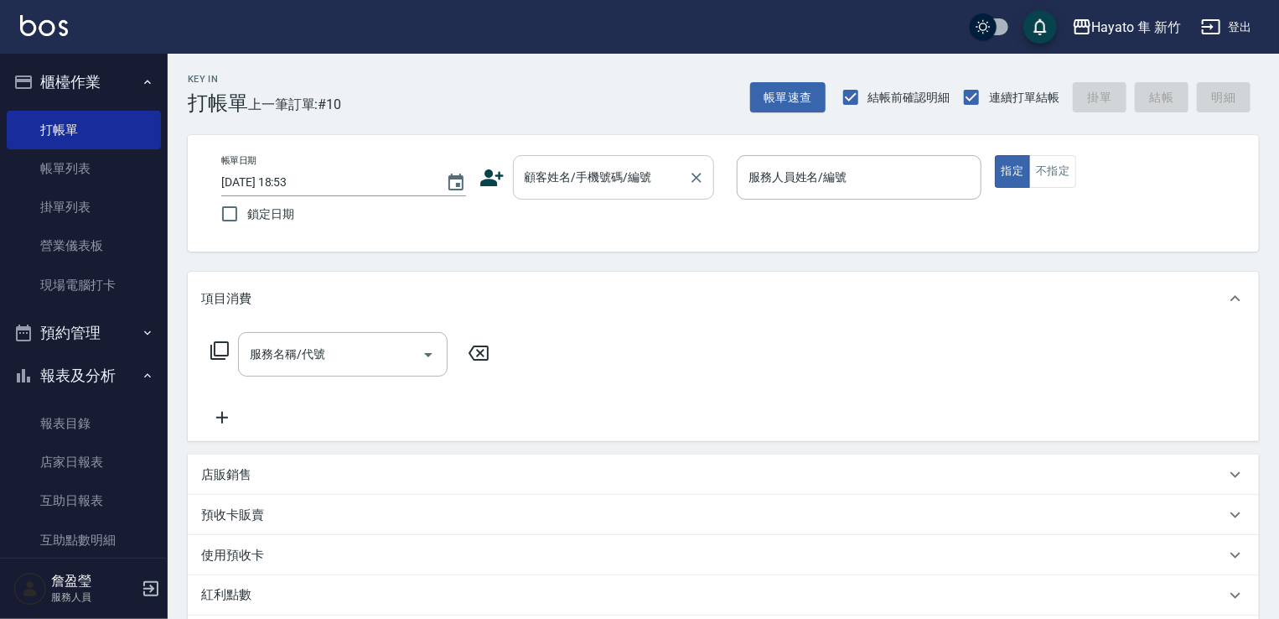
click at [548, 185] on input "顧客姓名/手機號碼/編號" at bounding box center [600, 177] width 161 height 29
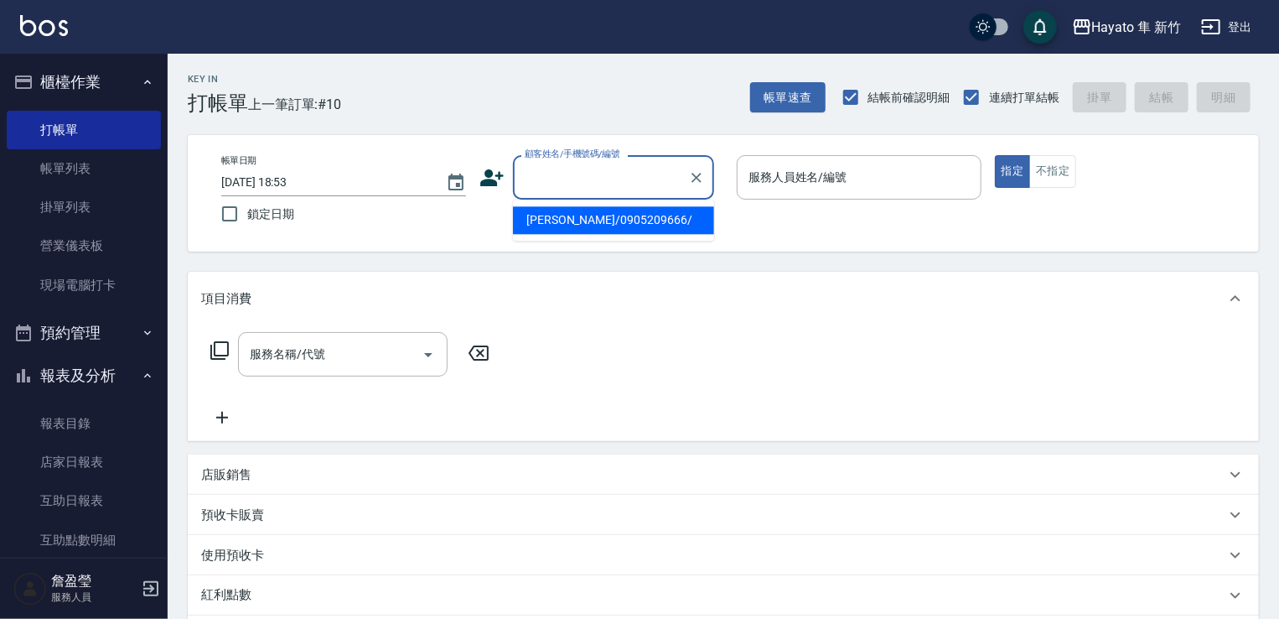
click at [548, 185] on input "顧客姓名/手機號碼/編號" at bounding box center [600, 177] width 161 height 29
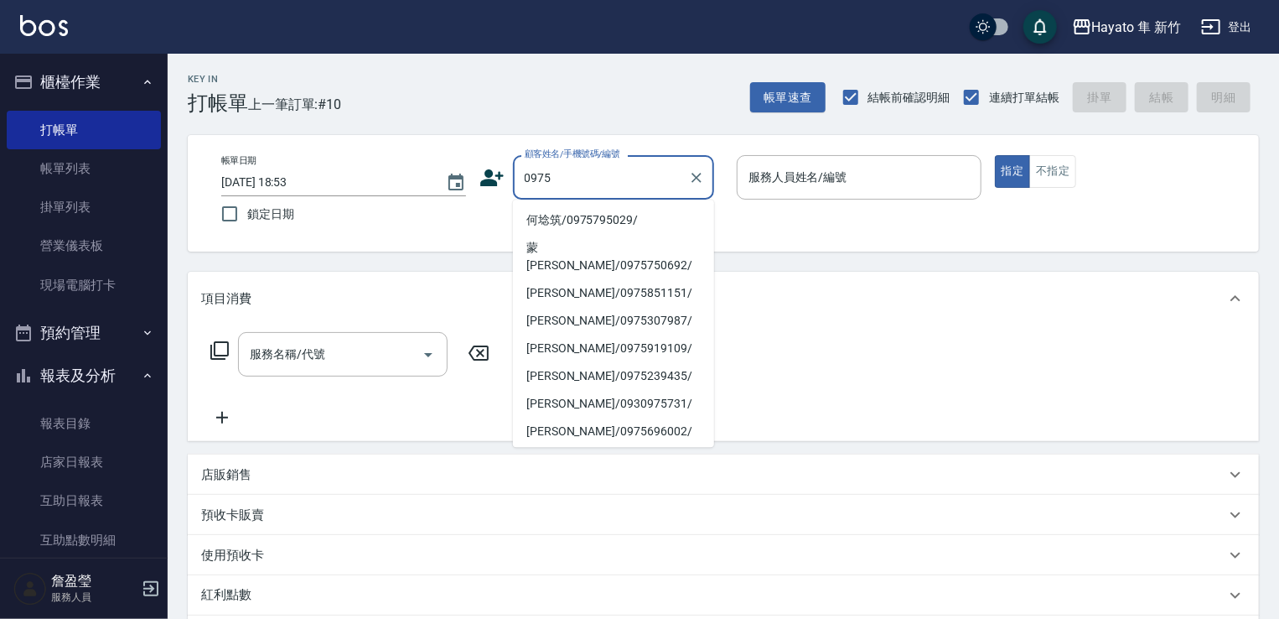
click at [560, 228] on li "何埝筑/0975795029/" at bounding box center [613, 220] width 201 height 28
type input "何埝筑/0975795029/"
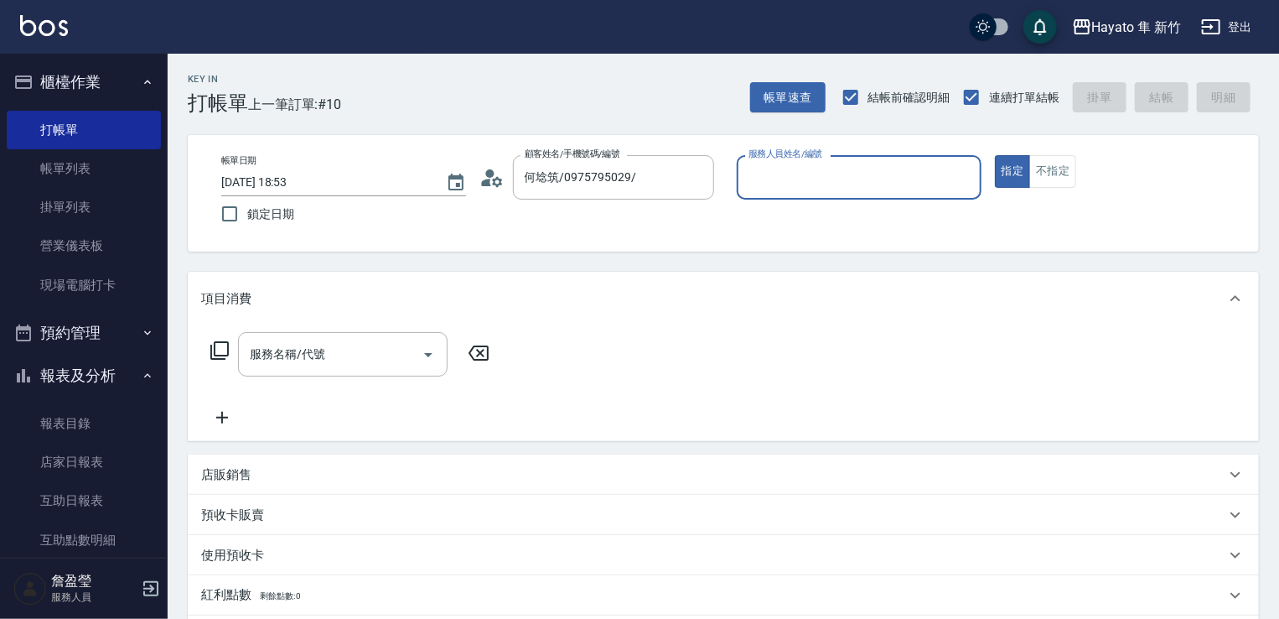
type input "Kimi(無代號)"
click at [295, 351] on input "服務名稱/代號" at bounding box center [330, 353] width 169 height 29
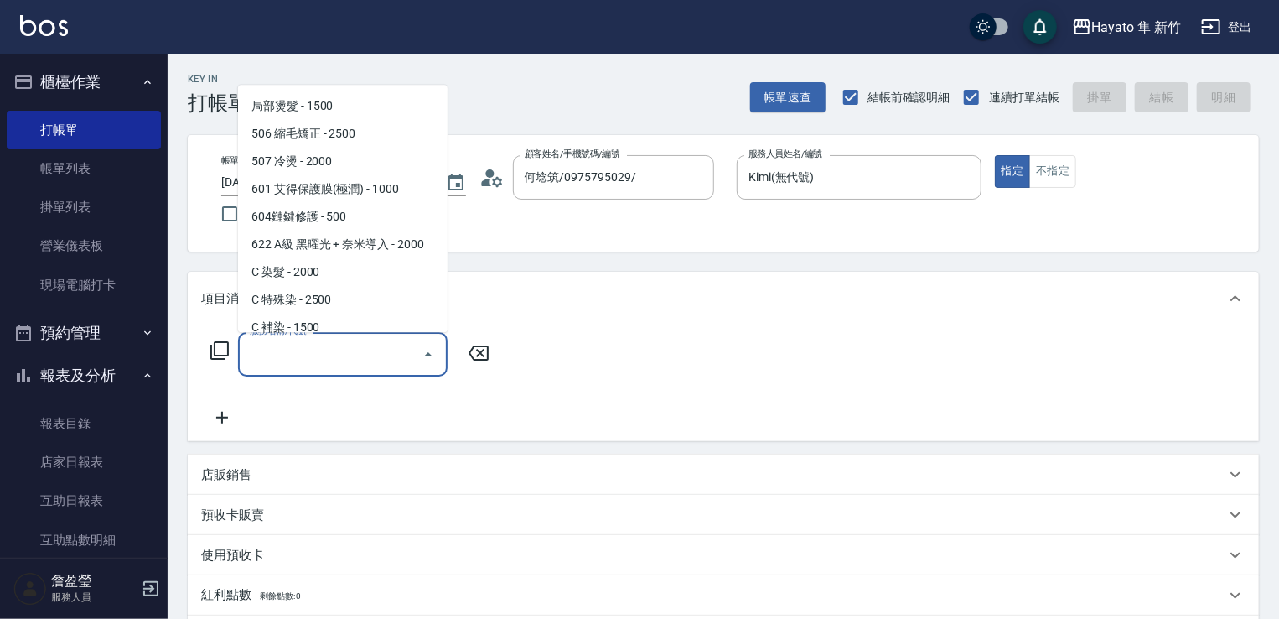
scroll to position [251, 0]
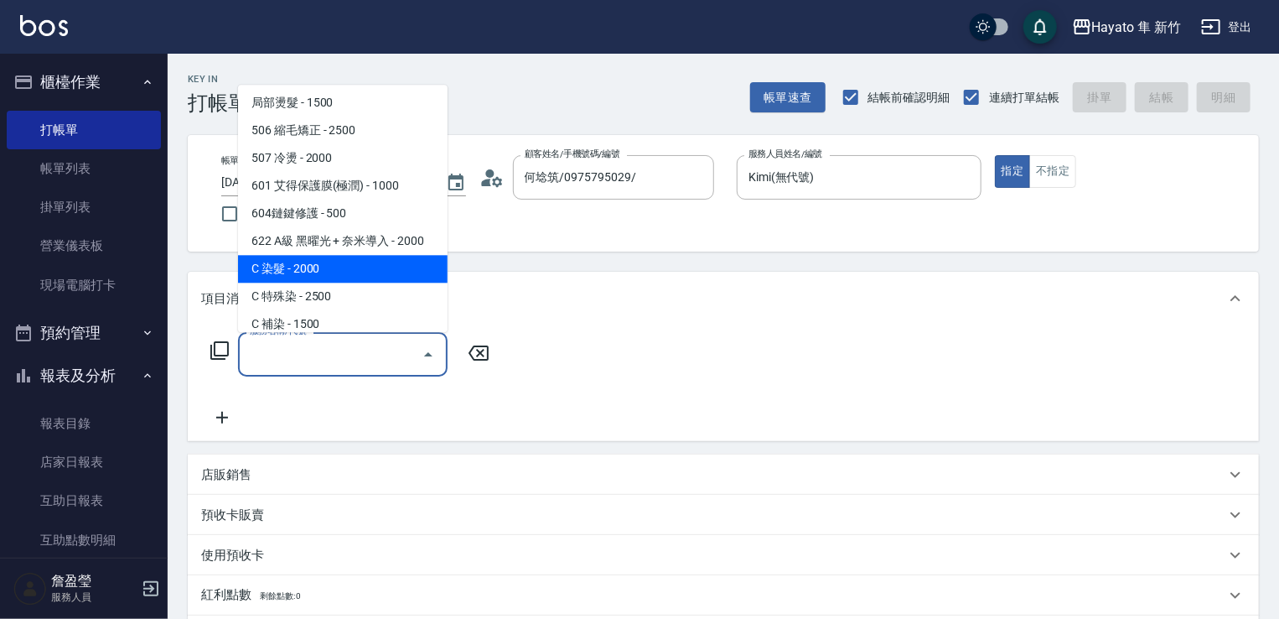
click at [375, 269] on span "C 染髮 - 2000" at bounding box center [343, 269] width 210 height 28
type input "C 染髮(701)"
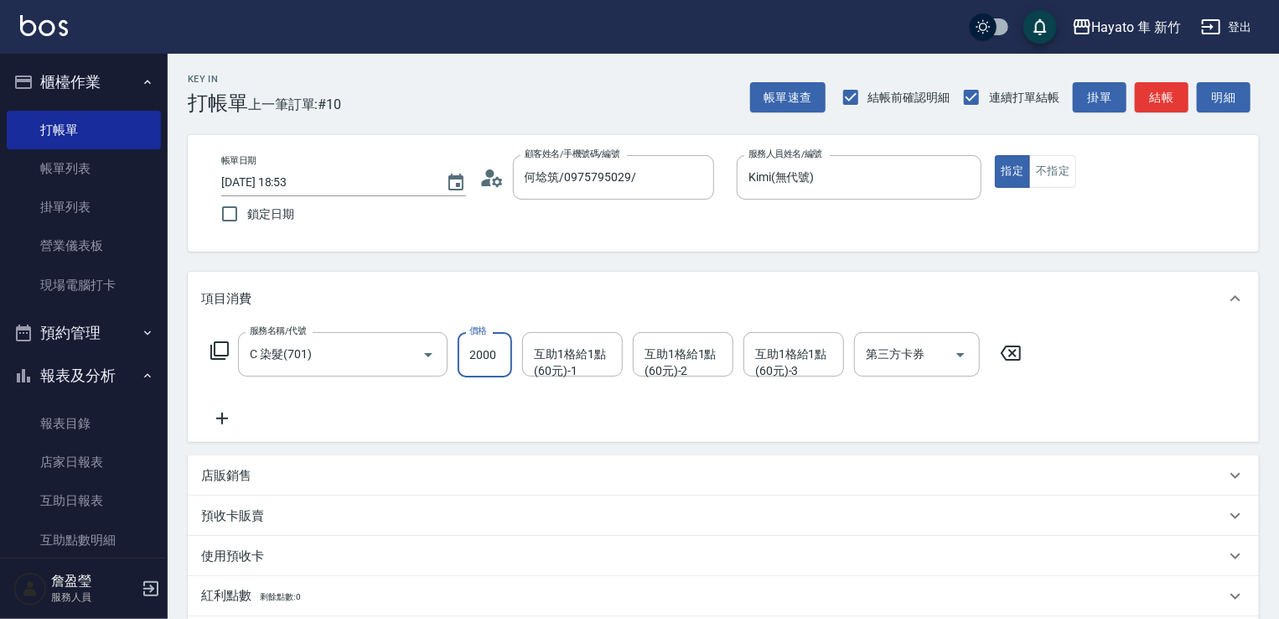
click at [487, 351] on input "2000" at bounding box center [485, 354] width 54 height 45
type input "2500"
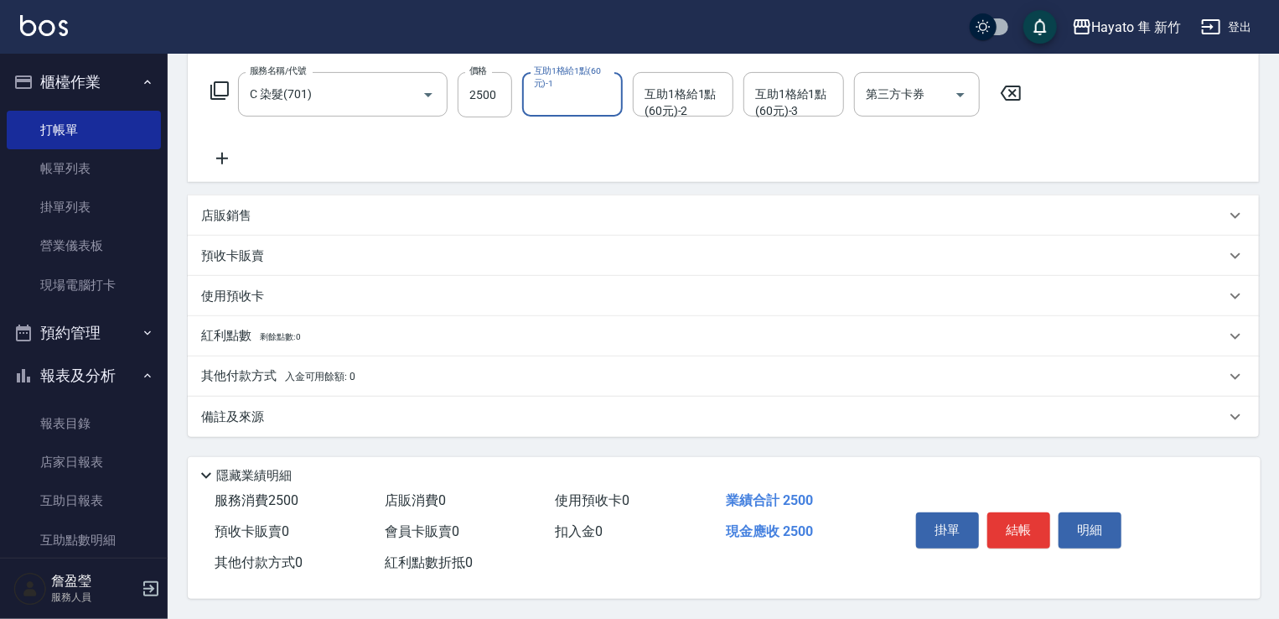
click at [402, 410] on div "備註及來源" at bounding box center [713, 417] width 1024 height 18
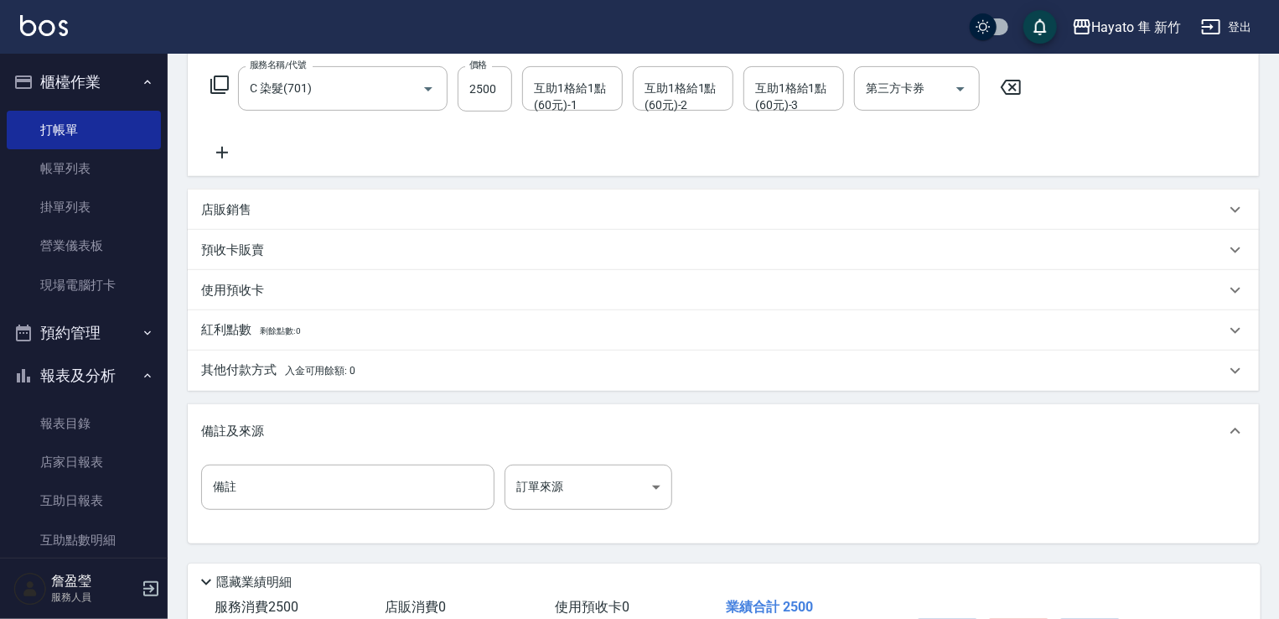
click at [412, 382] on div "其他付款方式 入金可用餘額: 0" at bounding box center [723, 370] width 1071 height 40
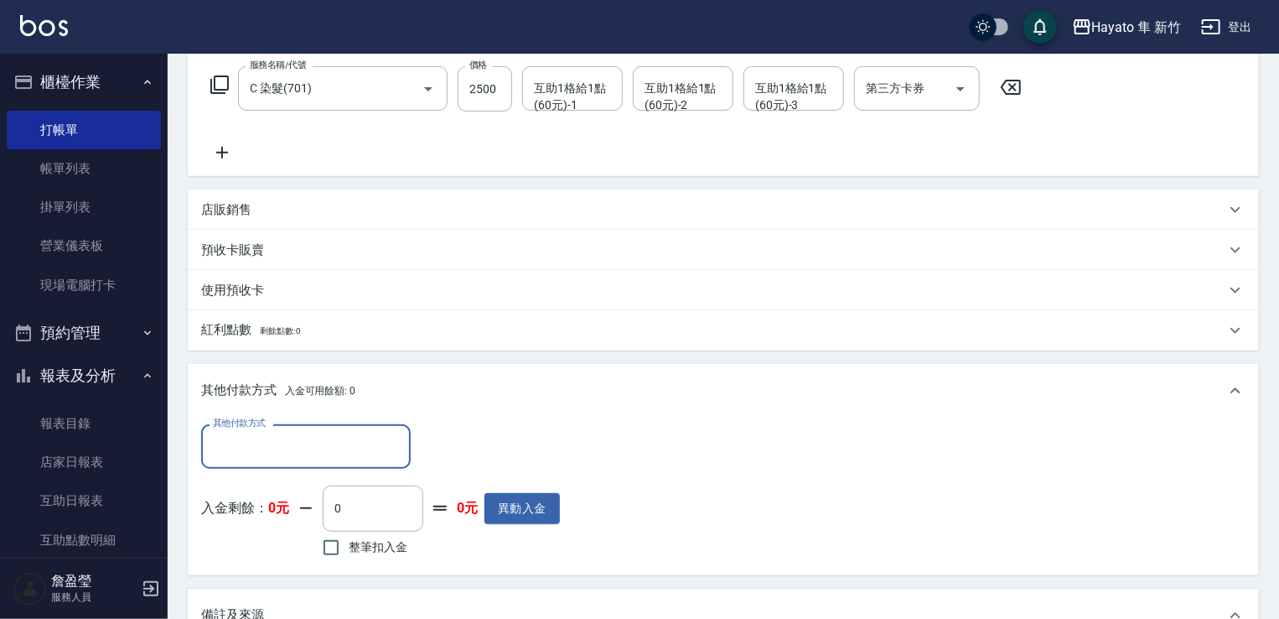
scroll to position [0, 0]
click at [357, 438] on input "其他付款方式" at bounding box center [306, 446] width 194 height 29
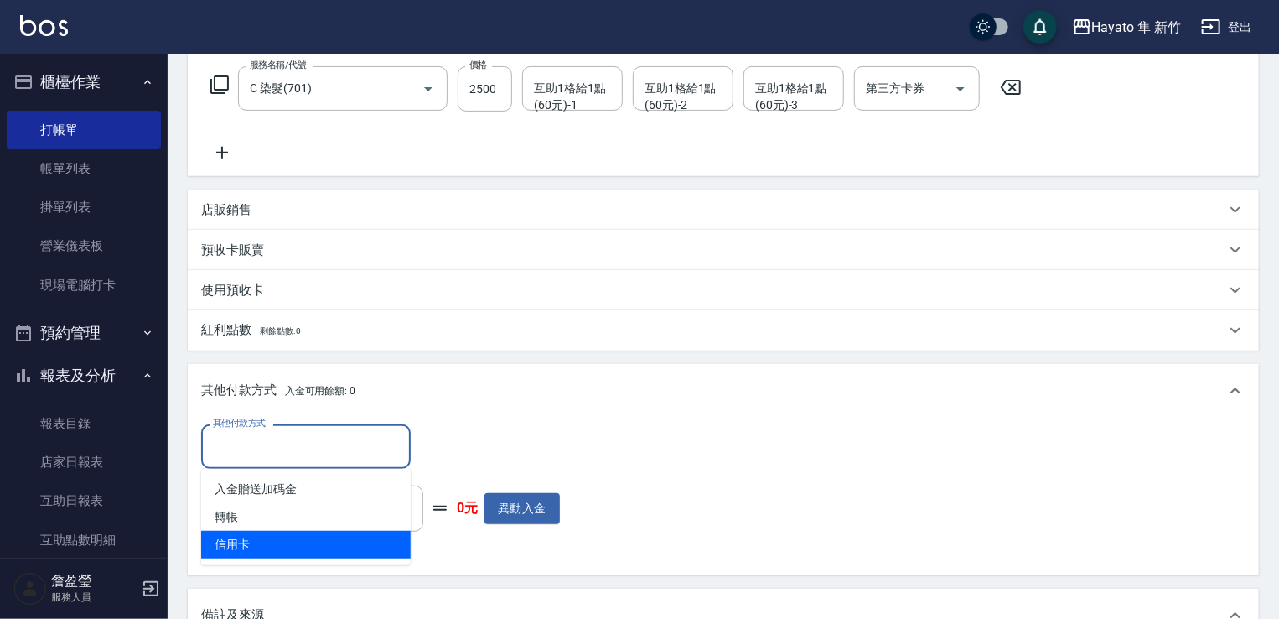
click at [401, 544] on span "信用卡" at bounding box center [306, 545] width 210 height 28
type input "信用卡"
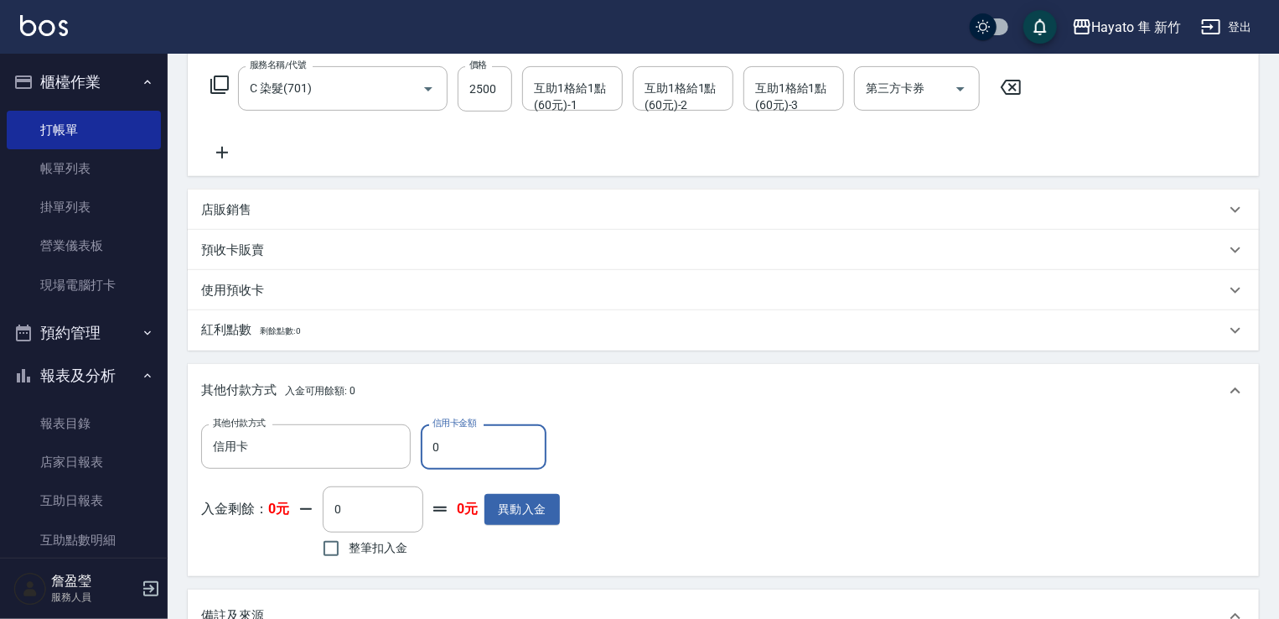
drag, startPoint x: 449, startPoint y: 453, endPoint x: 483, endPoint y: 355, distance: 103.6
click at [387, 441] on div "其他付款方式 信用卡 其他付款方式 信用卡金額 0 信用卡金額" at bounding box center [380, 446] width 359 height 45
type input "2500"
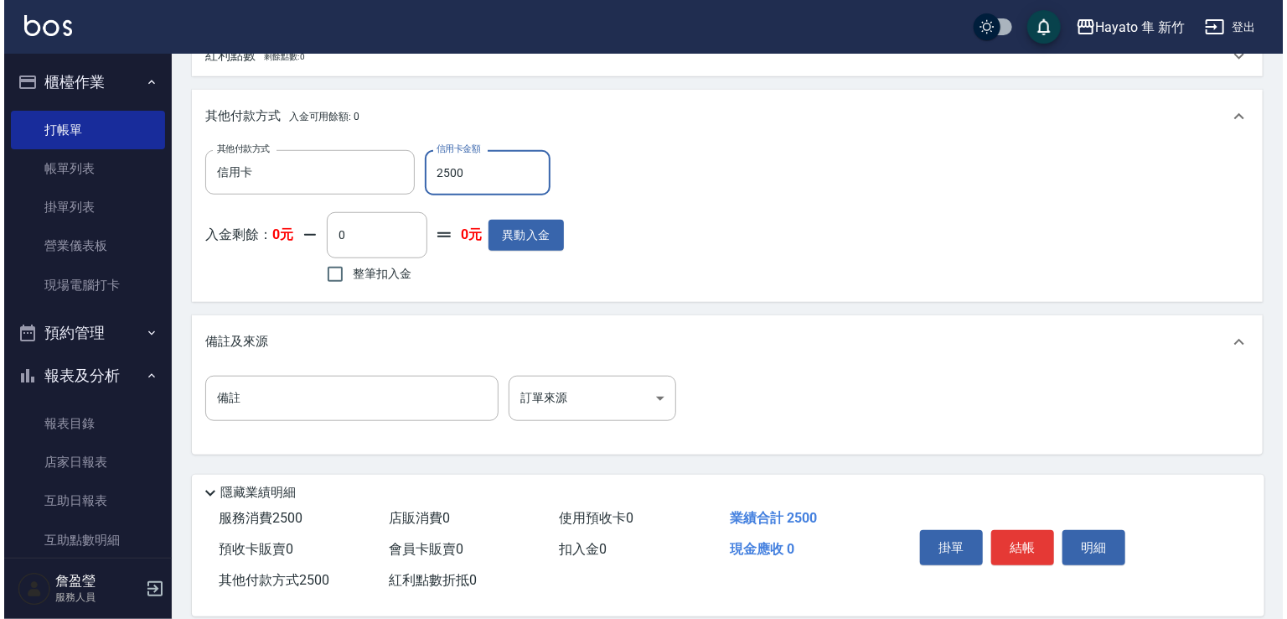
scroll to position [563, 0]
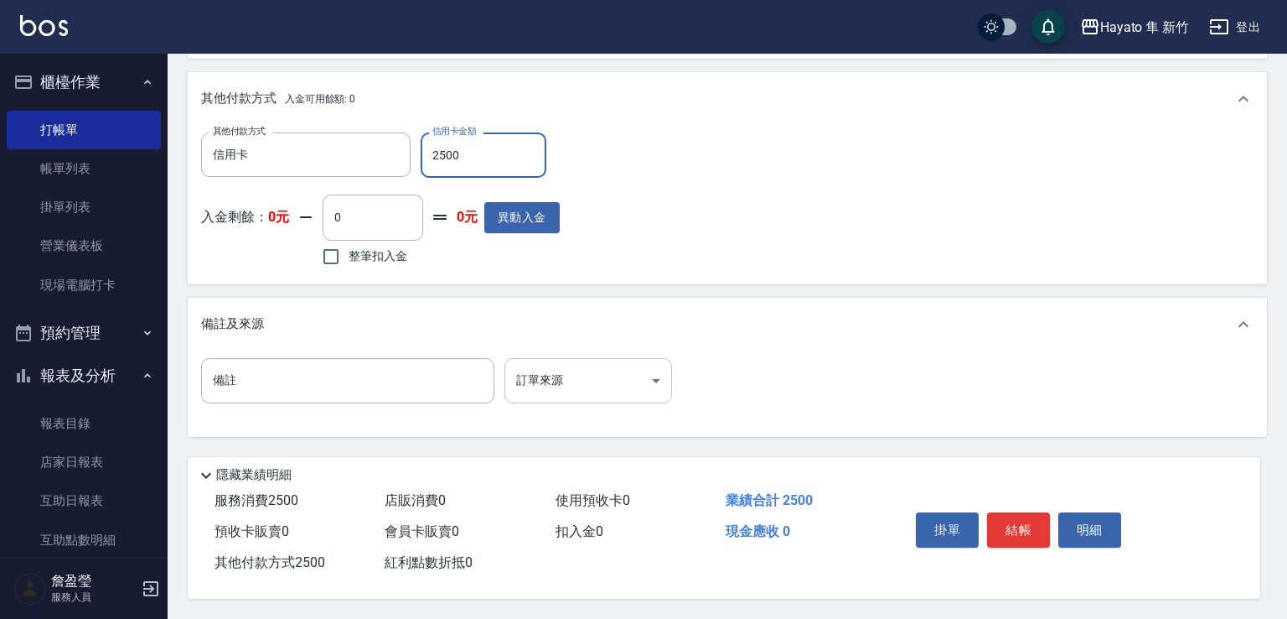
click at [561, 362] on body "Hayato 隼 新竹 登出 櫃檯作業 打帳單 帳單列表 掛單列表 營業儀表板 現場電腦打卡 預約管理 預約管理 報表及分析 報表目錄 店家日報表 互助日報表…" at bounding box center [643, 31] width 1287 height 1176
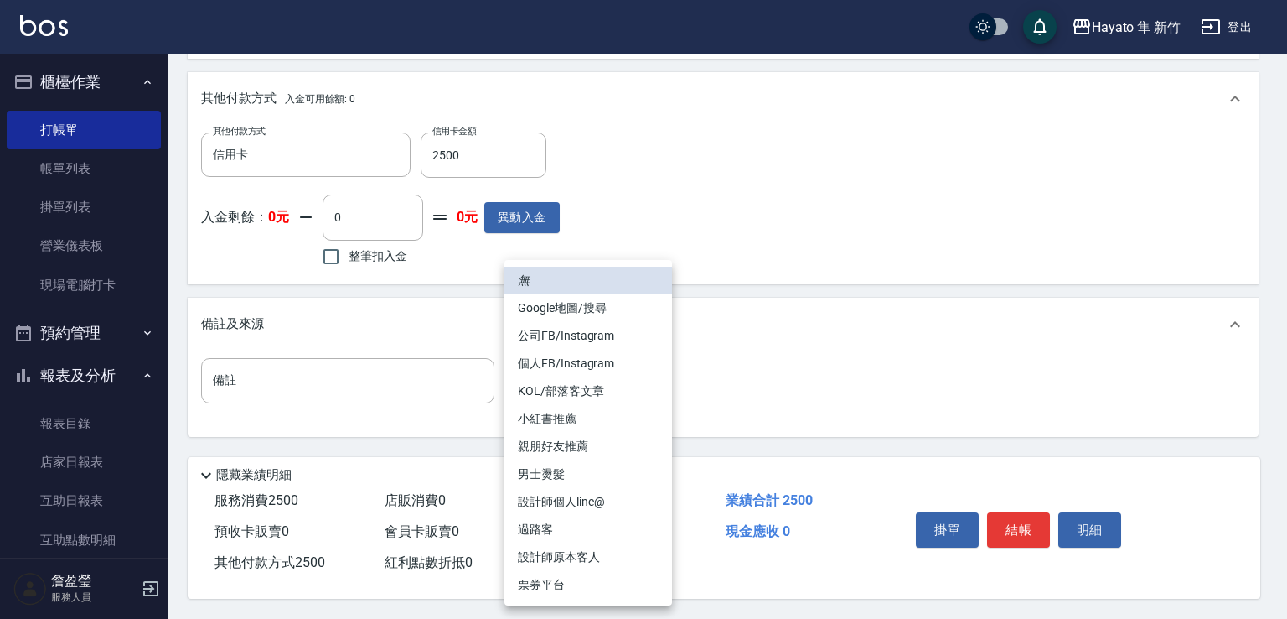
click at [603, 565] on li "設計師原本客人" at bounding box center [589, 557] width 168 height 28
type input "設計師原本客人"
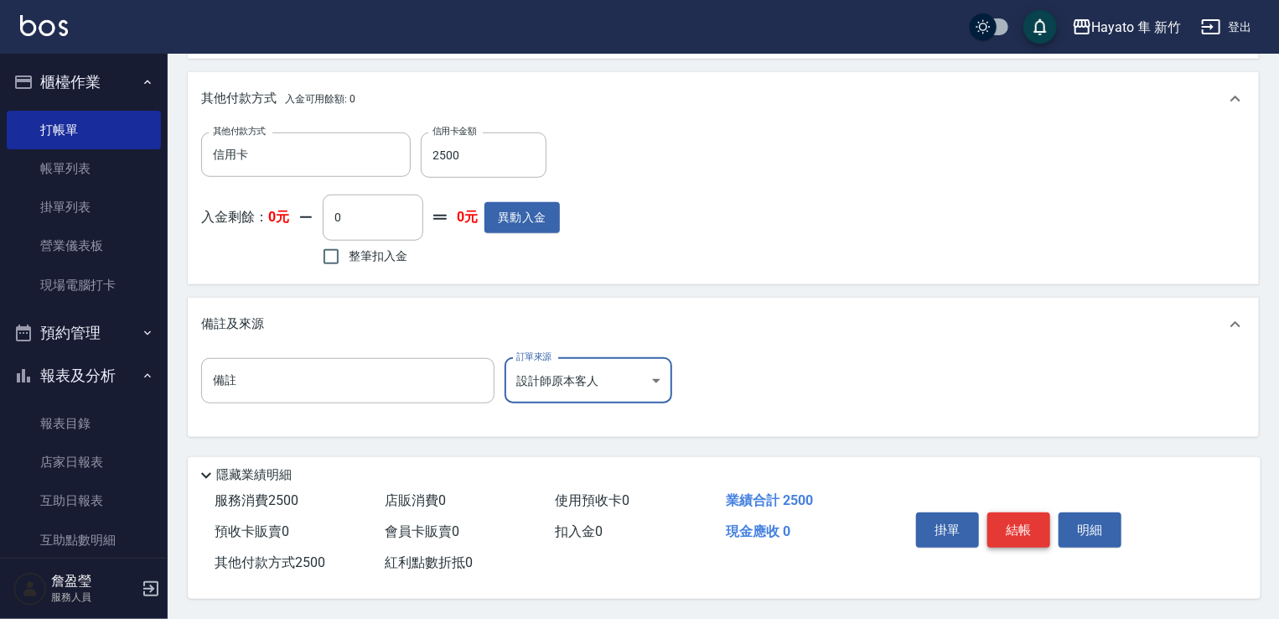
click at [1016, 520] on button "結帳" at bounding box center [1018, 529] width 63 height 35
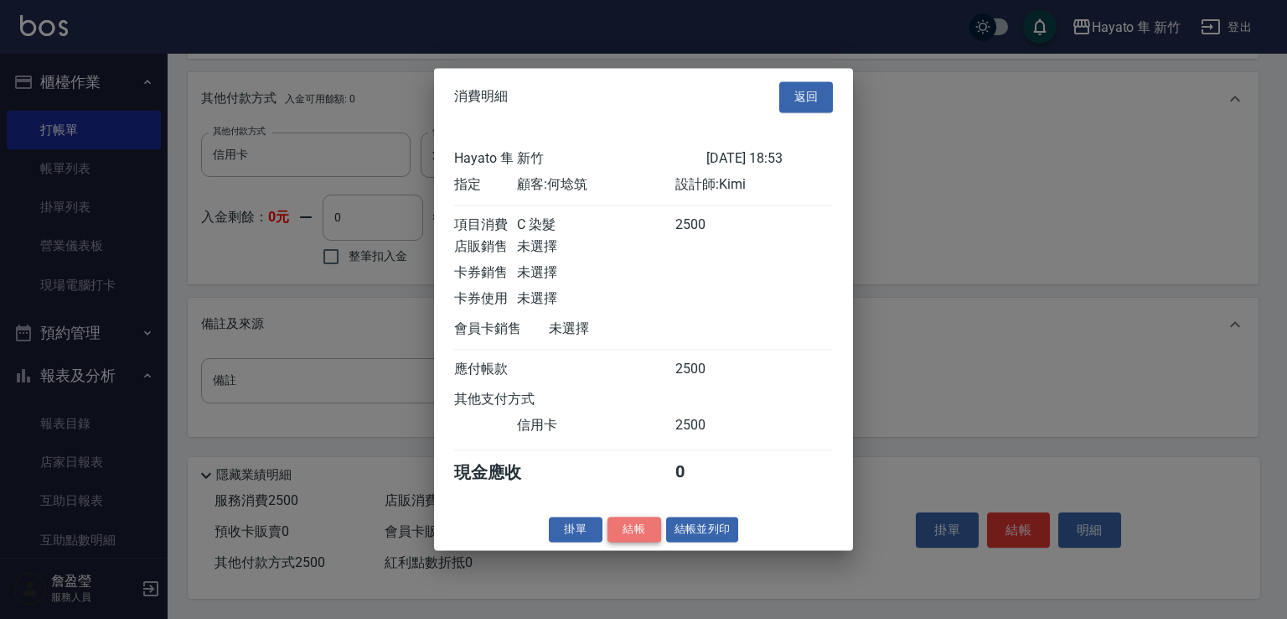
click at [653, 542] on button "結帳" at bounding box center [635, 529] width 54 height 26
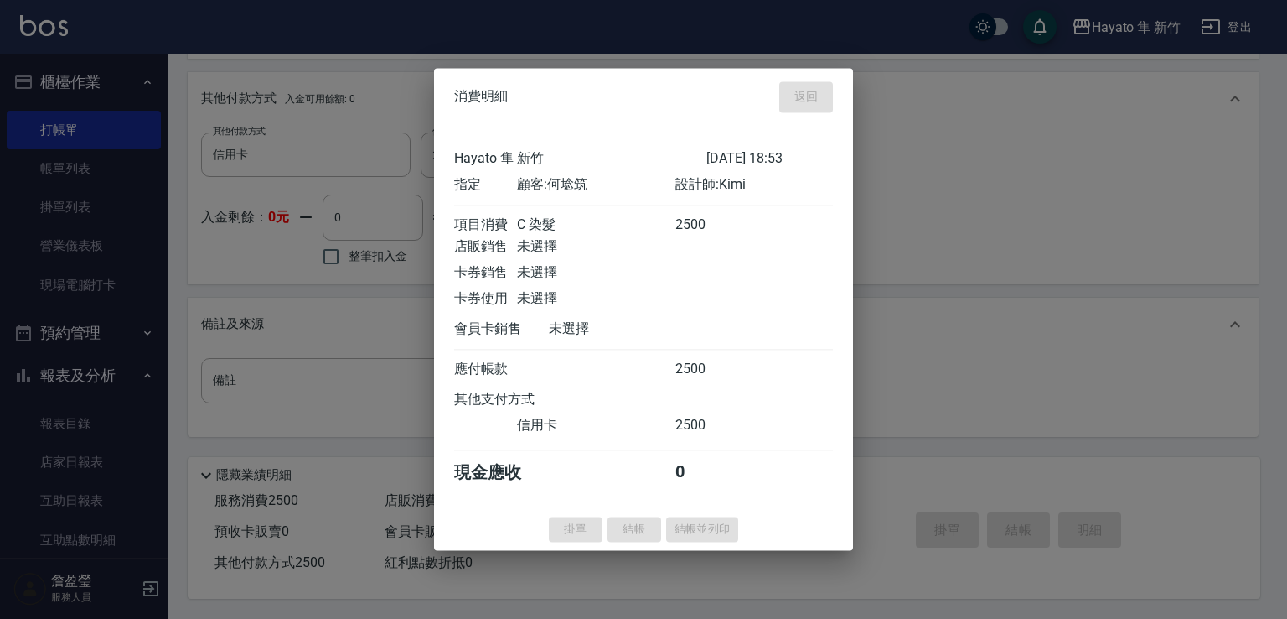
type input "[DATE] 18:54"
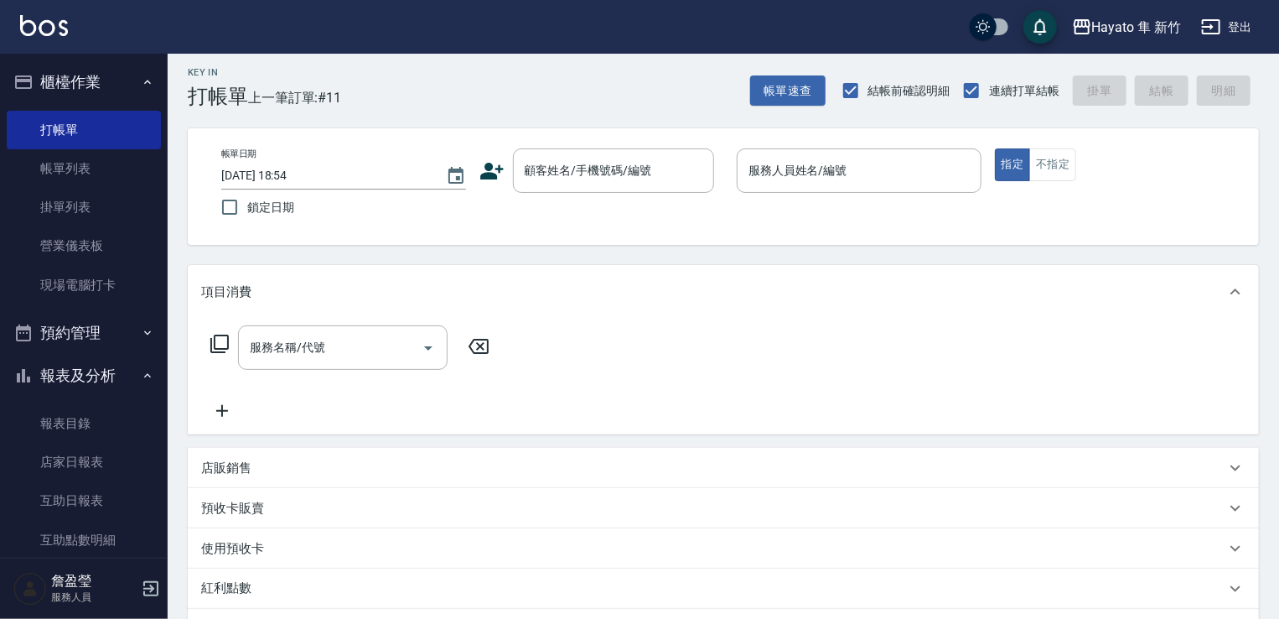
scroll to position [0, 0]
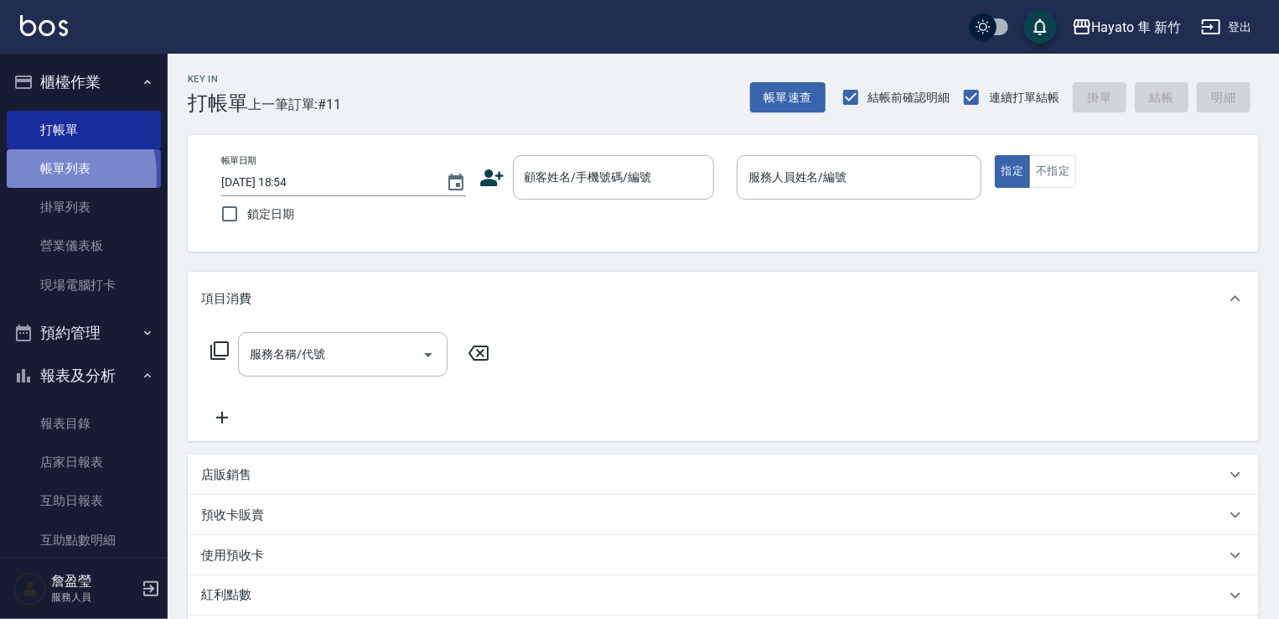
click at [33, 175] on link "帳單列表" at bounding box center [84, 168] width 154 height 39
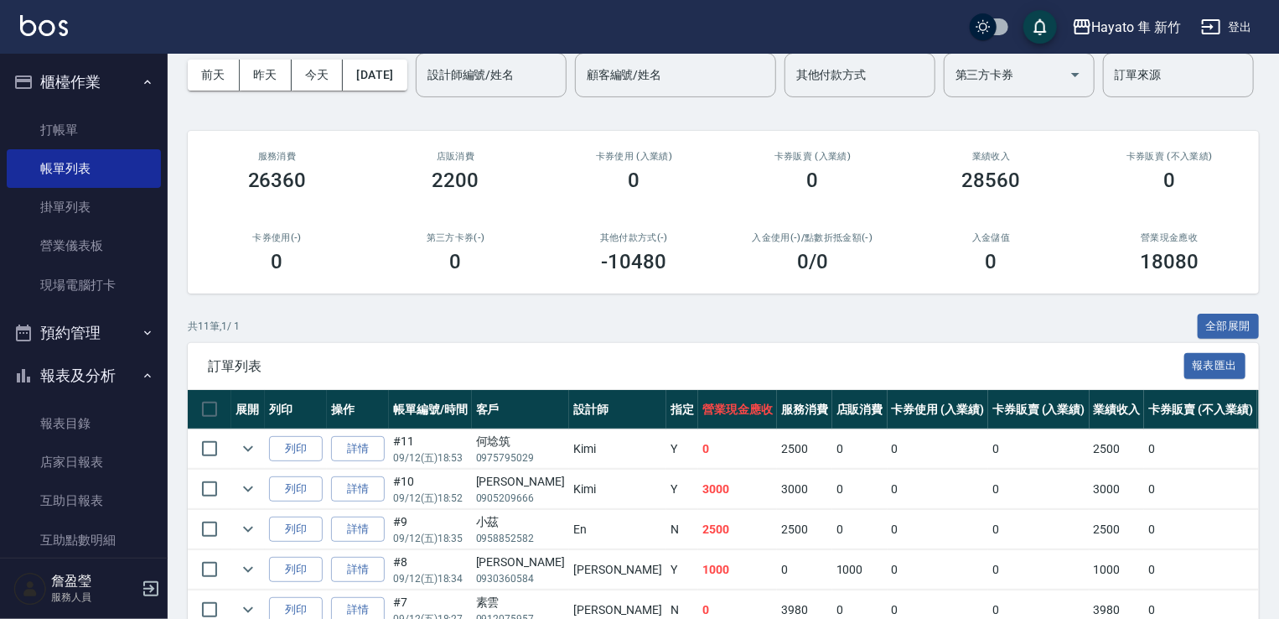
scroll to position [168, 0]
